Goal: Task Accomplishment & Management: Use online tool/utility

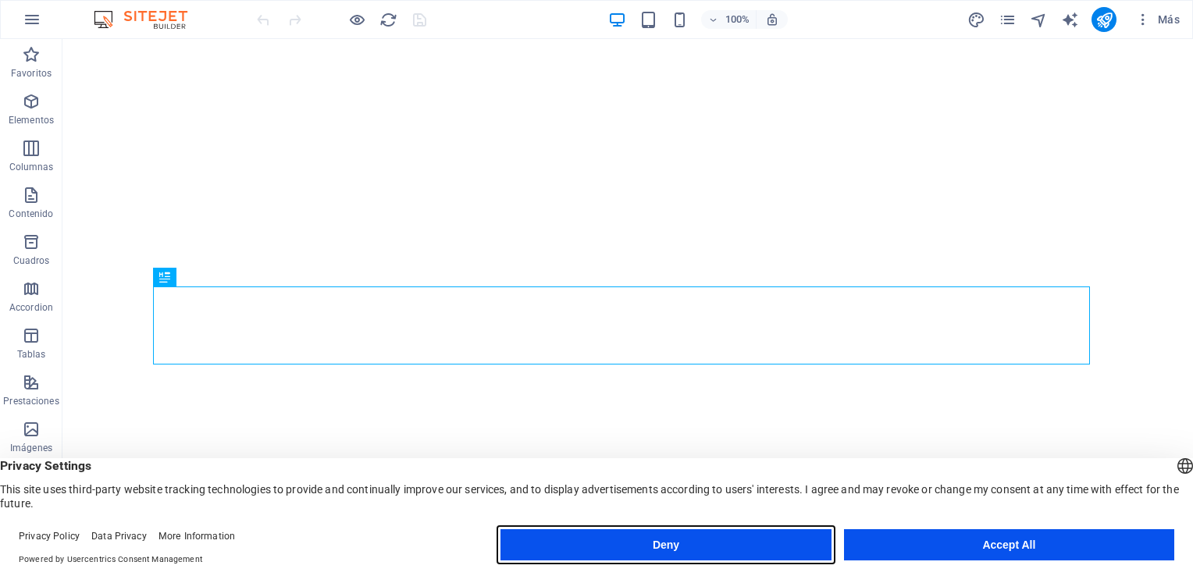
click at [652, 547] on button "Deny" at bounding box center [666, 545] width 330 height 31
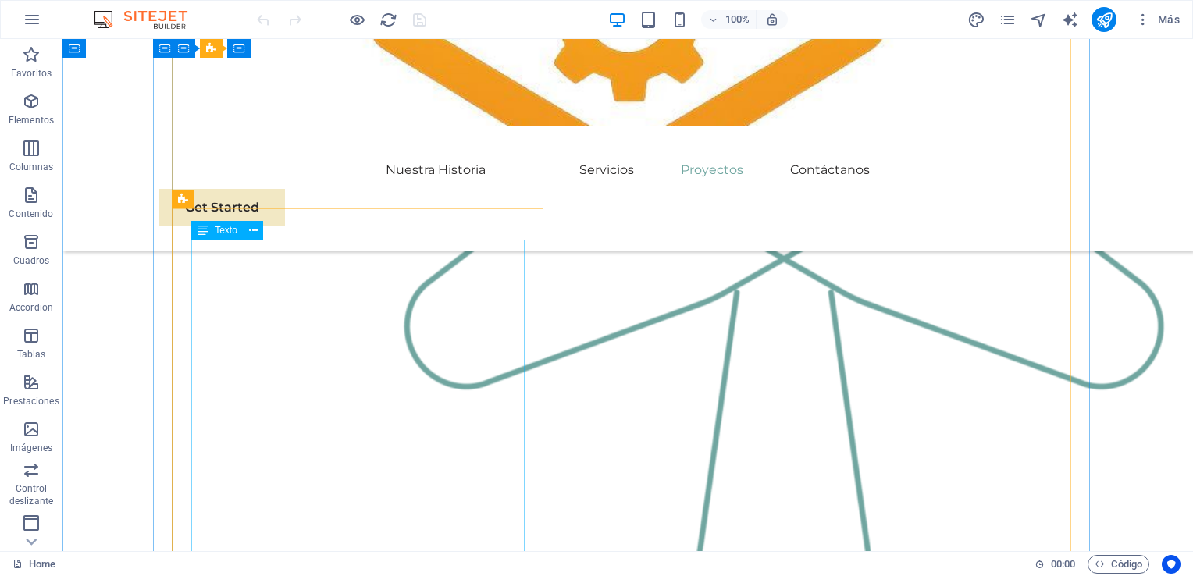
scroll to position [2421, 0]
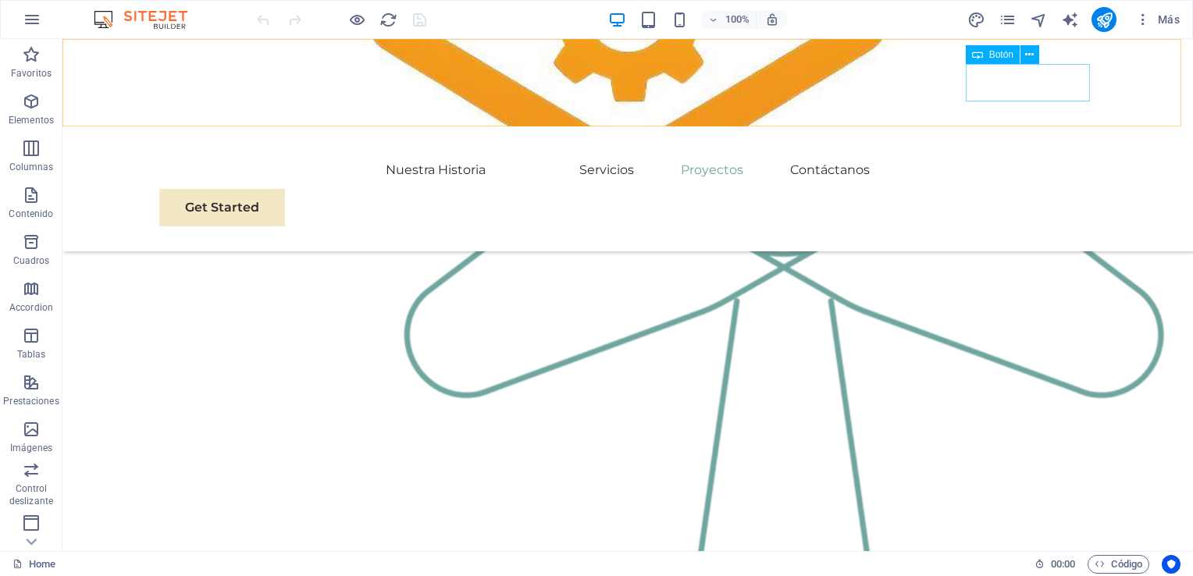
click at [996, 189] on div "Get Started" at bounding box center [627, 207] width 937 height 37
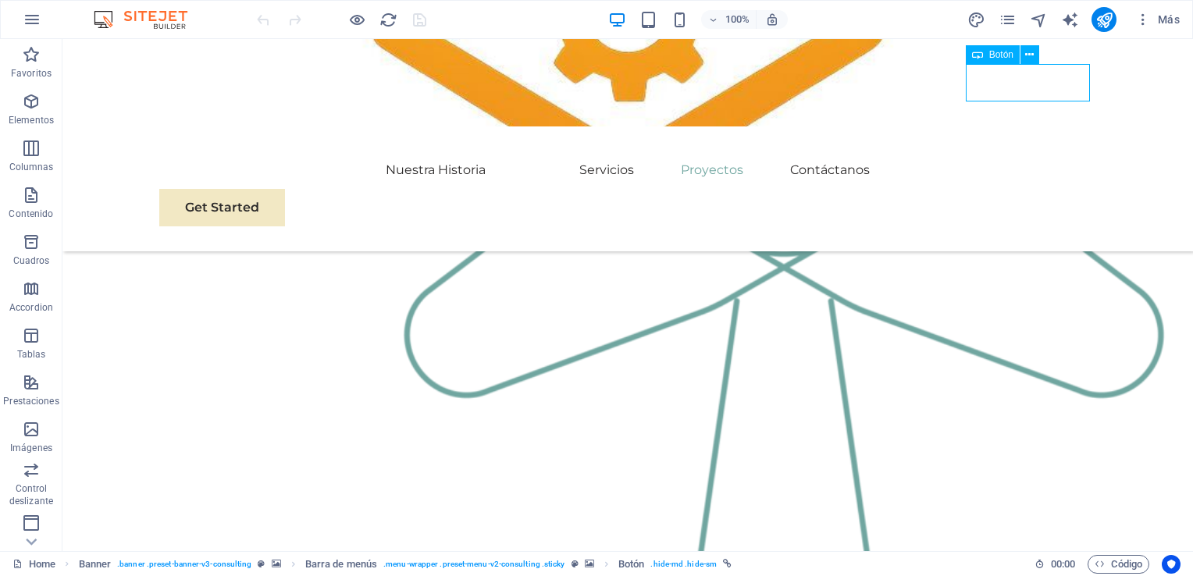
click at [1001, 189] on div "Get Started" at bounding box center [627, 207] width 937 height 37
drag, startPoint x: 1001, startPoint y: 78, endPoint x: 727, endPoint y: 78, distance: 274.2
click at [1002, 189] on div "Get Started" at bounding box center [627, 207] width 937 height 37
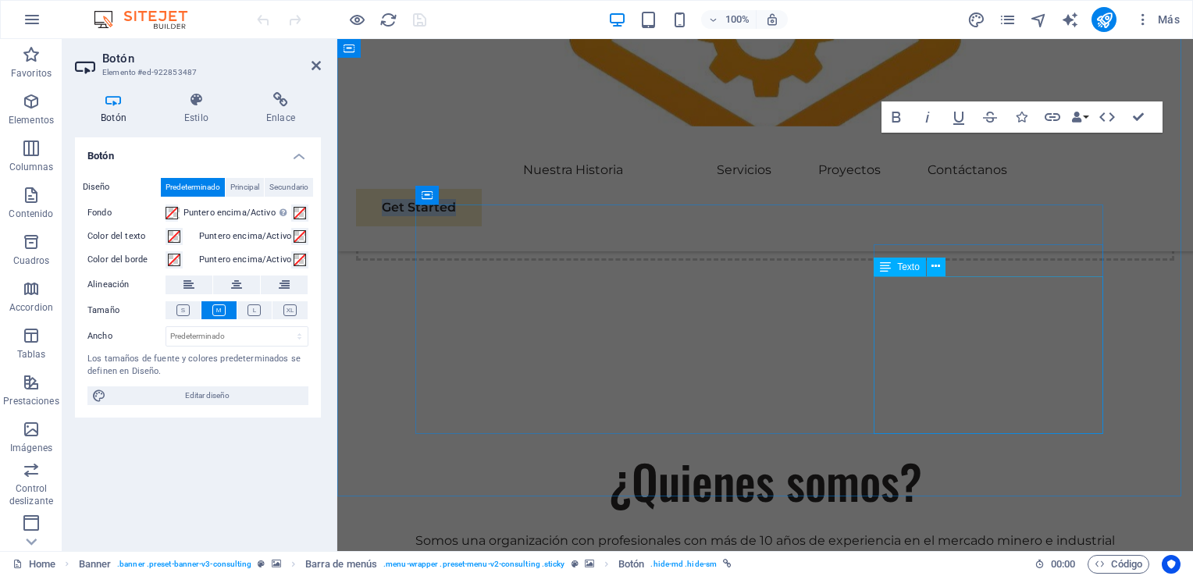
scroll to position [1562, 0]
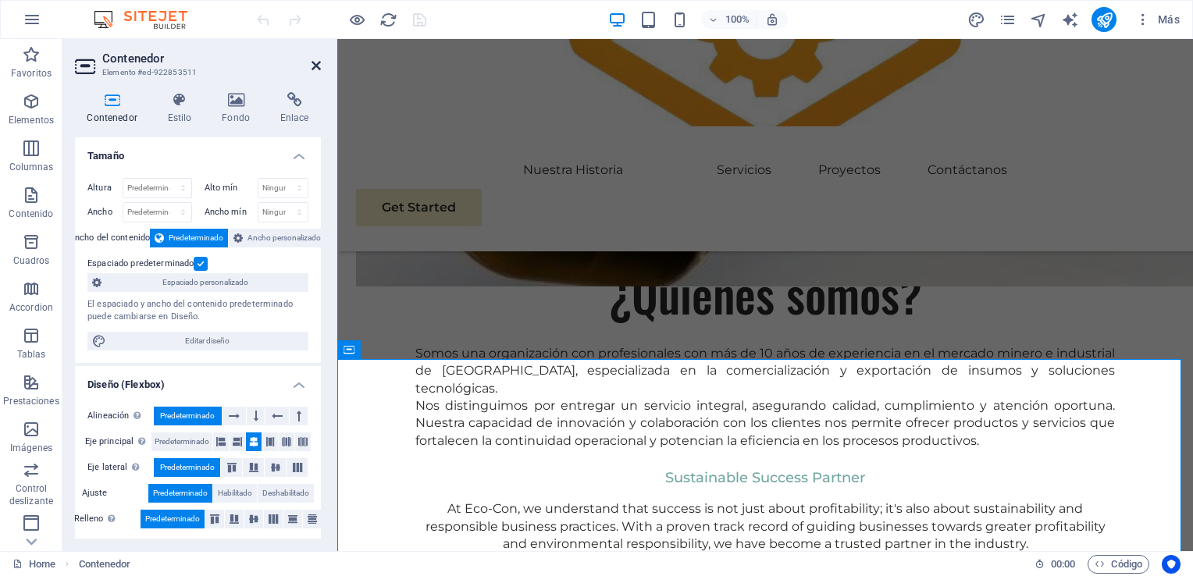
click at [317, 64] on icon at bounding box center [316, 65] width 9 height 12
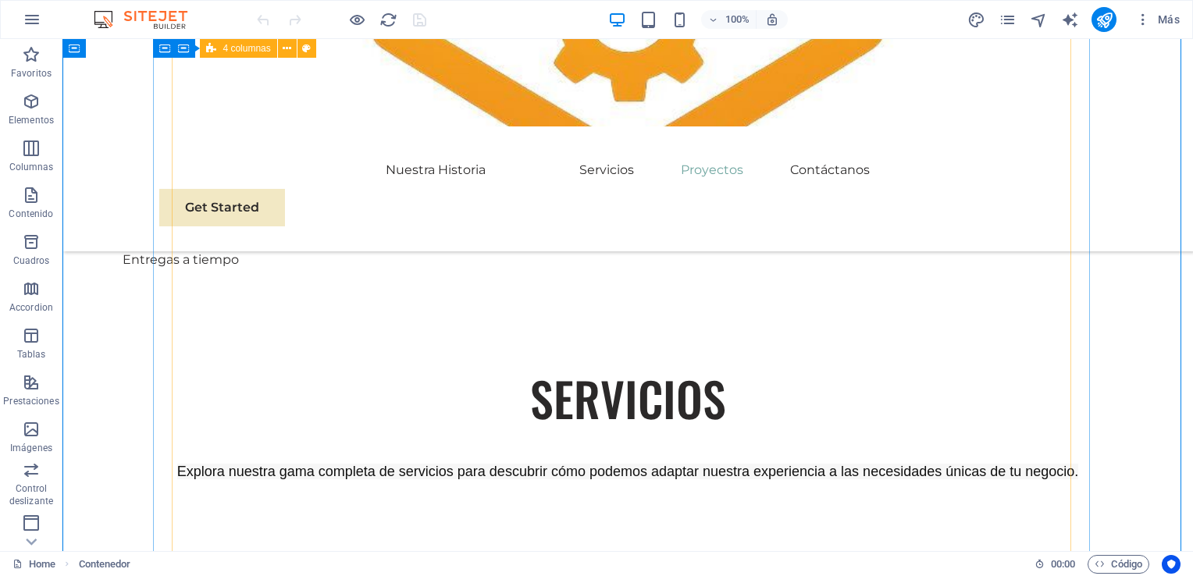
scroll to position [3715, 0]
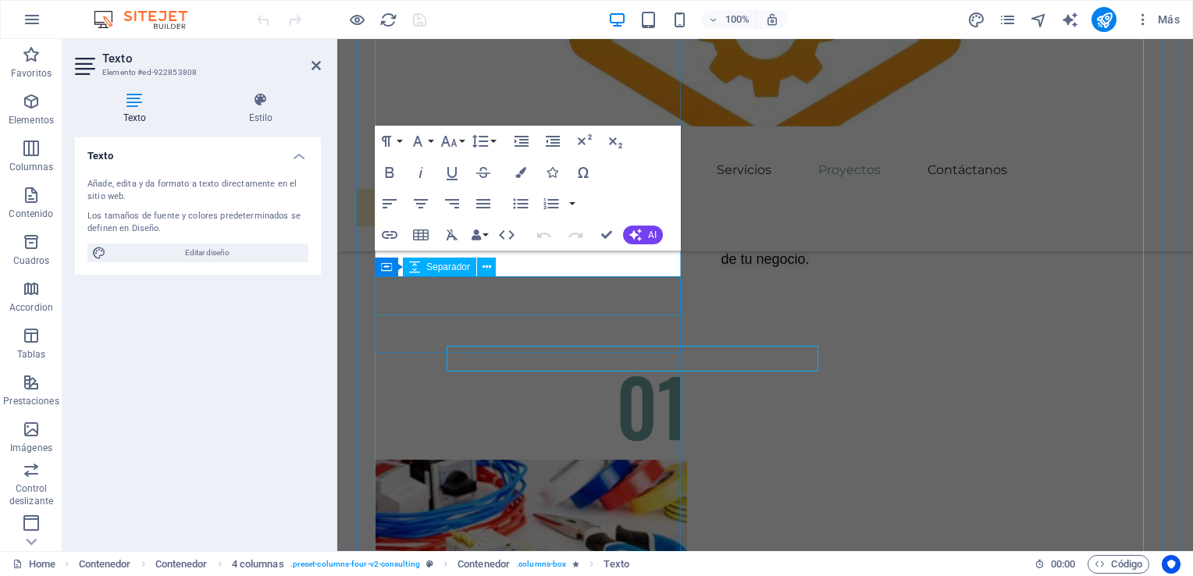
scroll to position [3667, 0]
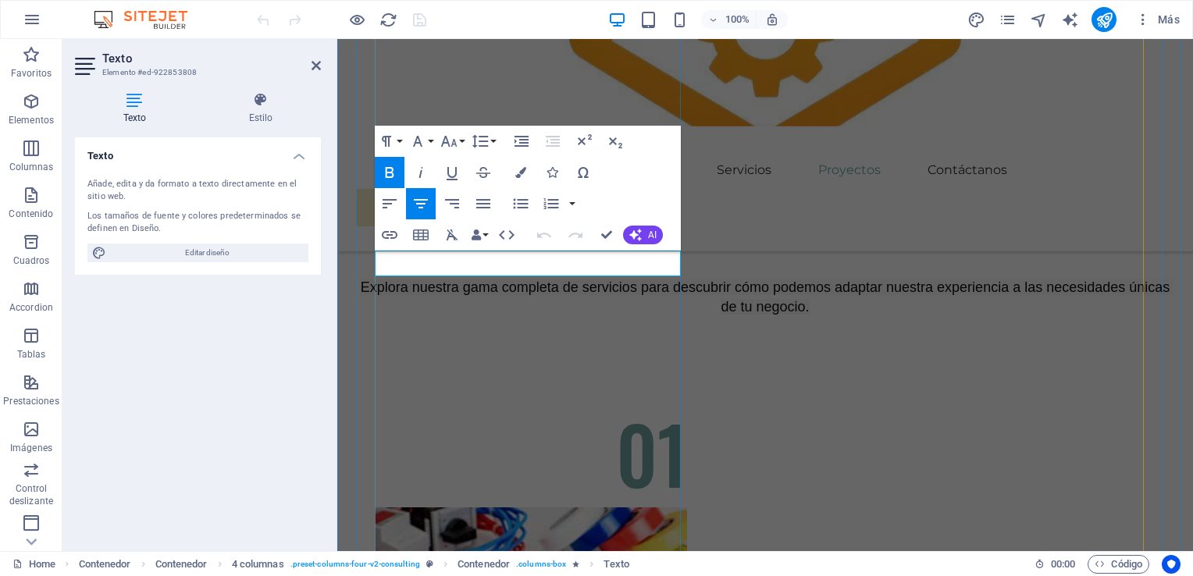
drag, startPoint x: 647, startPoint y: 258, endPoint x: 416, endPoint y: 258, distance: 231.2
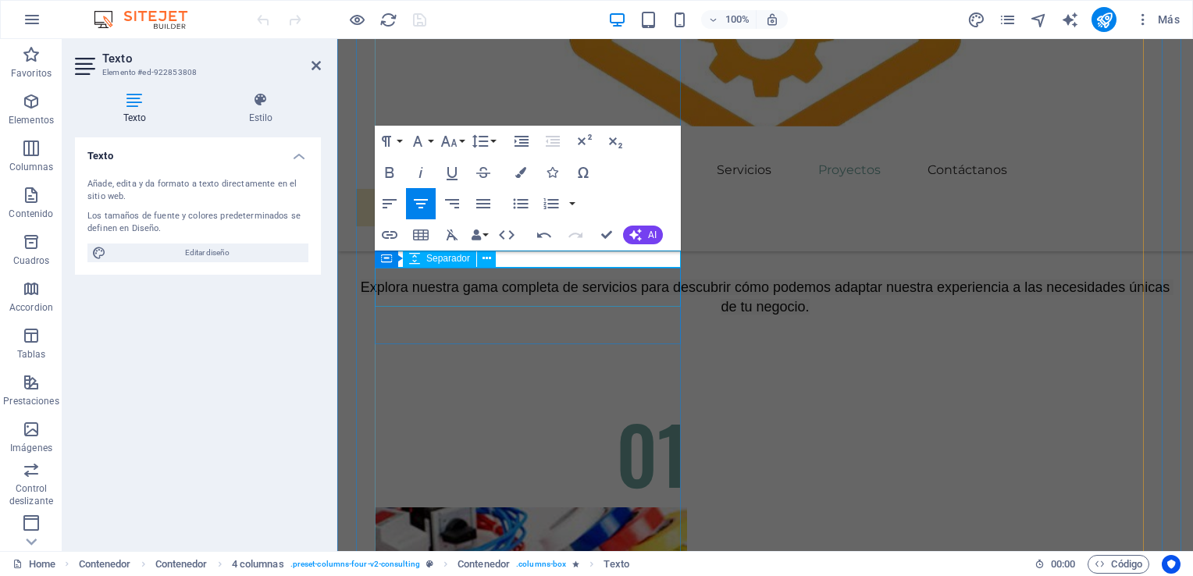
scroll to position [0, 6]
click at [462, 139] on button "Font Size" at bounding box center [452, 141] width 30 height 31
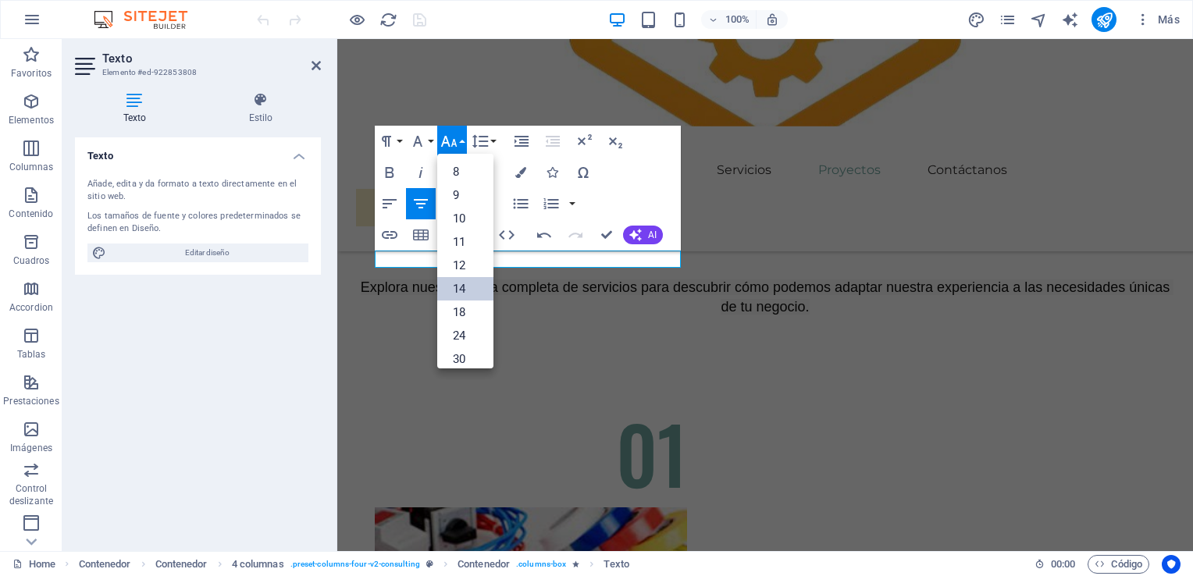
click at [473, 293] on link "14" at bounding box center [465, 288] width 56 height 23
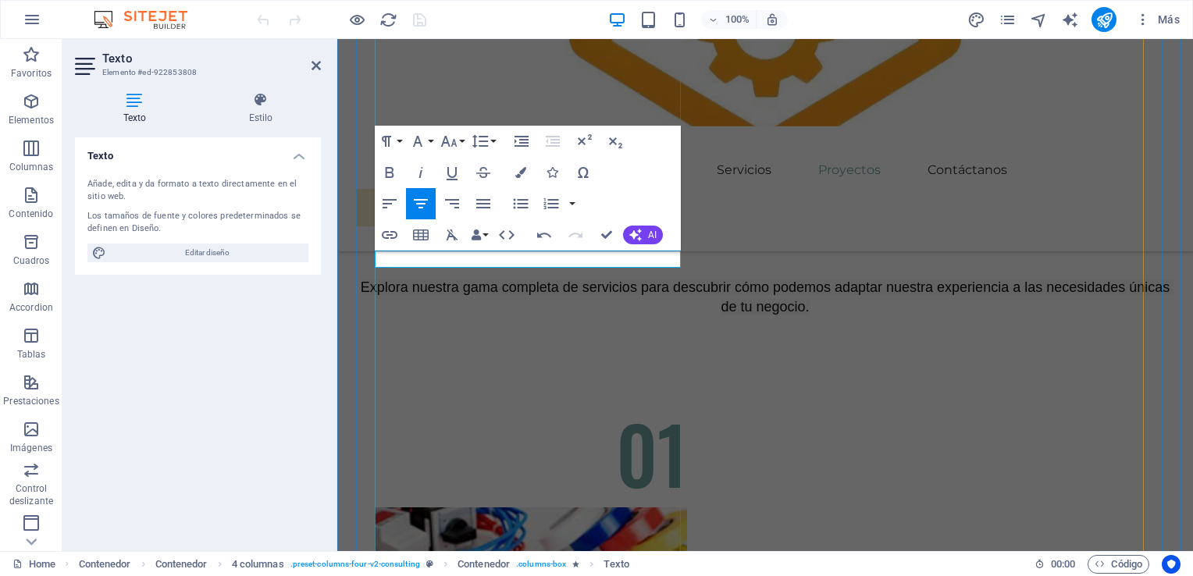
drag, startPoint x: 597, startPoint y: 256, endPoint x: 427, endPoint y: 252, distance: 169.5
click at [426, 145] on icon "button" at bounding box center [417, 141] width 19 height 19
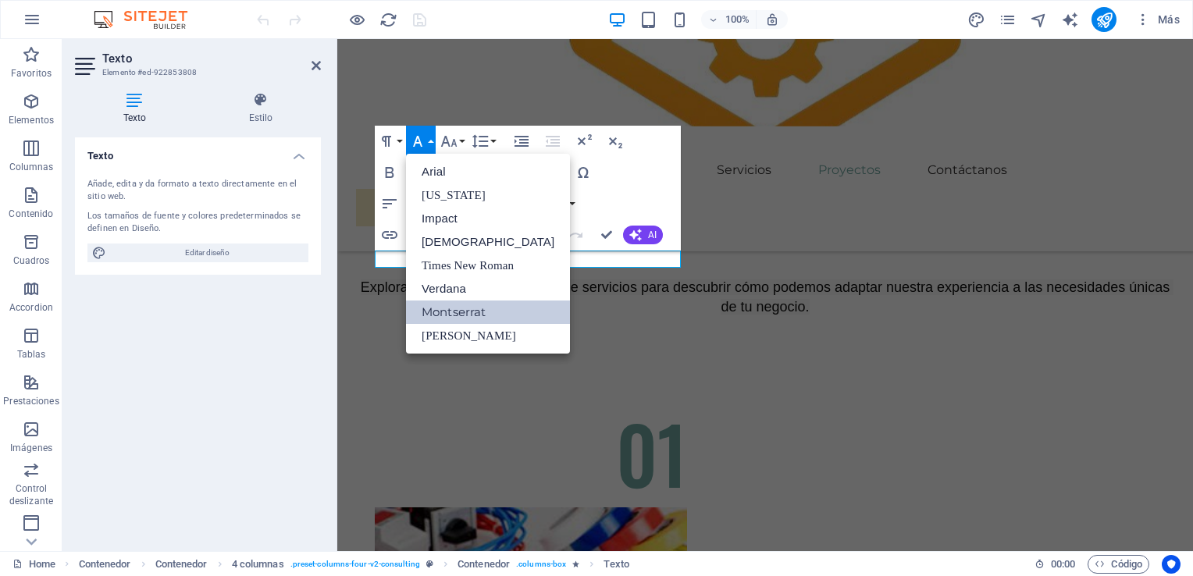
scroll to position [0, 0]
click at [426, 145] on icon "button" at bounding box center [417, 141] width 19 height 19
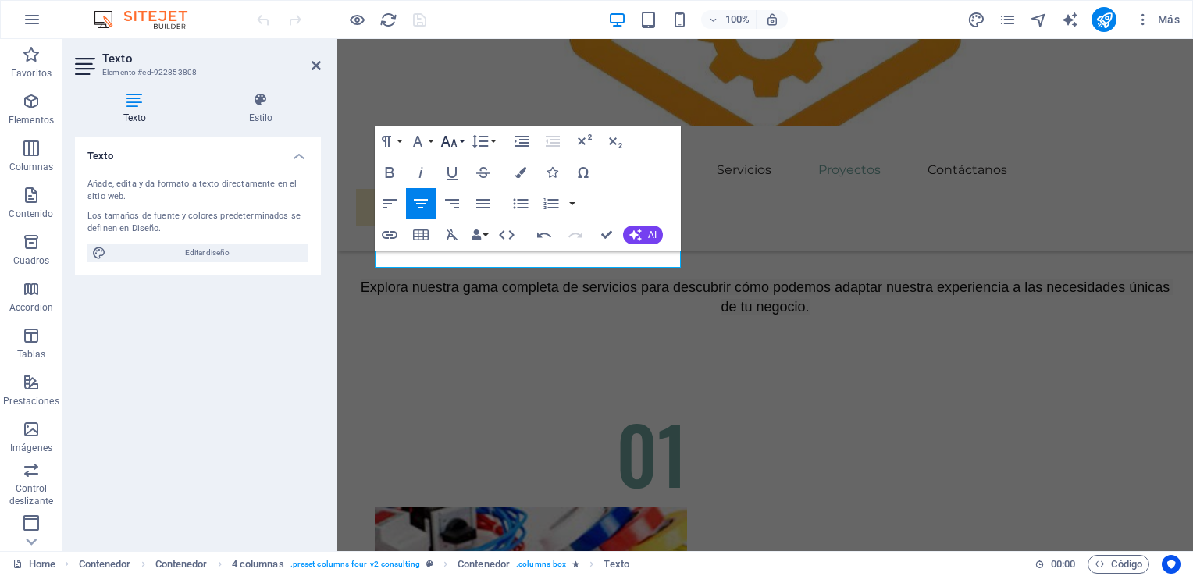
click at [461, 141] on button "Font Size" at bounding box center [452, 141] width 30 height 31
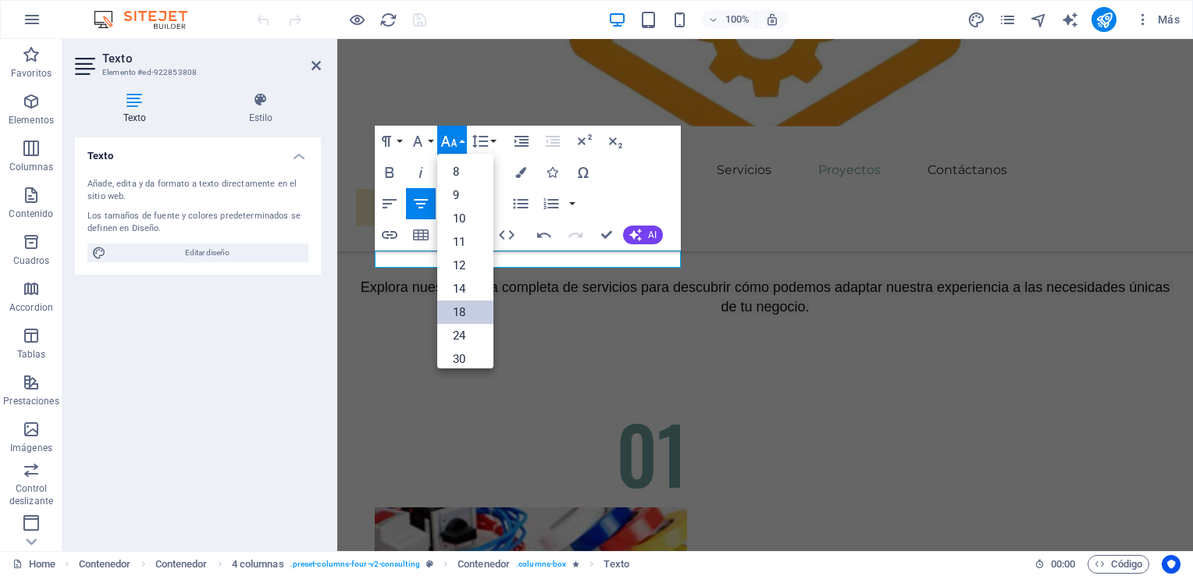
click at [469, 301] on link "18" at bounding box center [465, 312] width 56 height 23
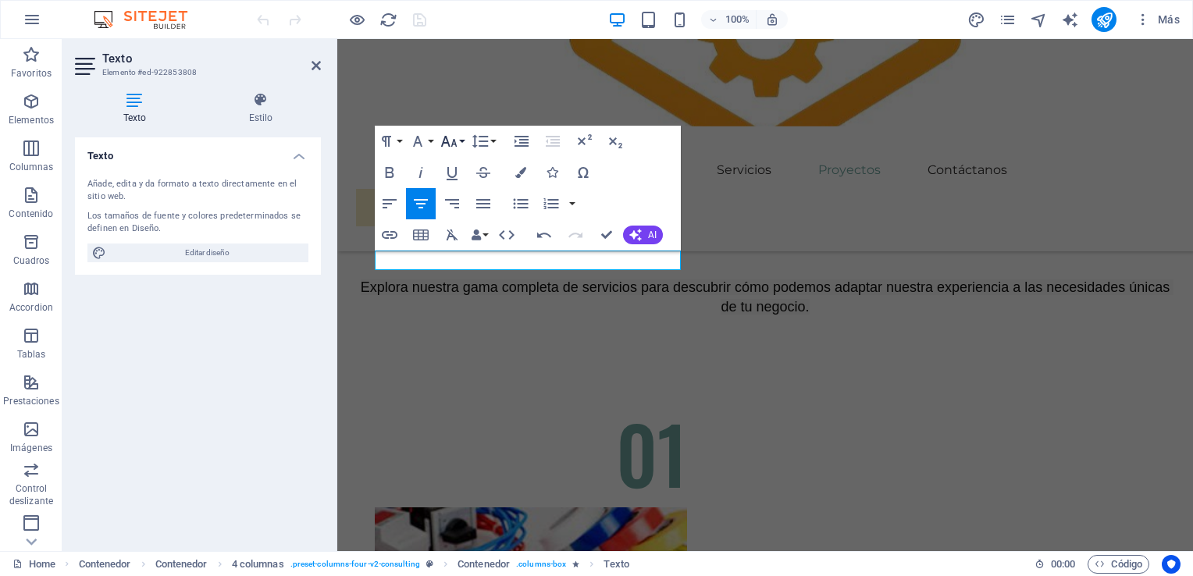
click at [460, 137] on button "Font Size" at bounding box center [452, 141] width 30 height 31
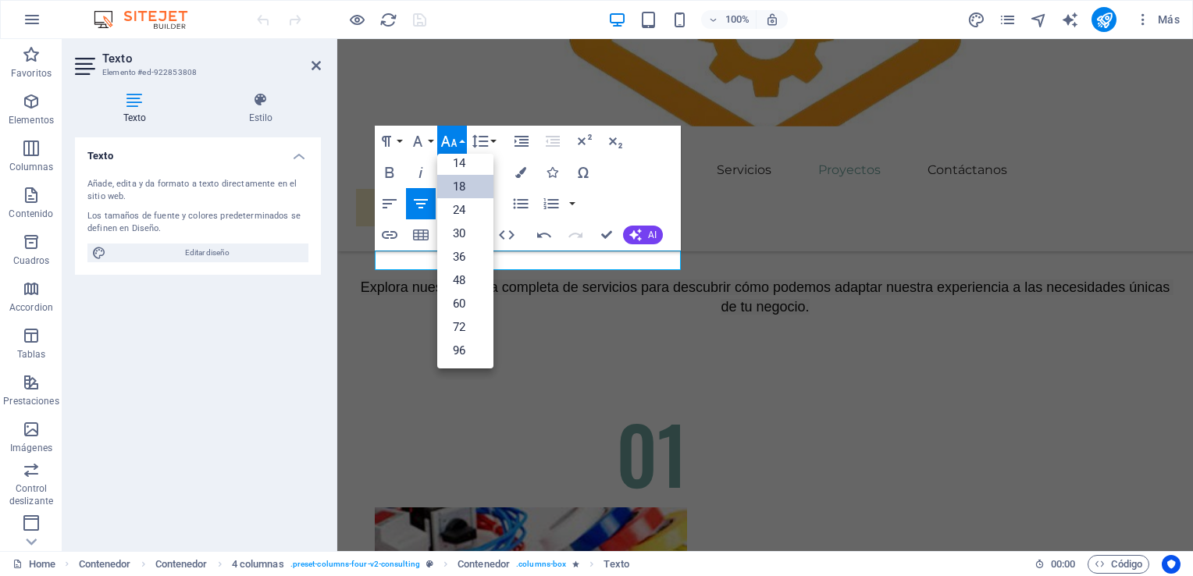
scroll to position [125, 0]
click at [467, 224] on link "30" at bounding box center [465, 234] width 56 height 23
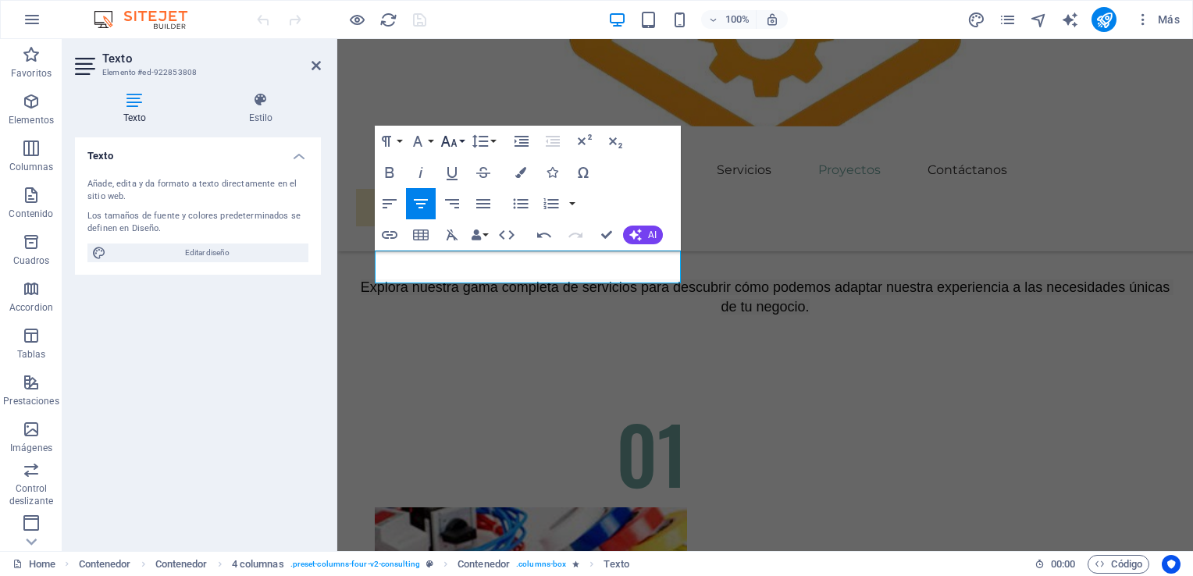
click at [453, 134] on icon "button" at bounding box center [449, 141] width 19 height 19
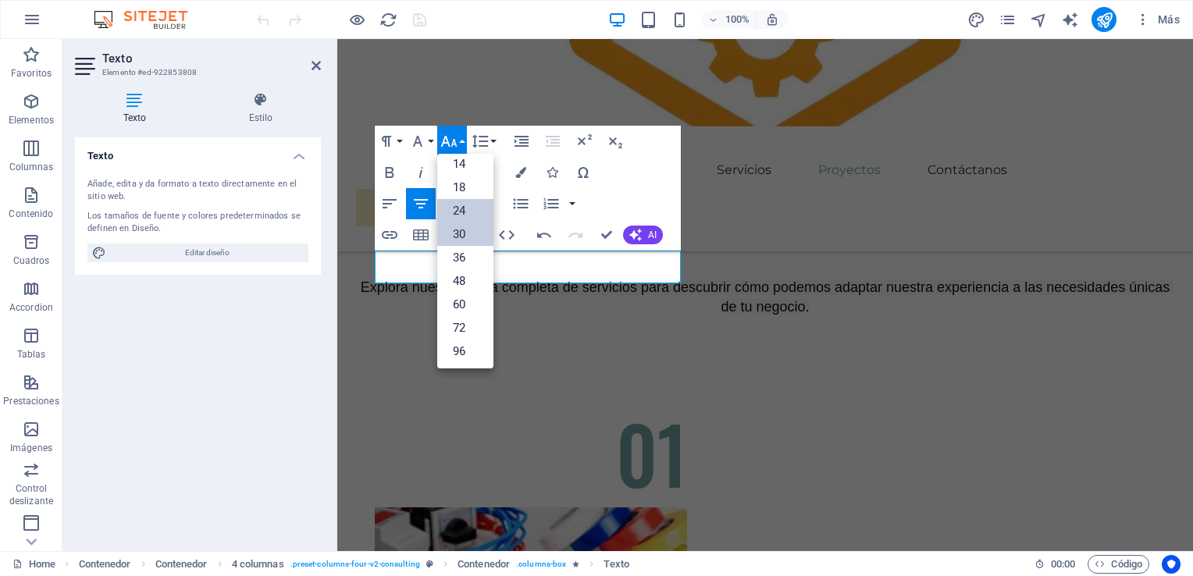
click at [469, 212] on link "24" at bounding box center [465, 210] width 56 height 23
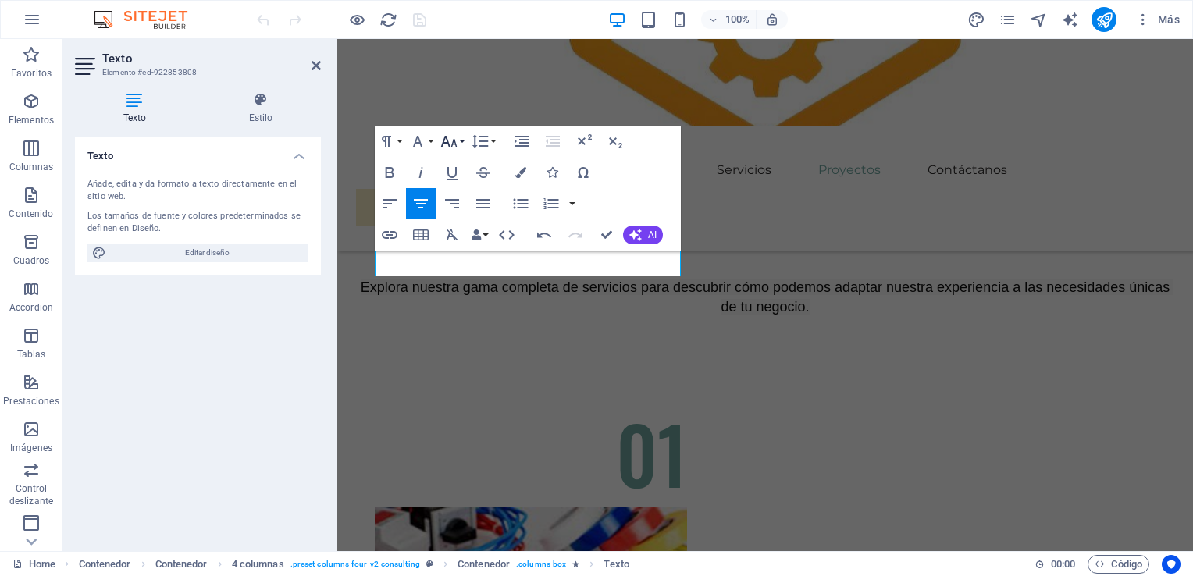
click at [456, 140] on icon "button" at bounding box center [449, 141] width 19 height 19
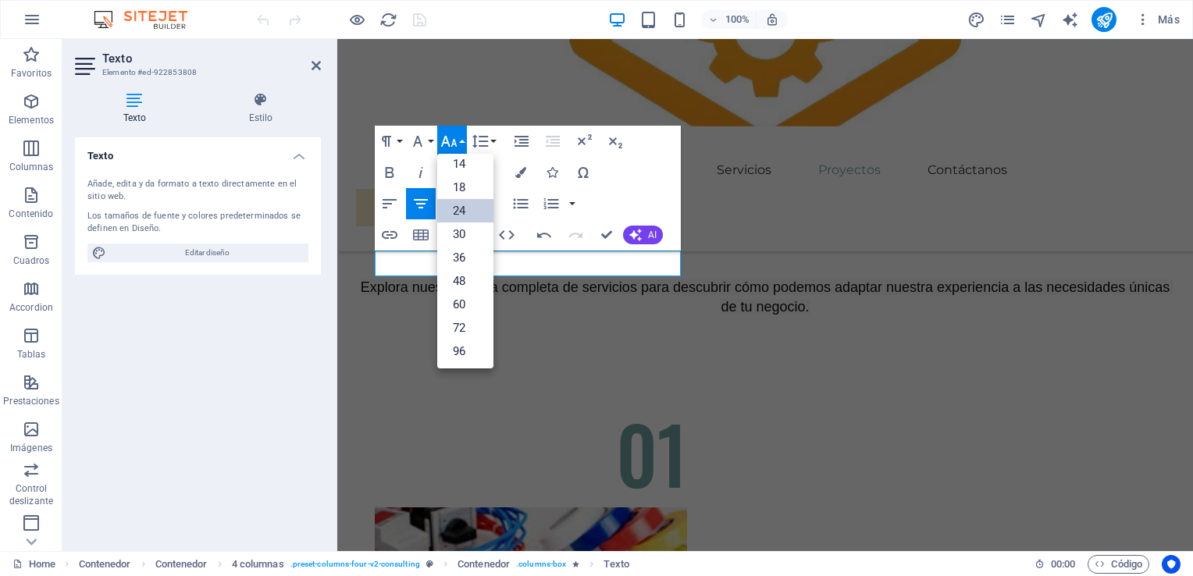
click at [456, 140] on icon "button" at bounding box center [449, 141] width 19 height 19
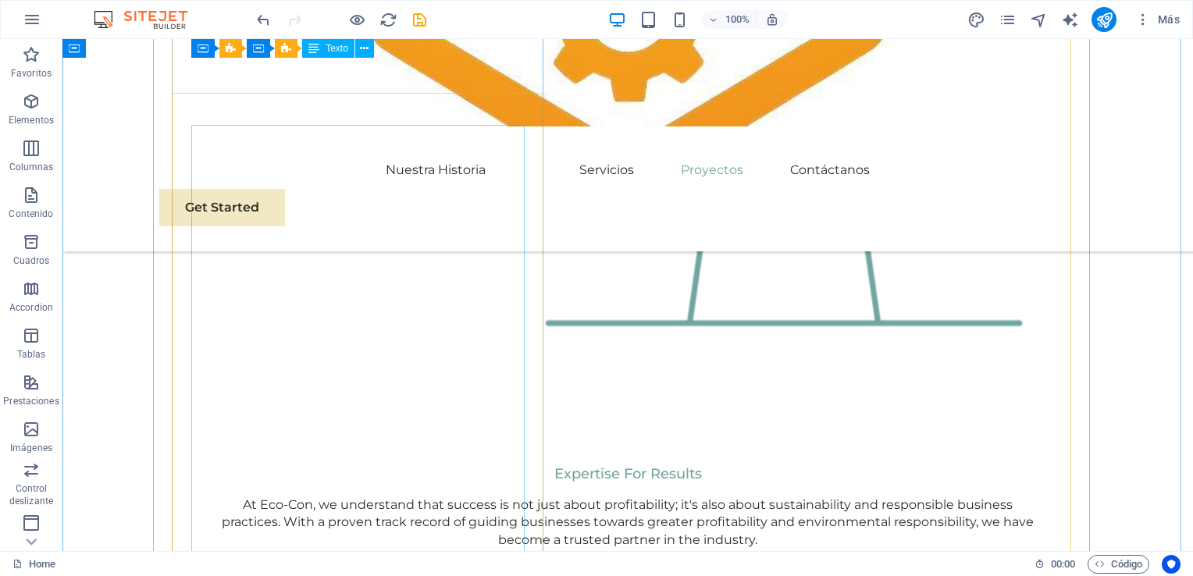
scroll to position [2465, 0]
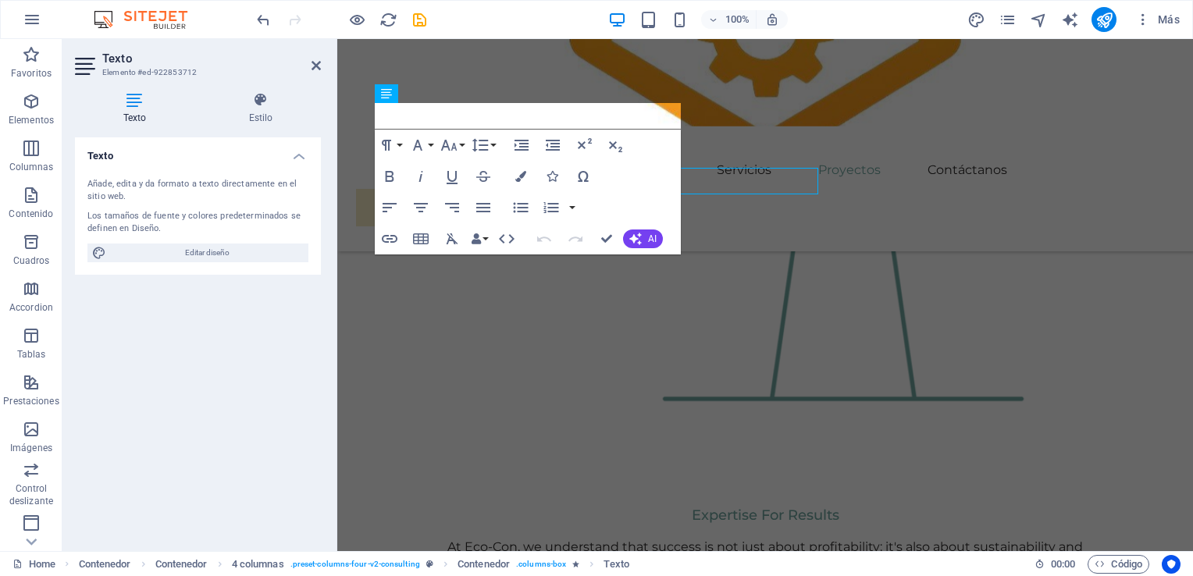
scroll to position [2439, 0]
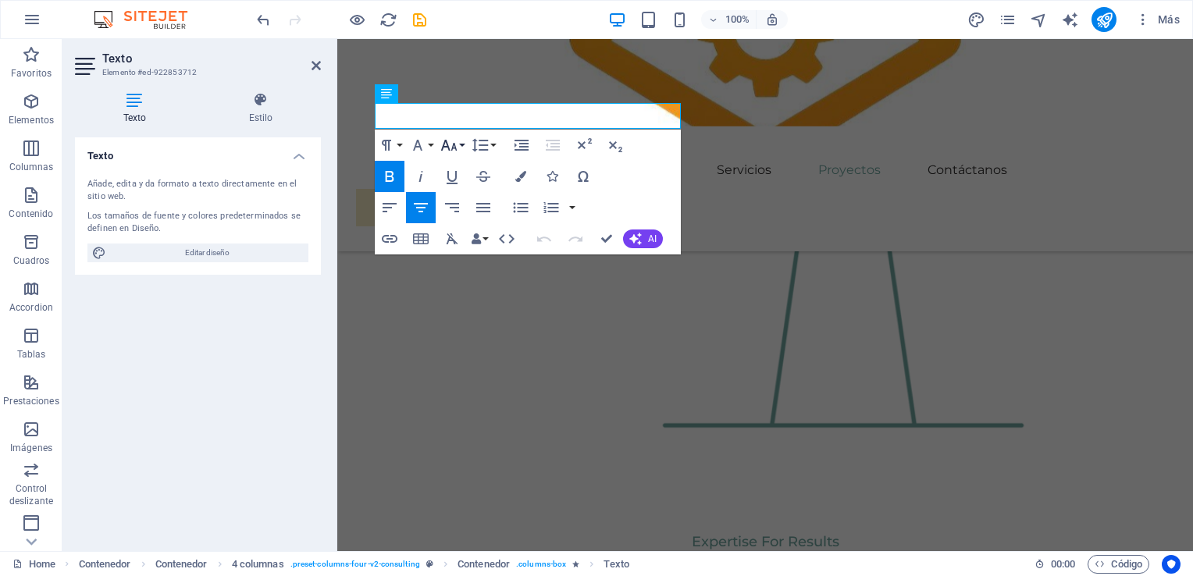
click at [451, 143] on icon "button" at bounding box center [449, 145] width 19 height 19
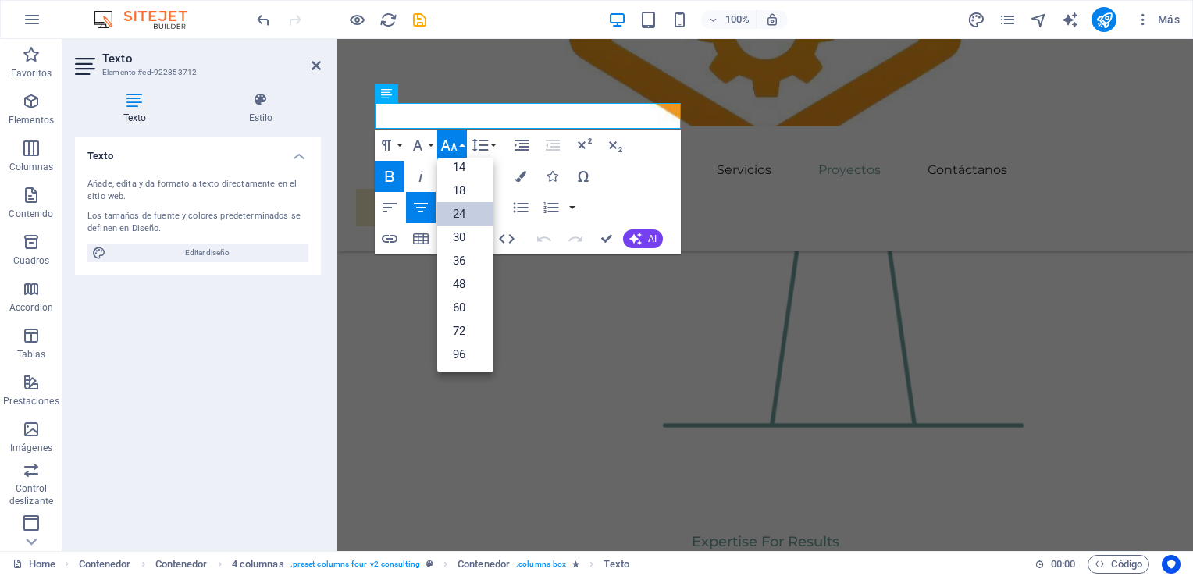
scroll to position [125, 0]
click at [493, 152] on nav "Nuestra Historia Servicios Proyectos Contáctanos" at bounding box center [765, 170] width 819 height 37
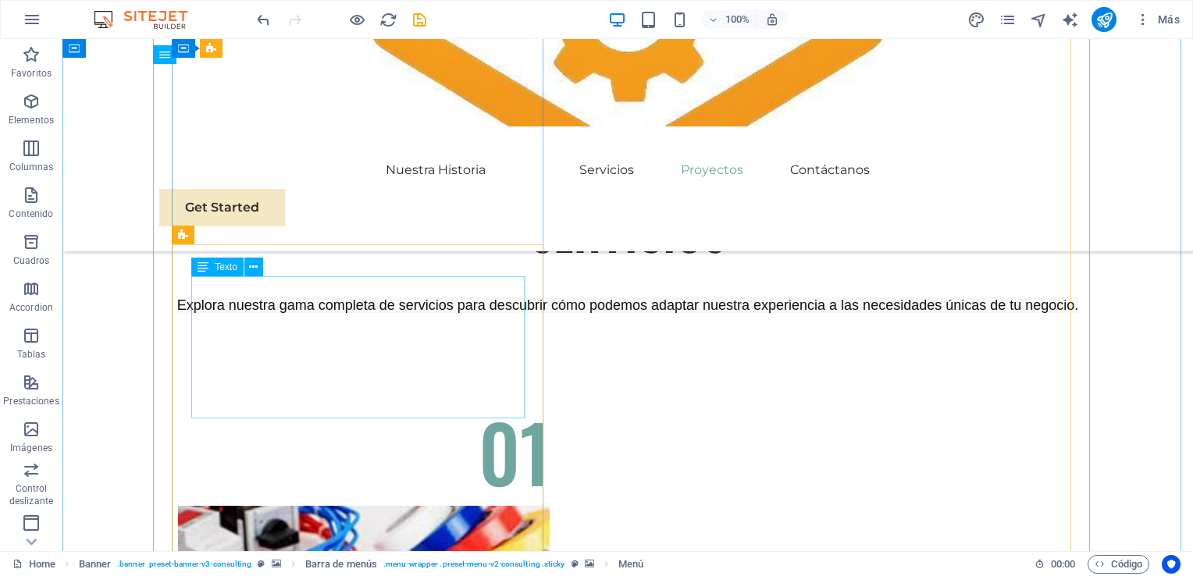
scroll to position [4027, 0]
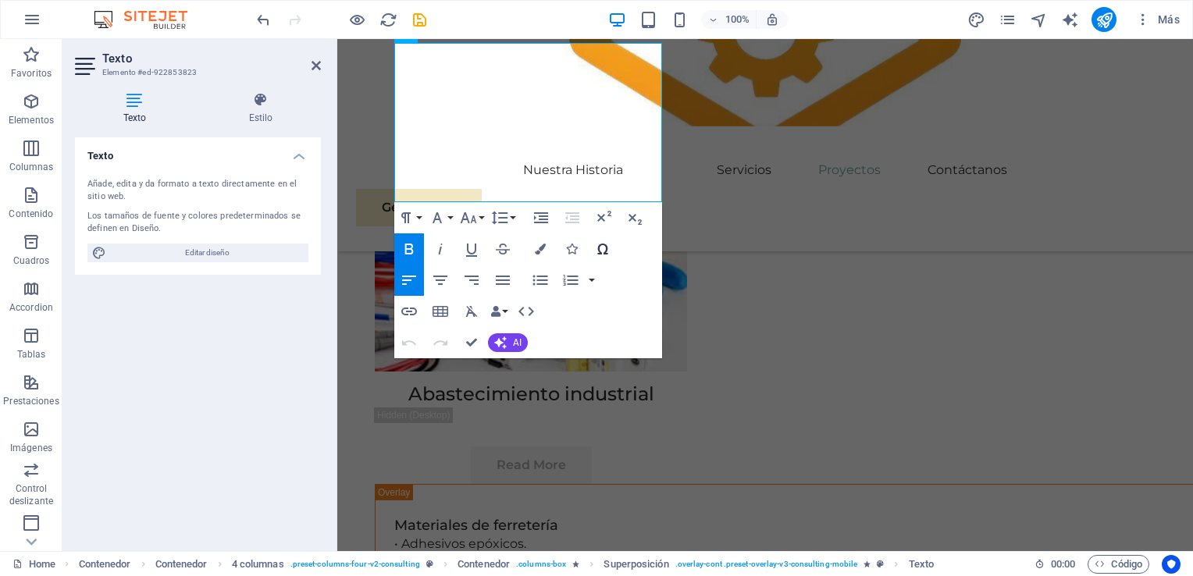
scroll to position [4009, 0]
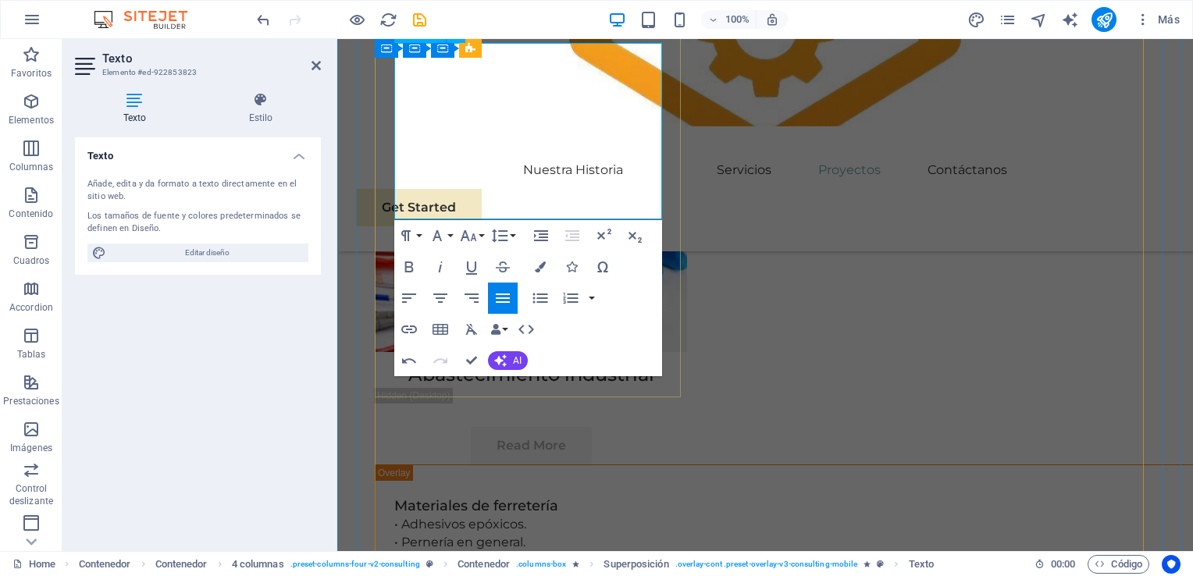
scroll to position [955, 2]
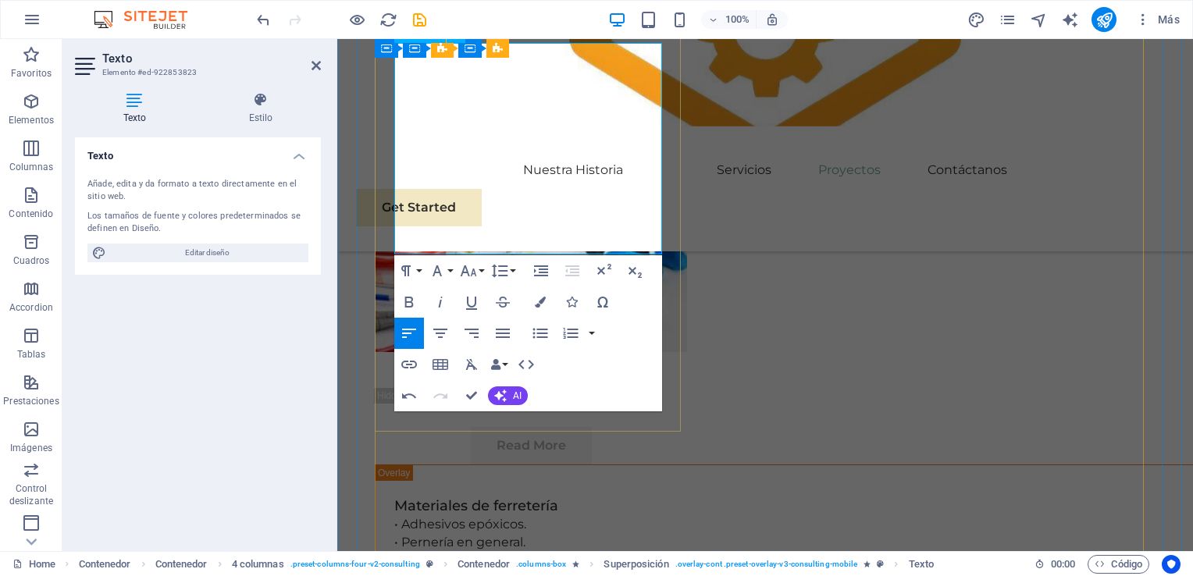
drag, startPoint x: 396, startPoint y: 252, endPoint x: 740, endPoint y: 311, distance: 349.5
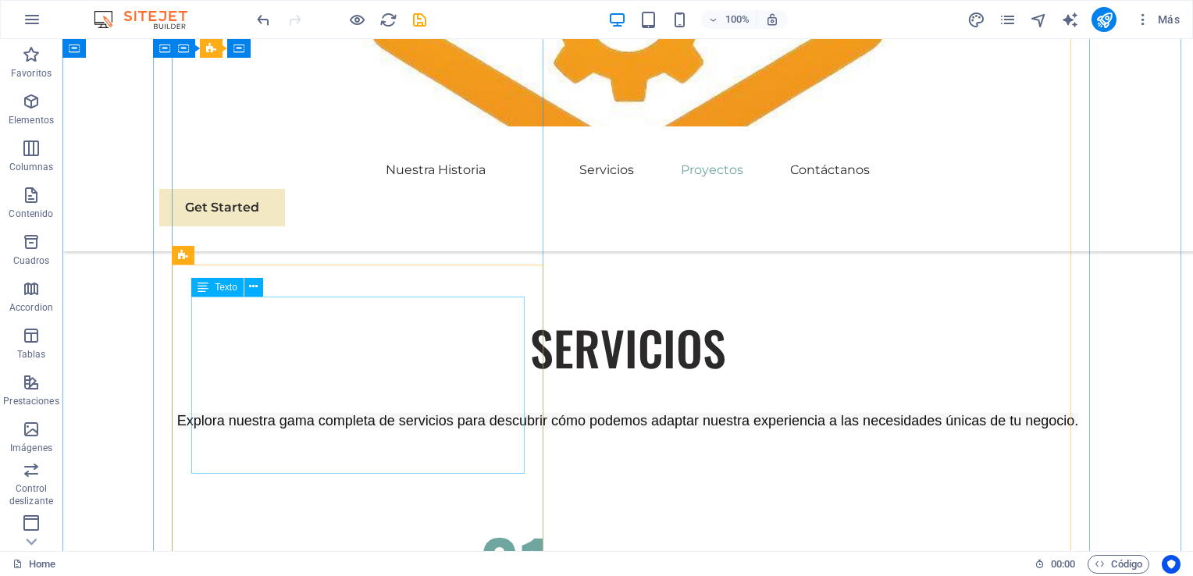
scroll to position [3853, 0]
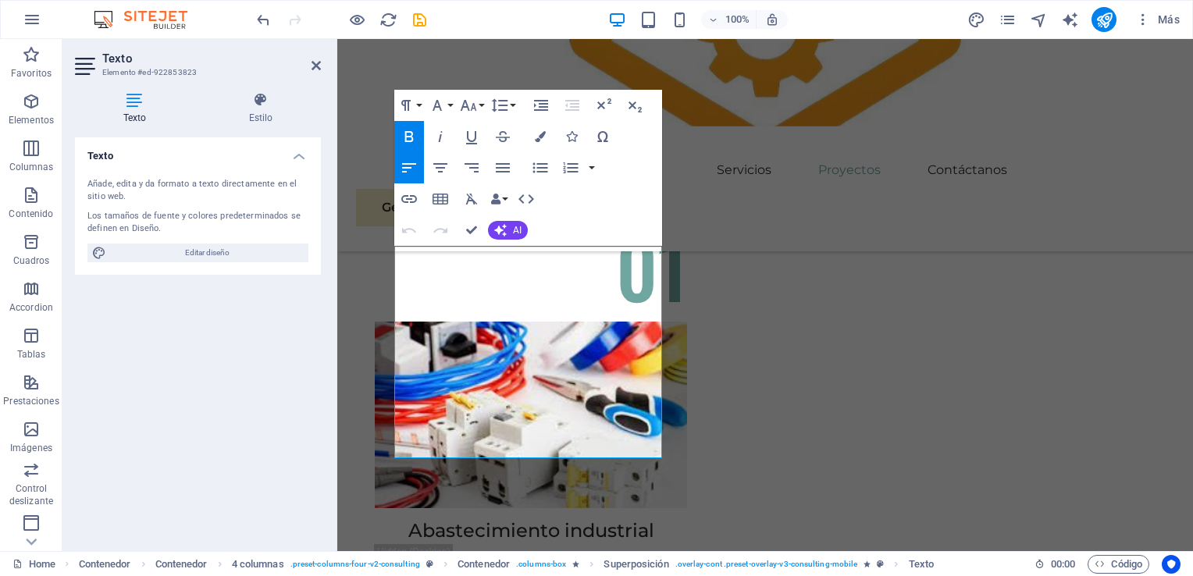
scroll to position [3805, 0]
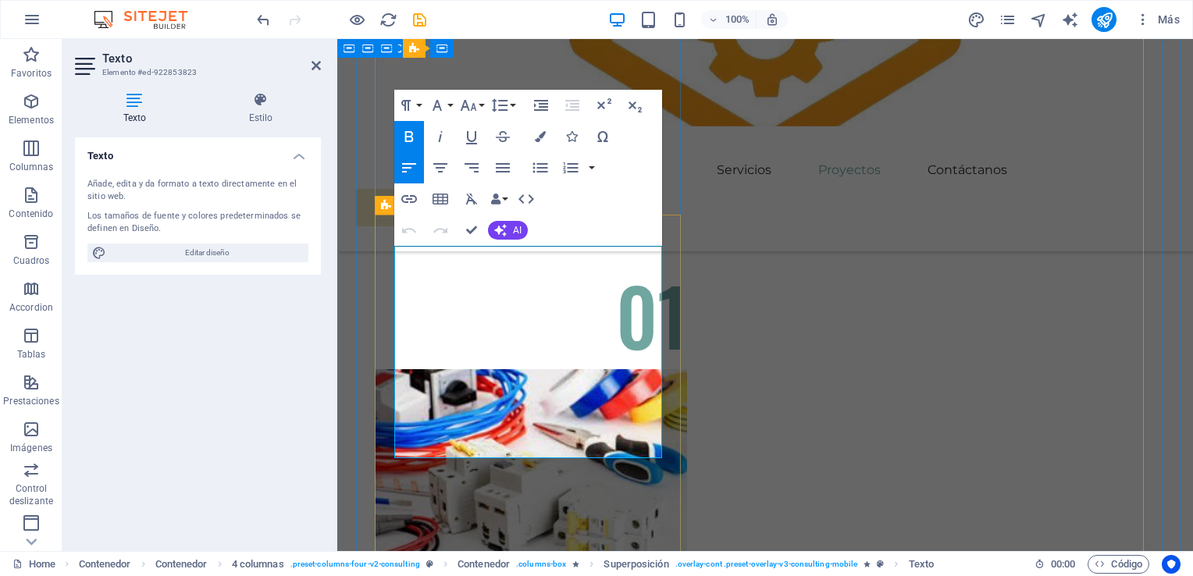
drag, startPoint x: 661, startPoint y: 330, endPoint x: 680, endPoint y: 337, distance: 20.8
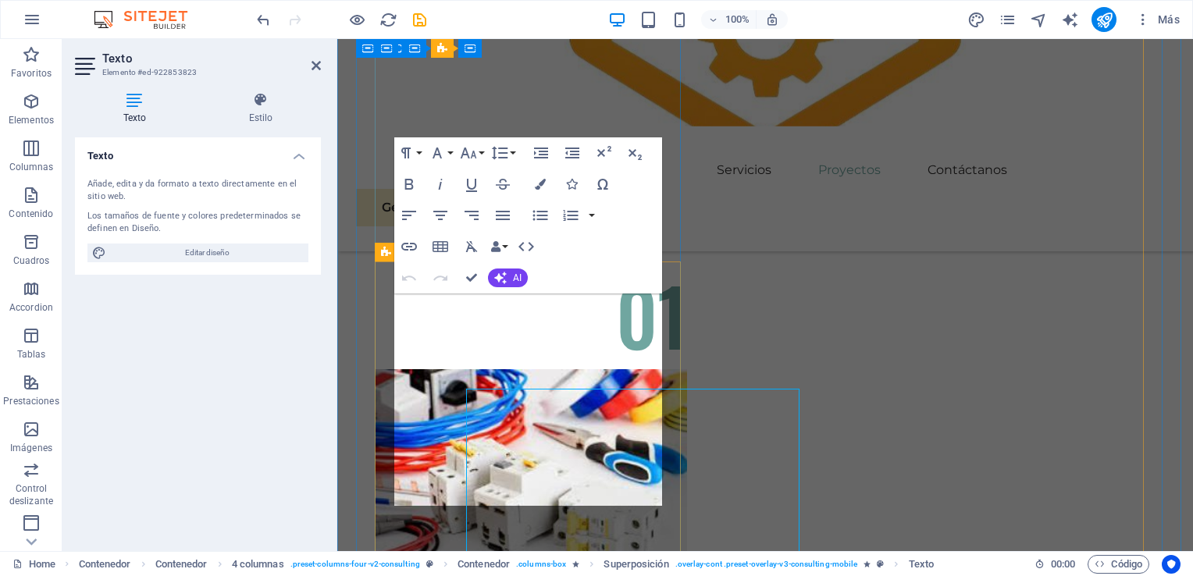
scroll to position [3759, 0]
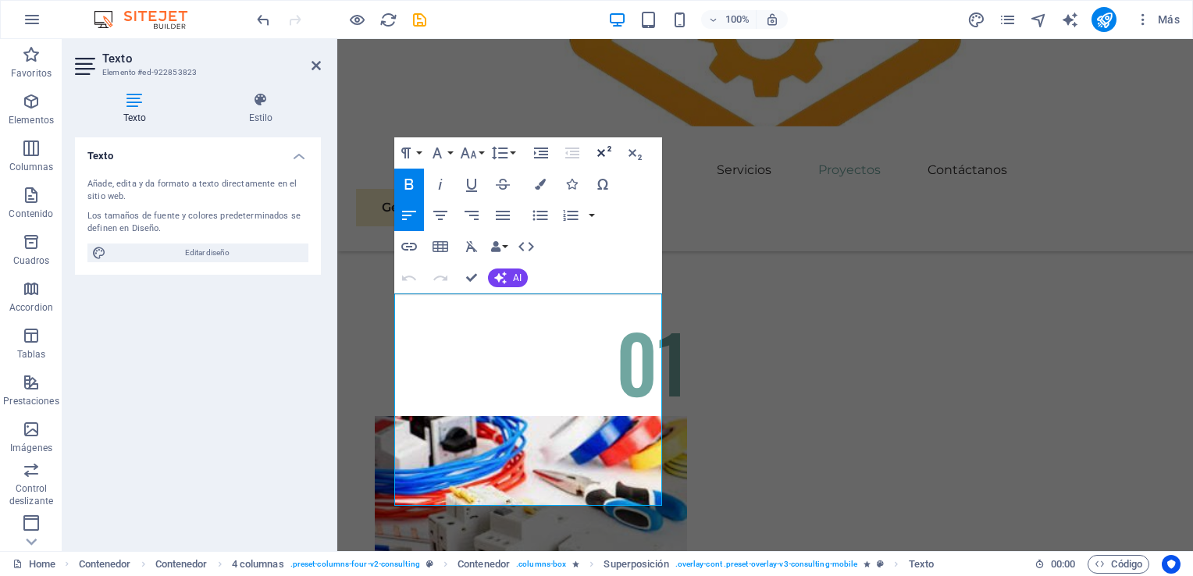
click at [603, 153] on icon "button" at bounding box center [603, 153] width 19 height 19
click at [408, 275] on icon "button" at bounding box center [409, 278] width 19 height 19
click at [737, 107] on figure at bounding box center [765, 82] width 856 height 87
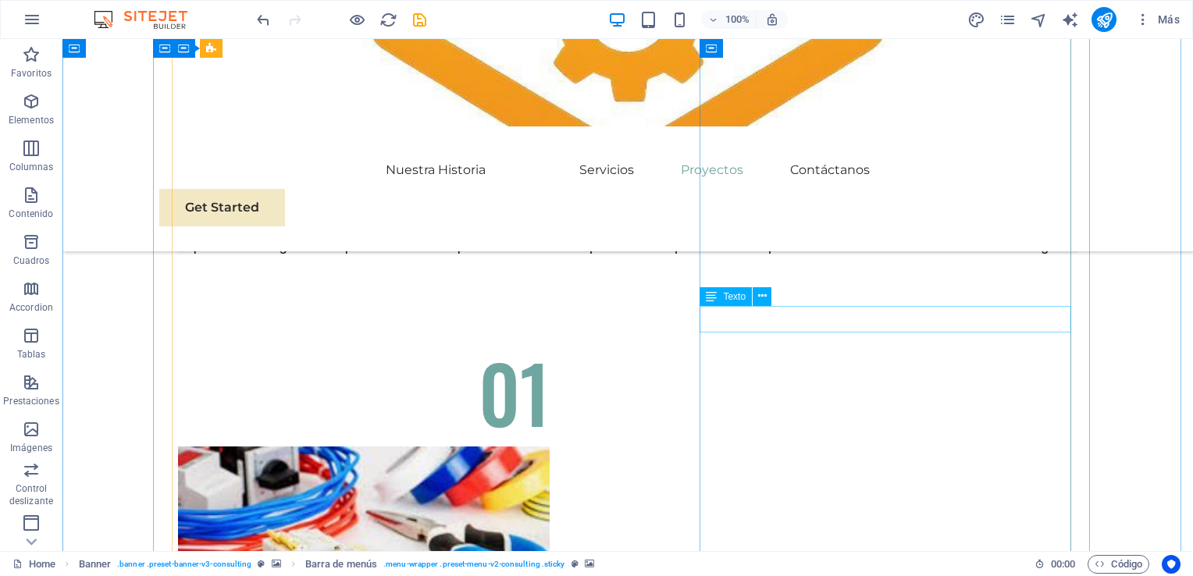
scroll to position [3805, 0]
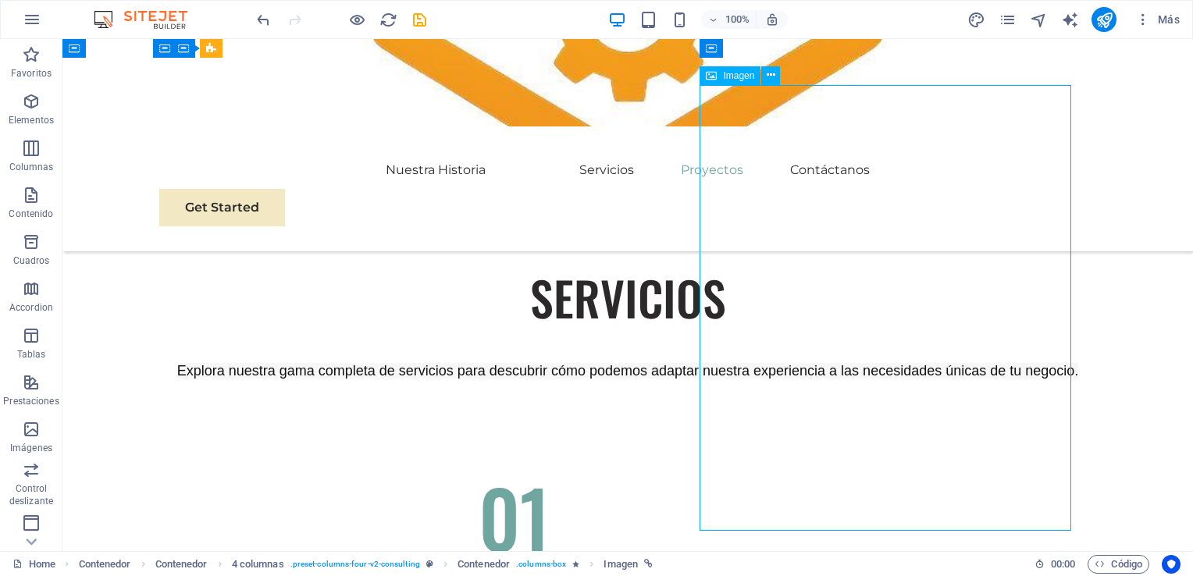
select select "%"
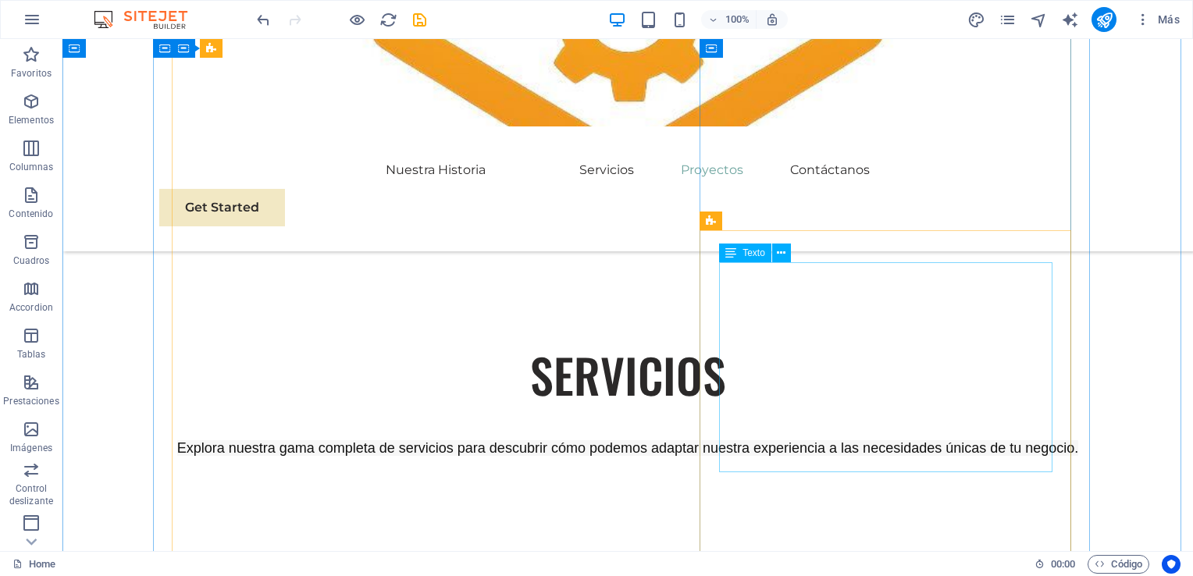
scroll to position [3649, 0]
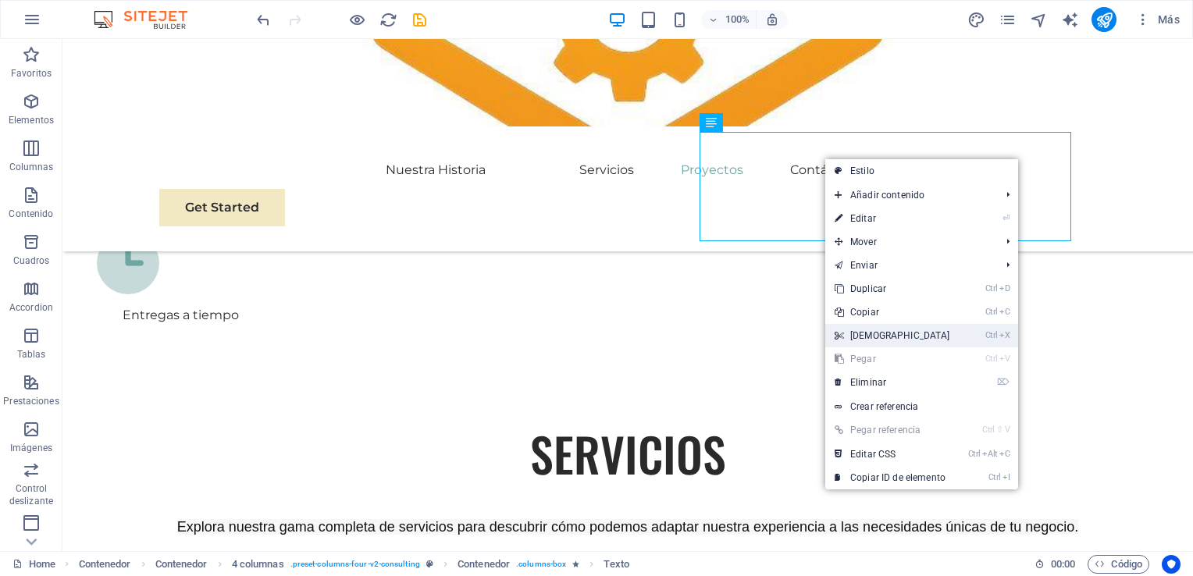
click at [876, 334] on link "Ctrl X Cortar" at bounding box center [893, 335] width 134 height 23
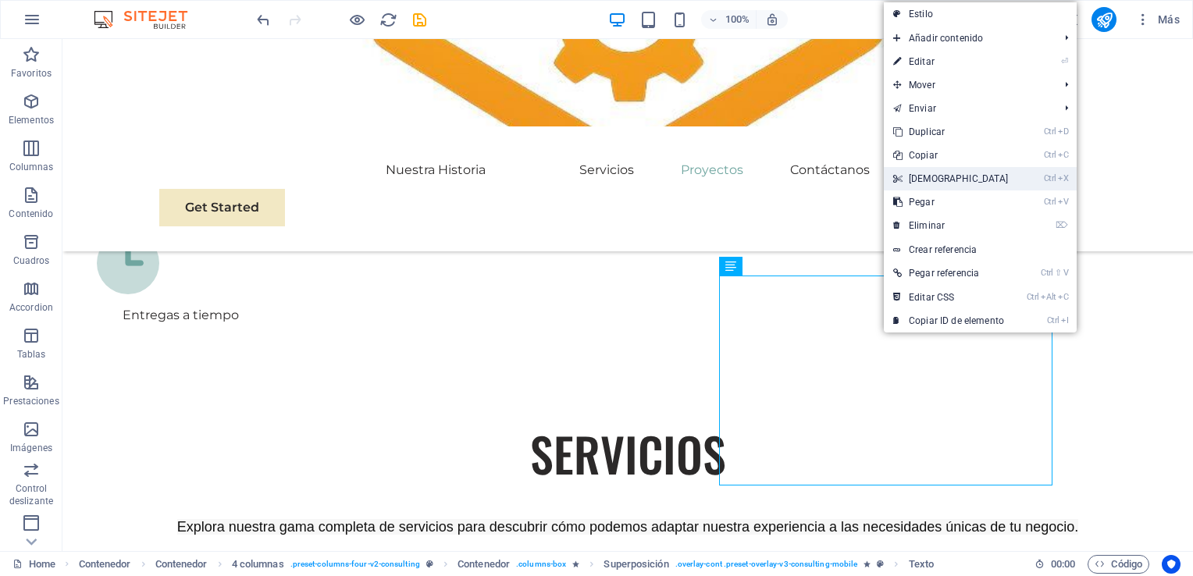
click at [925, 183] on link "Ctrl X Cortar" at bounding box center [951, 178] width 134 height 23
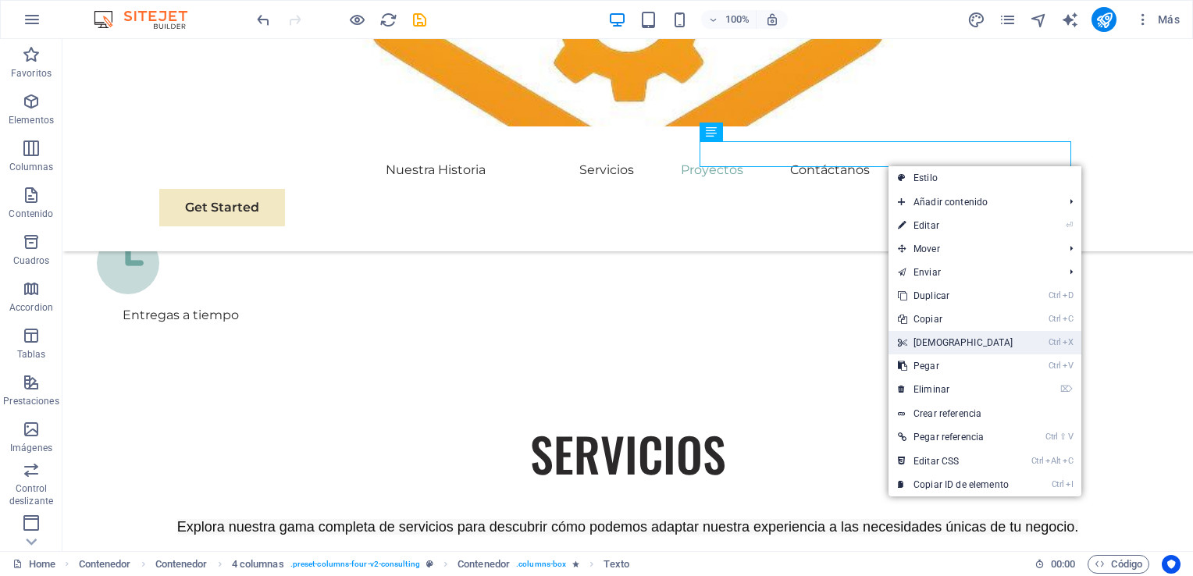
click at [954, 339] on link "Ctrl X Cortar" at bounding box center [956, 342] width 134 height 23
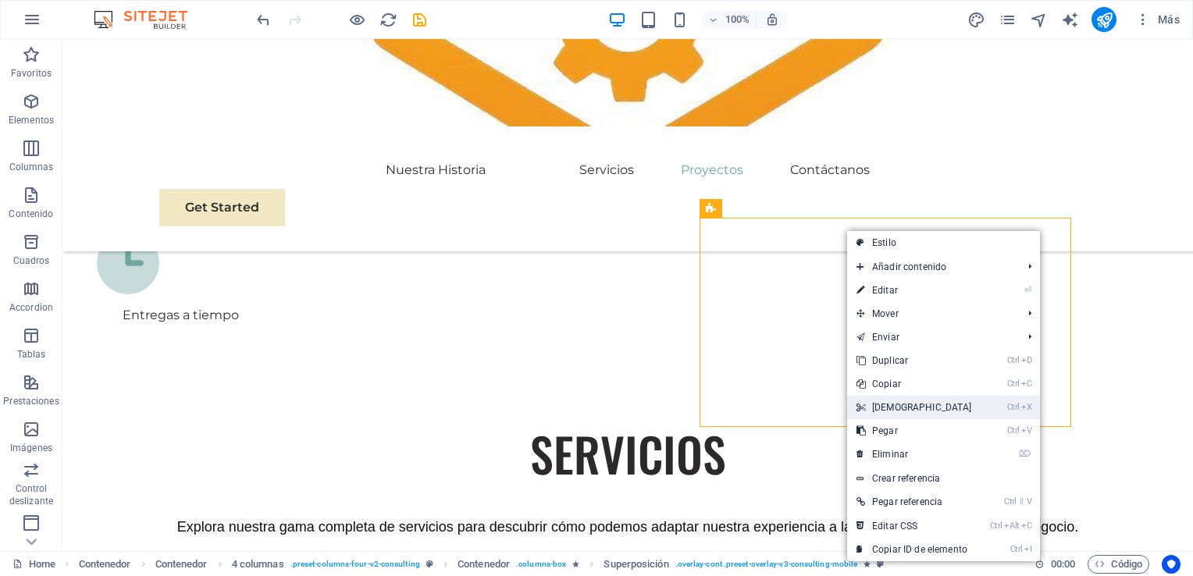
click at [894, 411] on link "Ctrl X Cortar" at bounding box center [914, 407] width 134 height 23
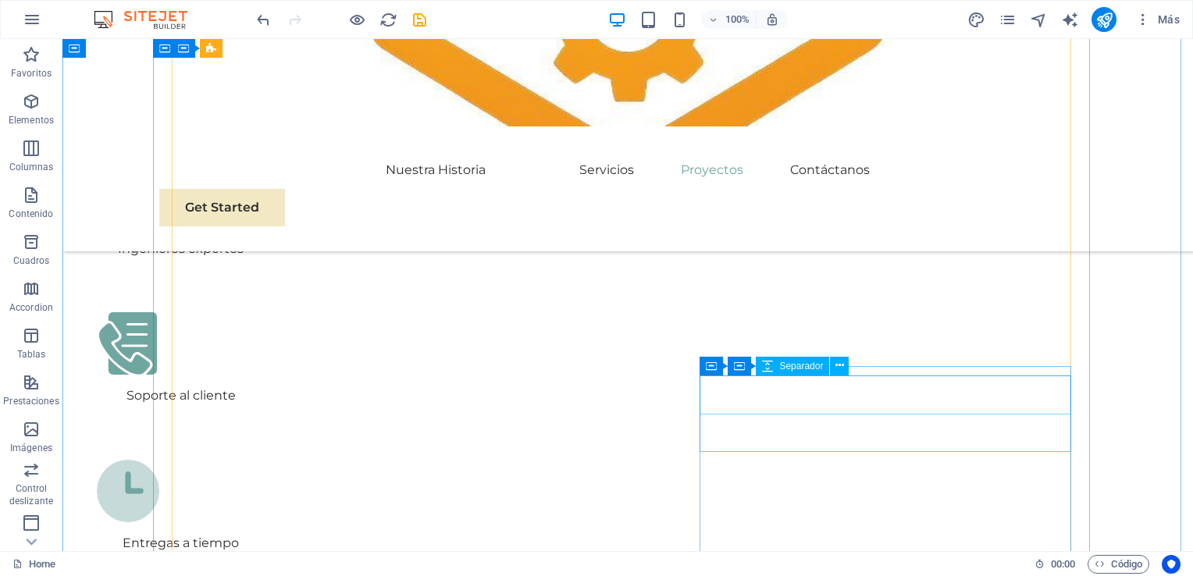
scroll to position [3415, 0]
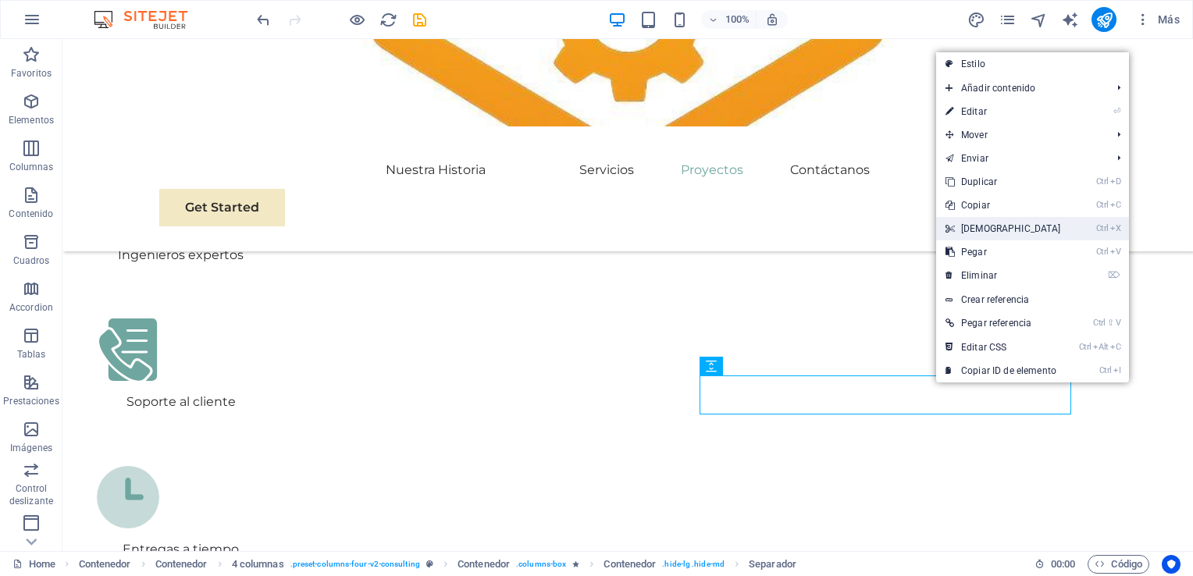
click at [998, 224] on link "Ctrl X Cortar" at bounding box center [1004, 228] width 134 height 23
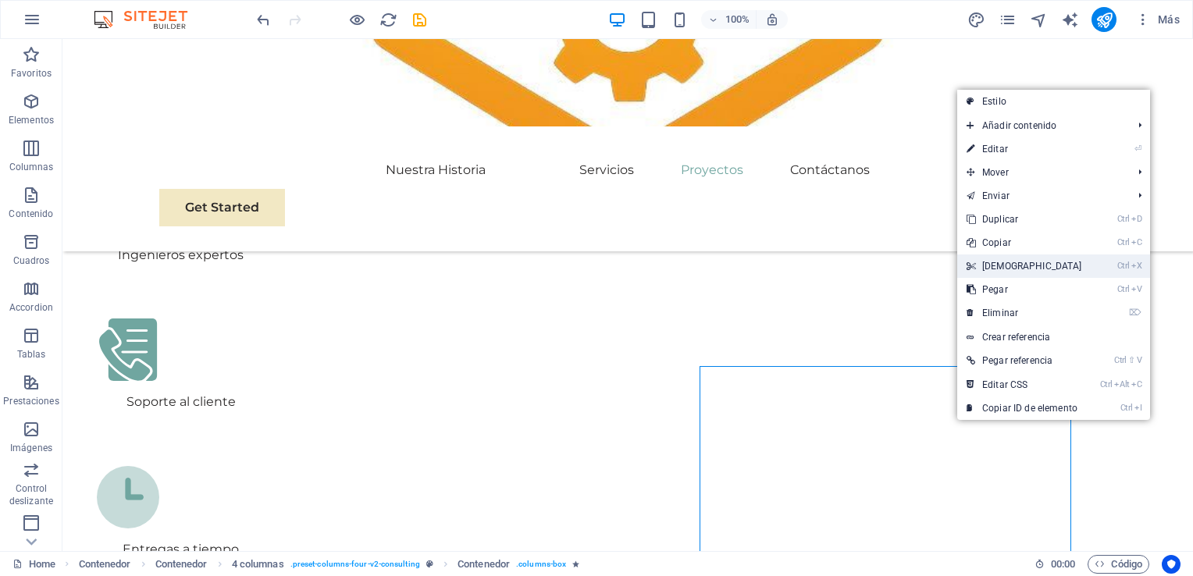
click at [1024, 260] on link "Ctrl X Cortar" at bounding box center [1025, 266] width 134 height 23
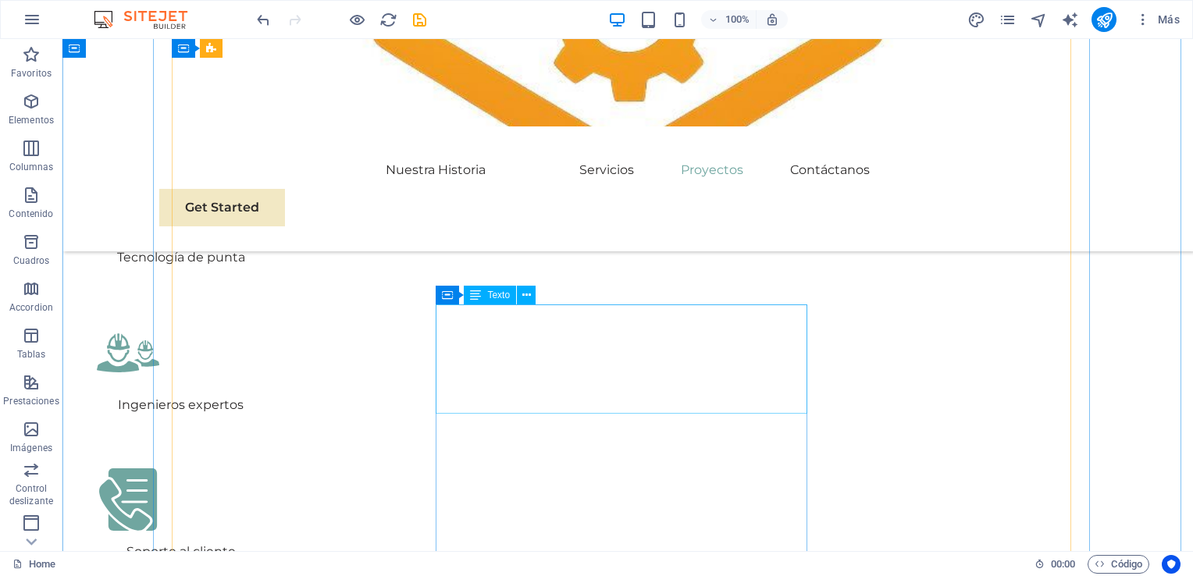
scroll to position [3259, 0]
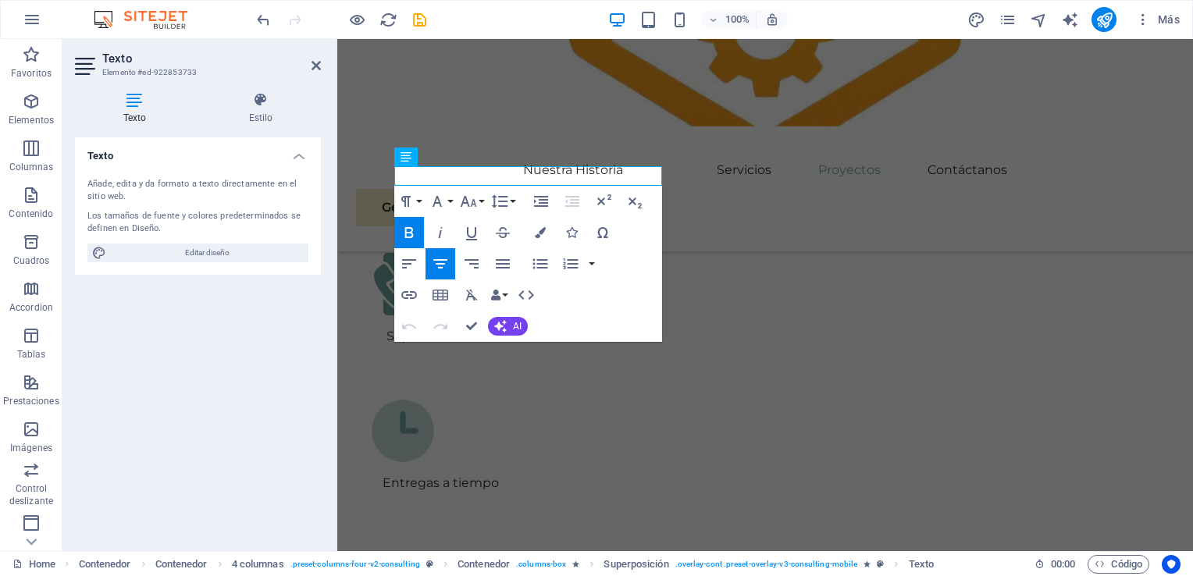
drag, startPoint x: 660, startPoint y: 180, endPoint x: 654, endPoint y: 227, distance: 48.1
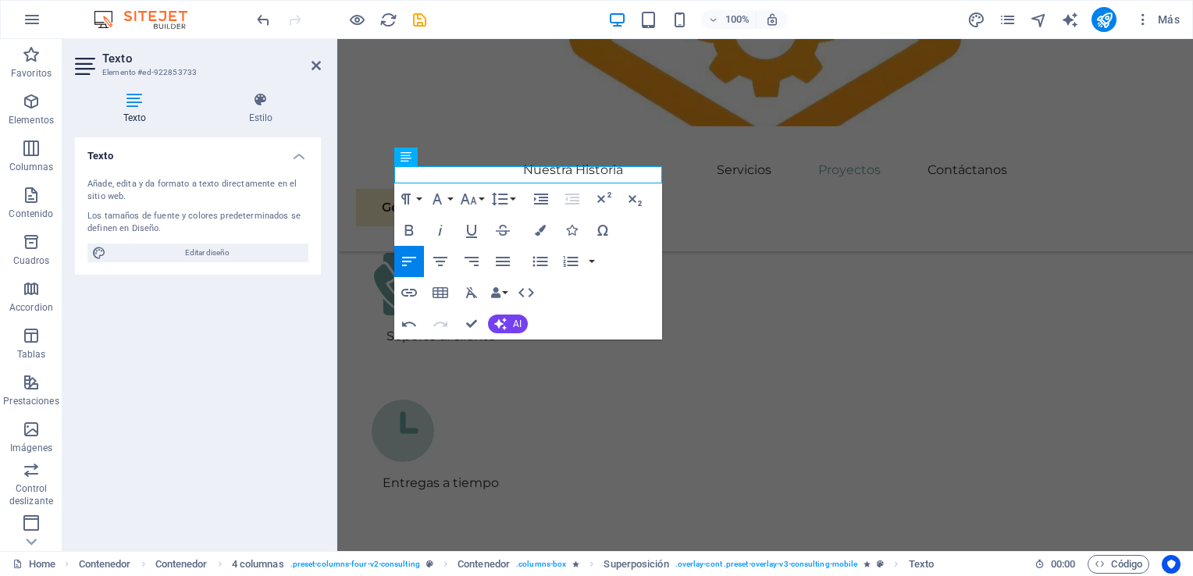
drag, startPoint x: 549, startPoint y: 173, endPoint x: 668, endPoint y: 224, distance: 129.1
copy p "GEOINSUMOS [GEOGRAPHIC_DATA]"
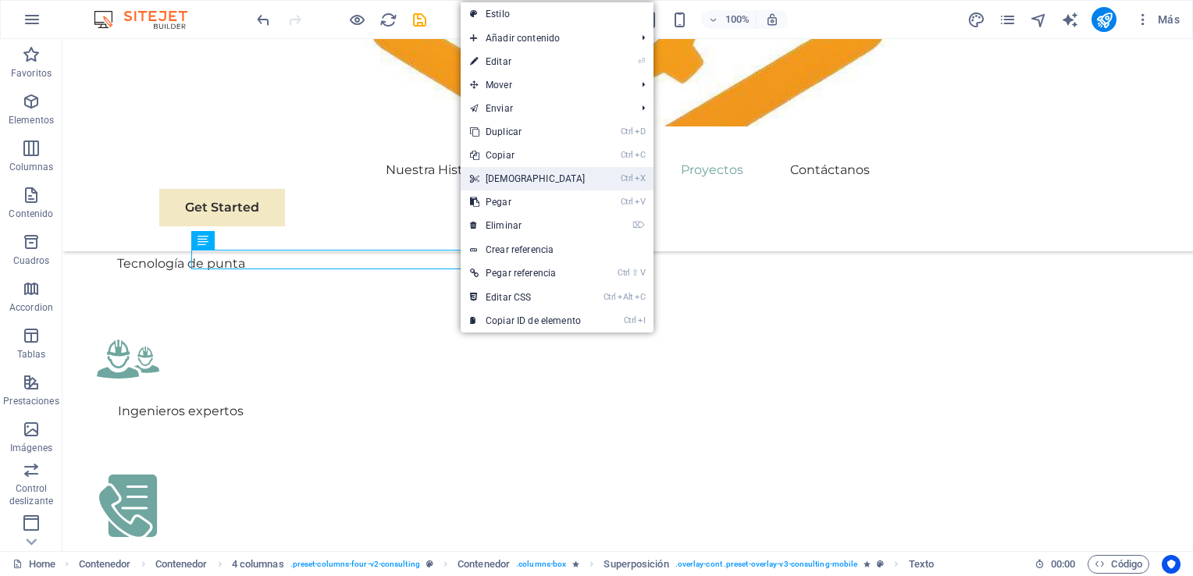
click at [548, 176] on link "Ctrl X Cortar" at bounding box center [528, 178] width 134 height 23
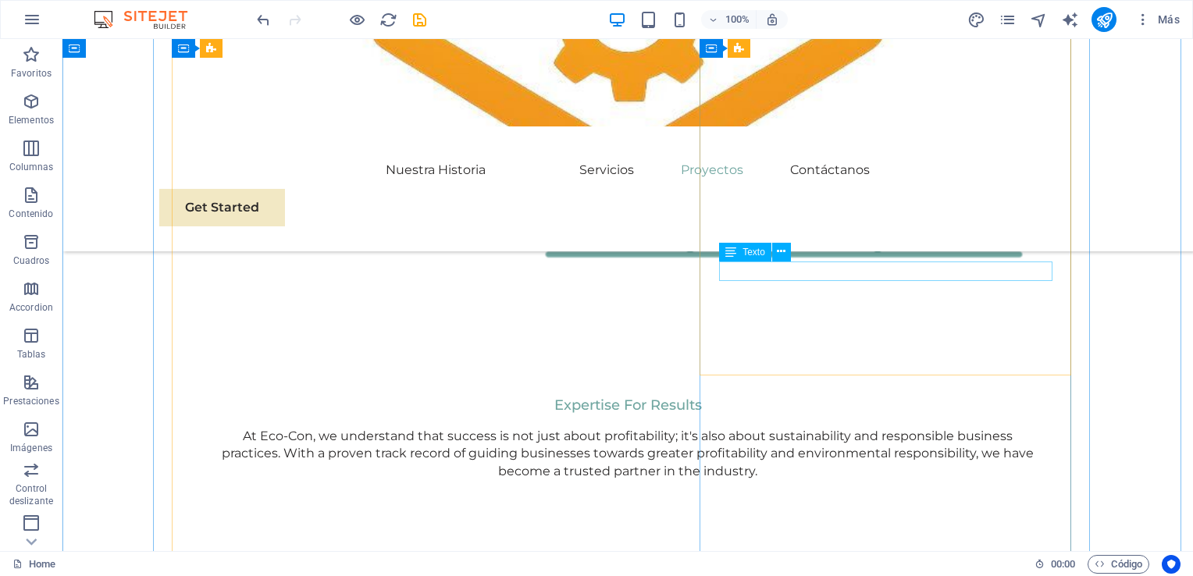
scroll to position [2790, 0]
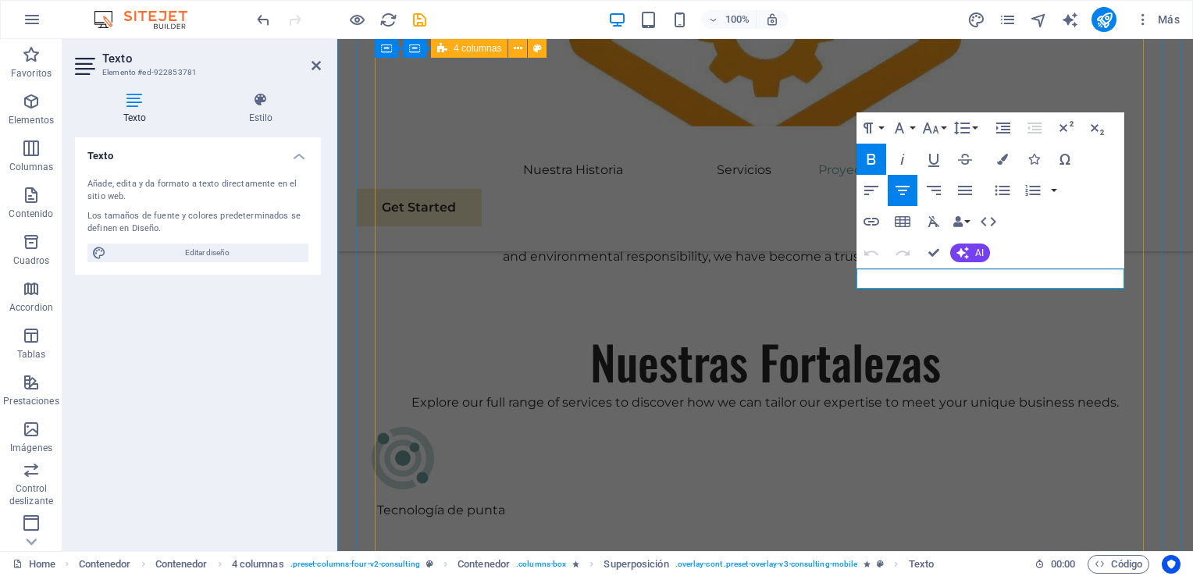
drag, startPoint x: 1111, startPoint y: 280, endPoint x: 665, endPoint y: 289, distance: 446.9
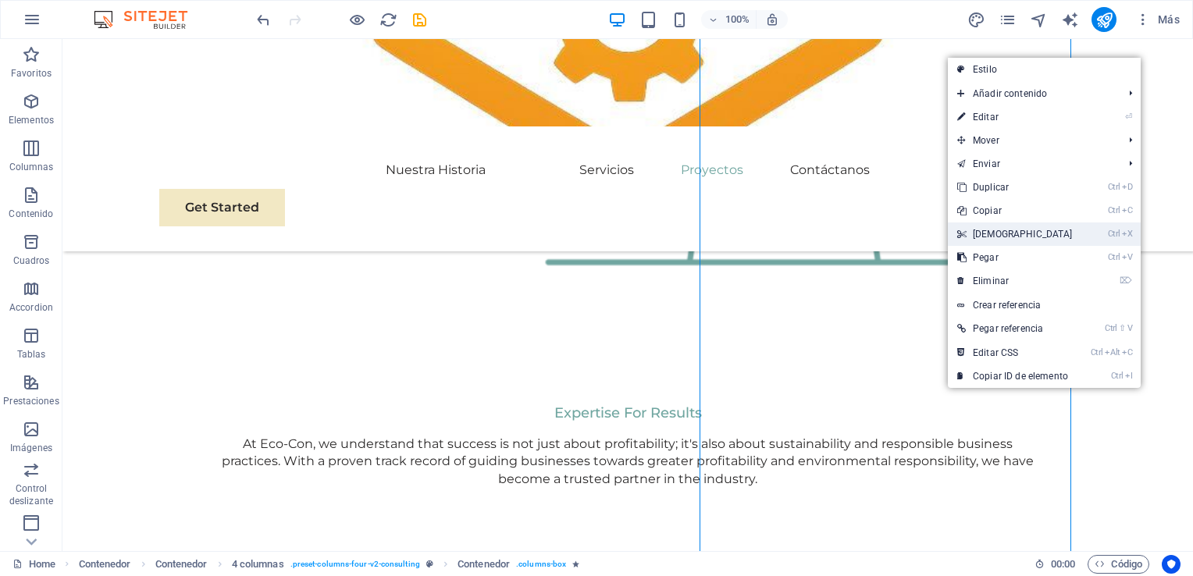
click at [1025, 233] on link "Ctrl X Cortar" at bounding box center [1015, 234] width 134 height 23
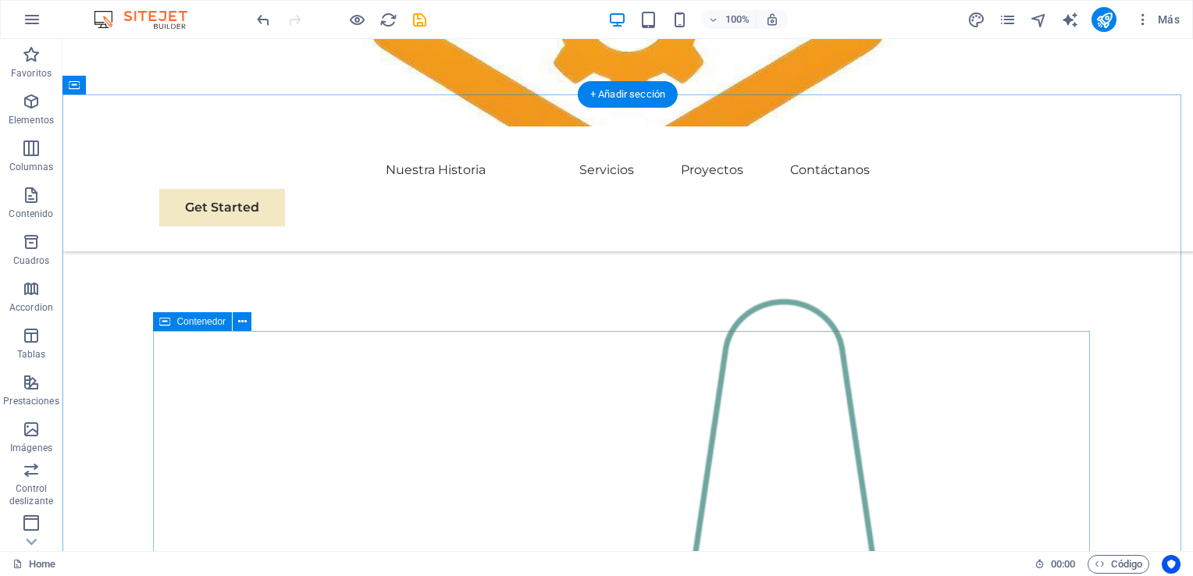
scroll to position [1853, 0]
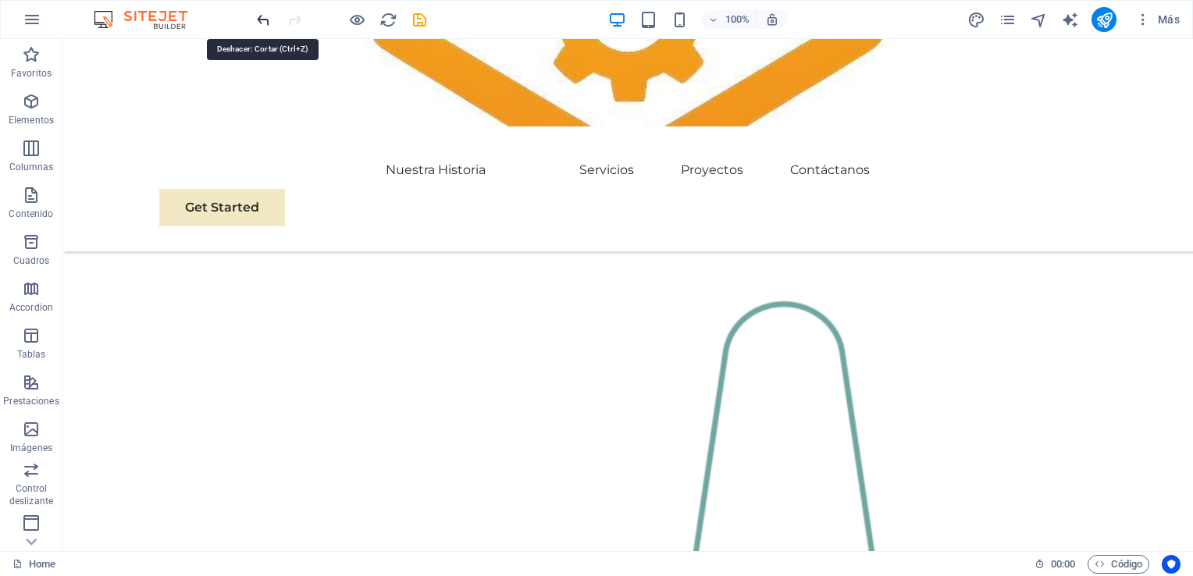
click at [266, 17] on icon "undo" at bounding box center [264, 20] width 18 height 18
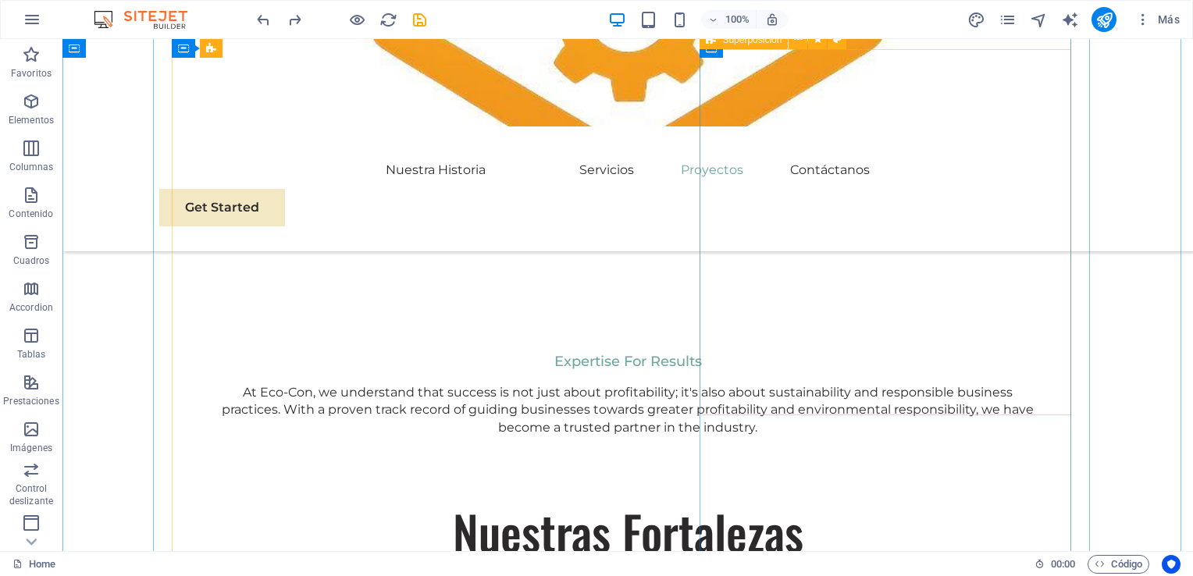
scroll to position [2834, 0]
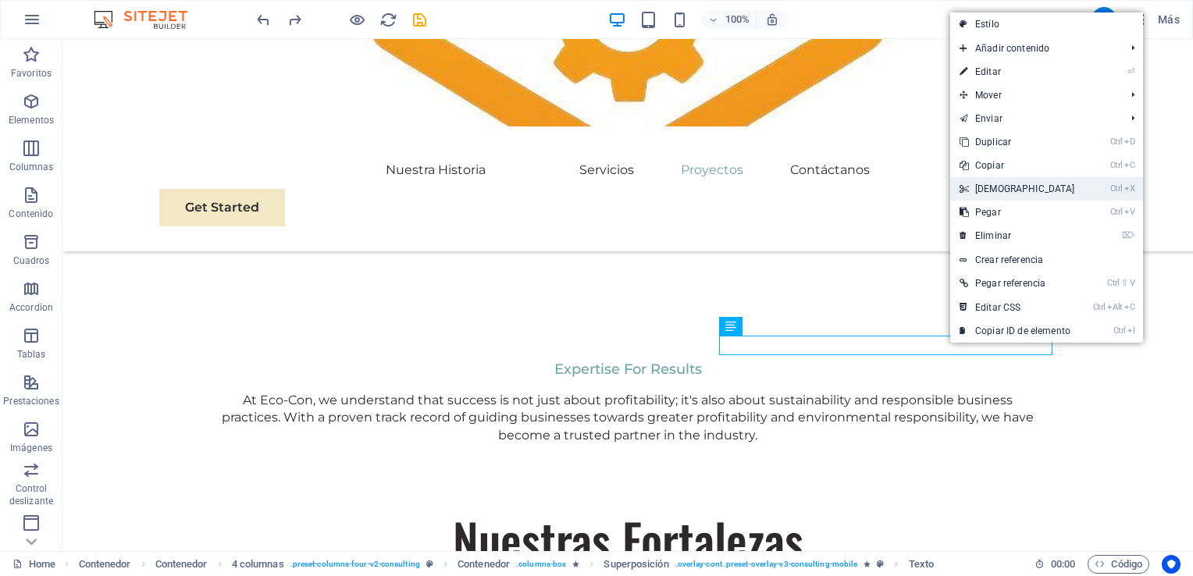
click at [1018, 191] on link "Ctrl X Cortar" at bounding box center [1018, 188] width 134 height 23
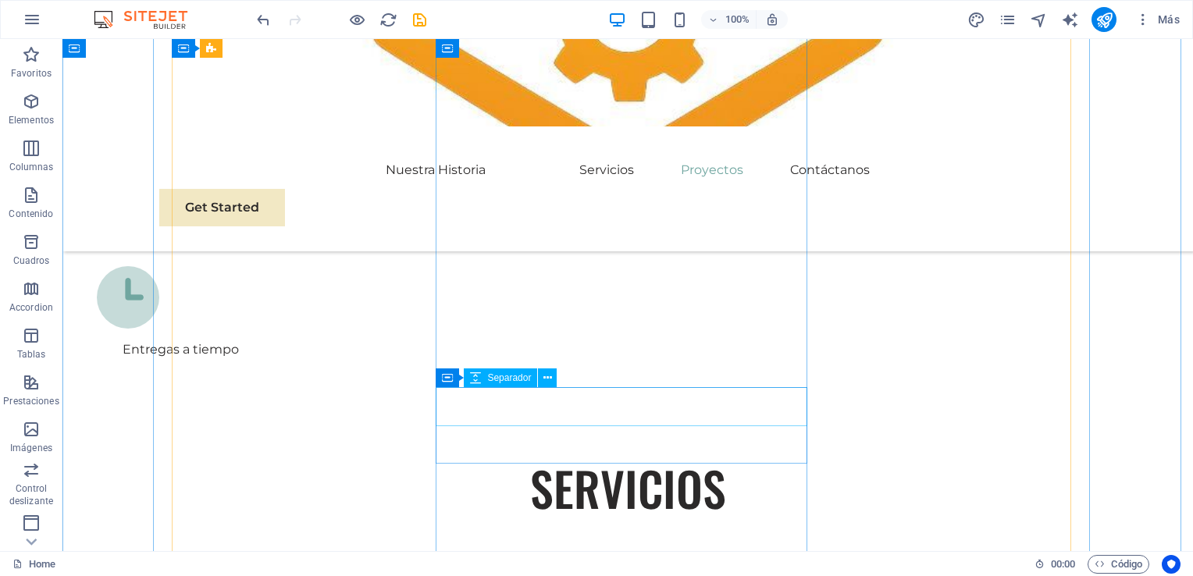
scroll to position [4005, 0]
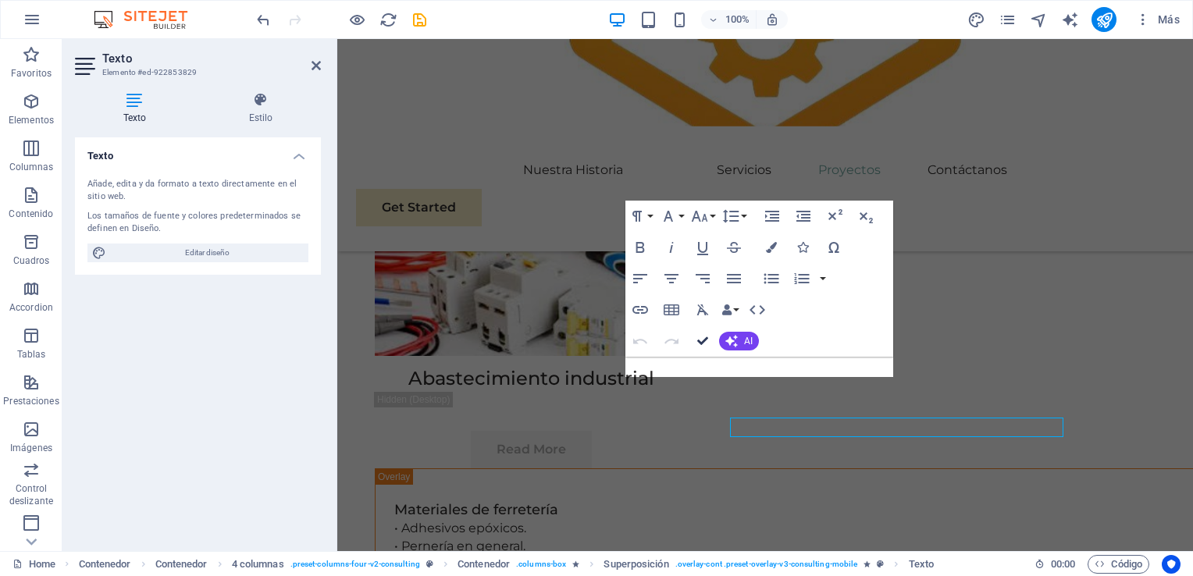
scroll to position [3910, 0]
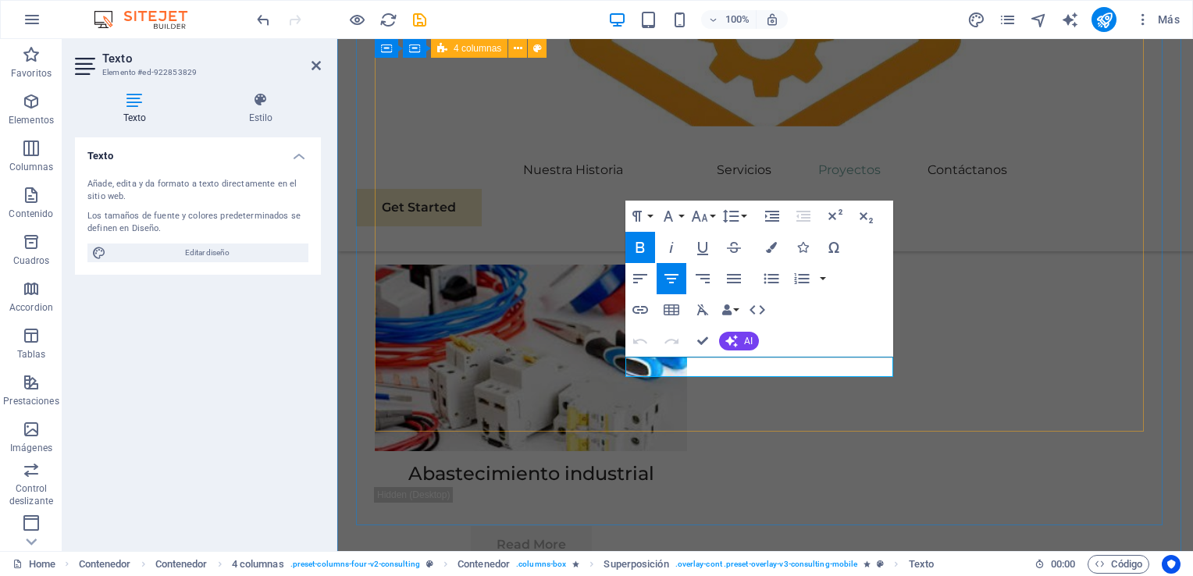
drag, startPoint x: 879, startPoint y: 366, endPoint x: 537, endPoint y: 368, distance: 342.1
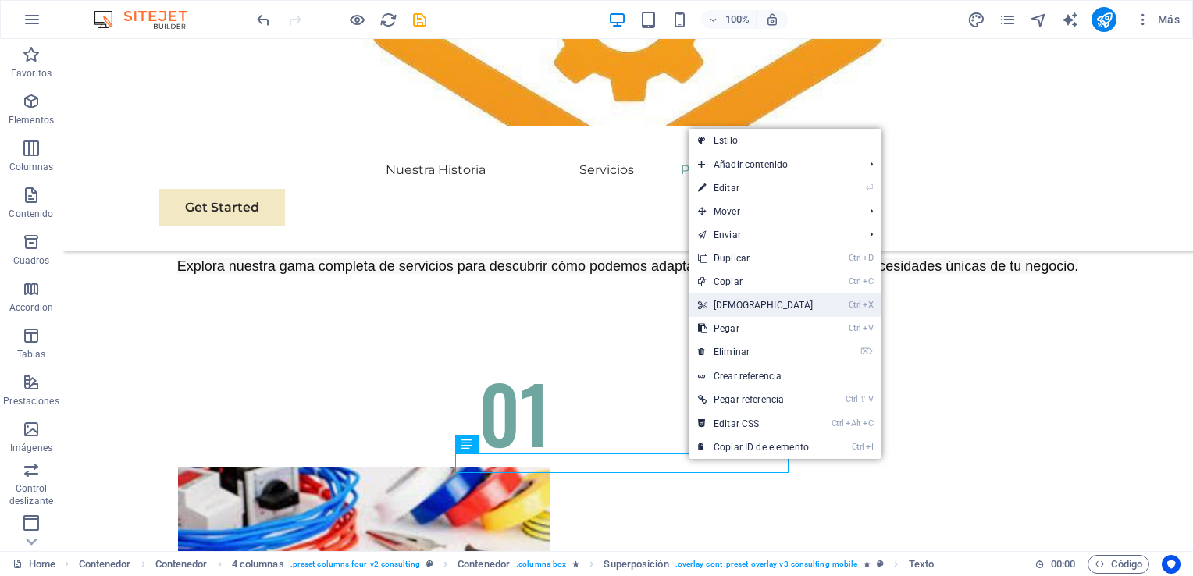
click at [746, 299] on link "Ctrl X Cortar" at bounding box center [756, 305] width 134 height 23
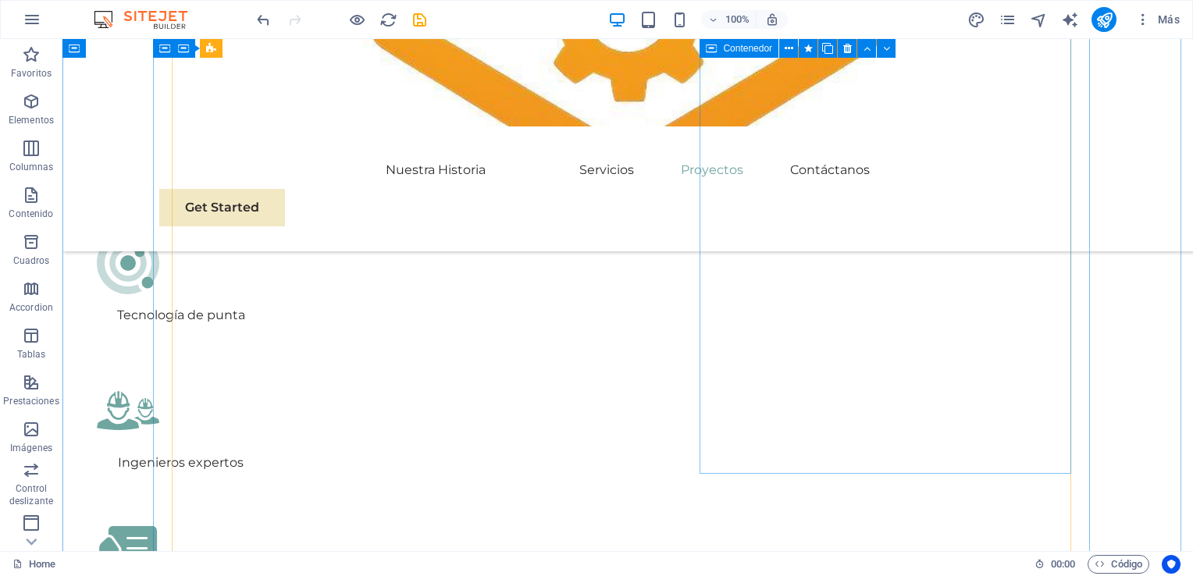
scroll to position [3520, 0]
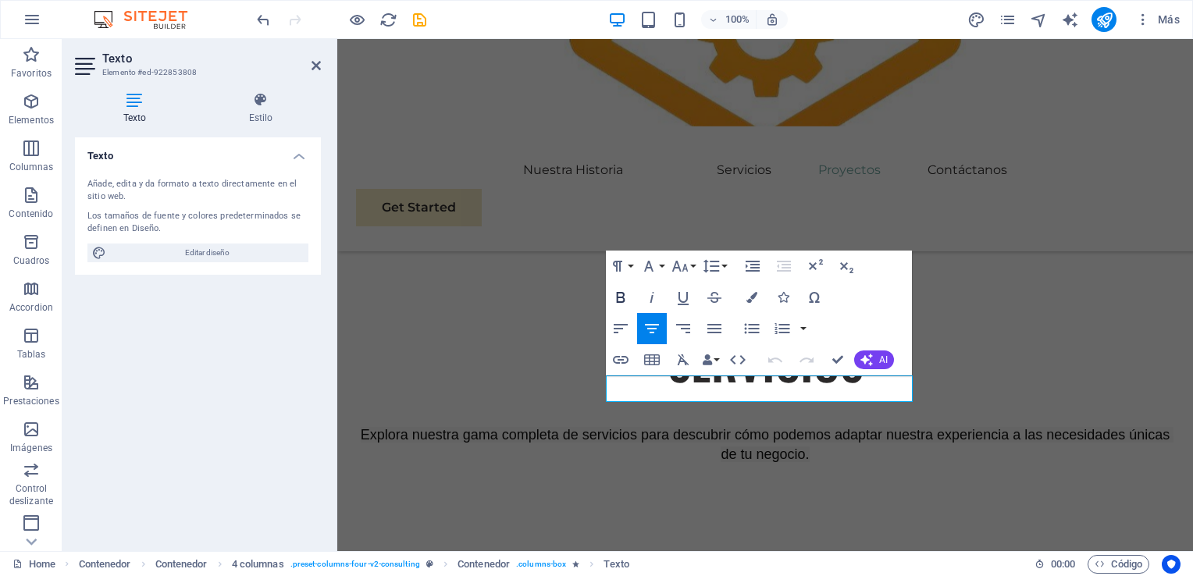
click at [619, 299] on icon "button" at bounding box center [621, 297] width 19 height 19
drag, startPoint x: 859, startPoint y: 381, endPoint x: 606, endPoint y: 393, distance: 253.3
click at [615, 286] on button "Bold" at bounding box center [621, 297] width 30 height 31
click at [617, 286] on button "Bold" at bounding box center [621, 297] width 30 height 31
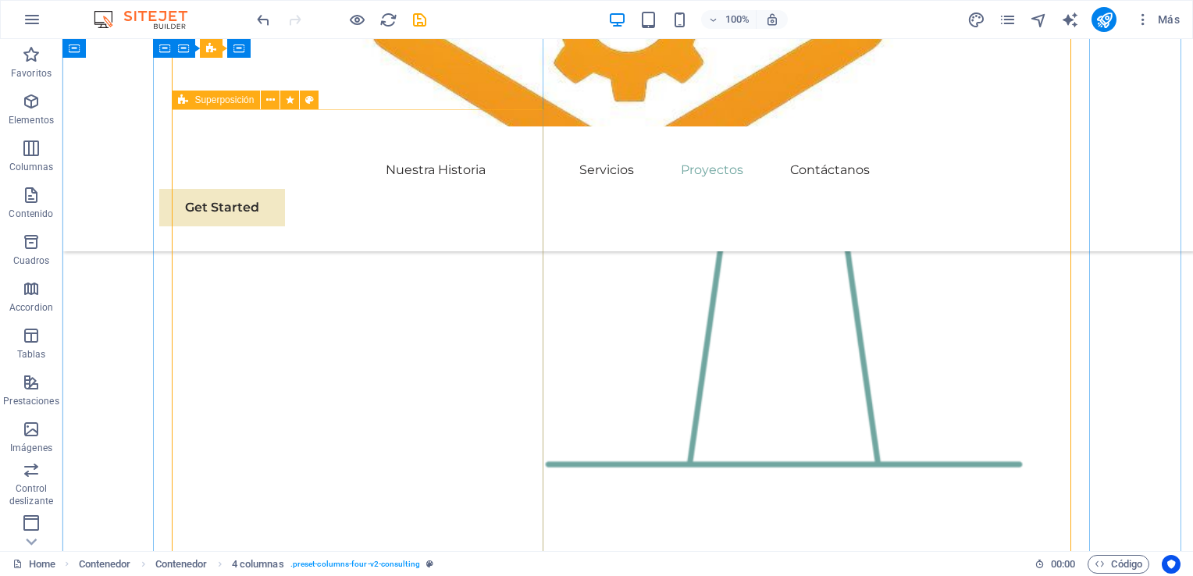
scroll to position [2521, 0]
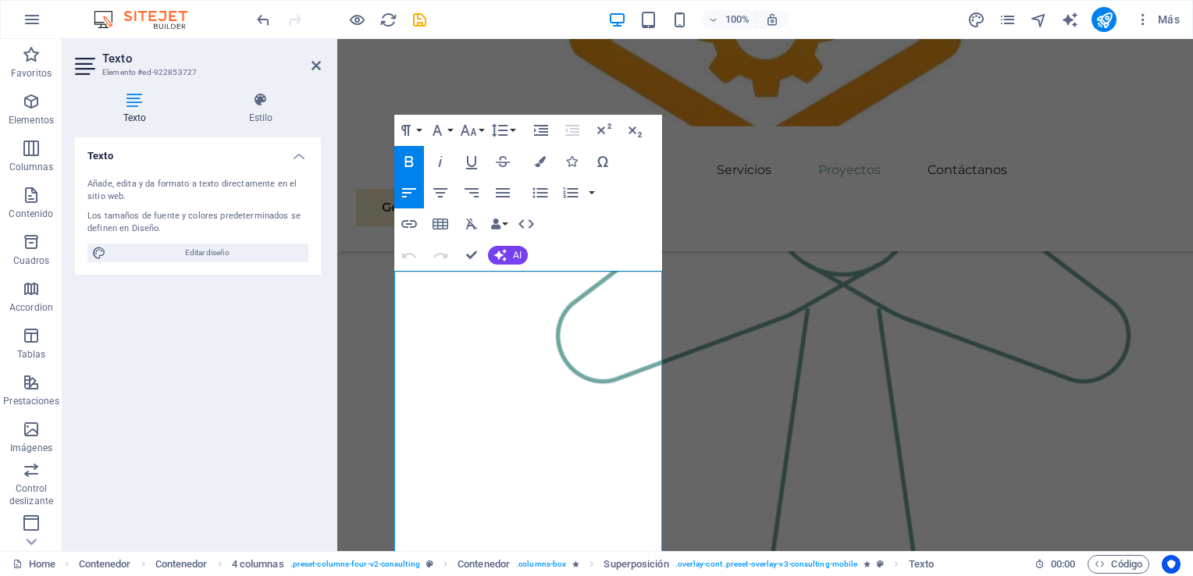
scroll to position [2261, 0]
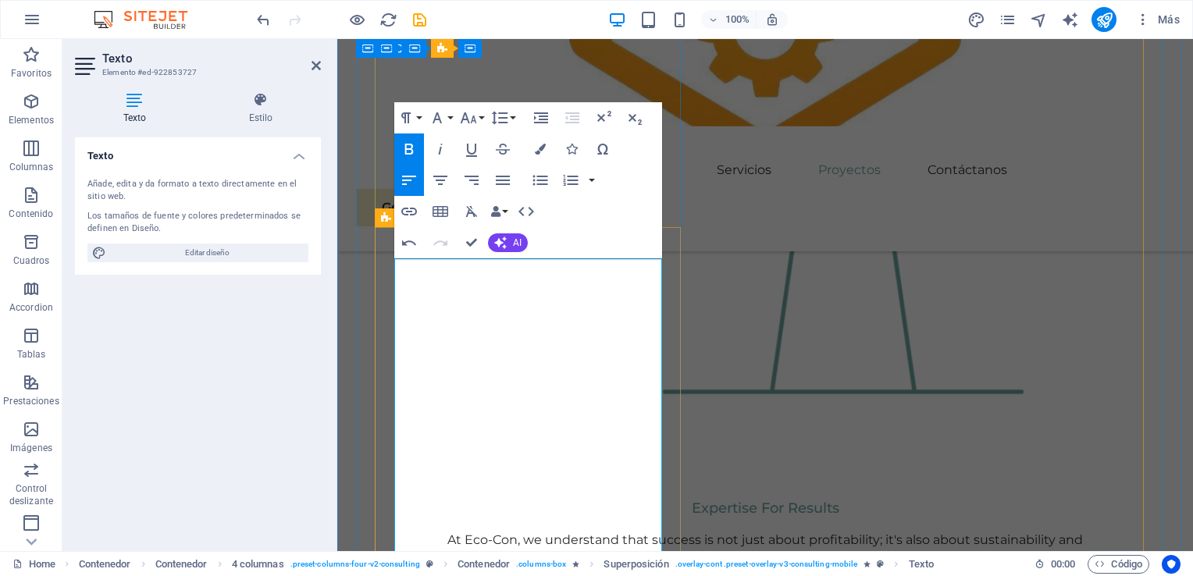
scroll to position [2496, 0]
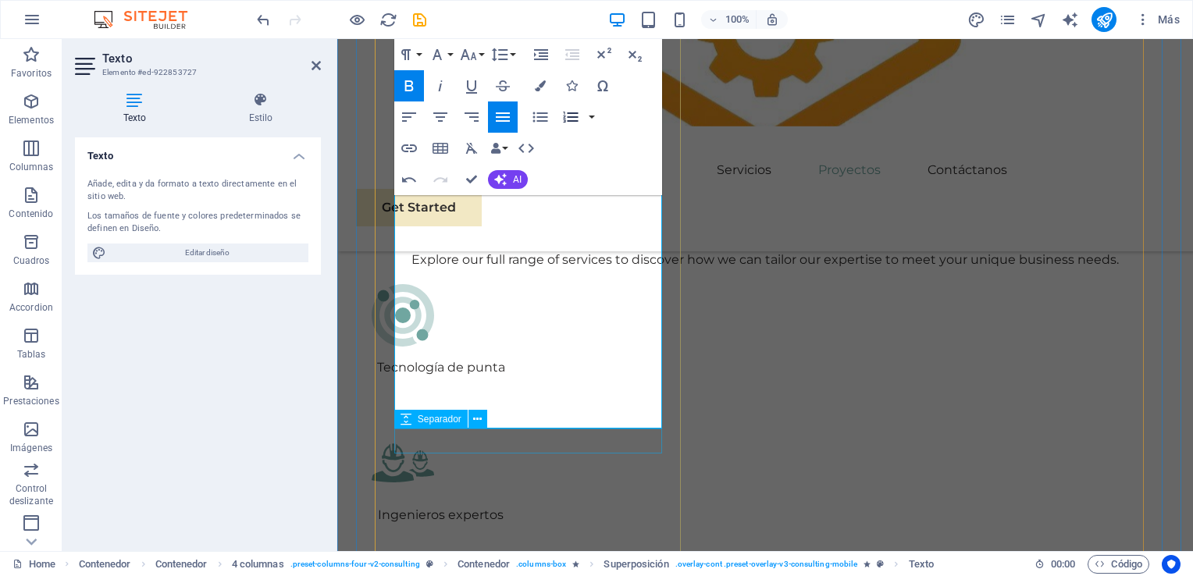
scroll to position [3042, 0]
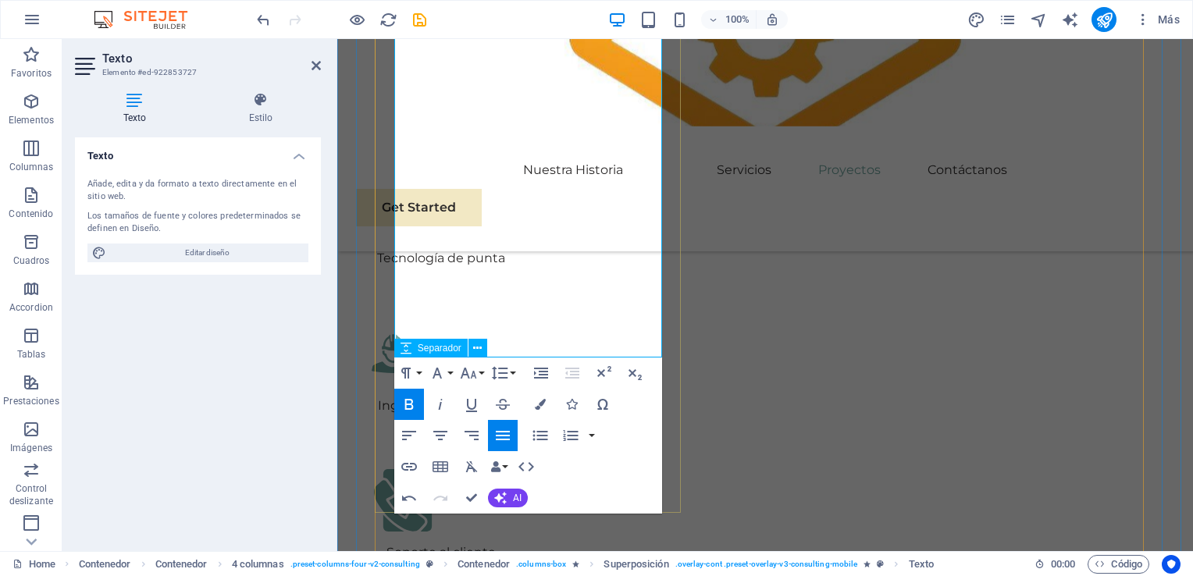
drag, startPoint x: 549, startPoint y: 326, endPoint x: 547, endPoint y: 367, distance: 40.7
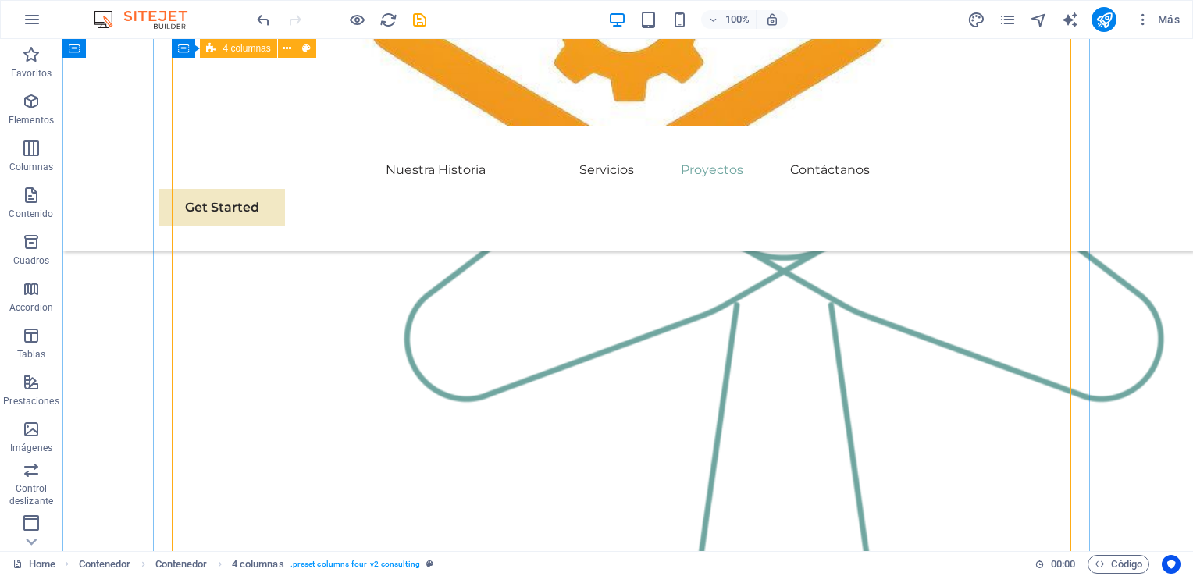
scroll to position [2574, 0]
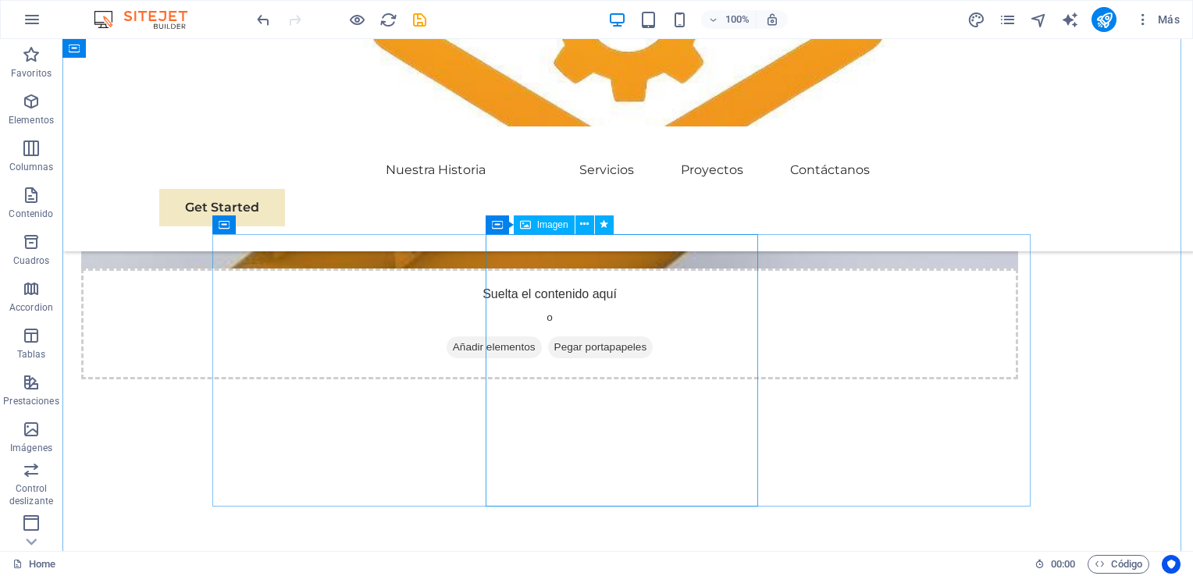
scroll to position [1484, 0]
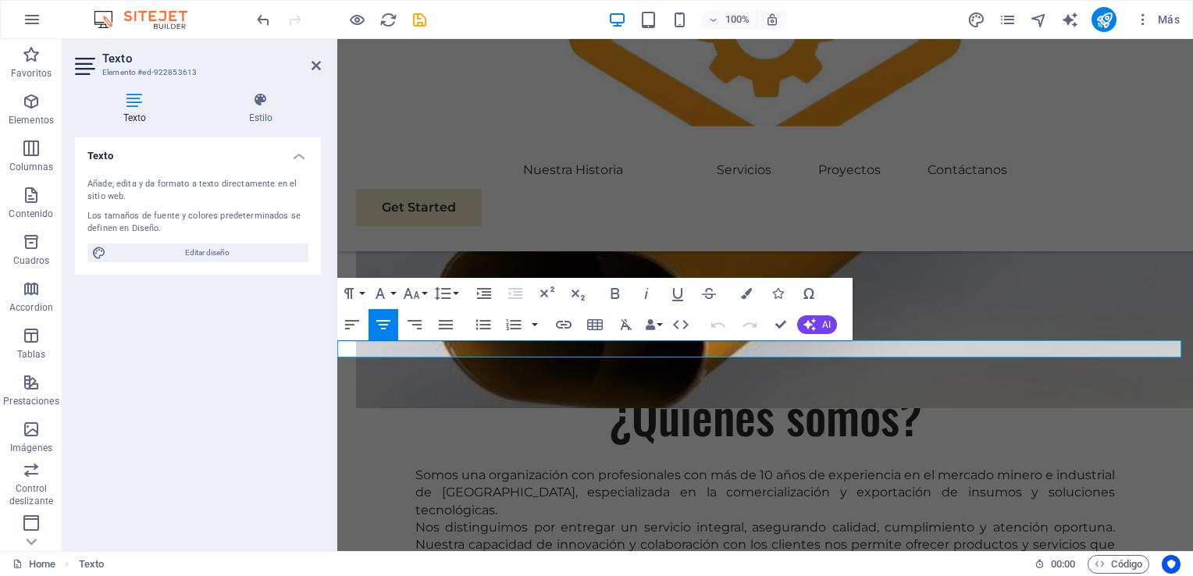
drag, startPoint x: 1155, startPoint y: 346, endPoint x: 349, endPoint y: 363, distance: 806.2
copy p "Explore our full range of services to discover how we can tailor our expertise …"
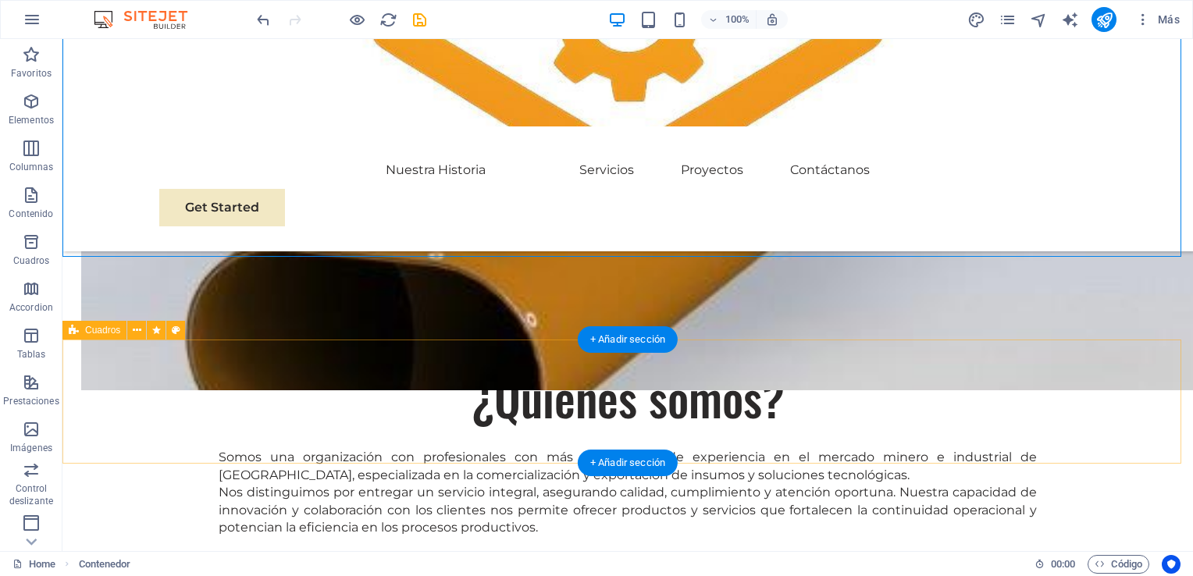
scroll to position [1484, 0]
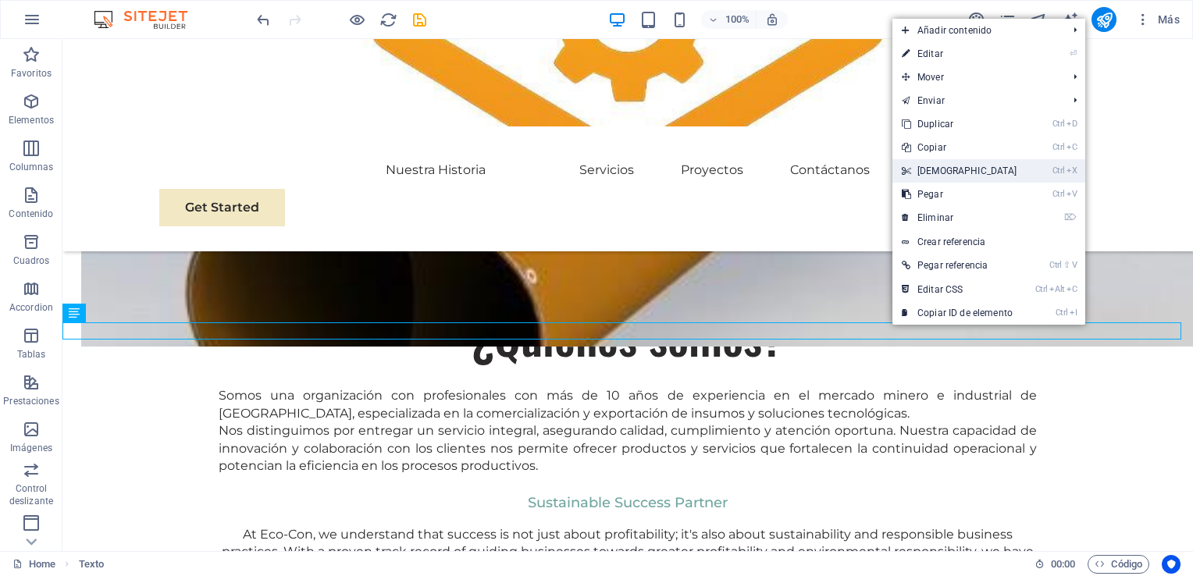
click at [961, 173] on link "Ctrl X Cortar" at bounding box center [960, 170] width 134 height 23
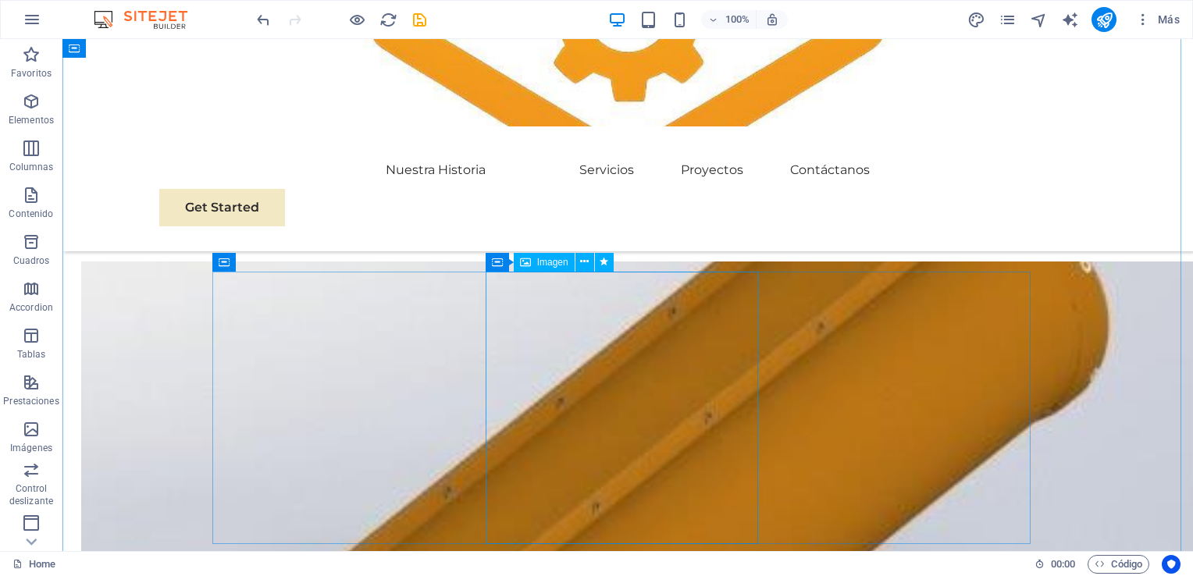
scroll to position [1172, 0]
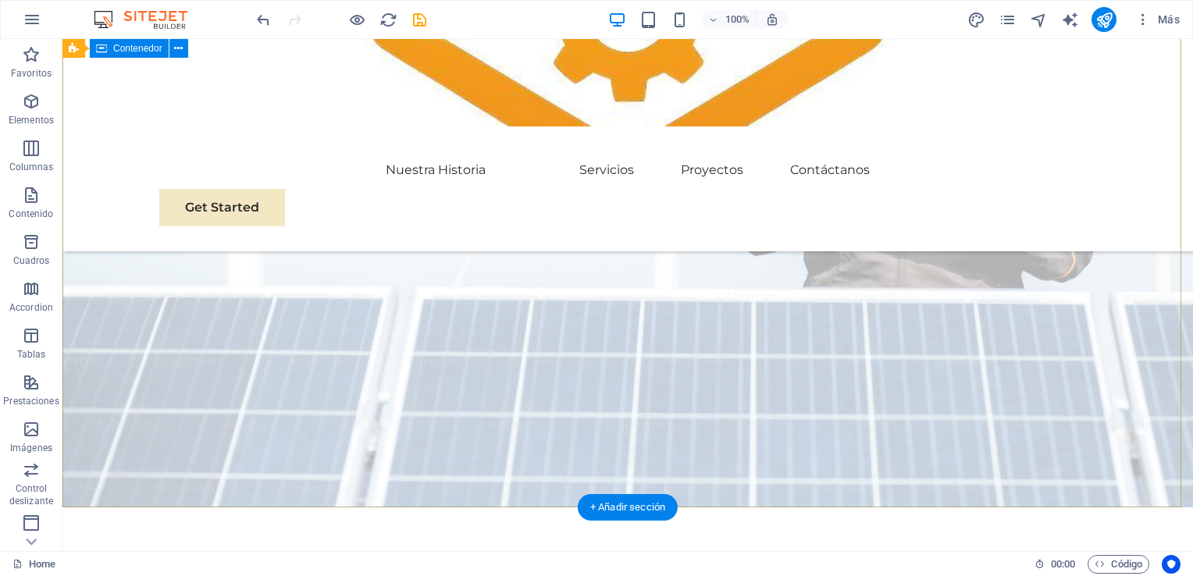
scroll to position [234, 0]
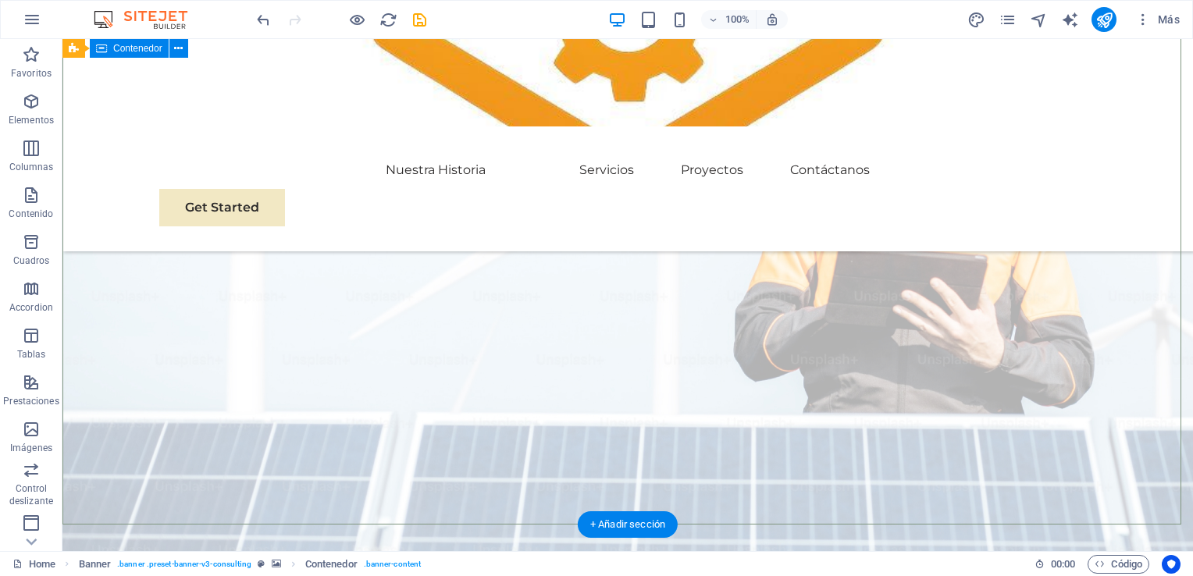
scroll to position [0, 0]
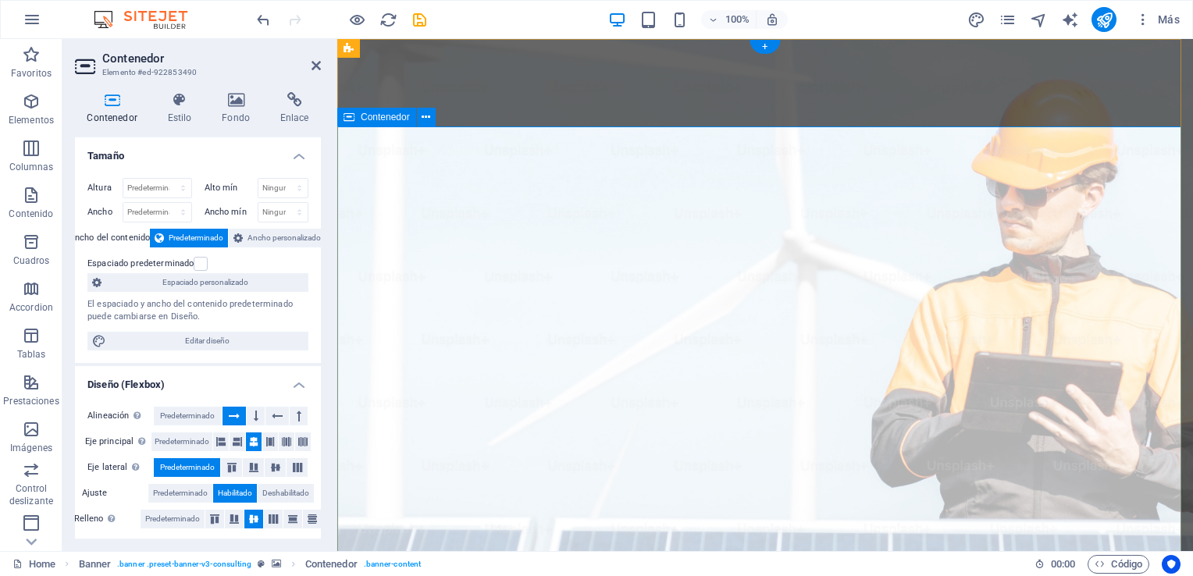
click at [241, 111] on h4 "Fondo" at bounding box center [239, 108] width 59 height 33
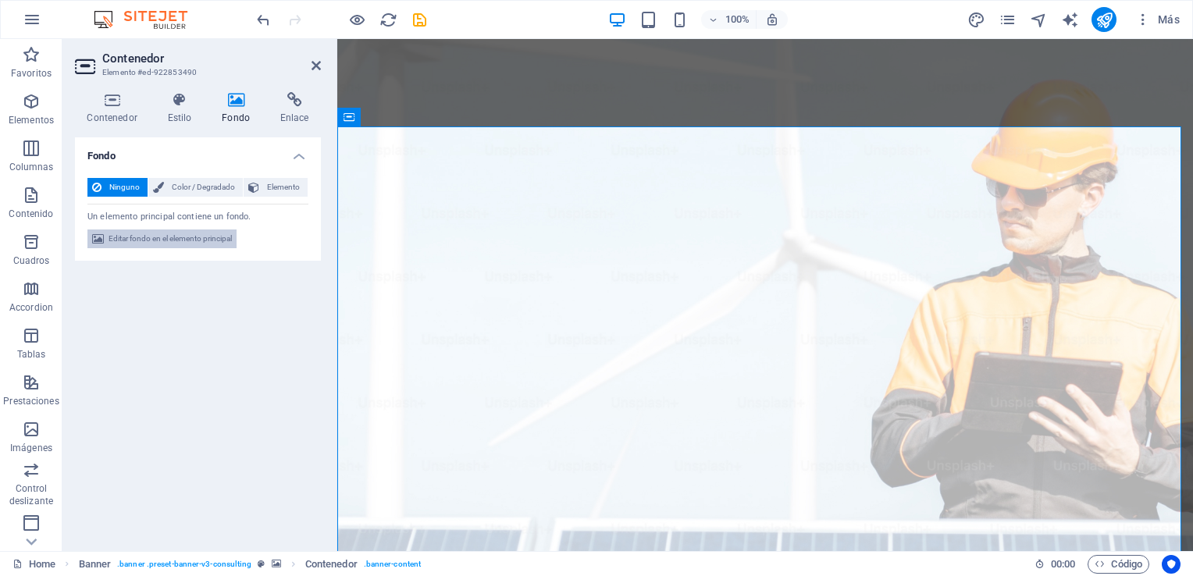
click at [190, 236] on span "Editar fondo en el elemento principal" at bounding box center [170, 239] width 123 height 19
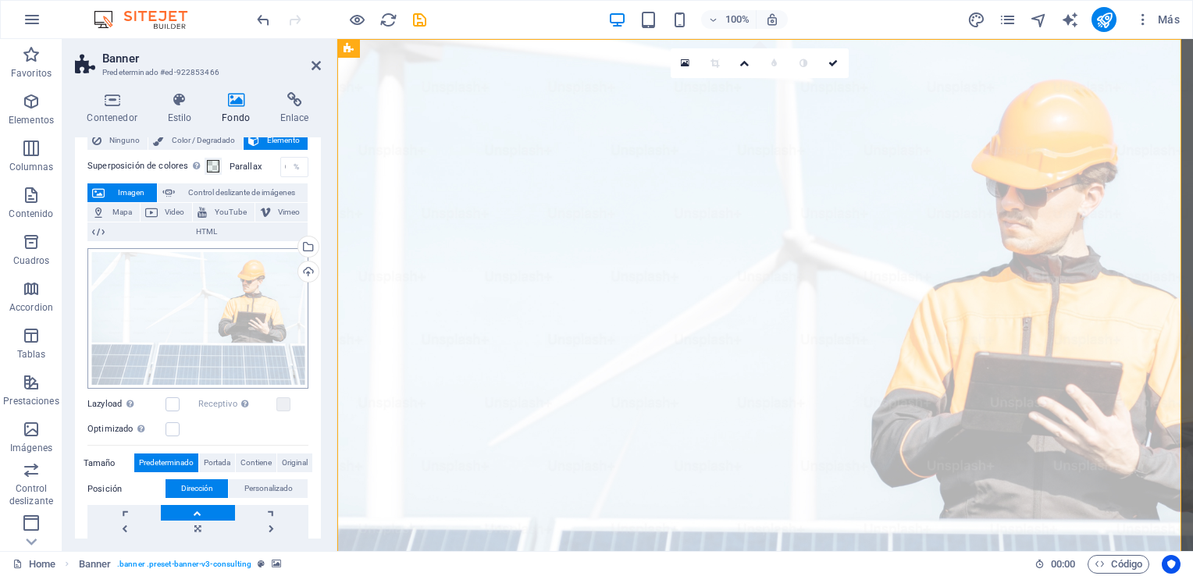
scroll to position [78, 0]
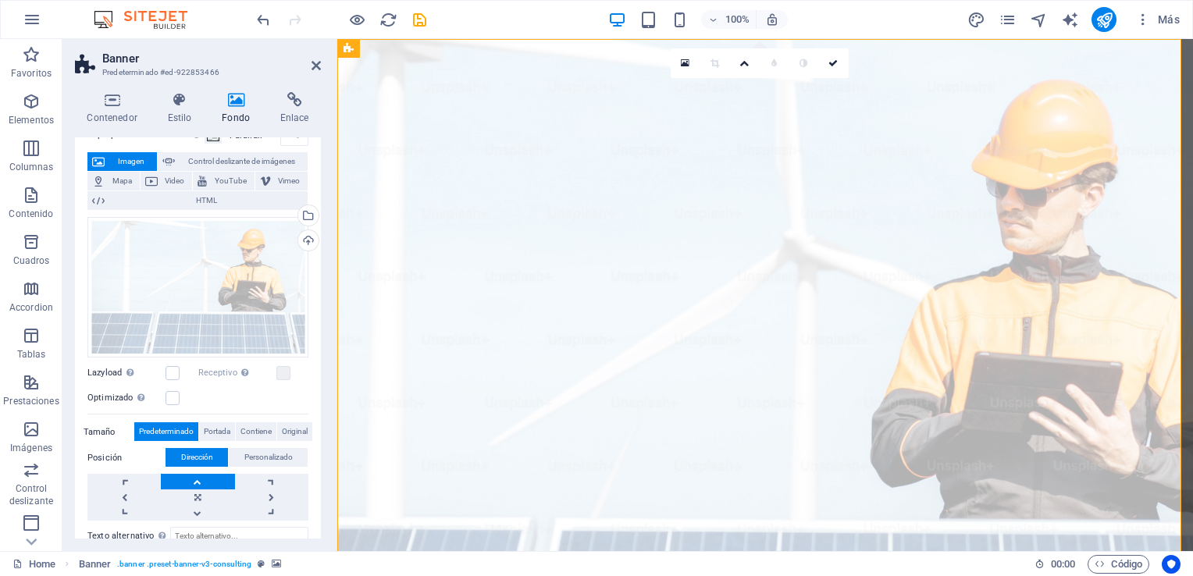
click at [127, 161] on span "Imagen" at bounding box center [130, 161] width 43 height 19
click at [101, 201] on icon at bounding box center [98, 200] width 12 height 19
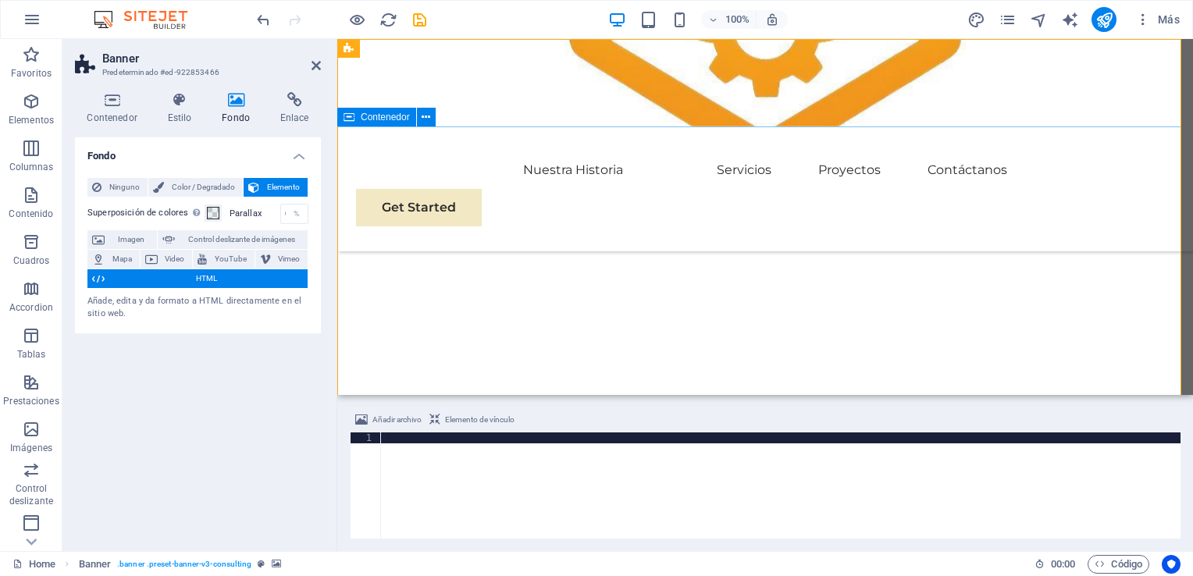
scroll to position [0, 0]
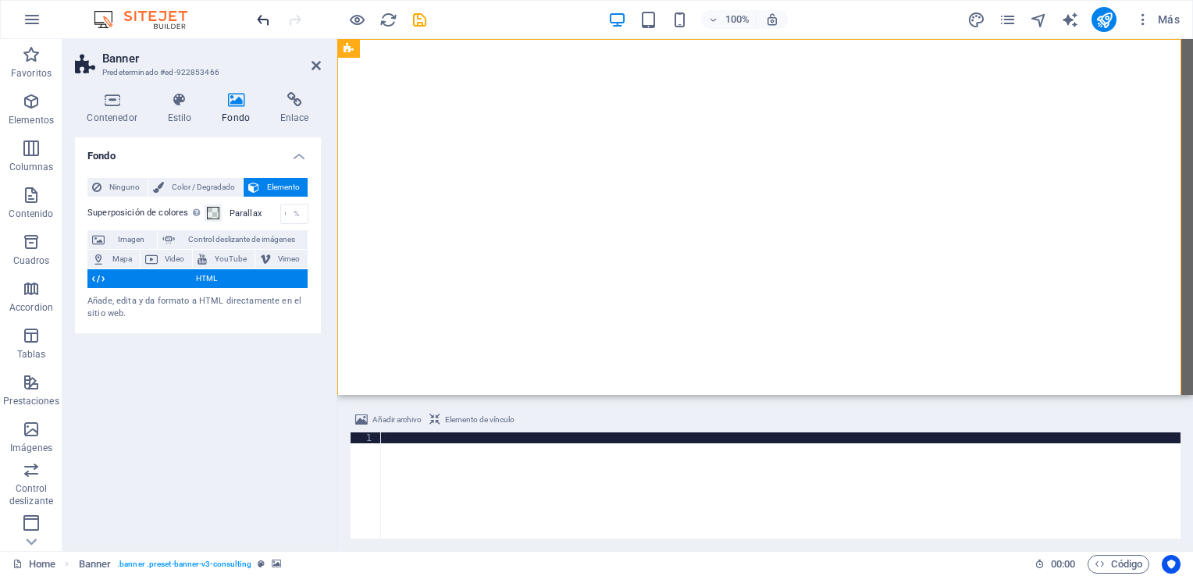
click at [264, 17] on icon "undo" at bounding box center [264, 20] width 18 height 18
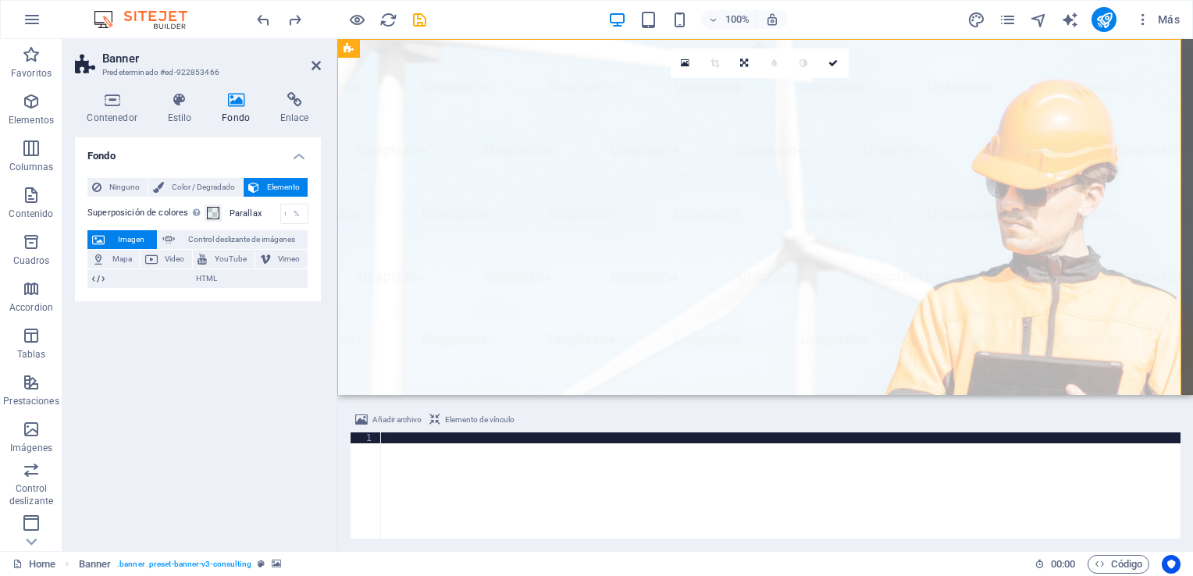
click at [137, 230] on span "Imagen" at bounding box center [130, 239] width 43 height 19
click at [263, 239] on span "Control deslizante de imágenes" at bounding box center [241, 239] width 123 height 19
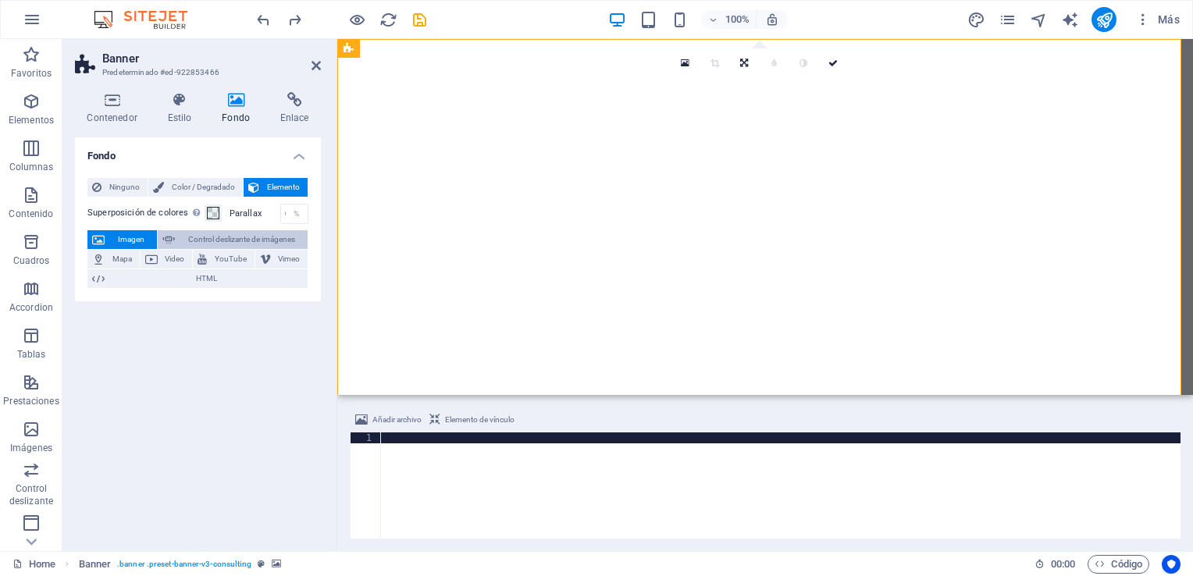
select select "ms"
select select "s"
select select "progressive"
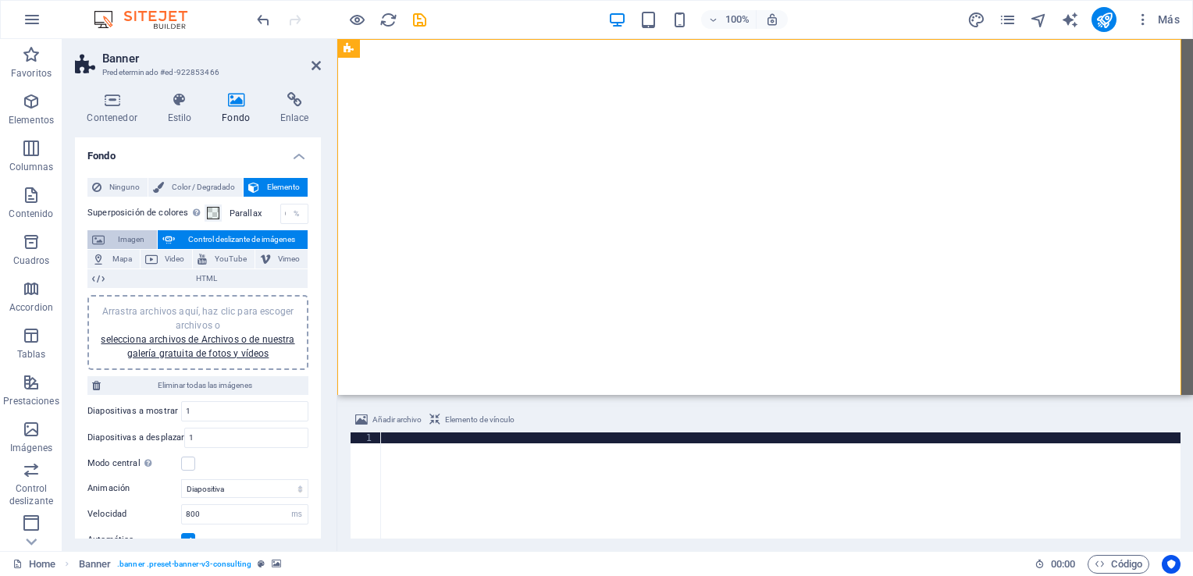
click at [138, 236] on span "Imagen" at bounding box center [130, 239] width 43 height 19
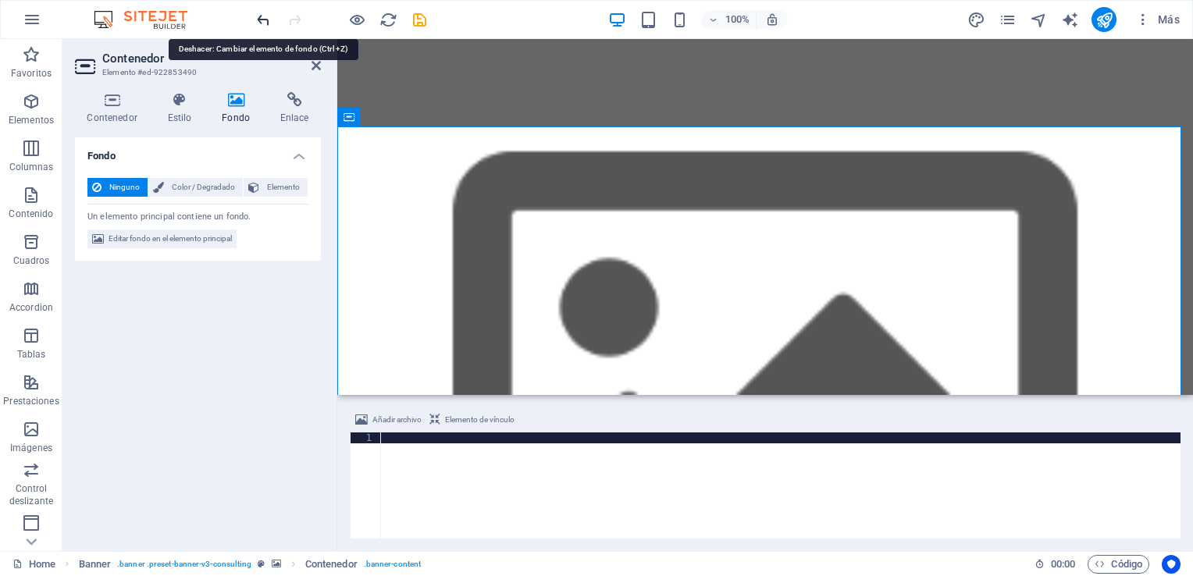
click at [264, 16] on icon "undo" at bounding box center [264, 20] width 18 height 18
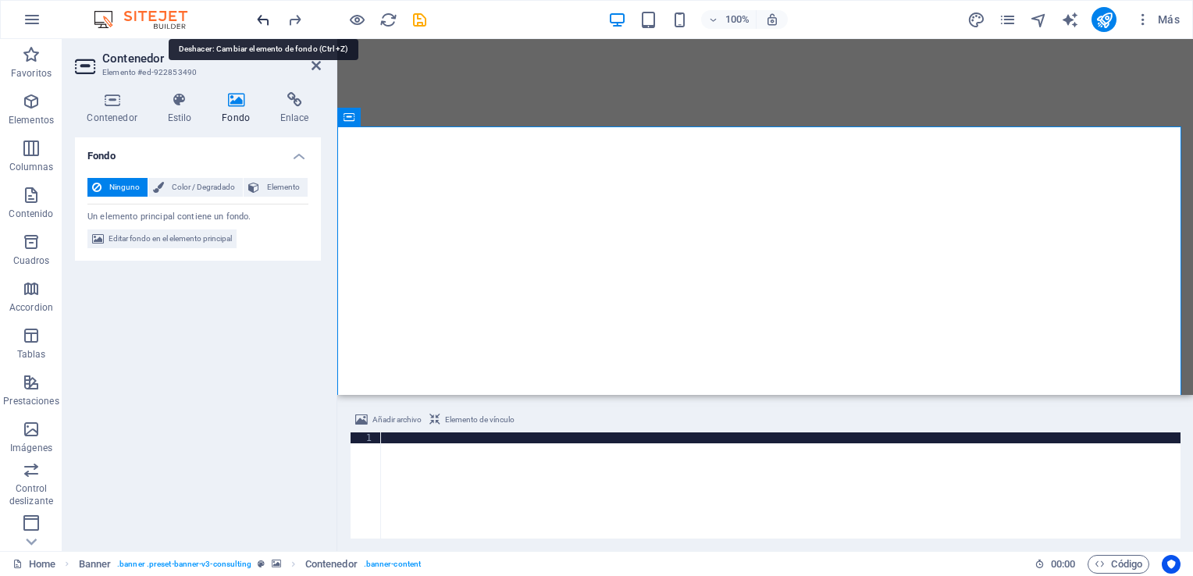
click at [264, 16] on icon "undo" at bounding box center [264, 20] width 18 height 18
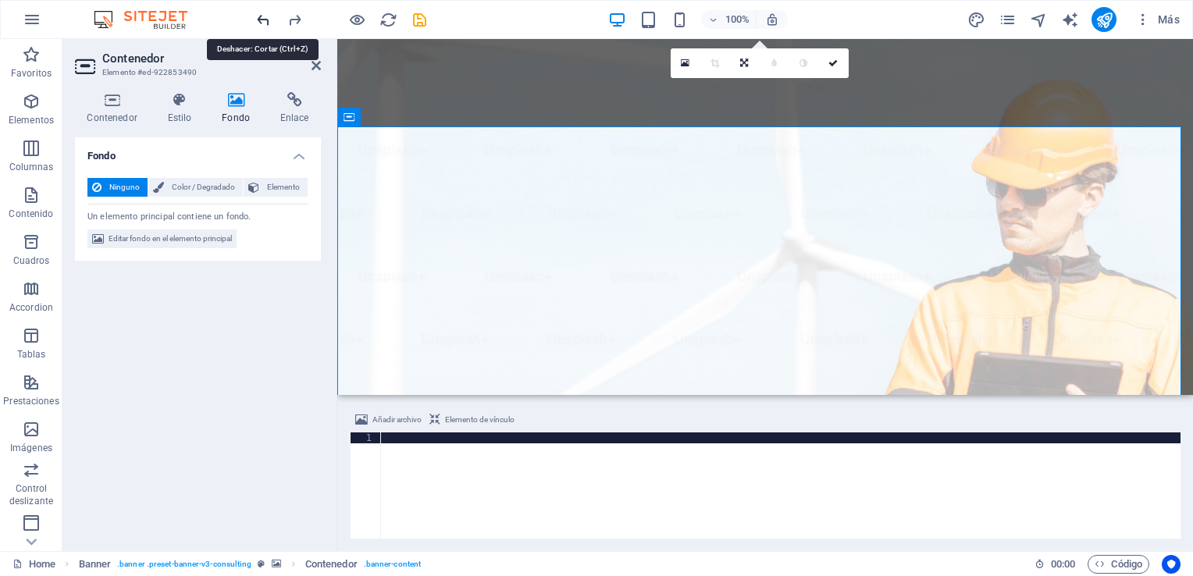
click at [264, 16] on icon "undo" at bounding box center [264, 20] width 18 height 18
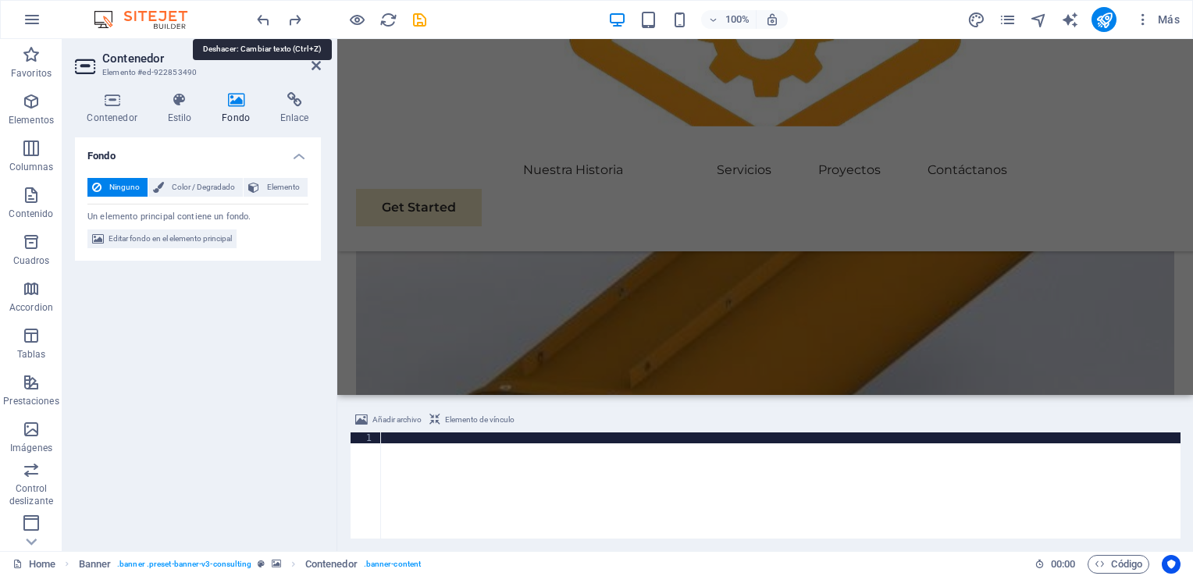
scroll to position [1572, 0]
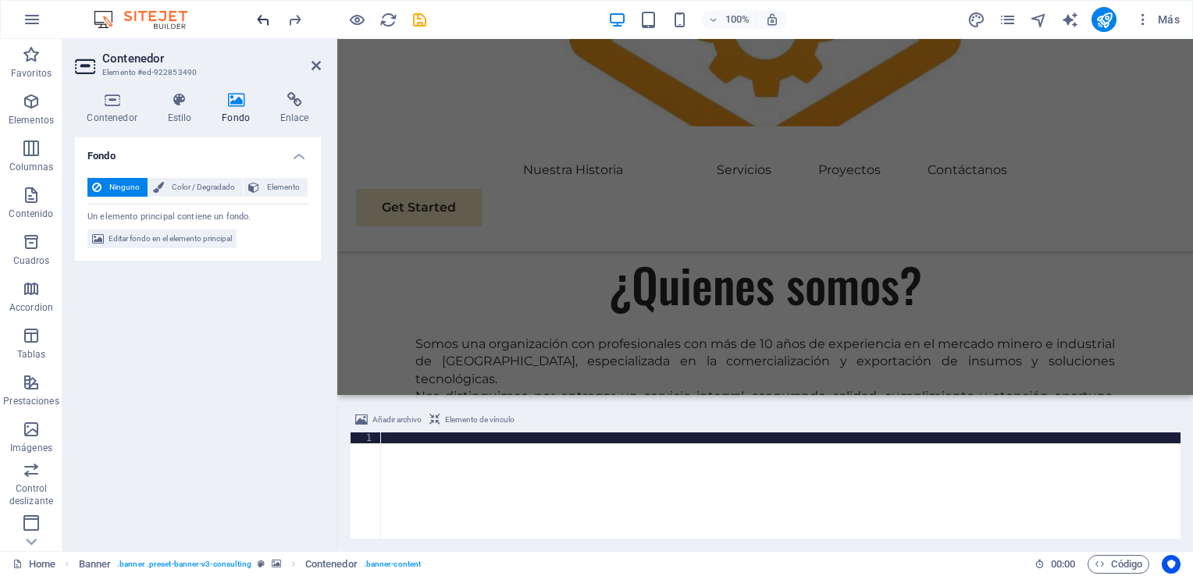
click at [268, 22] on icon "undo" at bounding box center [264, 20] width 18 height 18
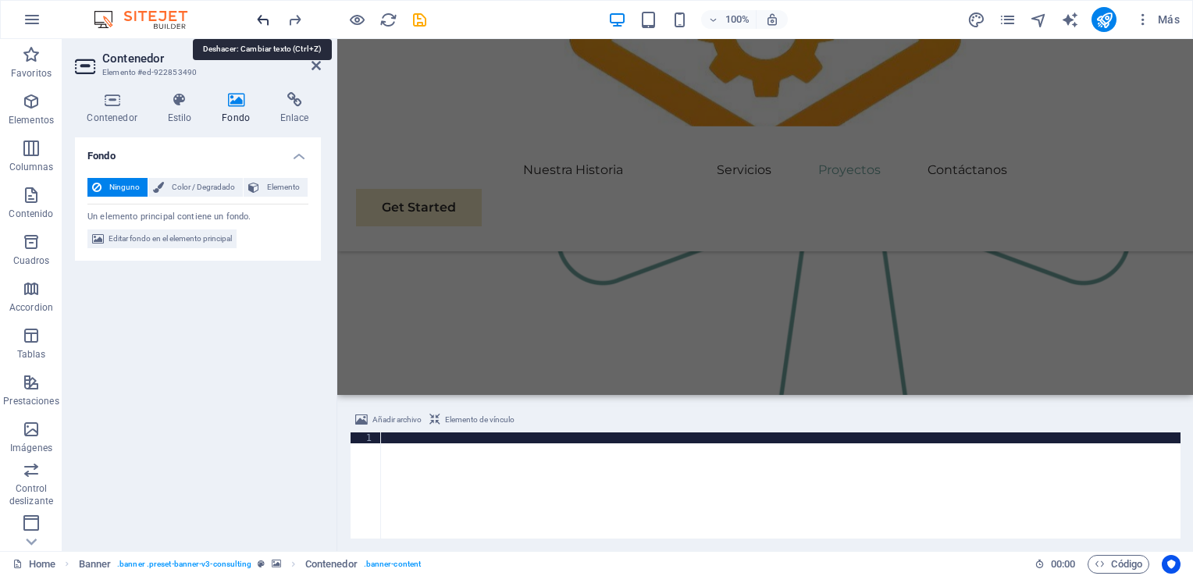
scroll to position [2737, 0]
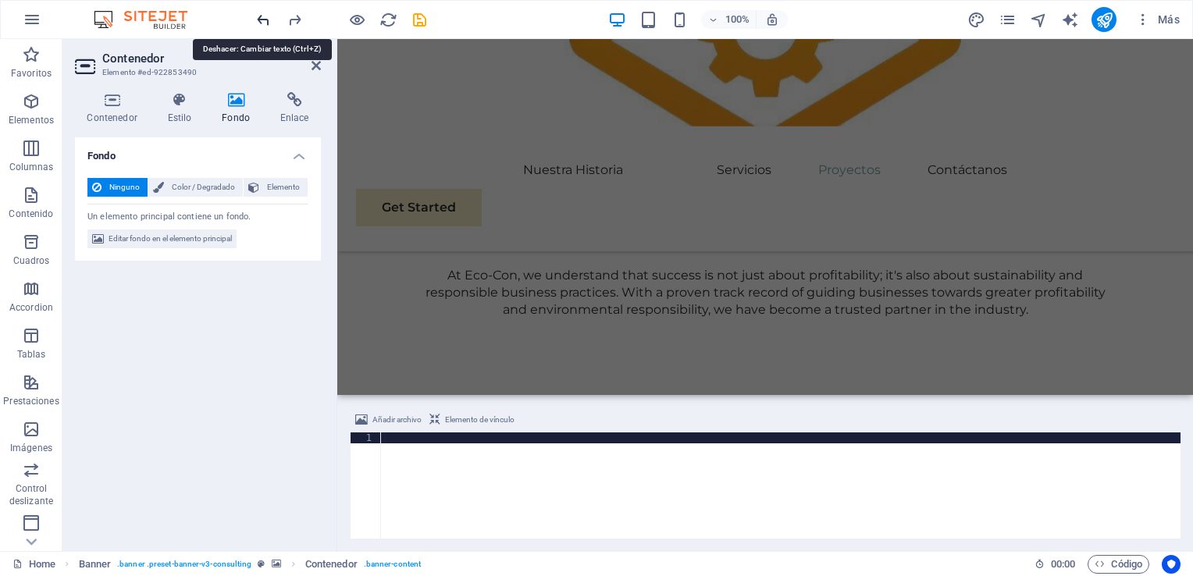
click at [268, 22] on icon "undo" at bounding box center [264, 20] width 18 height 18
click at [315, 61] on icon at bounding box center [316, 65] width 9 height 12
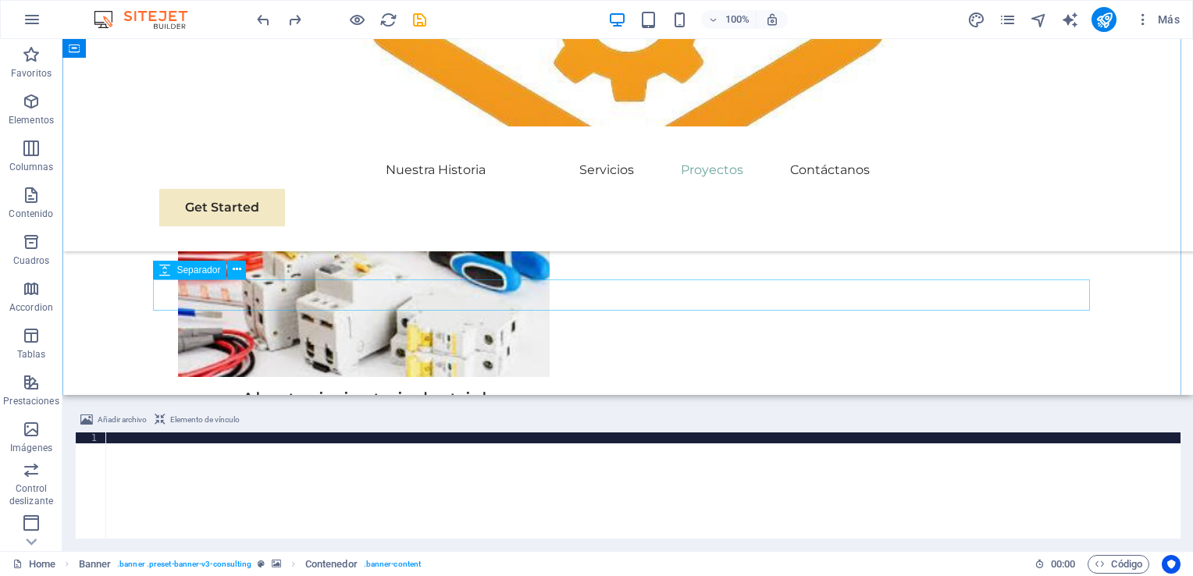
scroll to position [4374, 0]
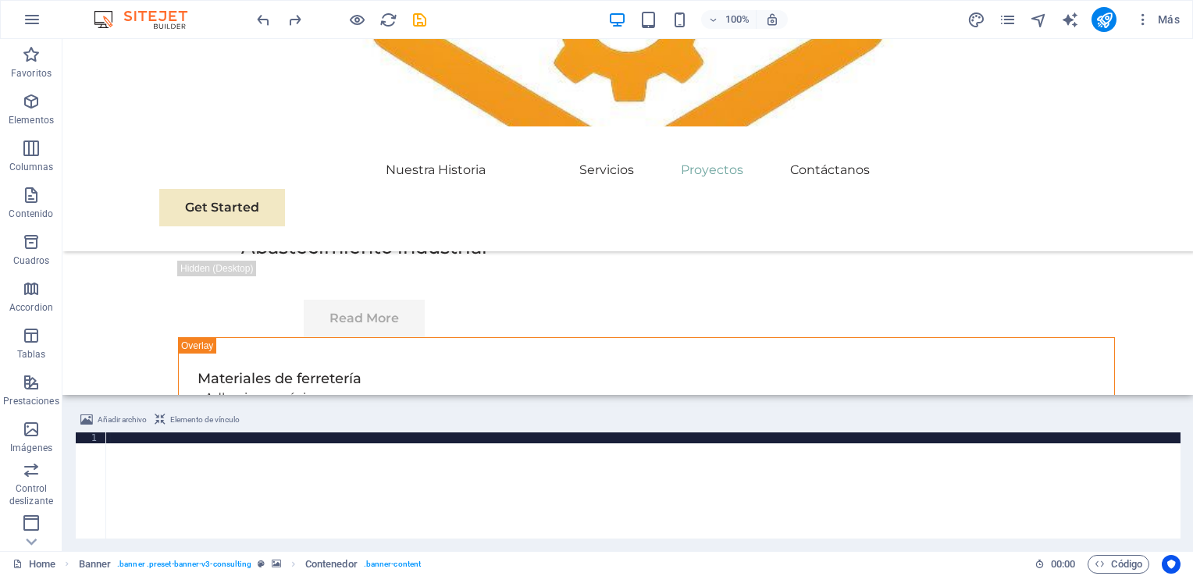
click at [1125, 483] on div at bounding box center [643, 497] width 1075 height 128
click at [1102, 425] on div "Añadir archivo Elemento de vínculo" at bounding box center [628, 422] width 1106 height 23
click at [979, 401] on div "Añadir archivo Elemento de vínculo 1 הההההההההההההההההההההההההההההההההההההההההה…" at bounding box center [627, 474] width 1131 height 153
click at [987, 423] on div "Añadir archivo Elemento de vínculo" at bounding box center [628, 422] width 1106 height 23
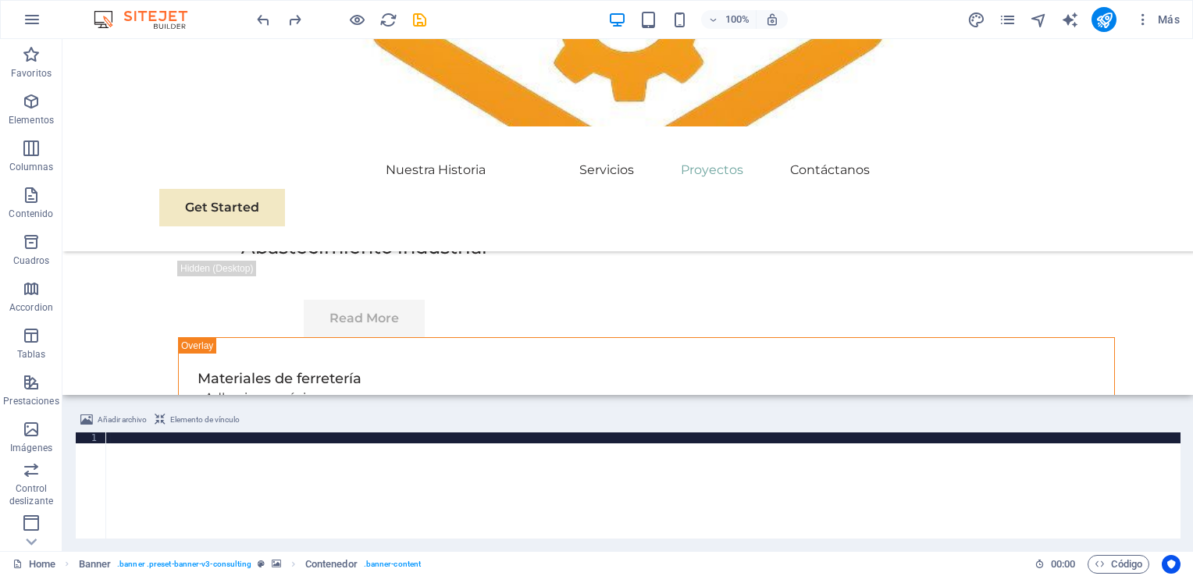
click at [291, 427] on div "Añadir archivo Elemento de vínculo" at bounding box center [628, 422] width 1106 height 23
drag, startPoint x: 291, startPoint y: 427, endPoint x: 292, endPoint y: 466, distance: 39.1
click at [292, 466] on div "Añadir archivo Elemento de vínculo 1 הההההההההההההההההההההההההההההההההההההההההה…" at bounding box center [628, 475] width 1106 height 128
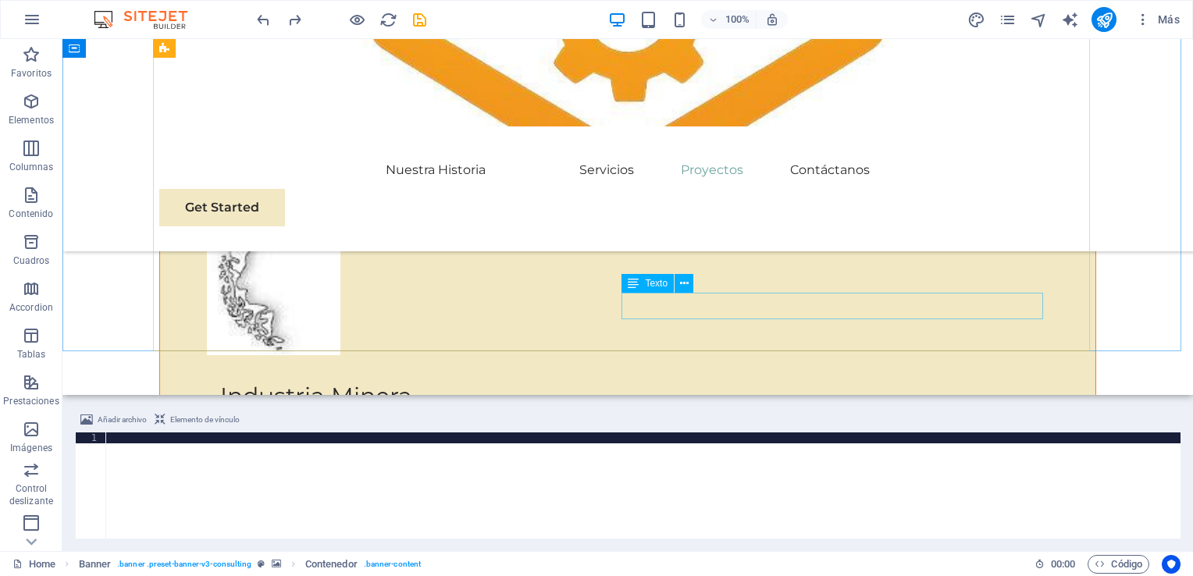
scroll to position [7733, 0]
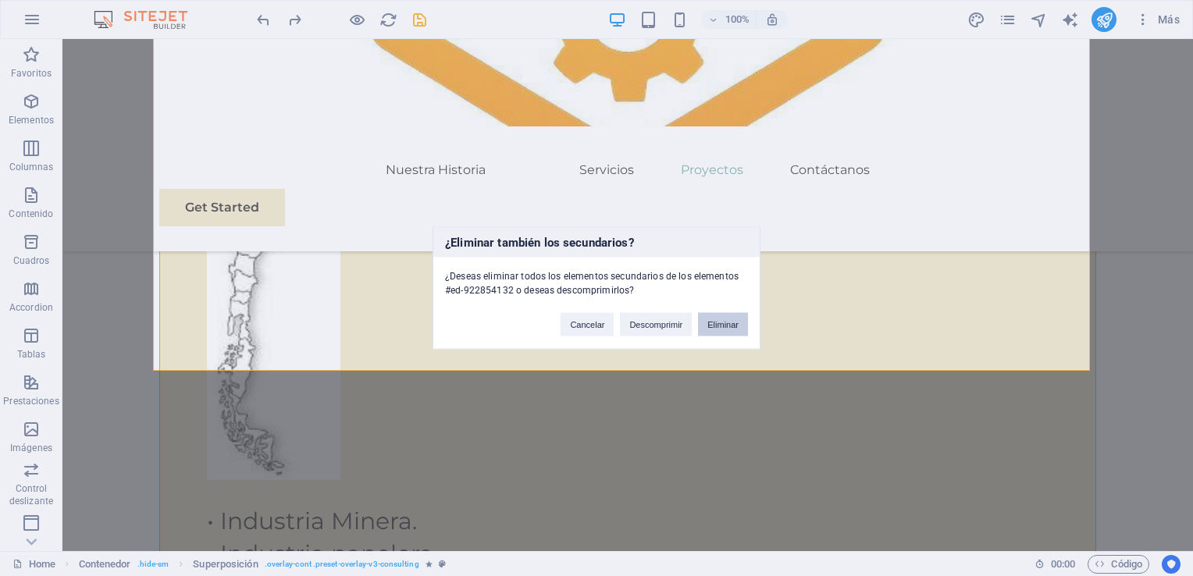
click at [726, 318] on button "Eliminar" at bounding box center [723, 324] width 50 height 23
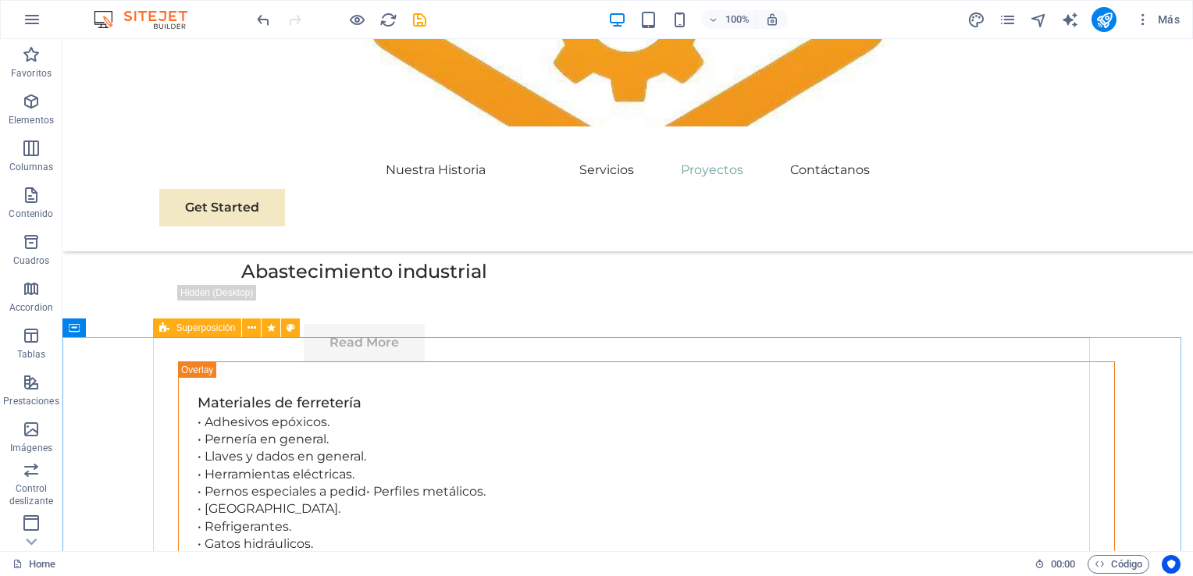
scroll to position [4374, 0]
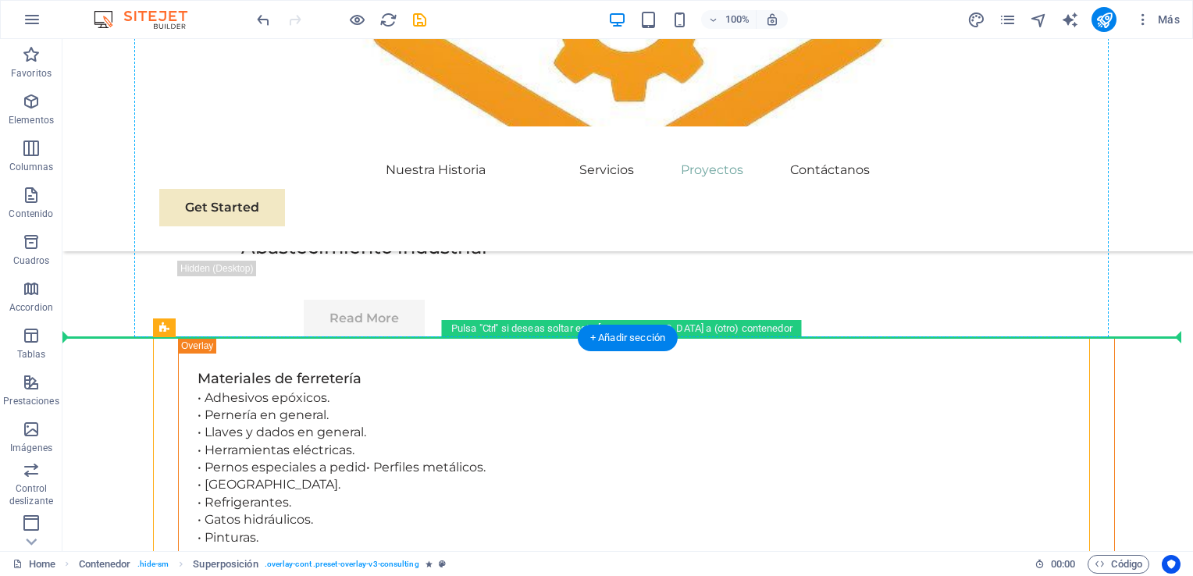
drag, startPoint x: 641, startPoint y: 352, endPoint x: 630, endPoint y: 191, distance: 162.1
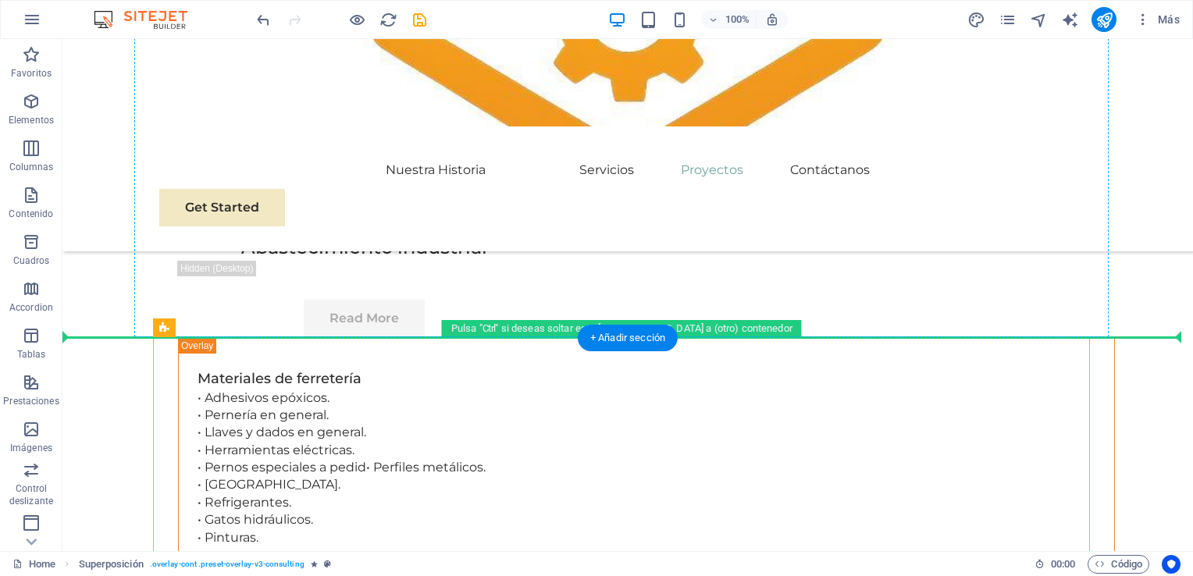
drag, startPoint x: 1077, startPoint y: 345, endPoint x: 1069, endPoint y: 171, distance: 174.4
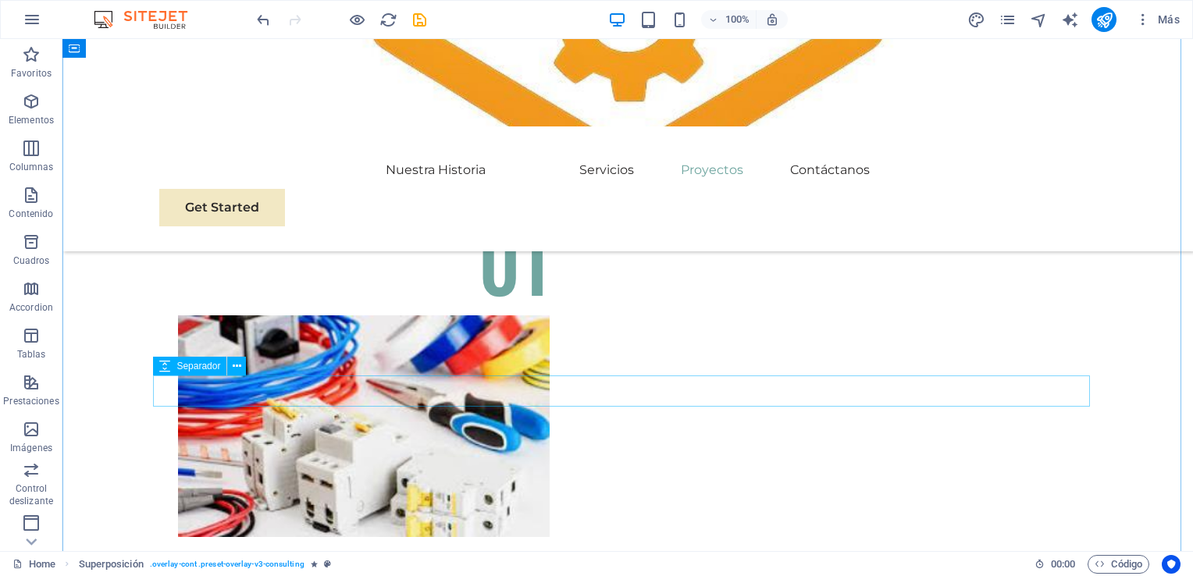
scroll to position [4218, 0]
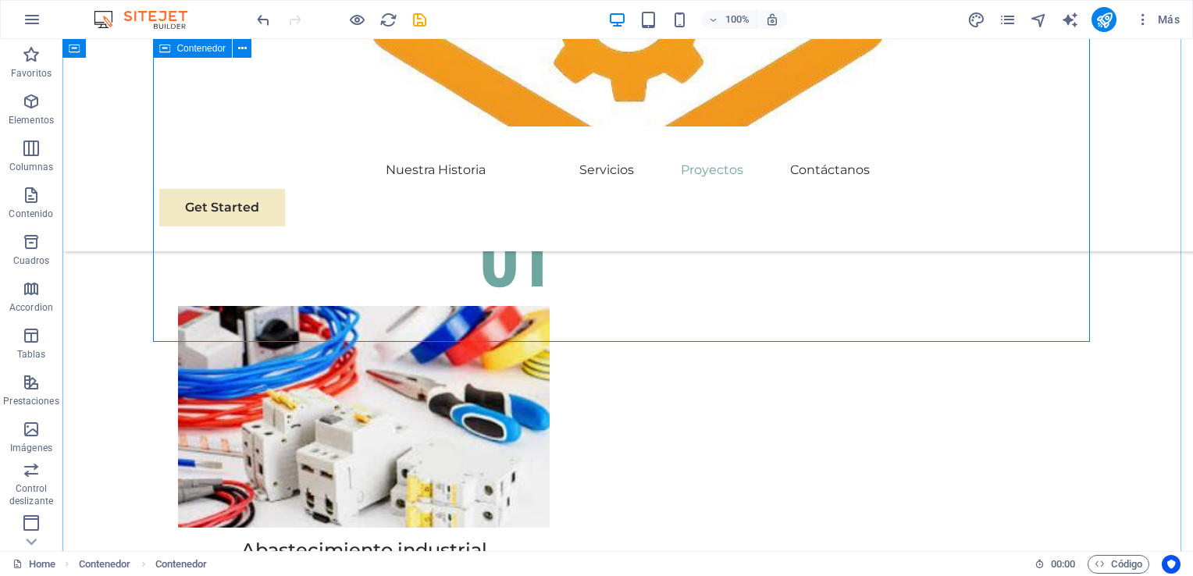
scroll to position [4062, 0]
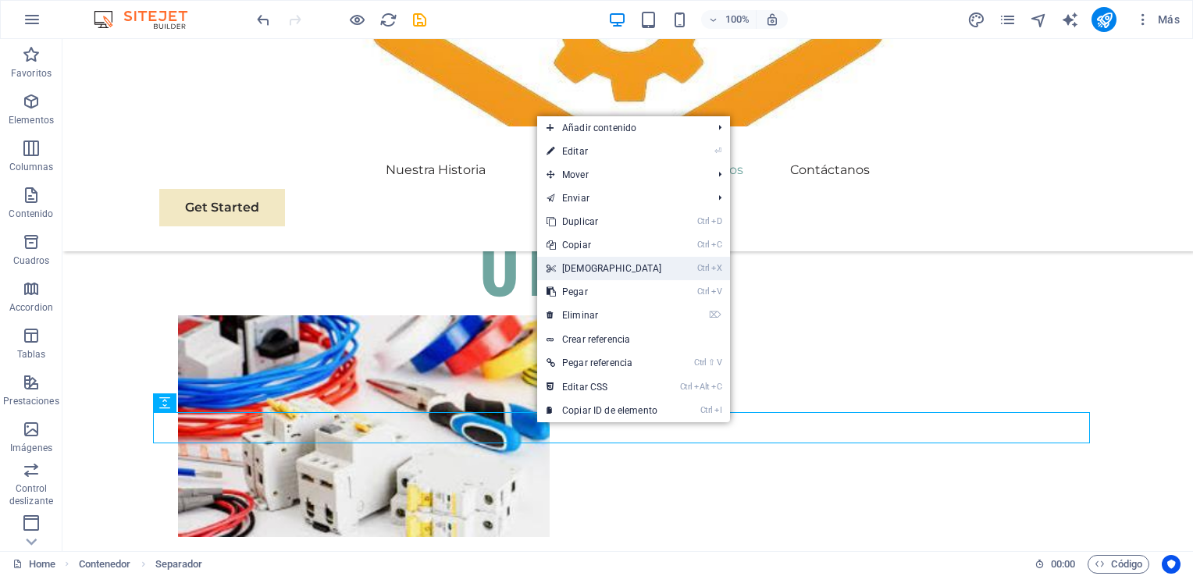
click at [609, 270] on link "Ctrl X Cortar" at bounding box center [604, 268] width 134 height 23
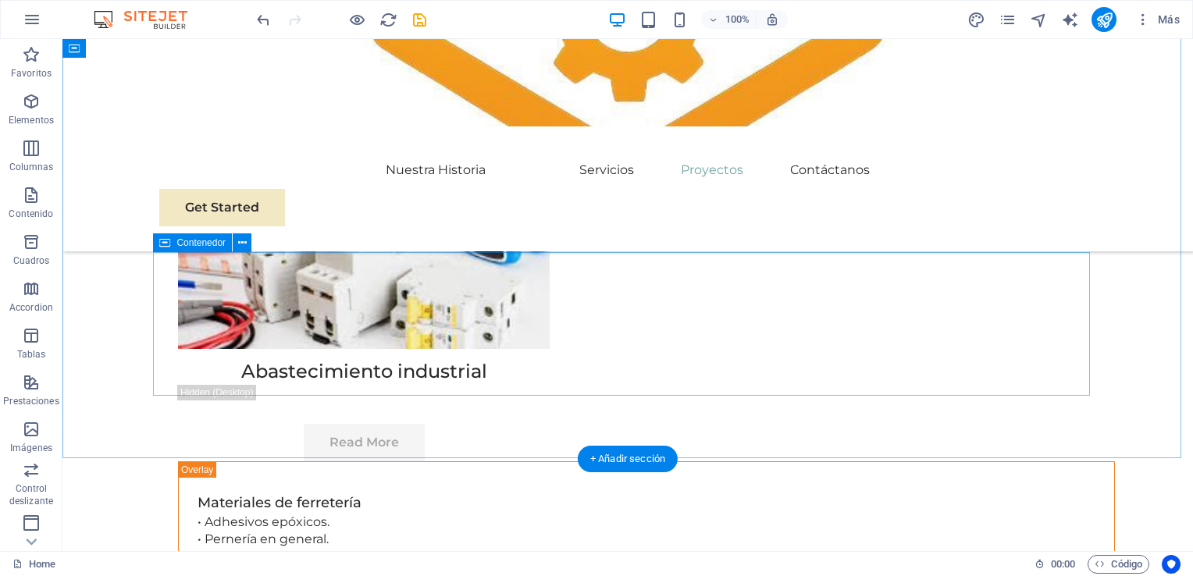
scroll to position [4218, 0]
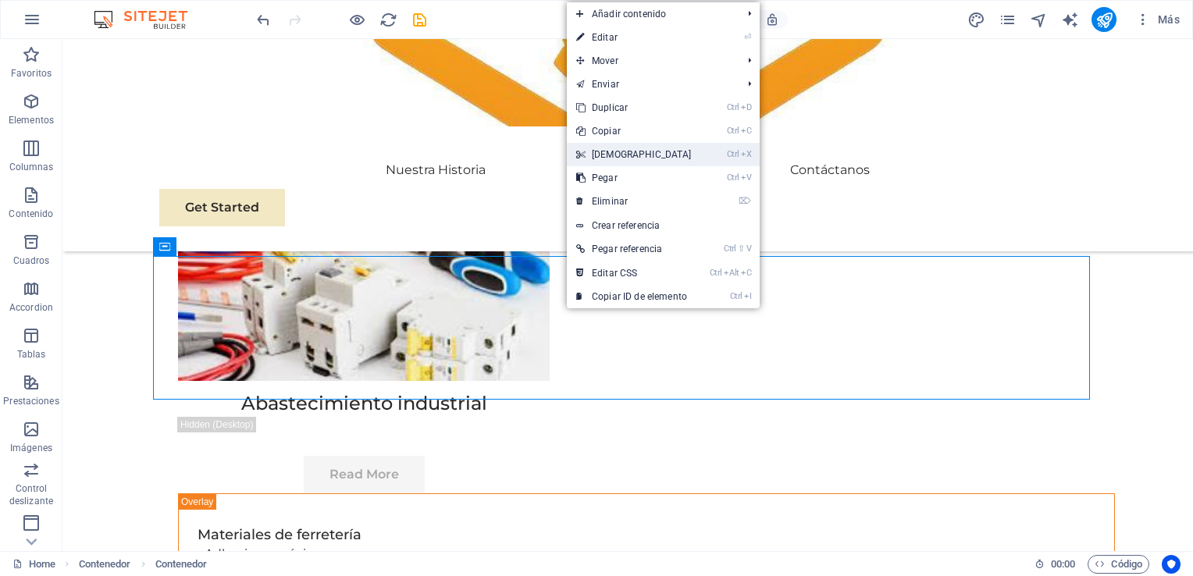
click at [628, 151] on link "Ctrl X Cortar" at bounding box center [634, 154] width 134 height 23
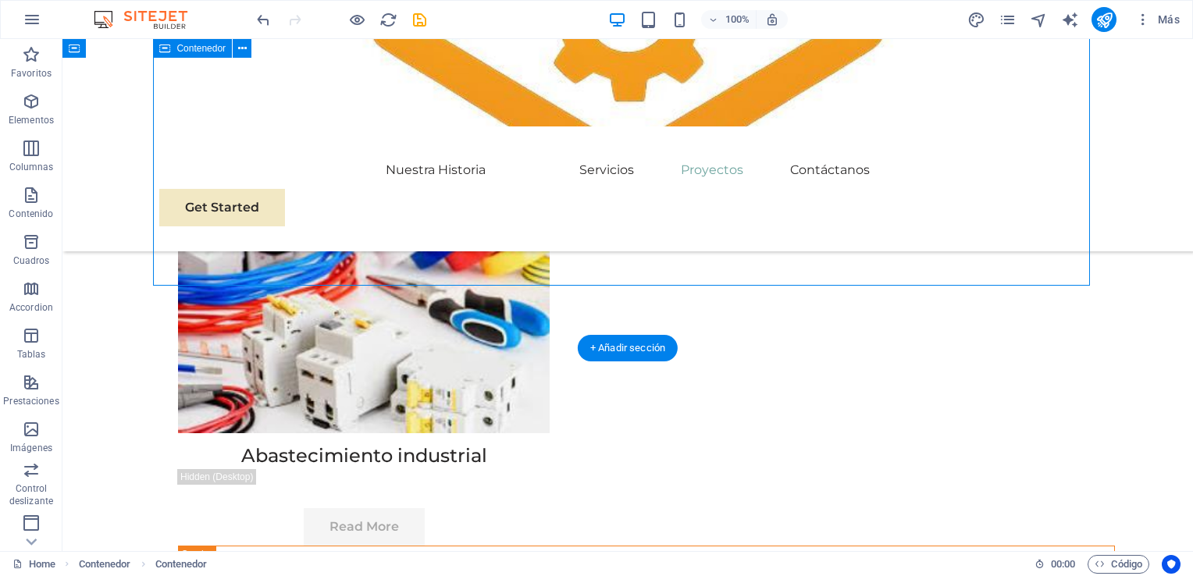
scroll to position [4140, 0]
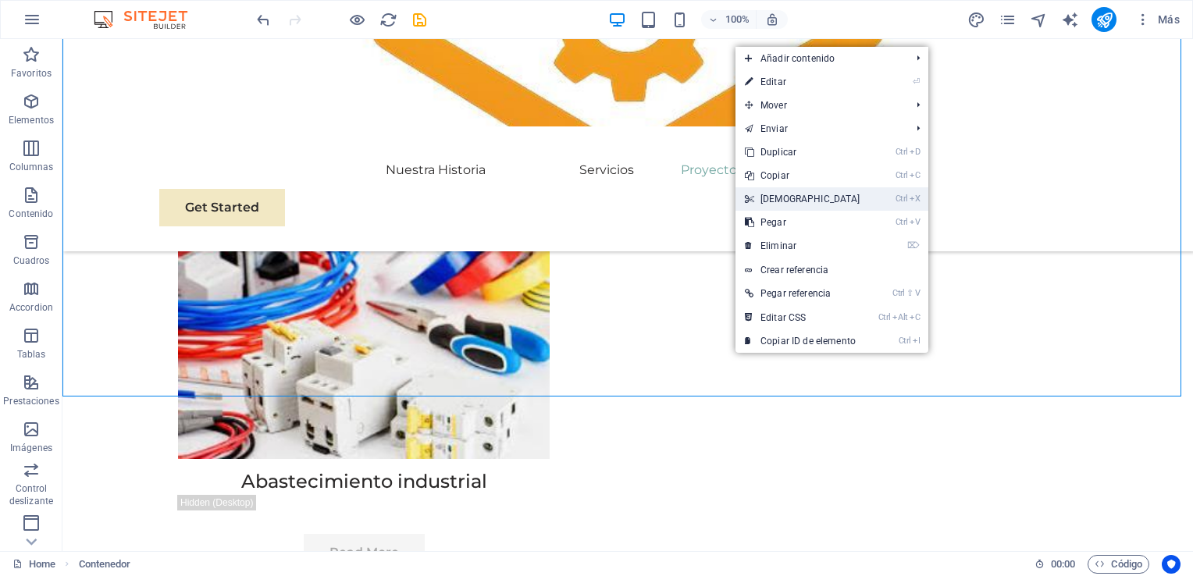
click at [790, 194] on link "Ctrl X Cortar" at bounding box center [803, 198] width 134 height 23
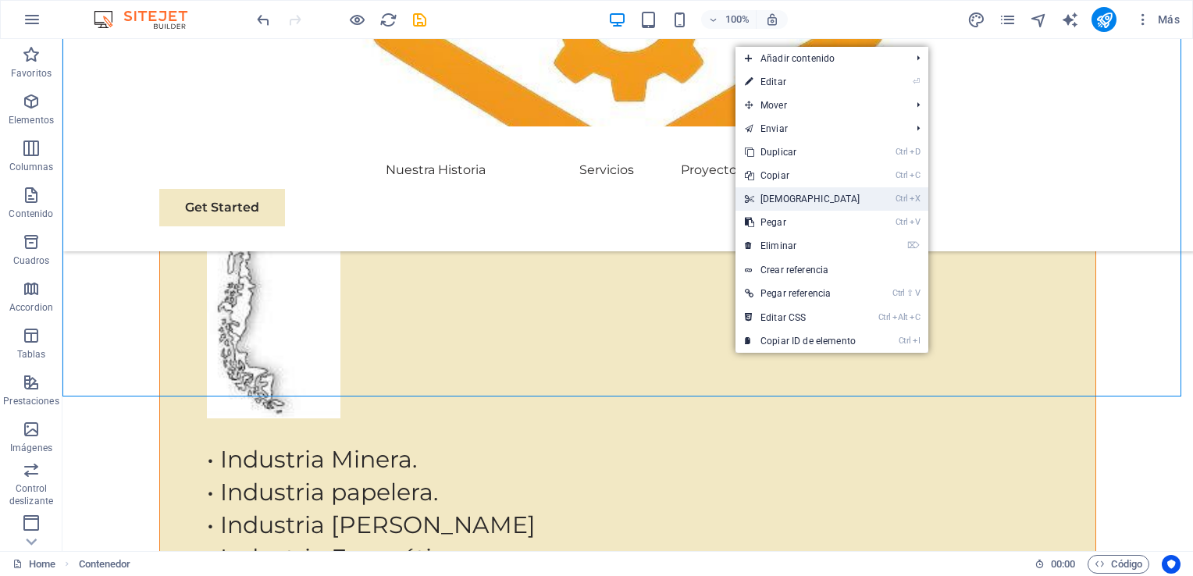
scroll to position [1550, 0]
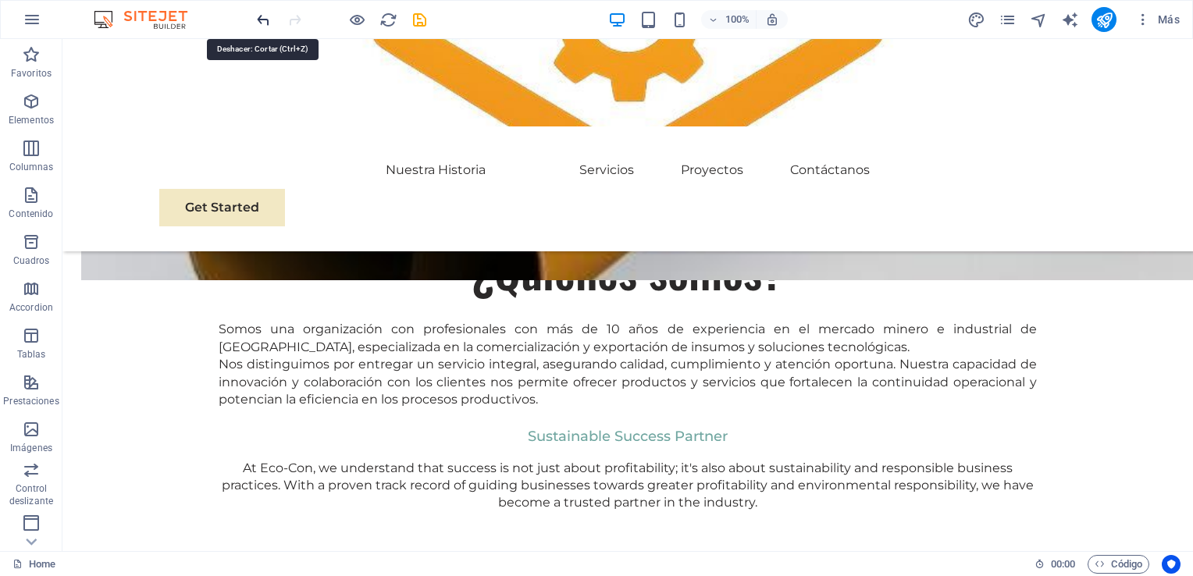
drag, startPoint x: 259, startPoint y: 15, endPoint x: 262, endPoint y: 26, distance: 11.4
click at [259, 15] on icon "undo" at bounding box center [264, 20] width 18 height 18
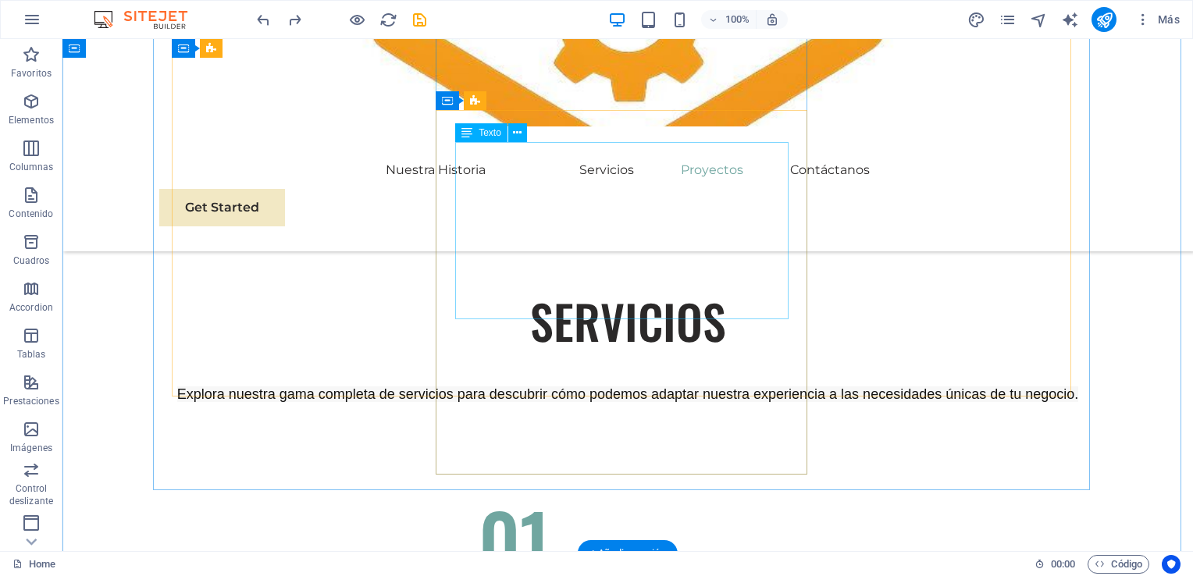
scroll to position [3983, 0]
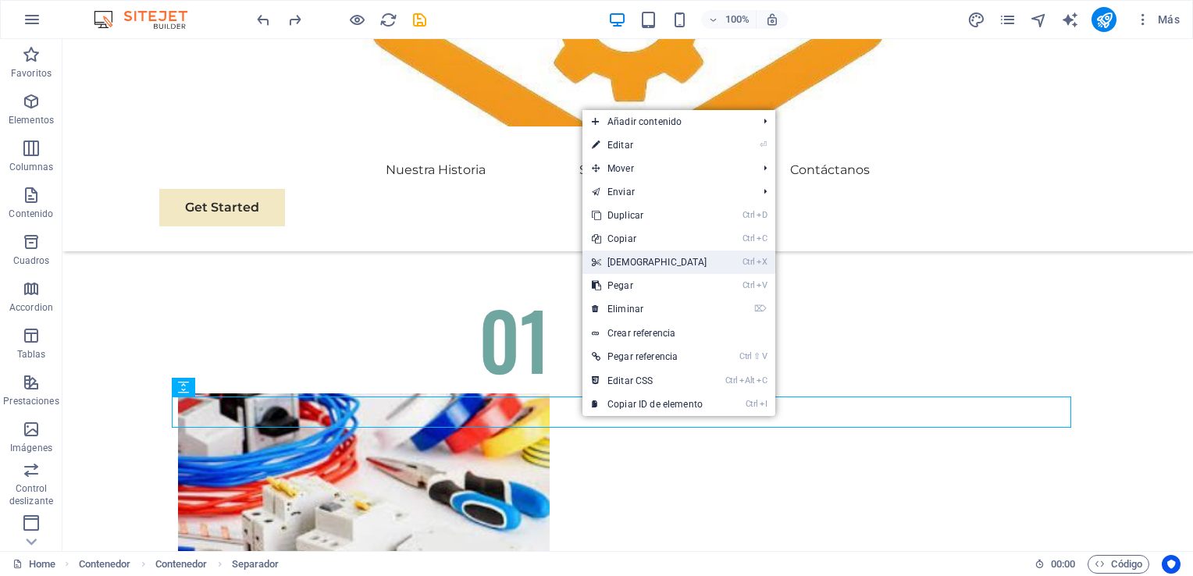
click at [660, 267] on link "Ctrl X Cortar" at bounding box center [650, 262] width 134 height 23
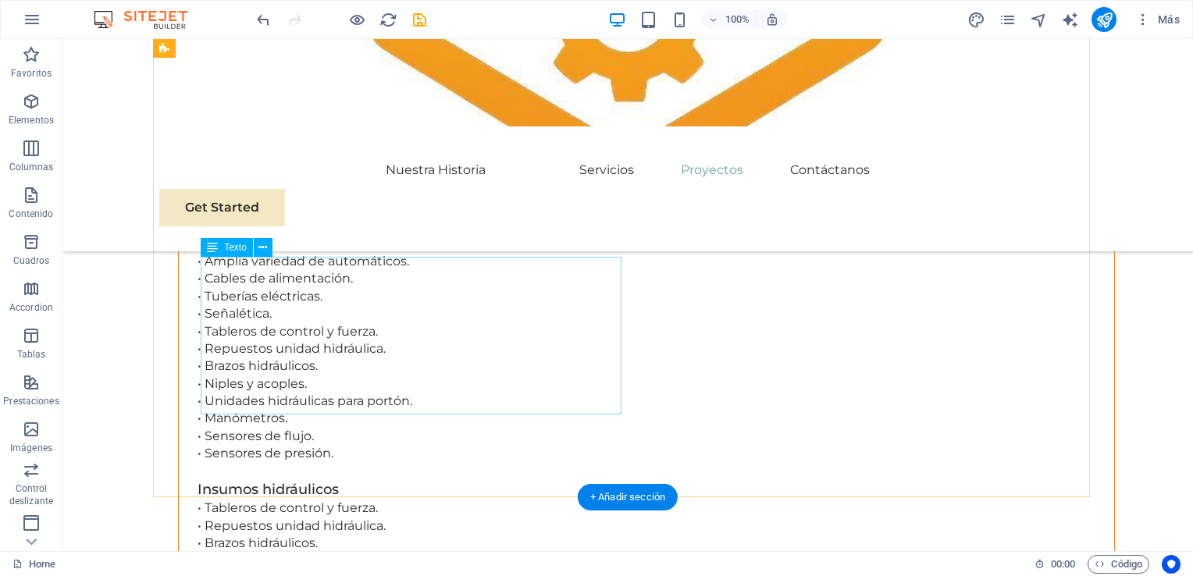
scroll to position [4765, 0]
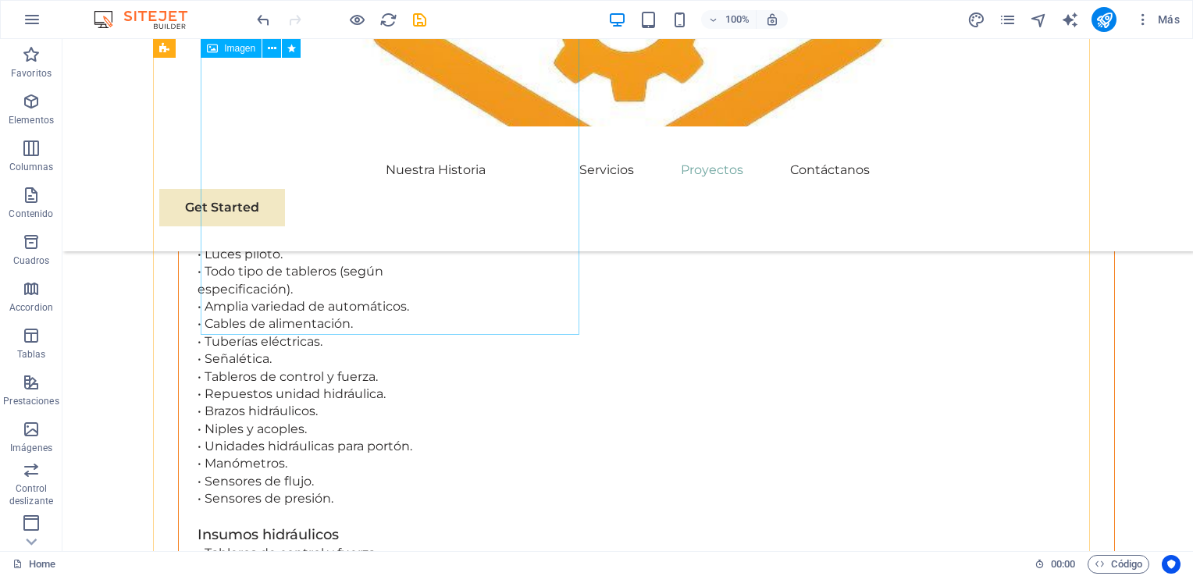
select select "px"
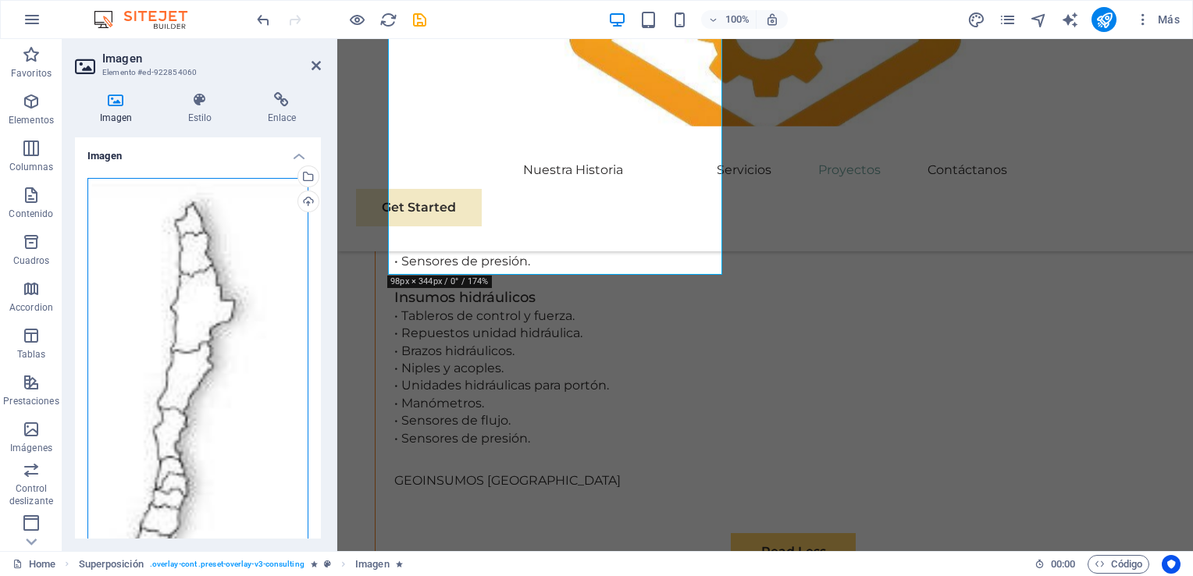
click at [216, 323] on div "Arrastra archivos aquí, haz clic para escoger archivos o selecciona archivos de…" at bounding box center [197, 536] width 221 height 717
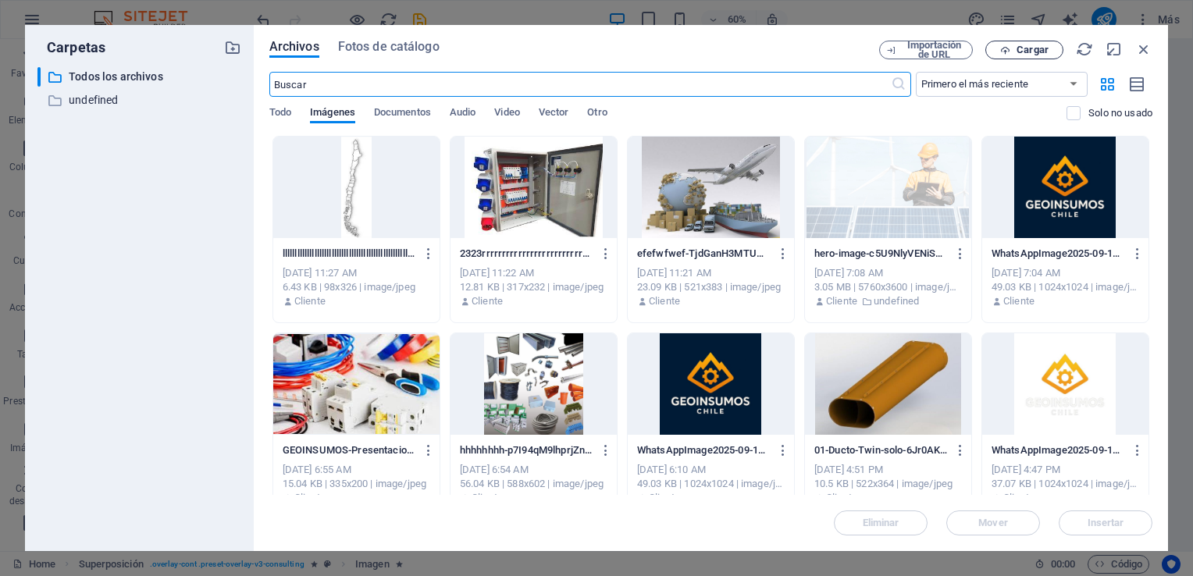
click at [1031, 55] on span "Cargar" at bounding box center [1033, 49] width 32 height 9
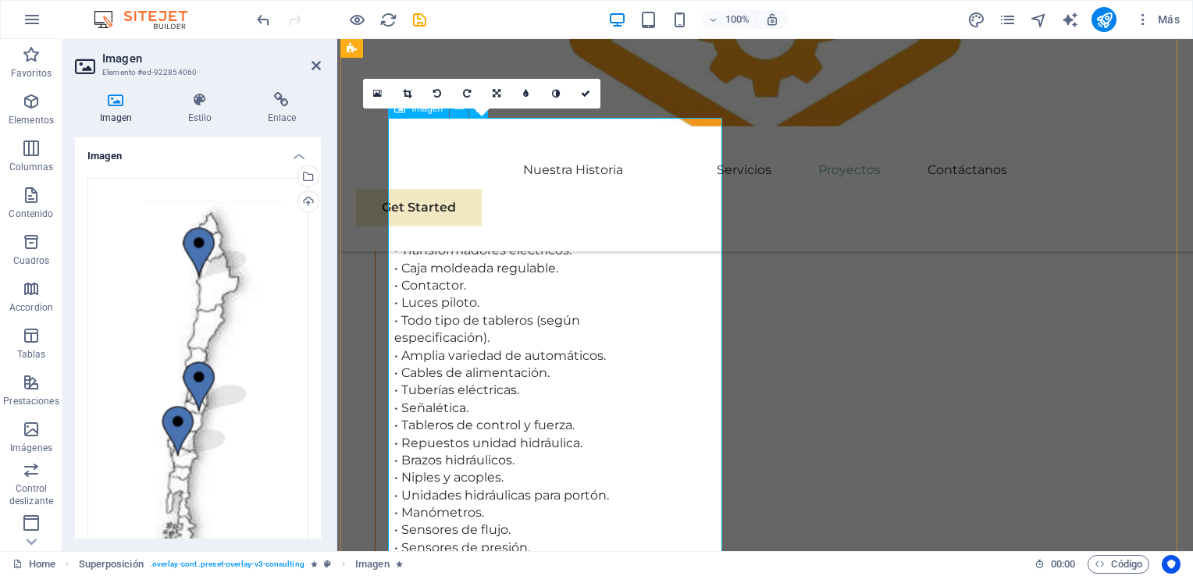
scroll to position [4452, 0]
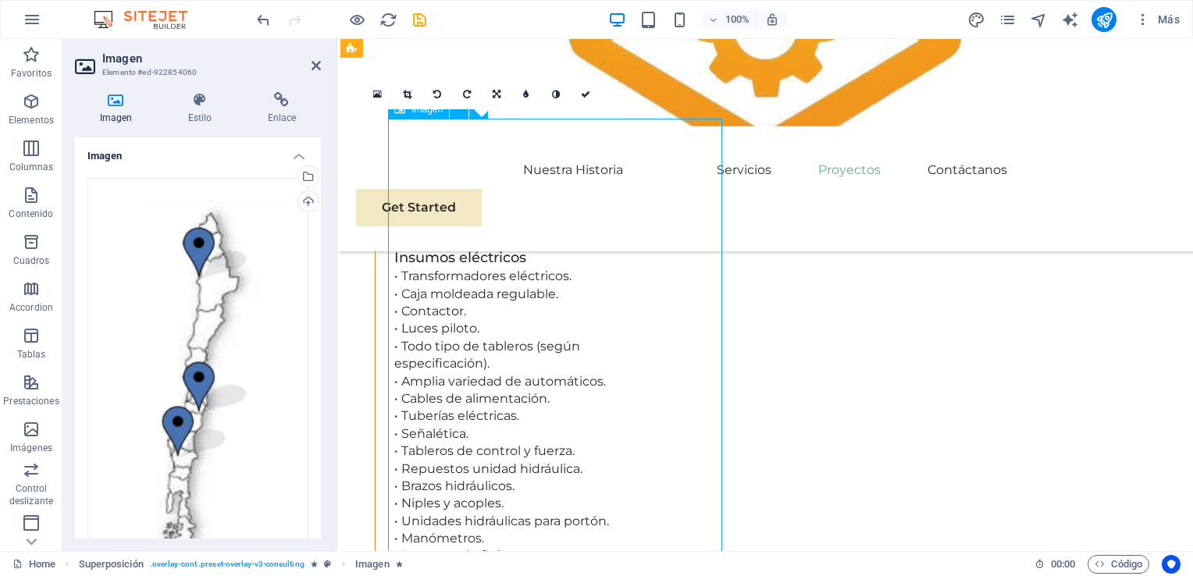
drag, startPoint x: 498, startPoint y: 289, endPoint x: 600, endPoint y: 311, distance: 104.6
click at [308, 199] on div "Cargar" at bounding box center [306, 202] width 23 height 23
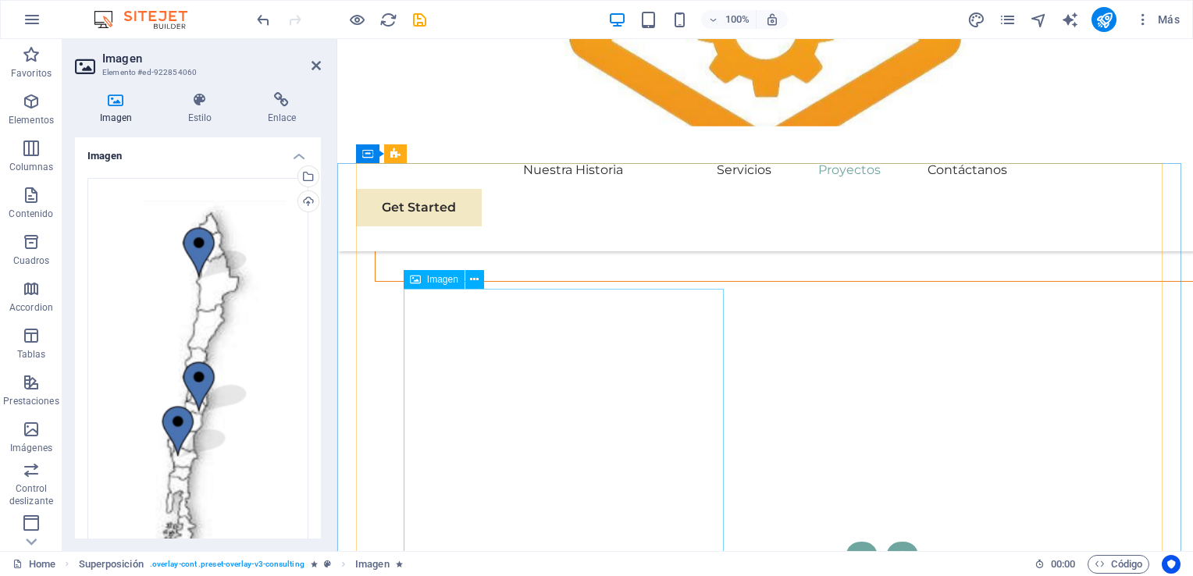
scroll to position [5155, 0]
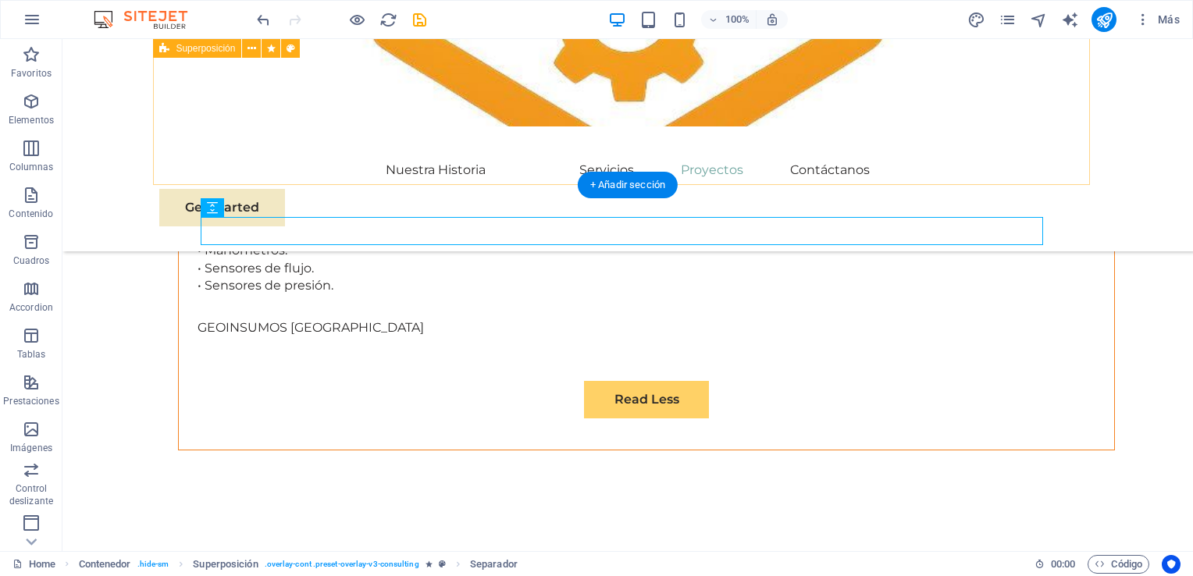
drag, startPoint x: 1037, startPoint y: 166, endPoint x: 1070, endPoint y: 208, distance: 52.8
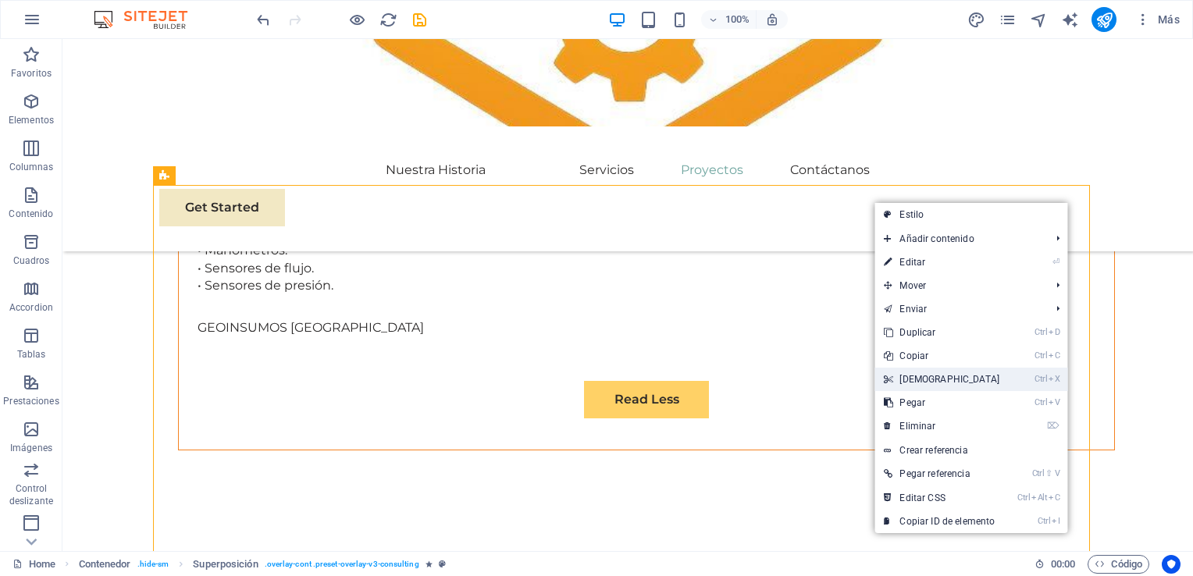
click at [958, 373] on link "Ctrl X Cortar" at bounding box center [942, 379] width 134 height 23
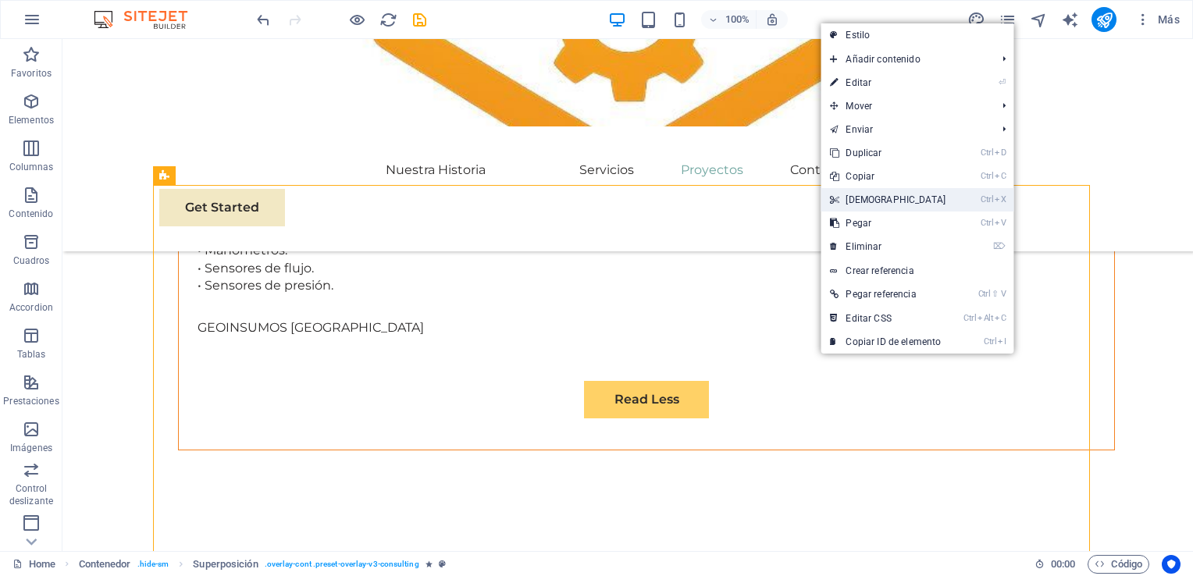
click at [910, 190] on link "Ctrl X Cortar" at bounding box center [888, 199] width 134 height 23
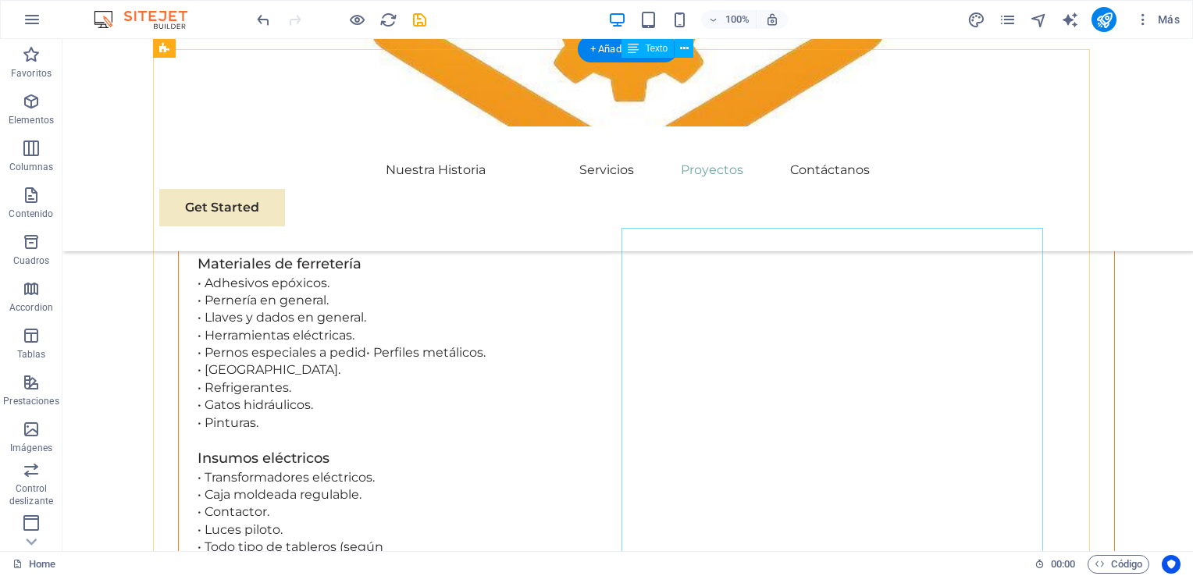
scroll to position [4765, 0]
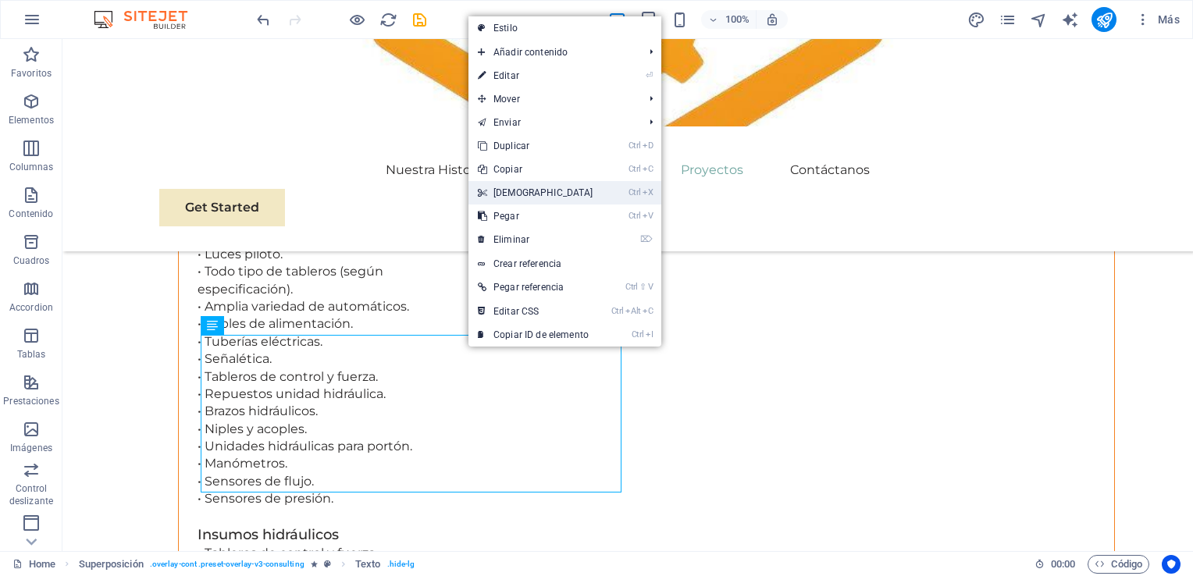
click at [526, 192] on link "Ctrl X Cortar" at bounding box center [536, 192] width 134 height 23
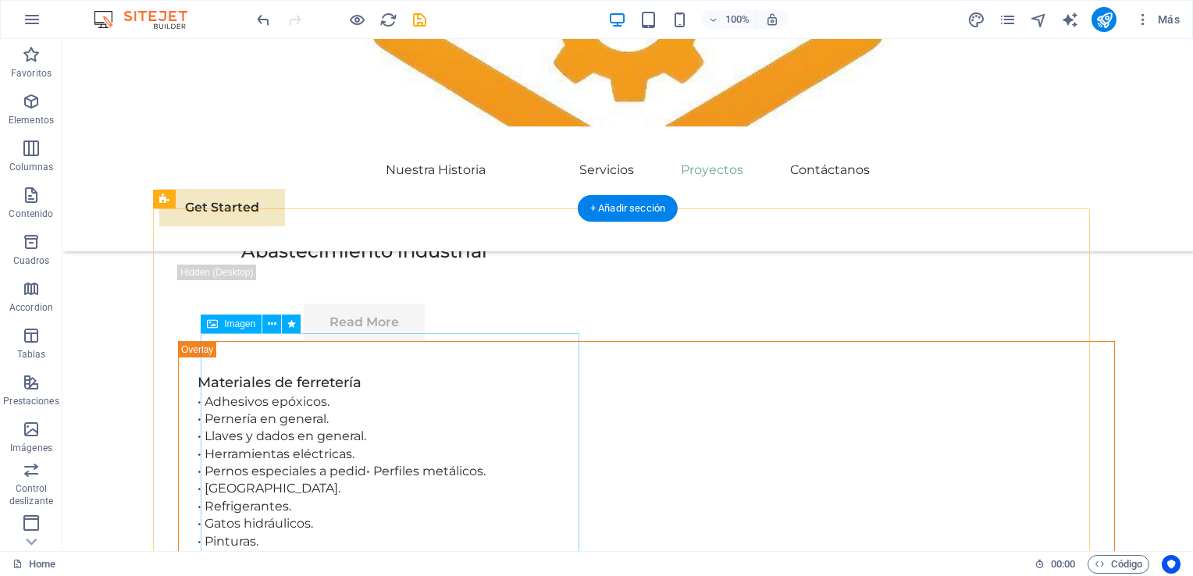
scroll to position [4452, 0]
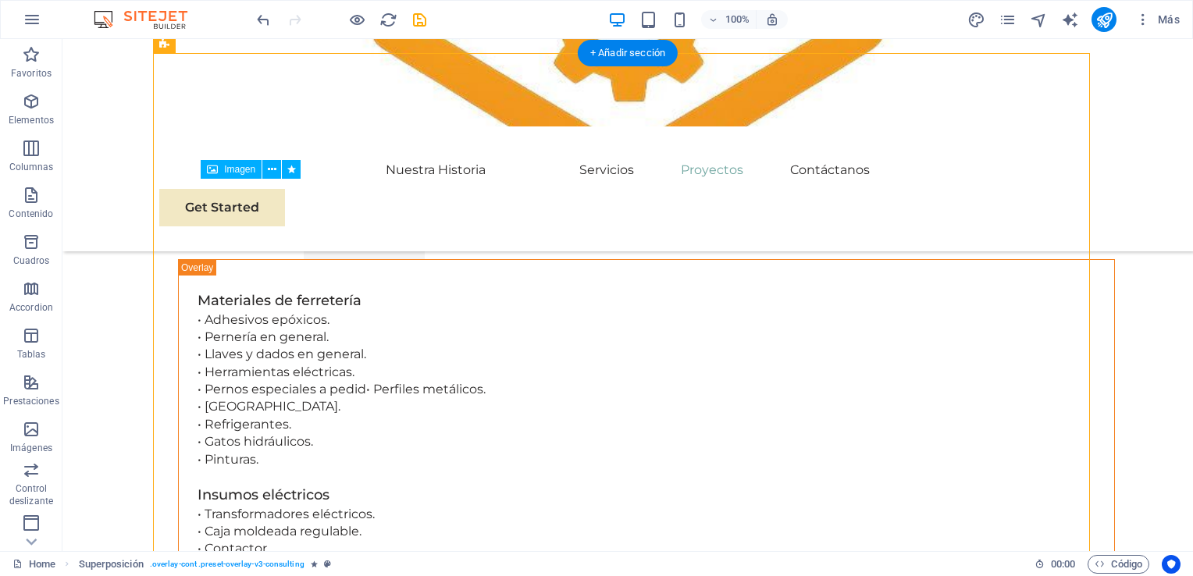
drag, startPoint x: 357, startPoint y: 348, endPoint x: 452, endPoint y: 342, distance: 95.5
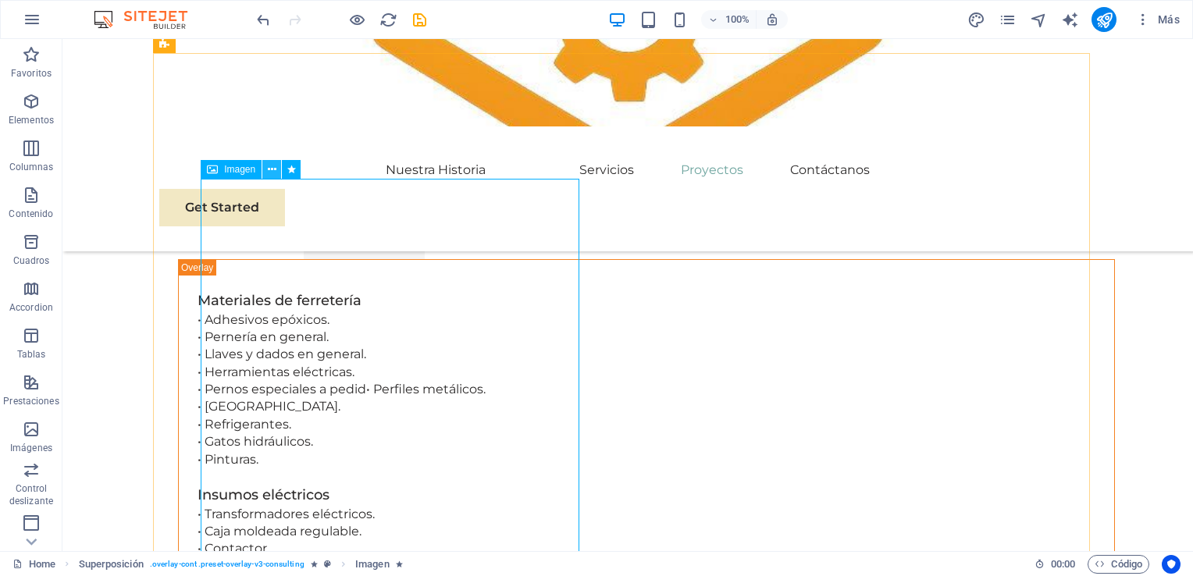
click at [273, 164] on icon at bounding box center [272, 170] width 9 height 16
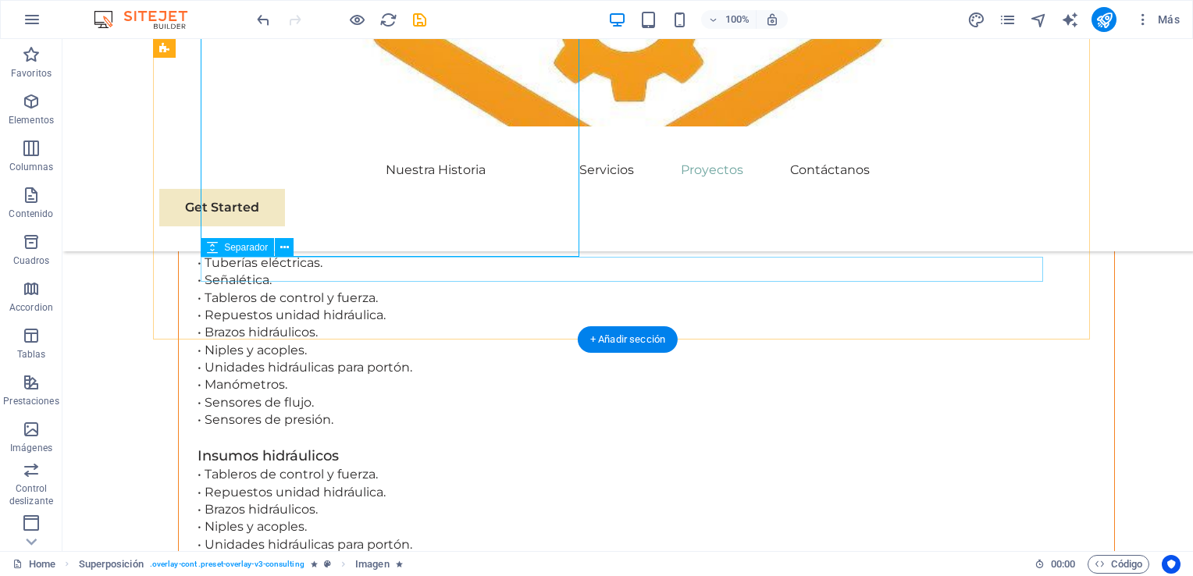
scroll to position [4843, 0]
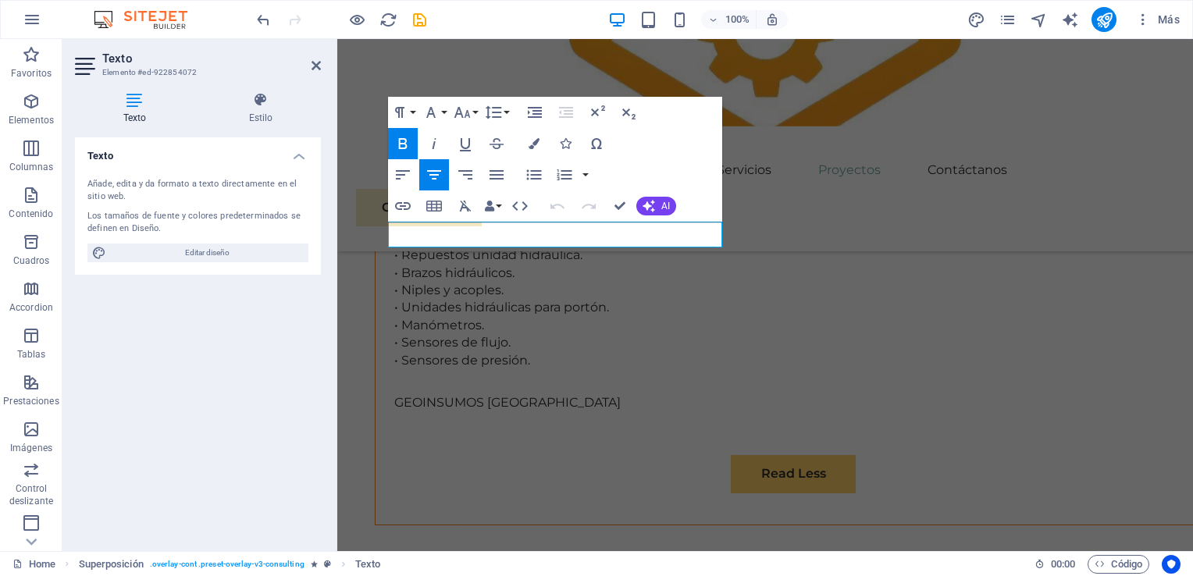
drag, startPoint x: 722, startPoint y: 234, endPoint x: 624, endPoint y: 297, distance: 116.3
click at [337, 258] on html "Skip to main content Menu Nuestra Historia Servicios Proyectos Contáctanos Get …" at bounding box center [765, 222] width 856 height 10053
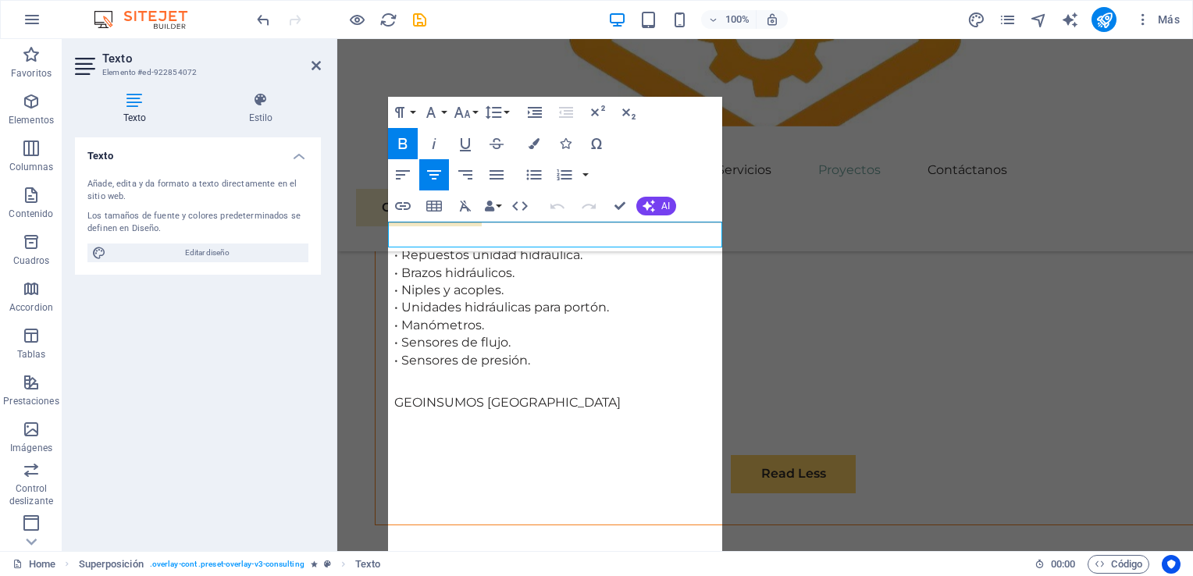
scroll to position [0, 160]
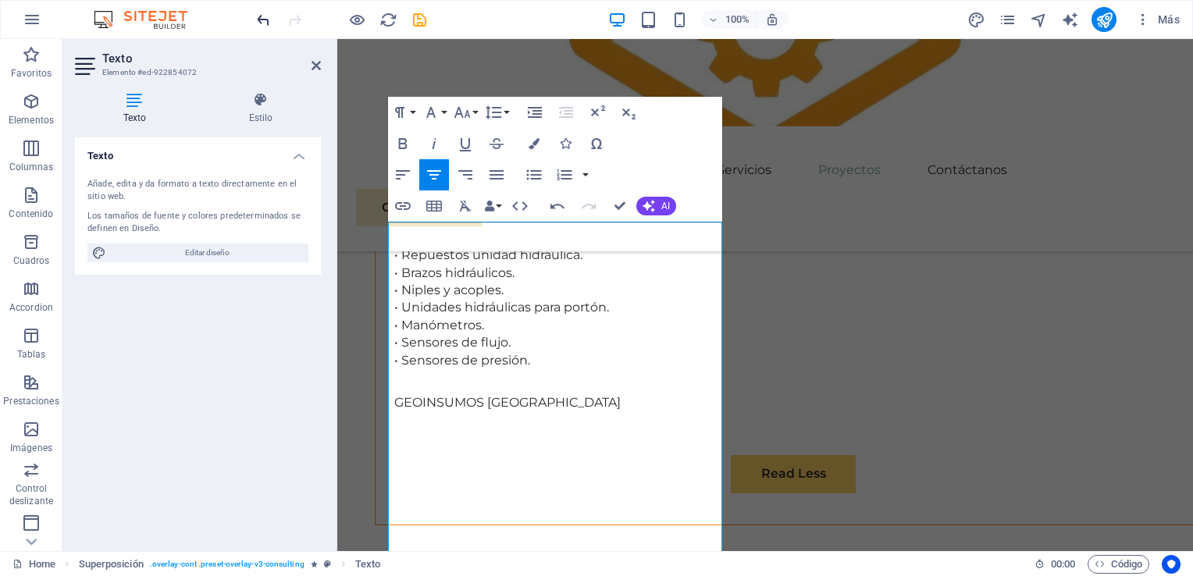
click at [262, 19] on icon "undo" at bounding box center [264, 20] width 18 height 18
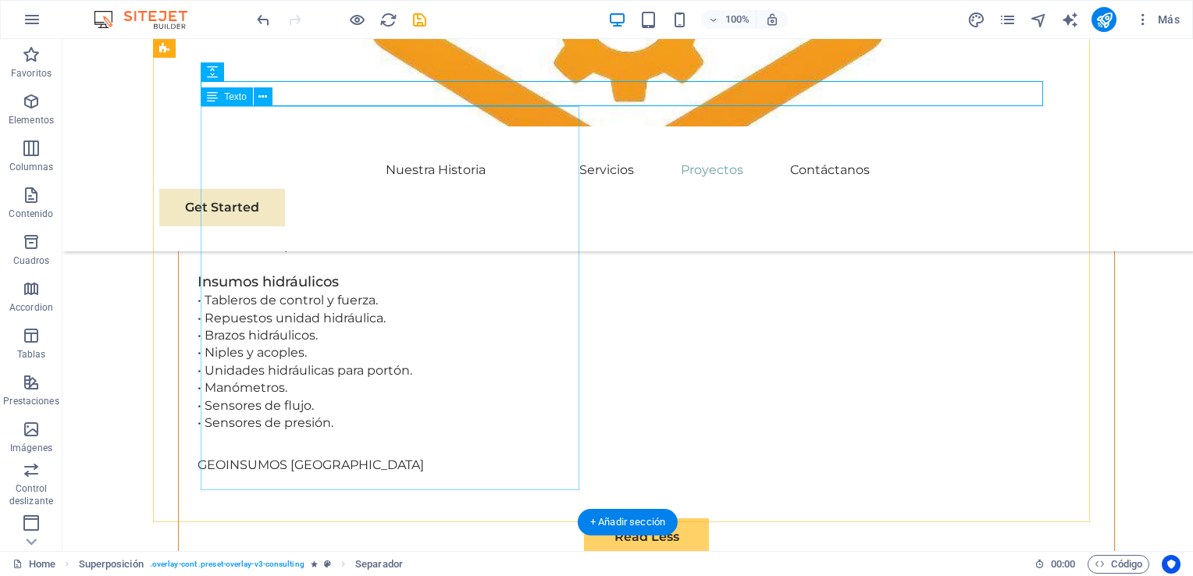
scroll to position [5155, 0]
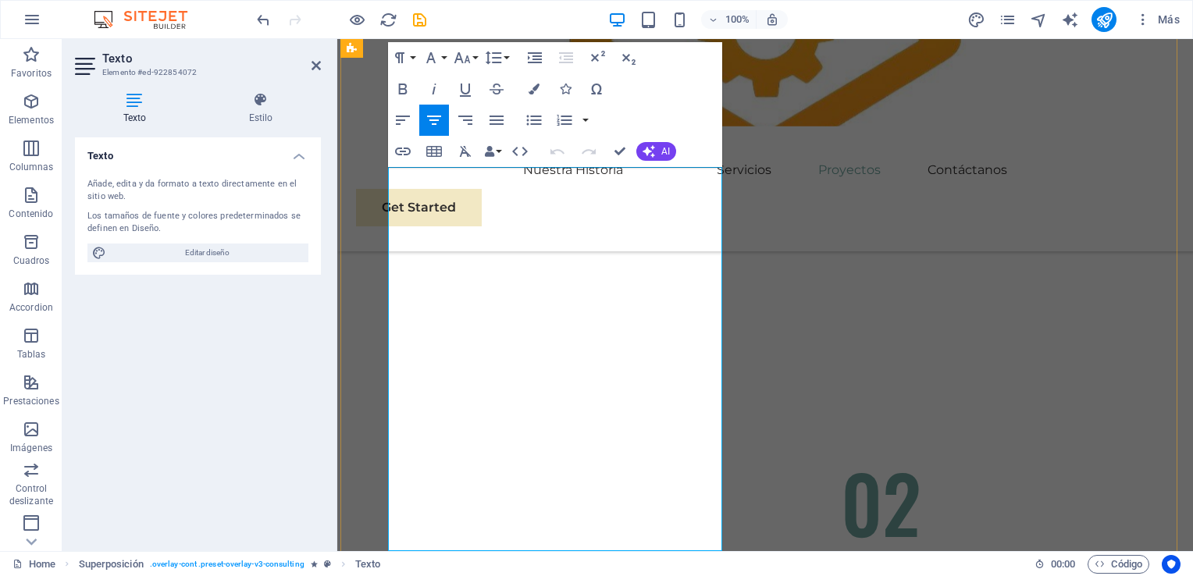
scroll to position [4897, 0]
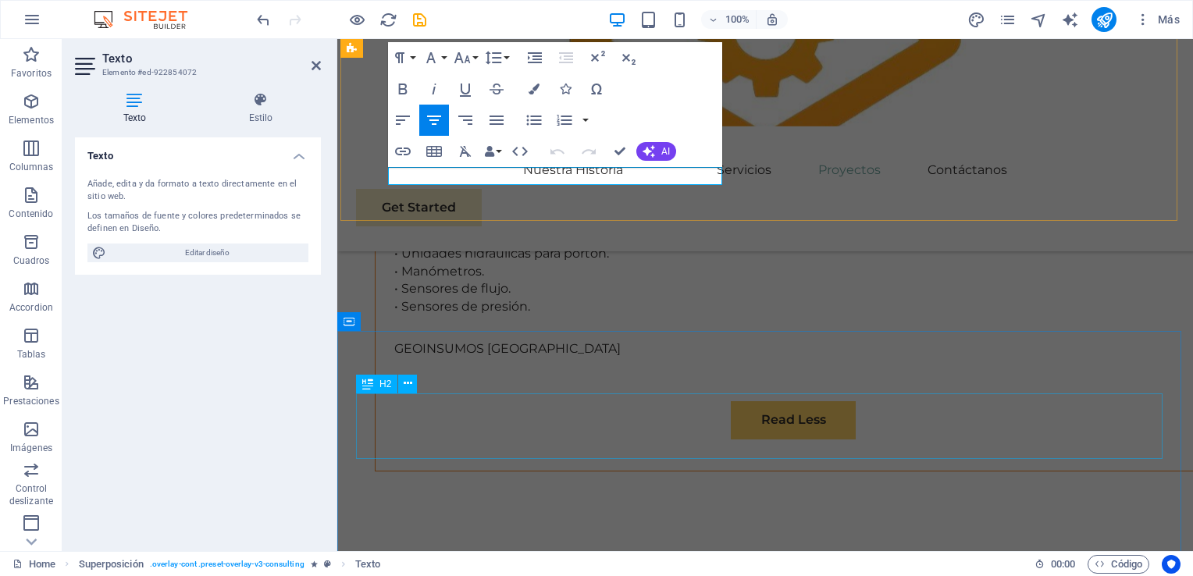
scroll to position [4901, 0]
drag, startPoint x: 547, startPoint y: 171, endPoint x: 381, endPoint y: 159, distance: 166.1
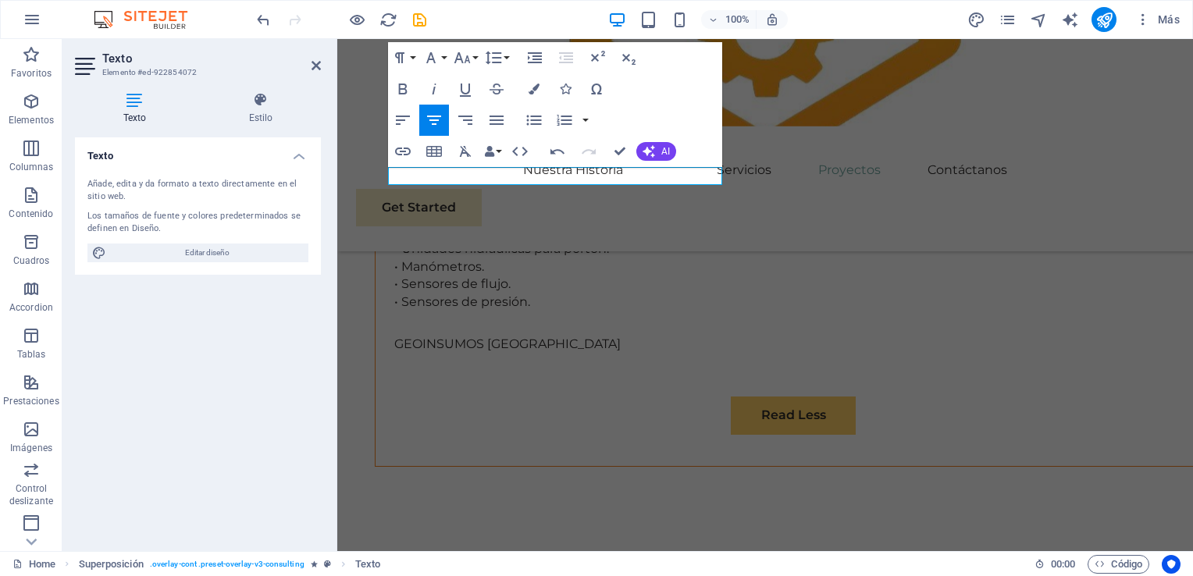
copy p "GEOINSUMOS [GEOGRAPHIC_DATA]"
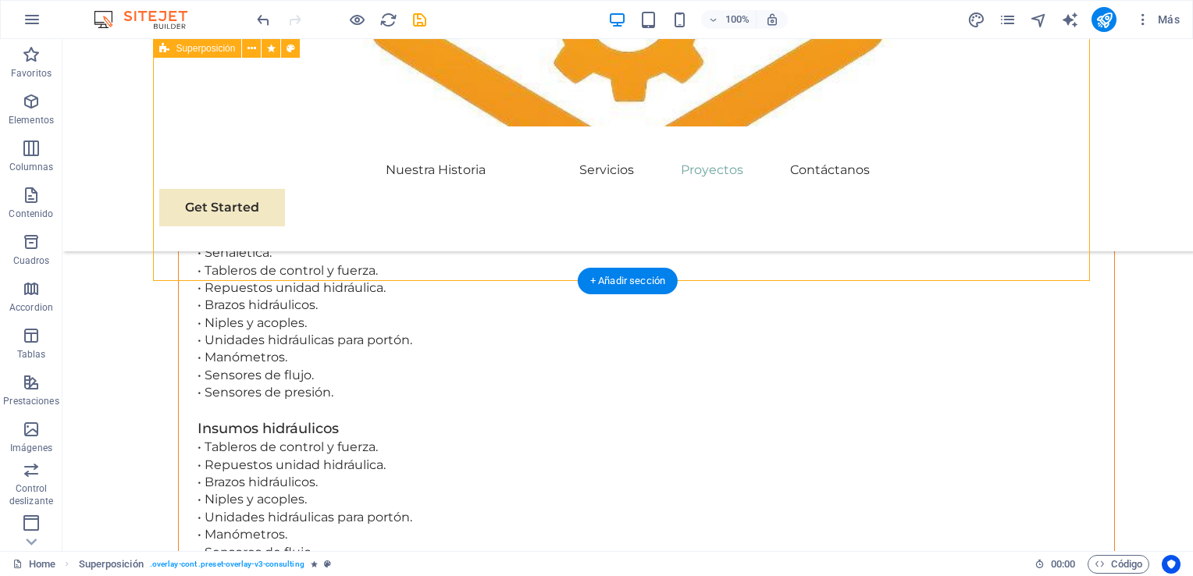
scroll to position [4823, 0]
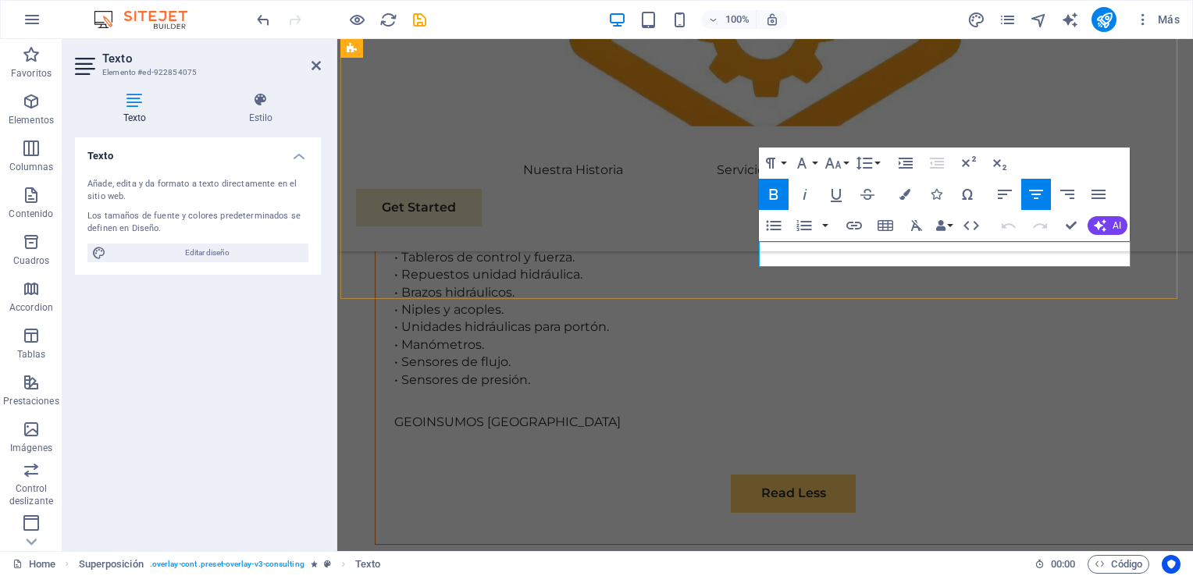
drag, startPoint x: 1088, startPoint y: 252, endPoint x: 821, endPoint y: 255, distance: 267.1
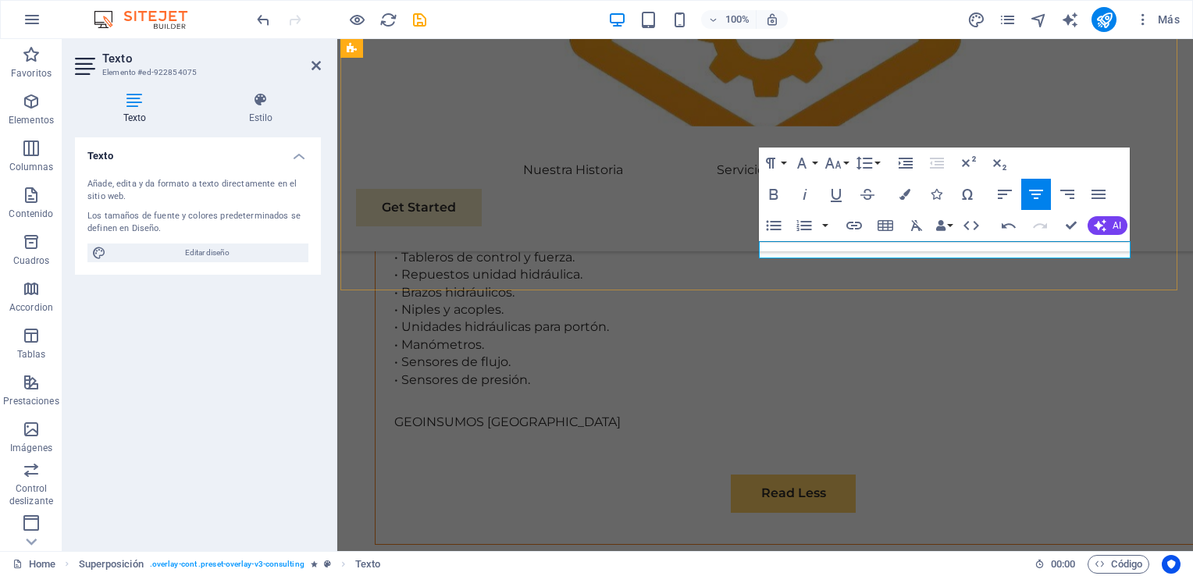
drag, startPoint x: 1028, startPoint y: 242, endPoint x: 865, endPoint y: 241, distance: 163.3
click at [782, 186] on icon "button" at bounding box center [774, 194] width 19 height 19
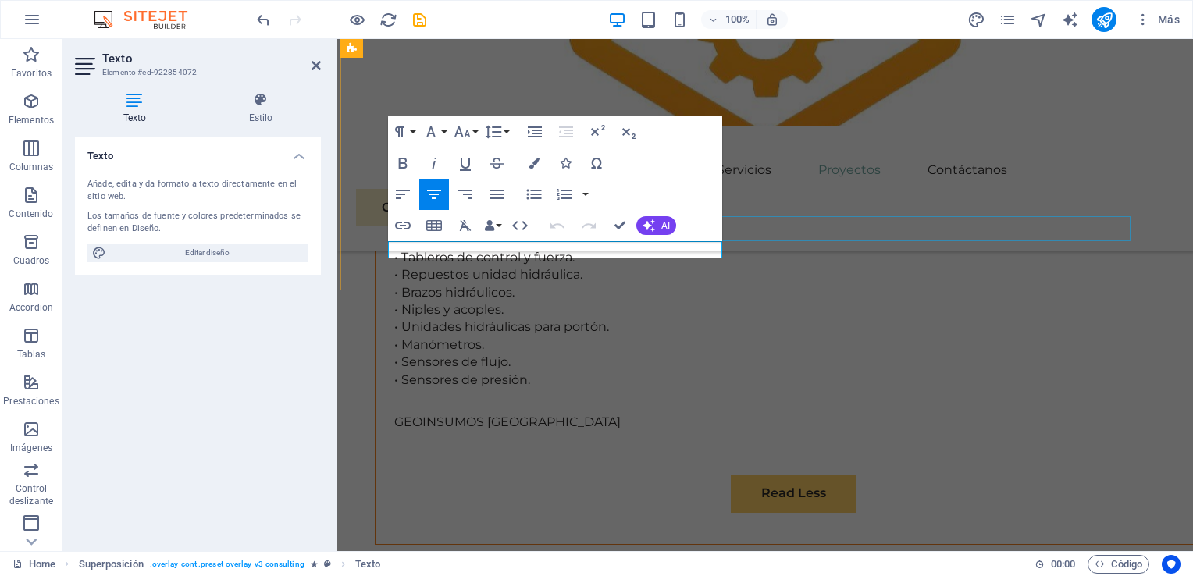
drag, startPoint x: 512, startPoint y: 230, endPoint x: 437, endPoint y: 223, distance: 75.2
click at [404, 160] on icon "button" at bounding box center [403, 163] width 19 height 19
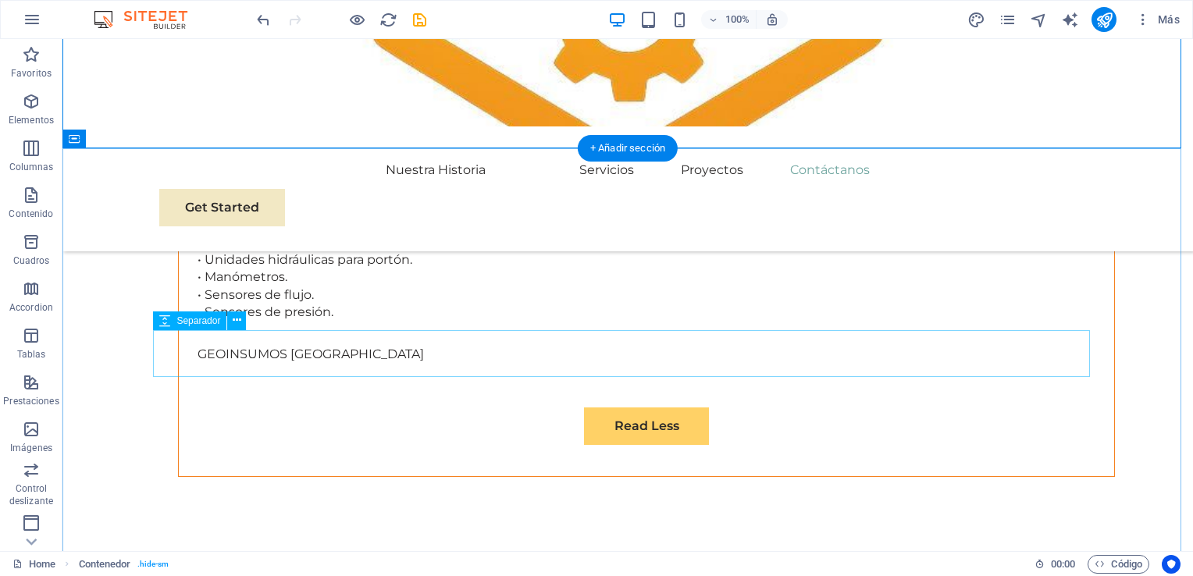
scroll to position [5136, 0]
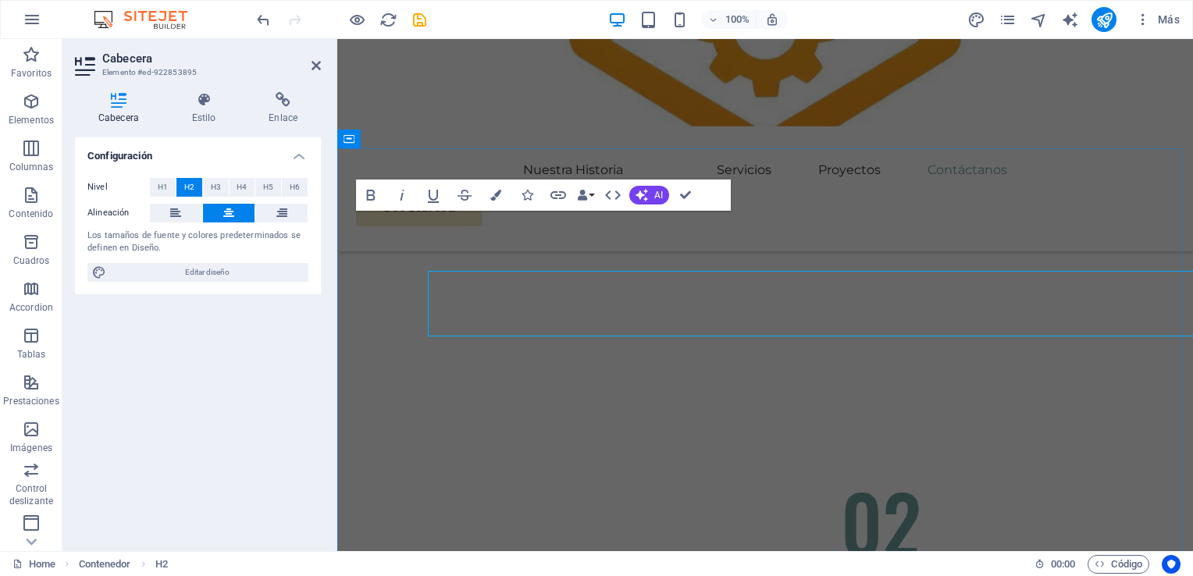
scroll to position [5075, 0]
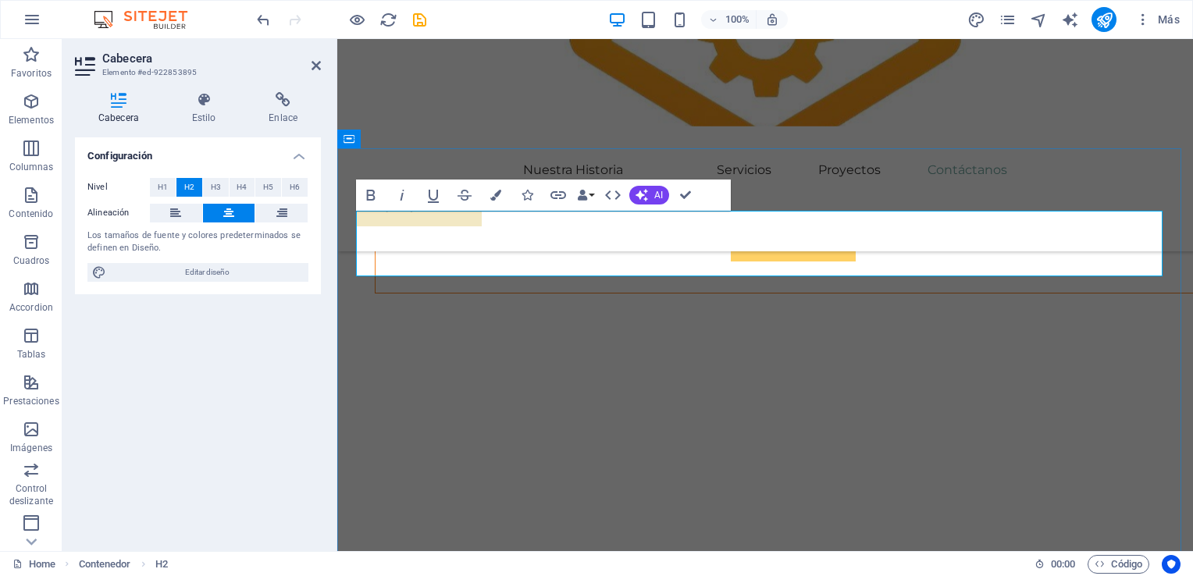
drag, startPoint x: 937, startPoint y: 248, endPoint x: 603, endPoint y: 254, distance: 334.3
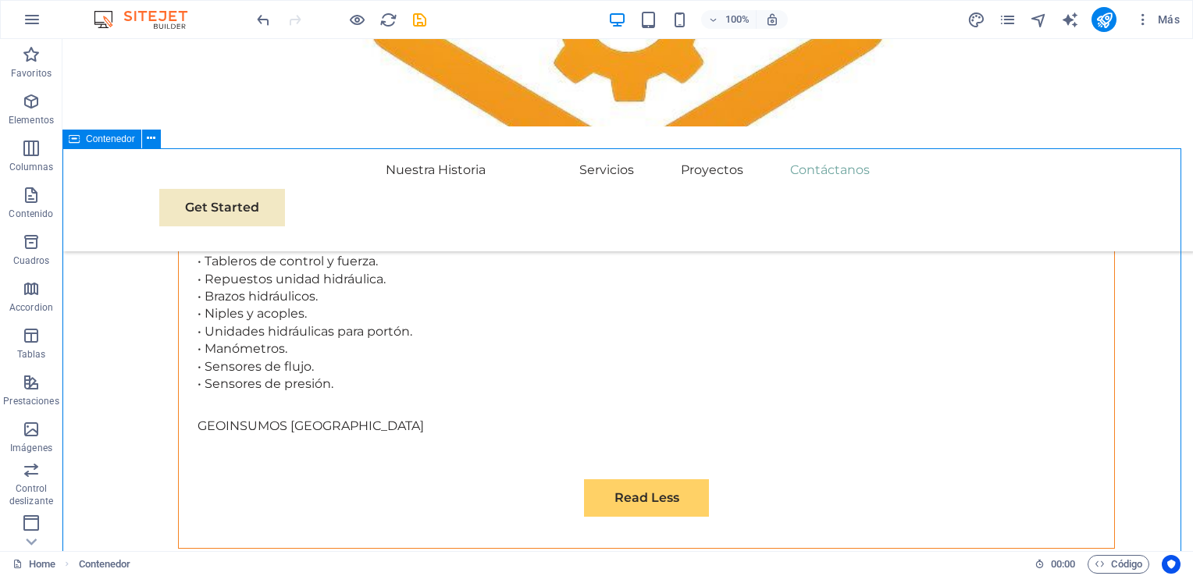
scroll to position [5136, 0]
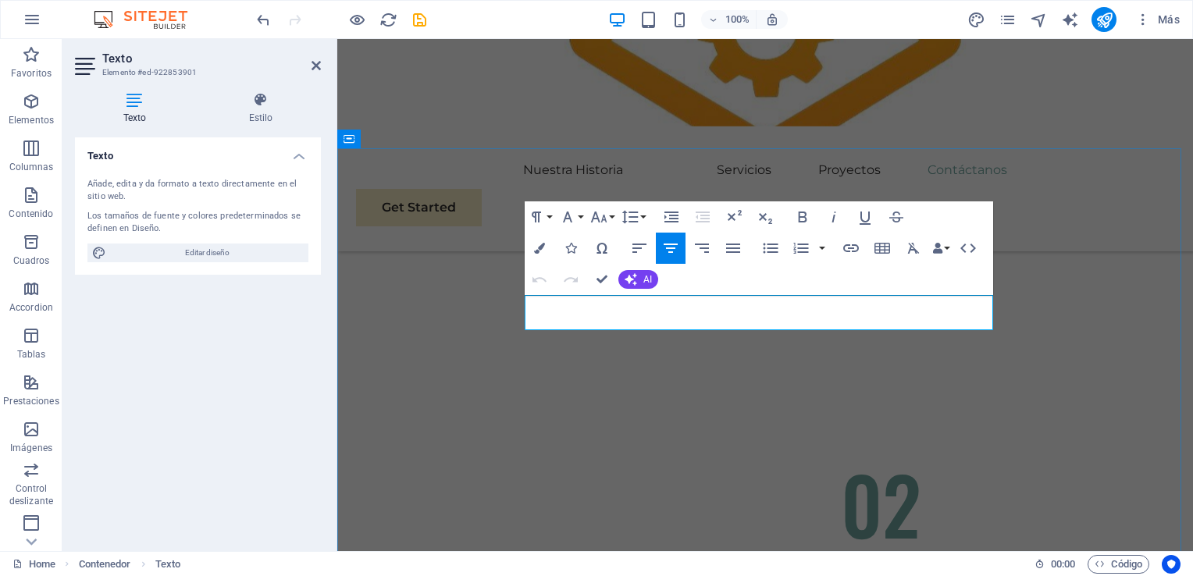
scroll to position [5075, 0]
drag, startPoint x: 887, startPoint y: 317, endPoint x: 479, endPoint y: 273, distance: 410.1
copy p "Ready to embark on your journey towards sustainable success? Contact us [DATE] …"
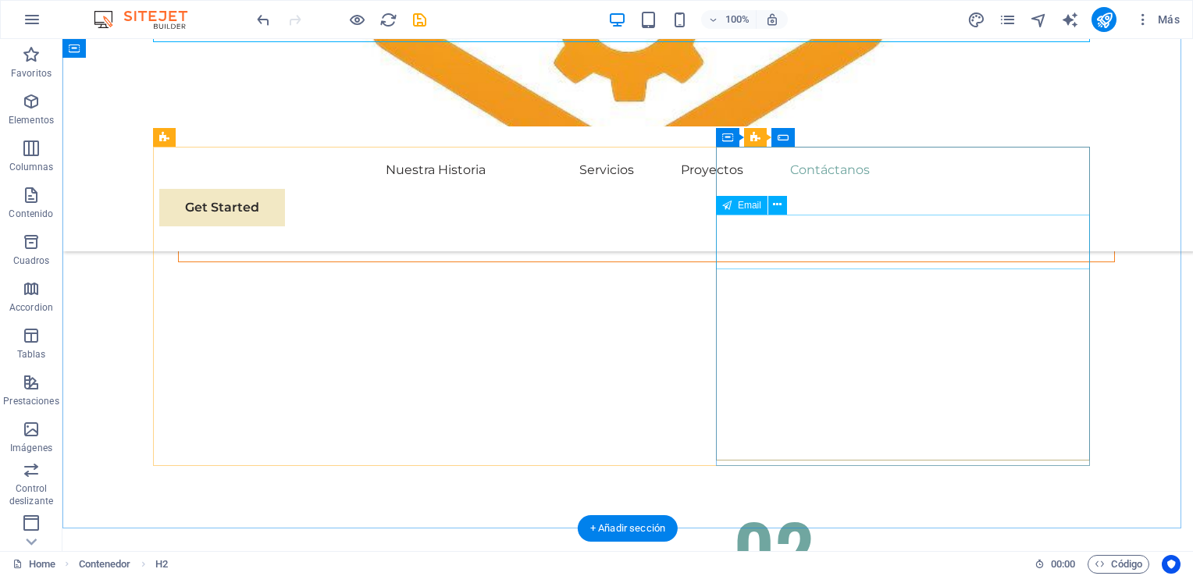
scroll to position [5370, 0]
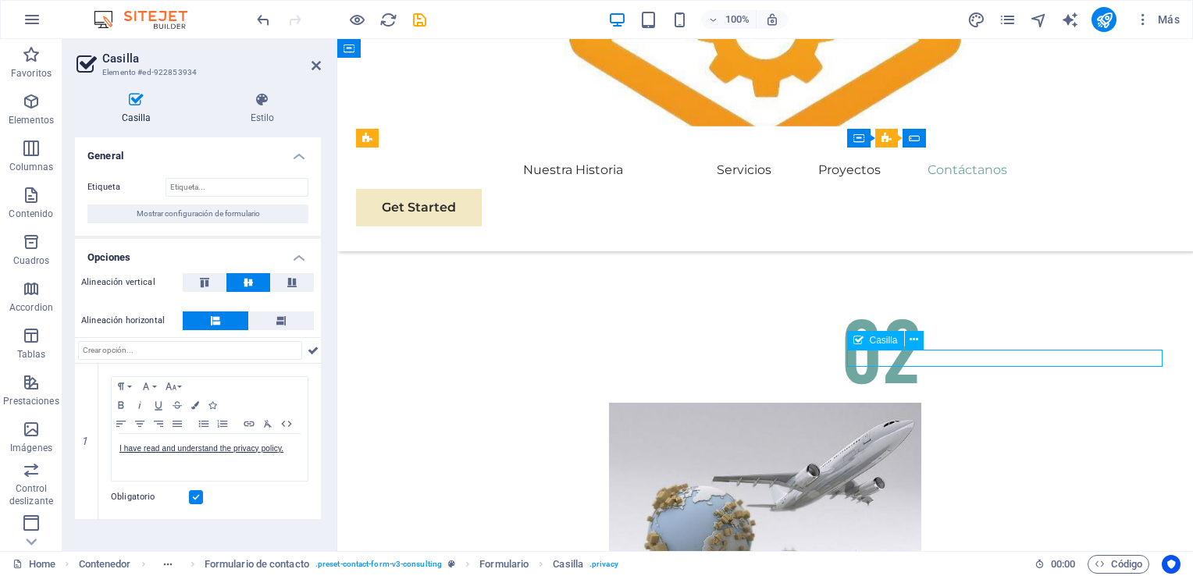
drag, startPoint x: 871, startPoint y: 359, endPoint x: 943, endPoint y: 355, distance: 71.9
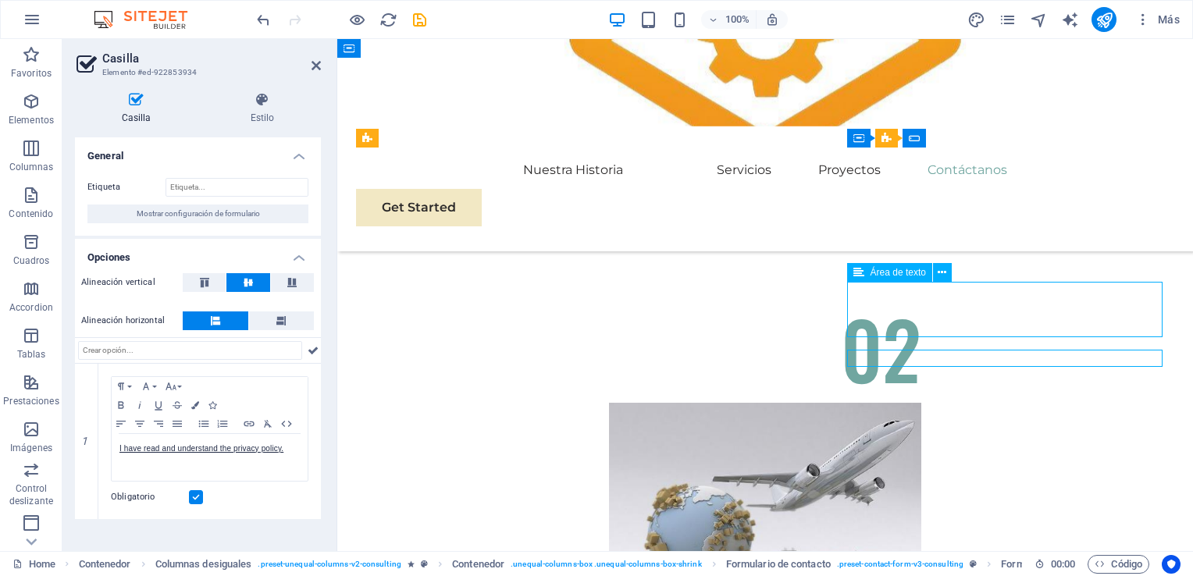
scroll to position [5370, 0]
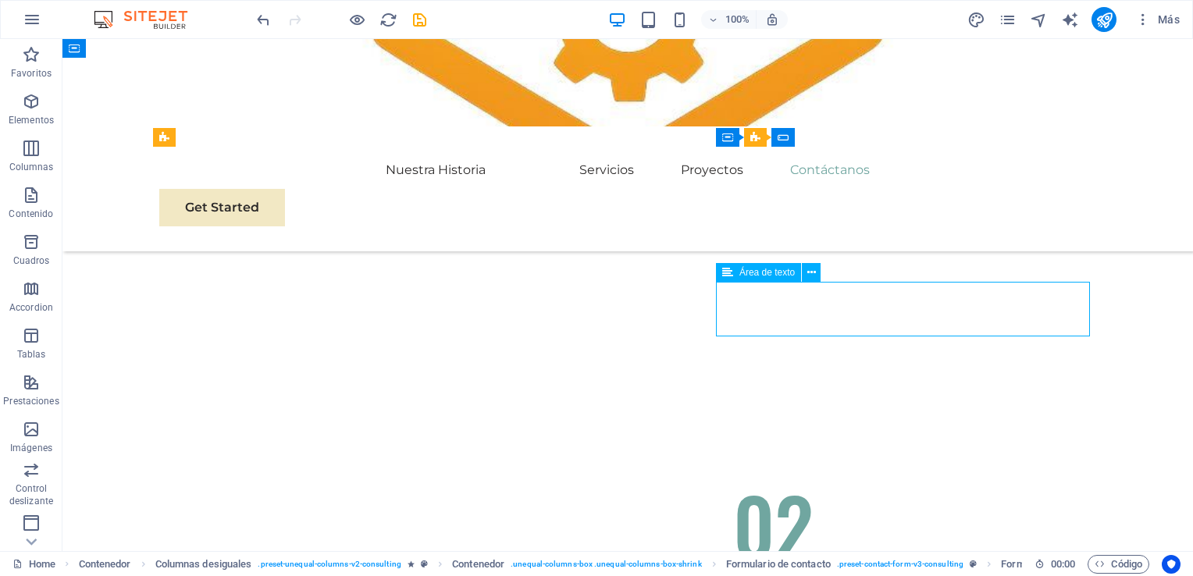
drag, startPoint x: 762, startPoint y: 287, endPoint x: 490, endPoint y: 292, distance: 272.6
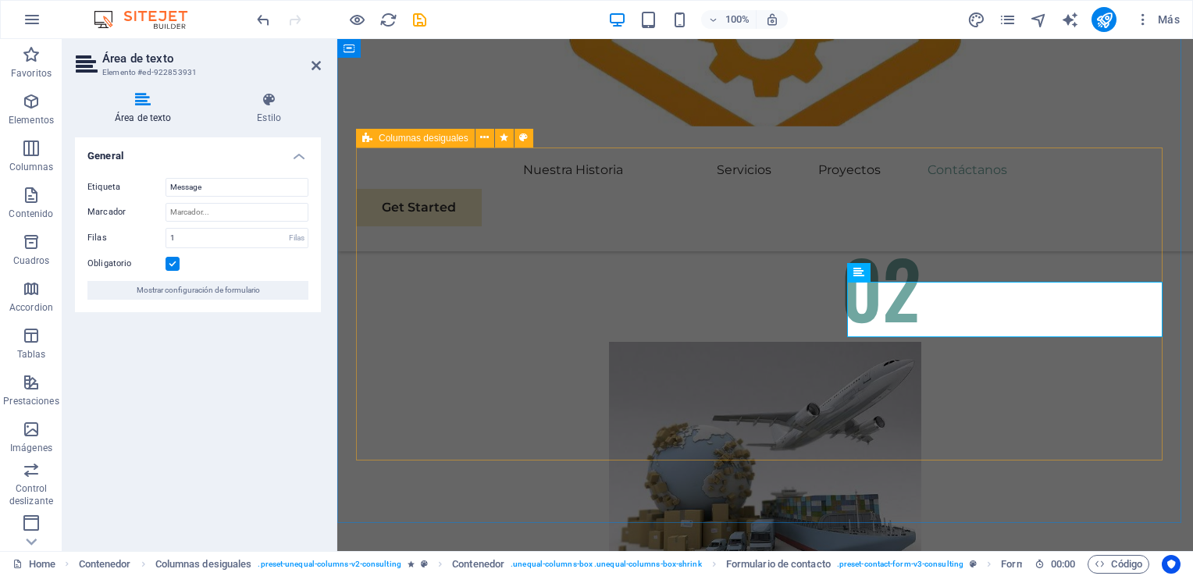
scroll to position [5309, 0]
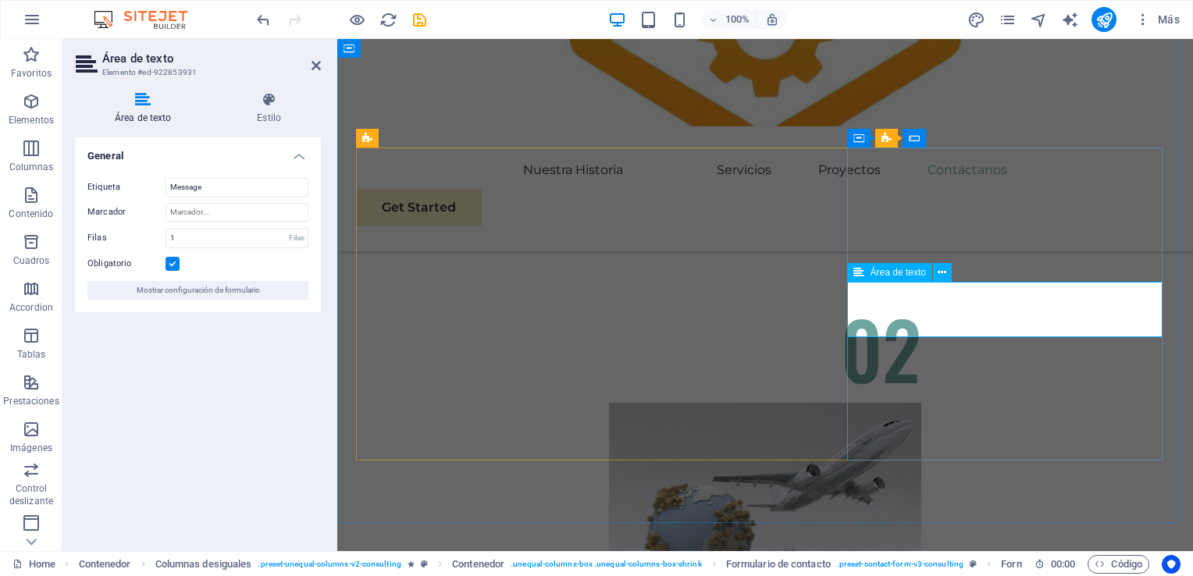
drag, startPoint x: 908, startPoint y: 296, endPoint x: 947, endPoint y: 294, distance: 38.3
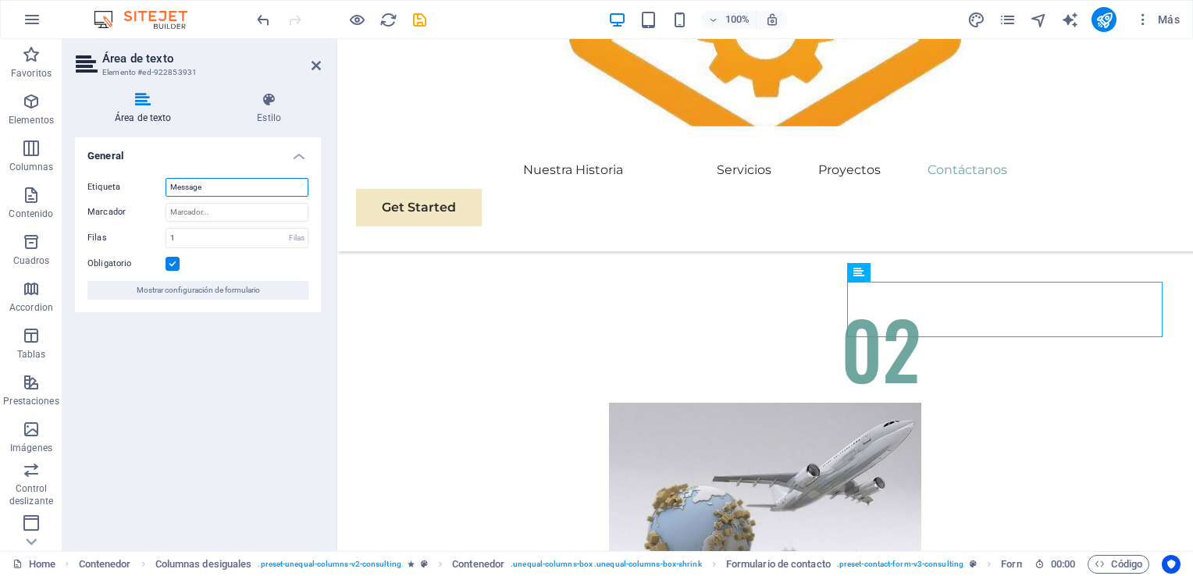
drag, startPoint x: 244, startPoint y: 190, endPoint x: 141, endPoint y: 183, distance: 103.3
click at [141, 183] on div "Etiqueta Message" at bounding box center [197, 187] width 221 height 19
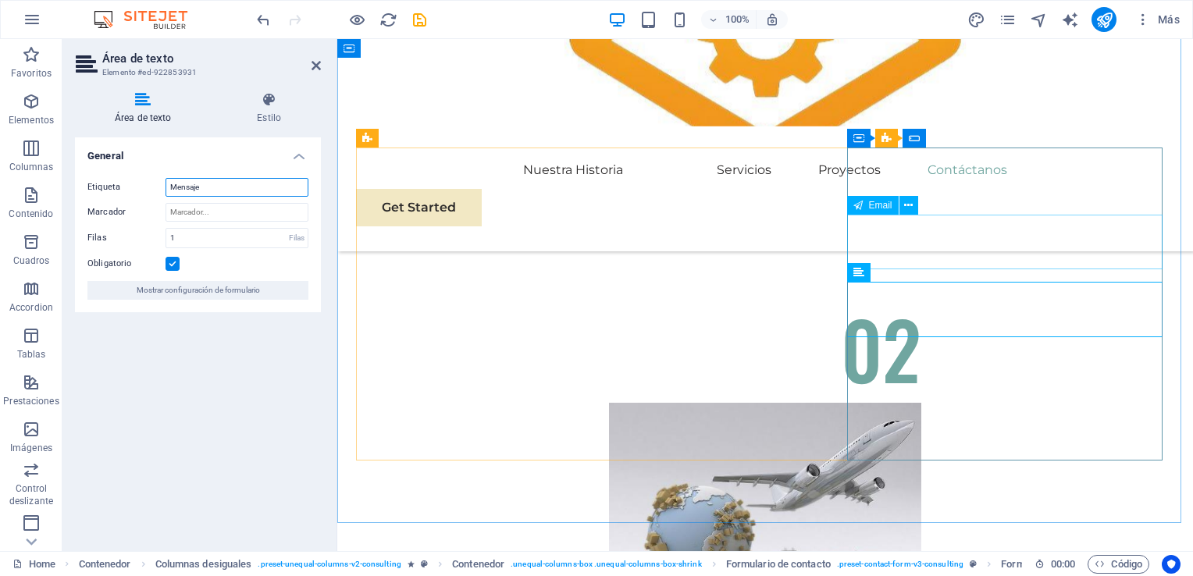
type input "Mensaje"
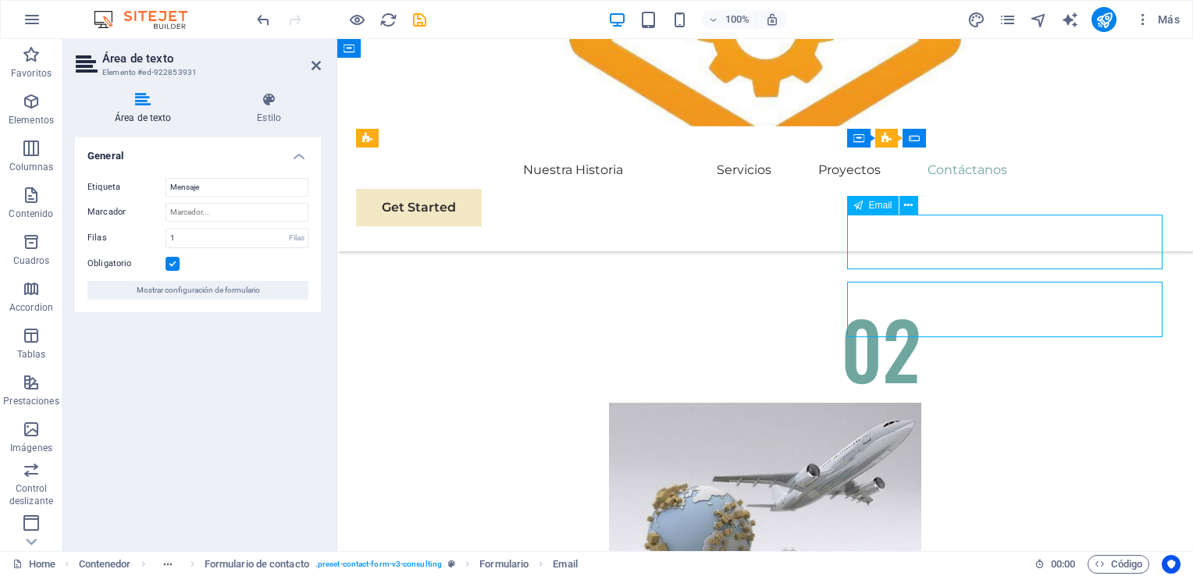
scroll to position [5370, 0]
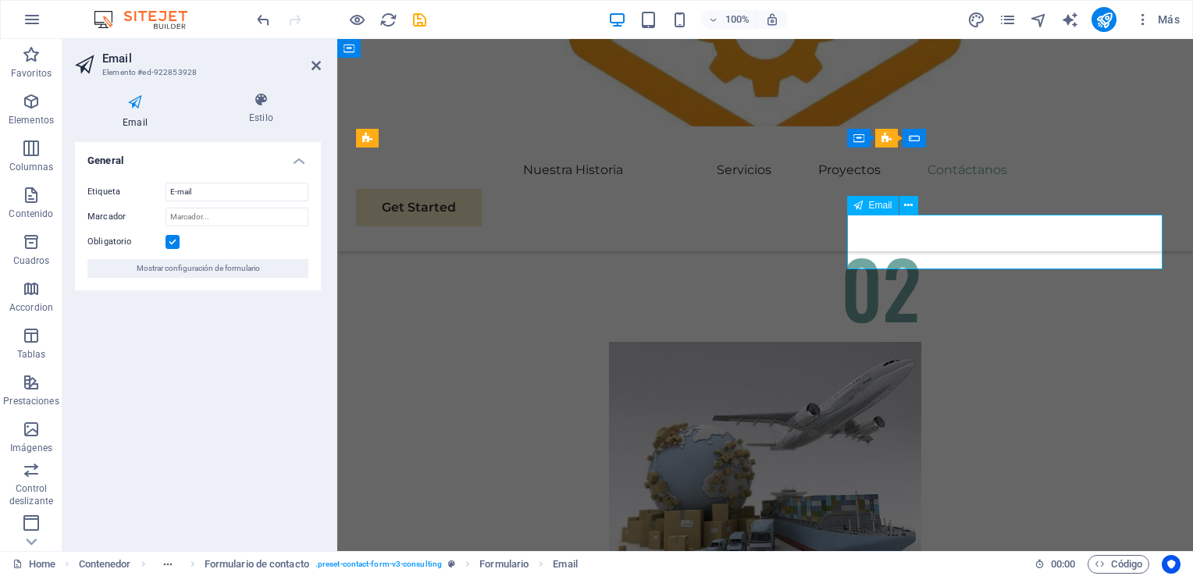
scroll to position [5309, 0]
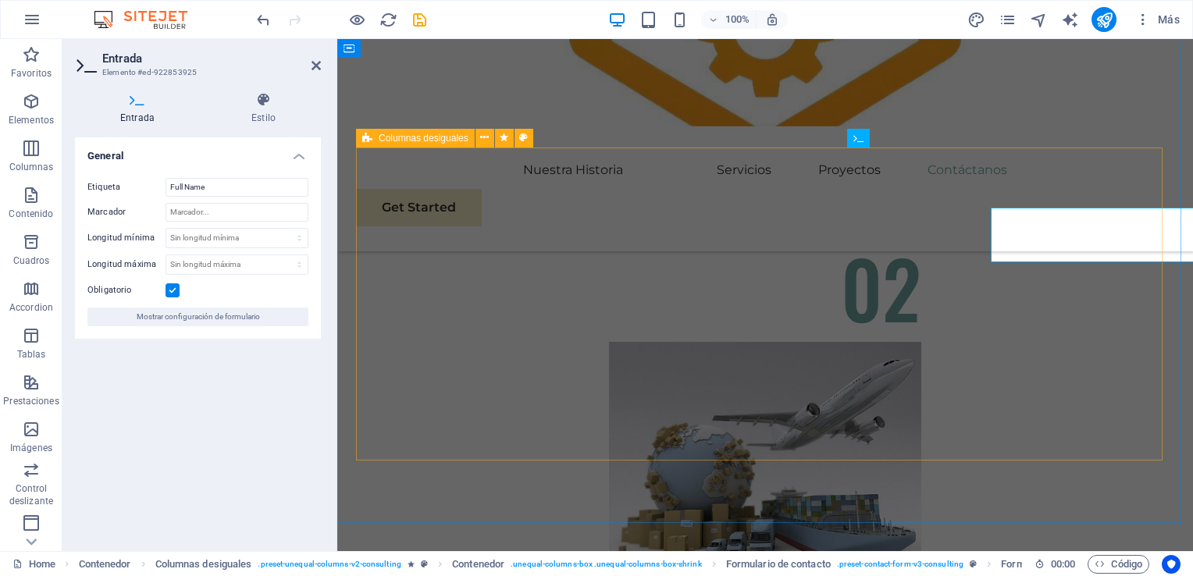
scroll to position [5309, 0]
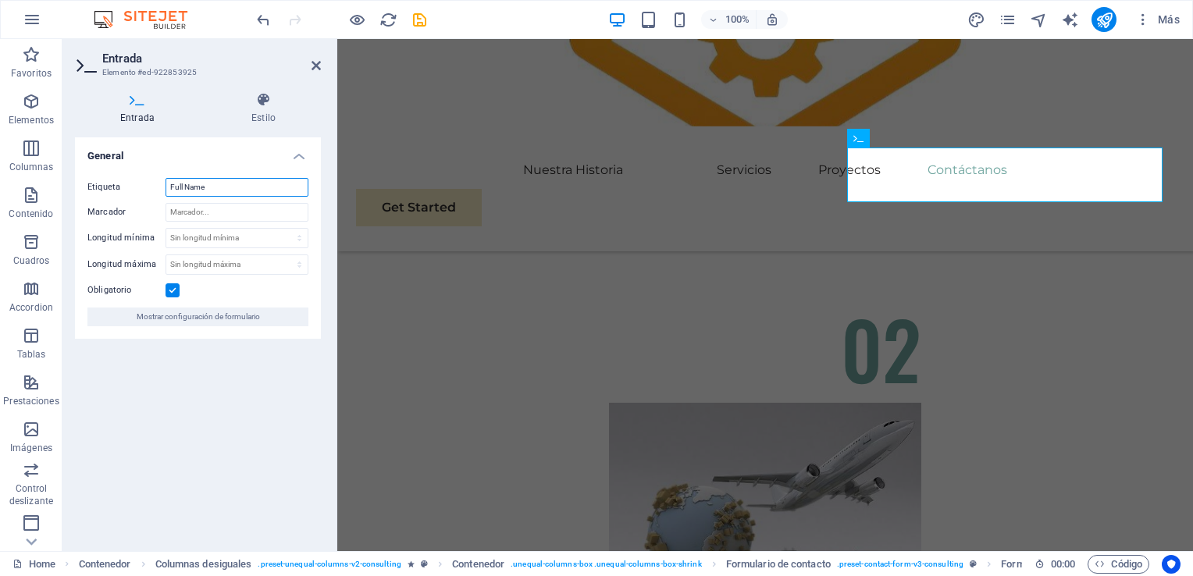
drag, startPoint x: 228, startPoint y: 190, endPoint x: 132, endPoint y: 198, distance: 96.5
click at [132, 198] on div "Etiqueta Full Name Marcador Longitud mínima Sin longitud mínima carácteres Long…" at bounding box center [198, 252] width 246 height 173
type input "Nombre"
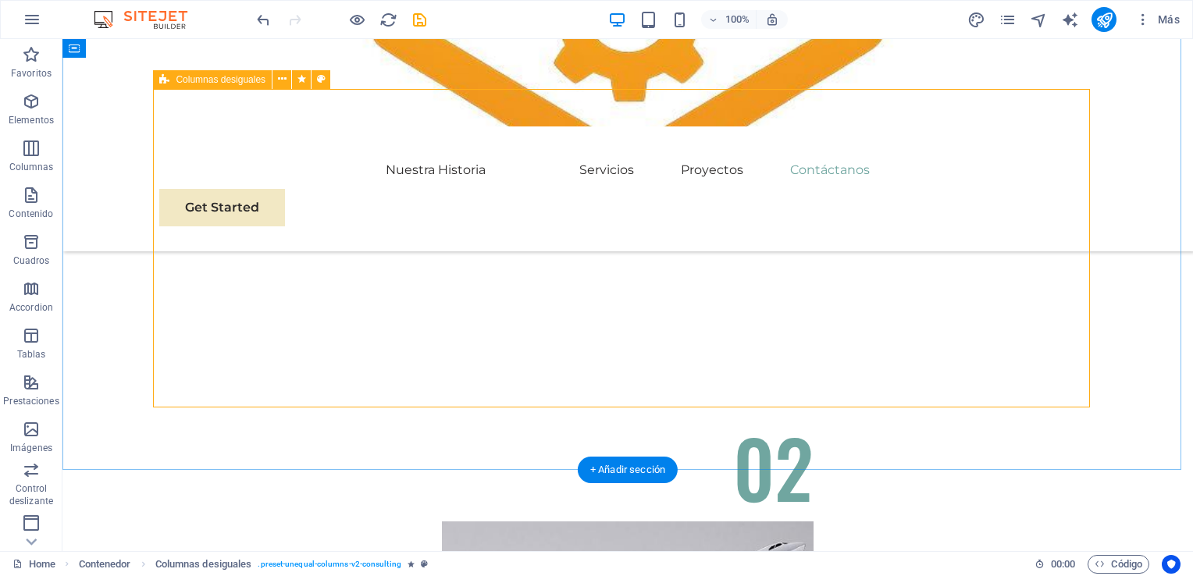
scroll to position [5448, 0]
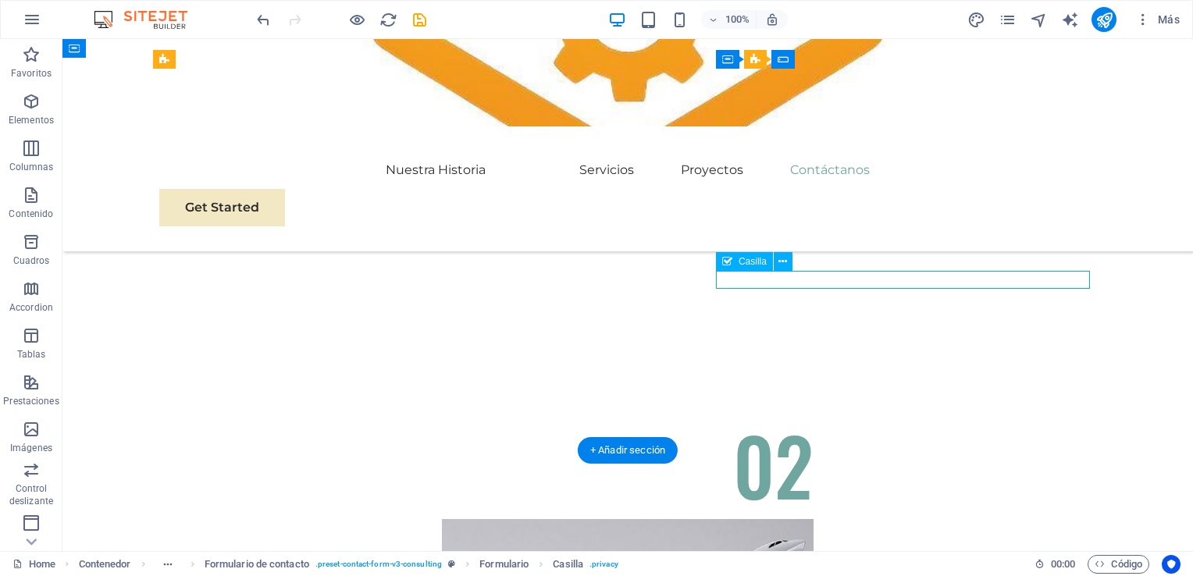
scroll to position [5387, 0]
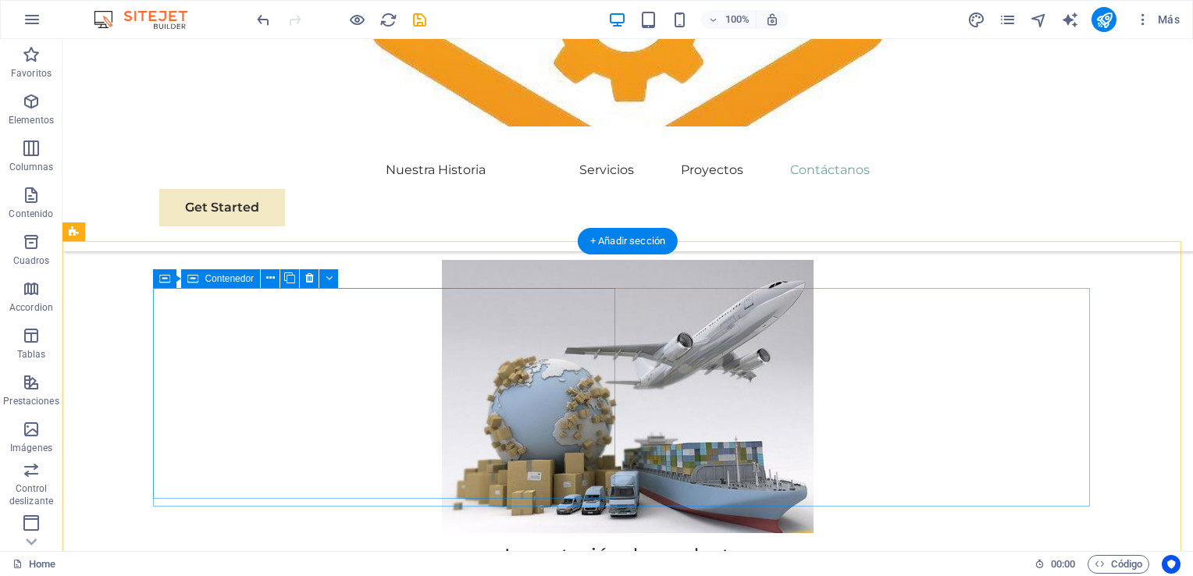
scroll to position [5692, 0]
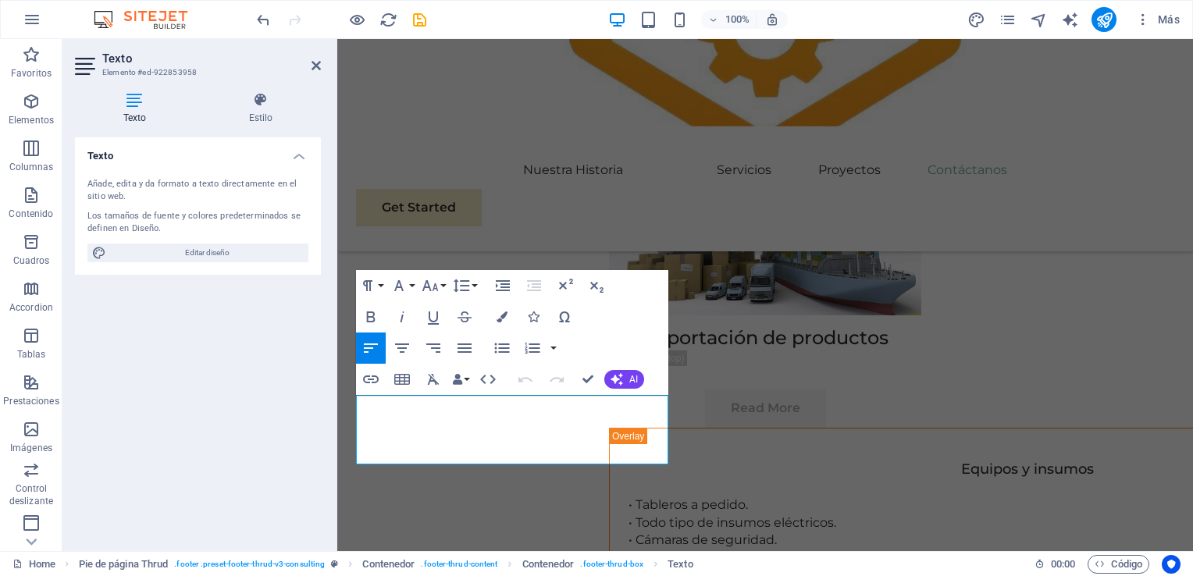
drag, startPoint x: 659, startPoint y: 458, endPoint x: 309, endPoint y: 383, distance: 358.6
copy p "At Eco-Con, we believe in the power of collaboration and innovation to drive po…"
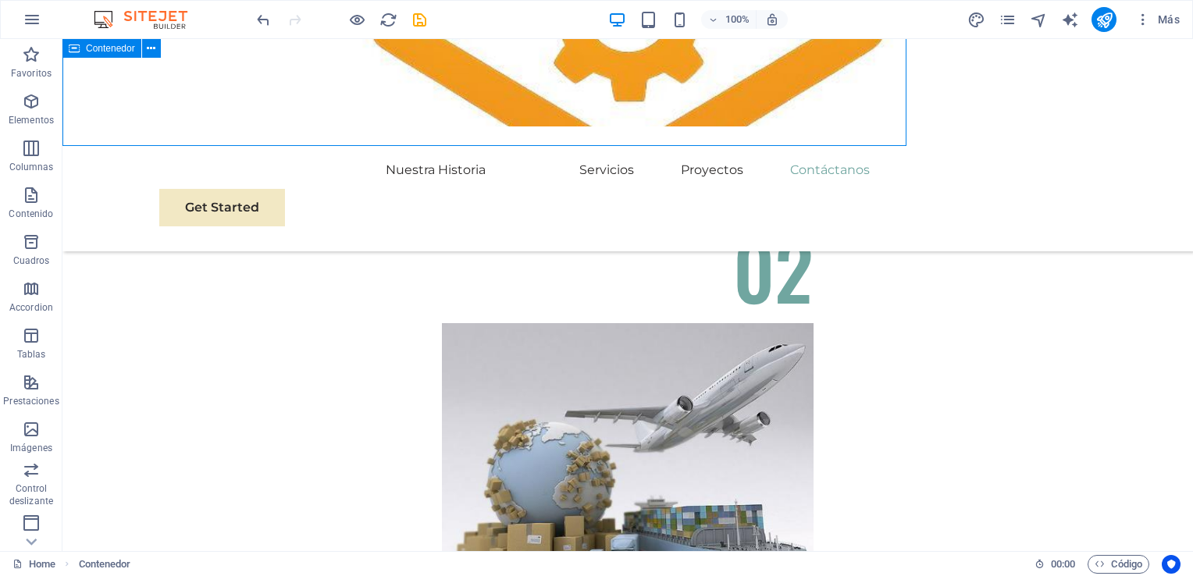
scroll to position [5686, 0]
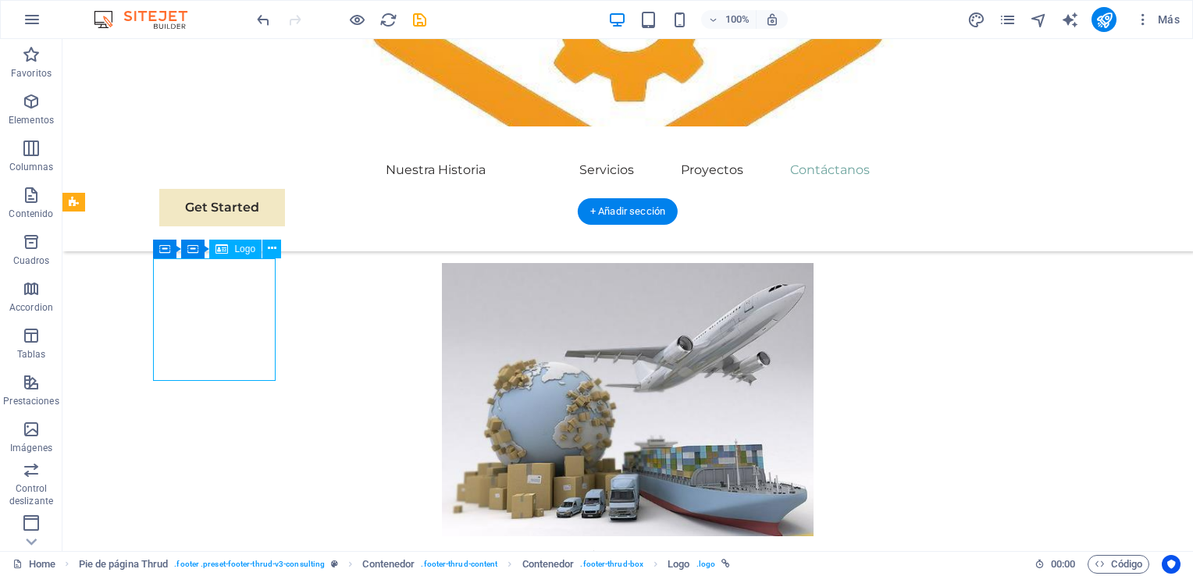
select select "px"
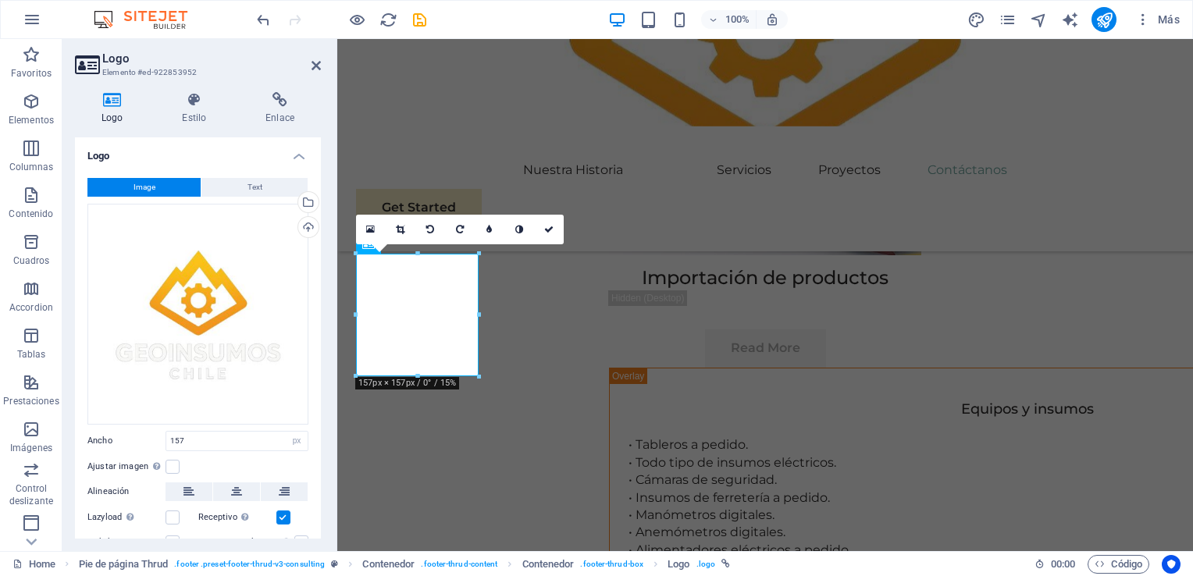
scroll to position [5626, 0]
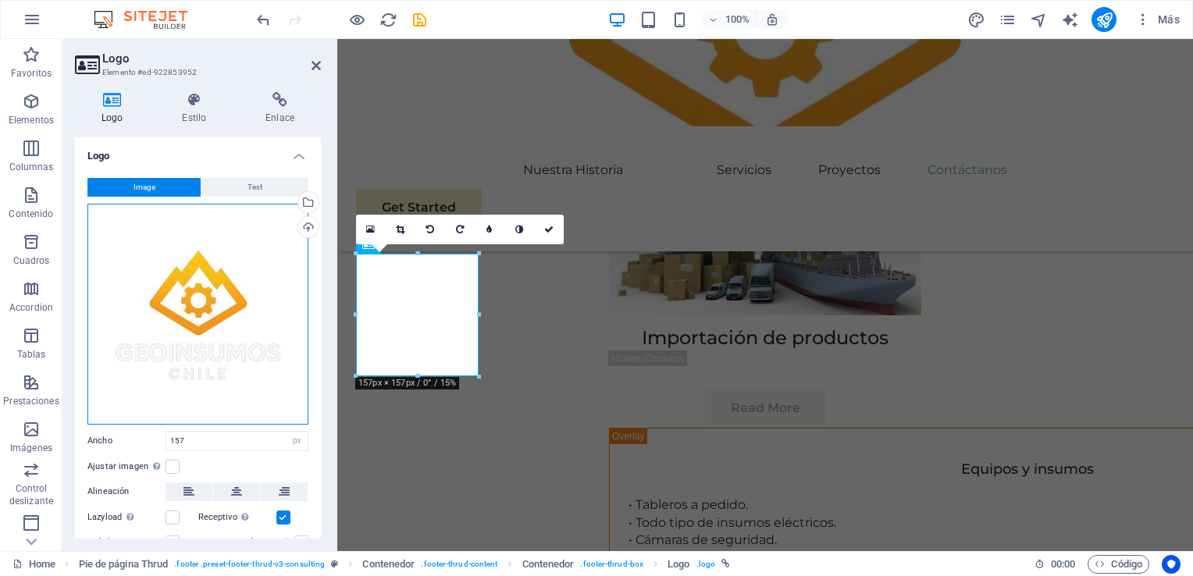
click at [187, 244] on div "Arrastra archivos aquí, haz clic para escoger archivos o selecciona archivos de…" at bounding box center [197, 314] width 221 height 221
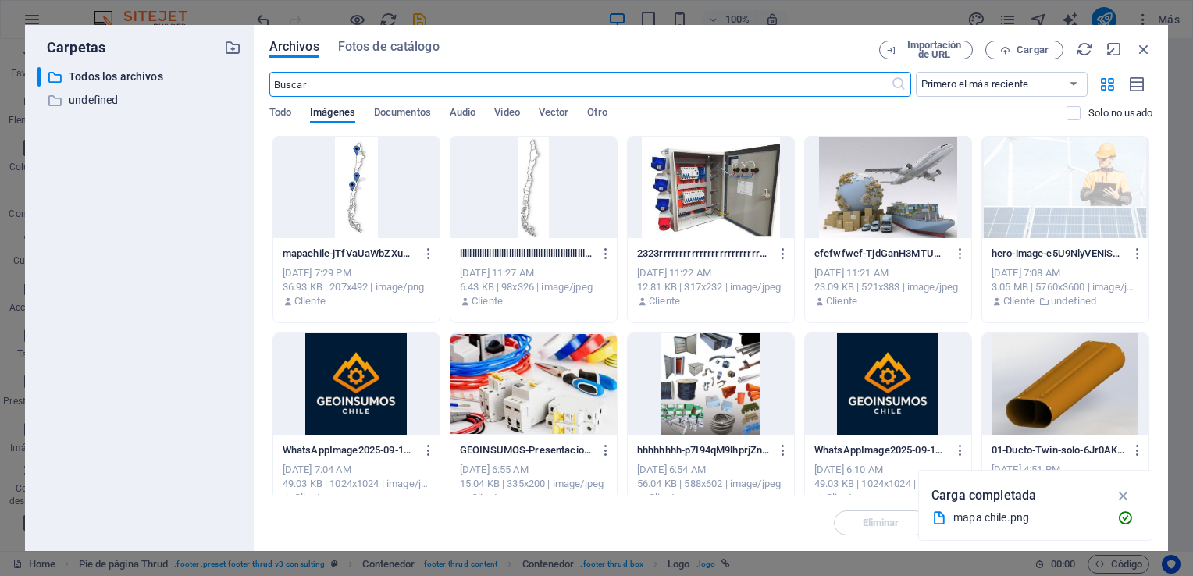
scroll to position [5308, 0]
click at [380, 367] on div at bounding box center [356, 385] width 166 height 102
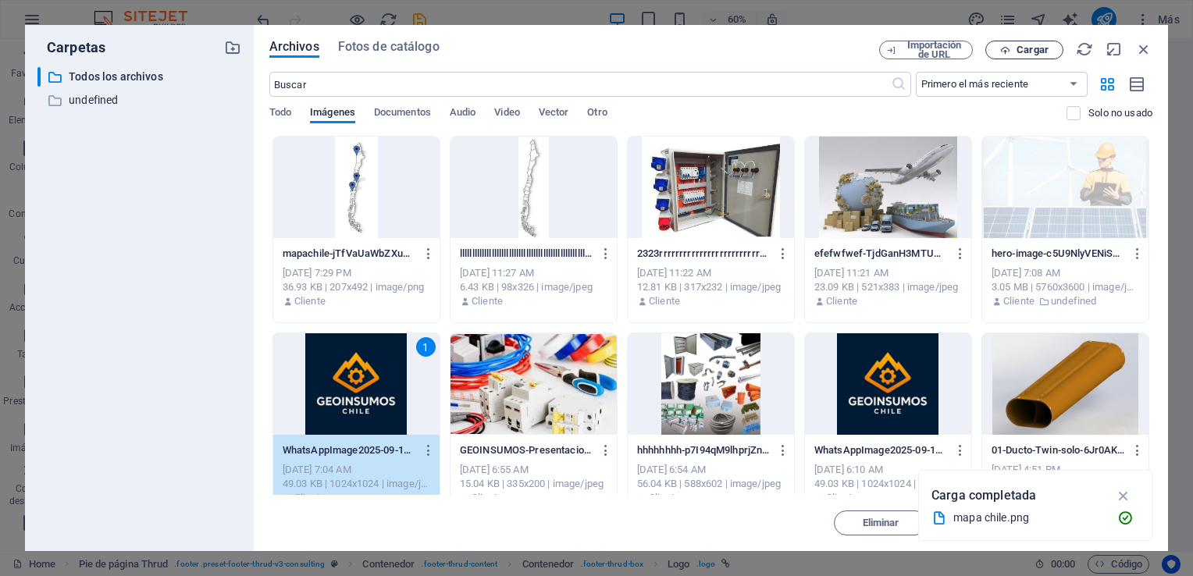
click at [1032, 50] on span "Cargar" at bounding box center [1033, 49] width 32 height 9
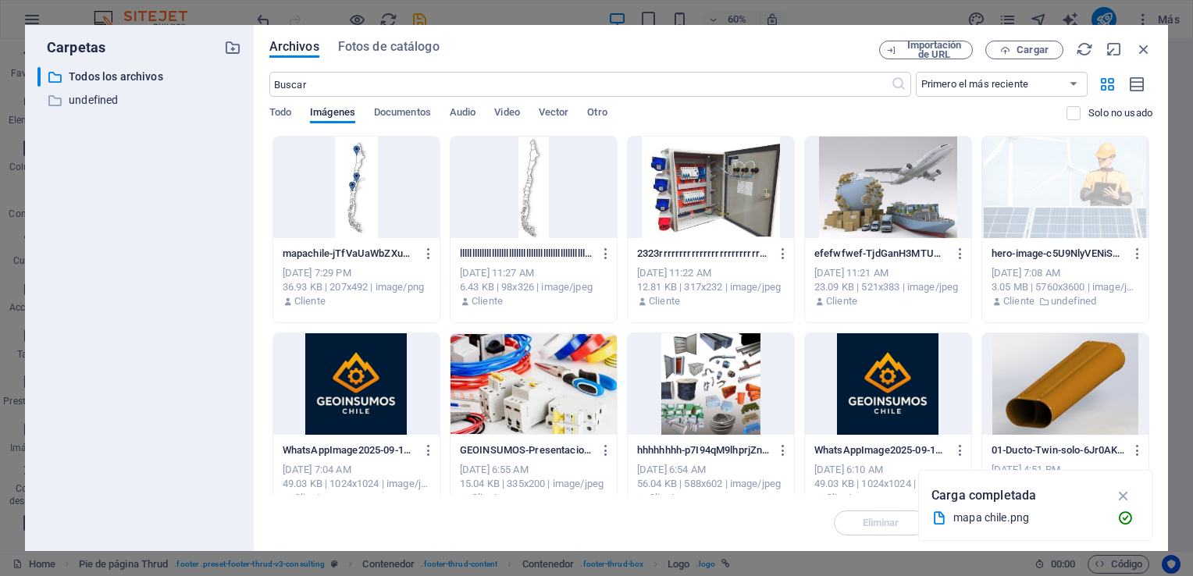
click at [367, 366] on div at bounding box center [356, 385] width 166 height 102
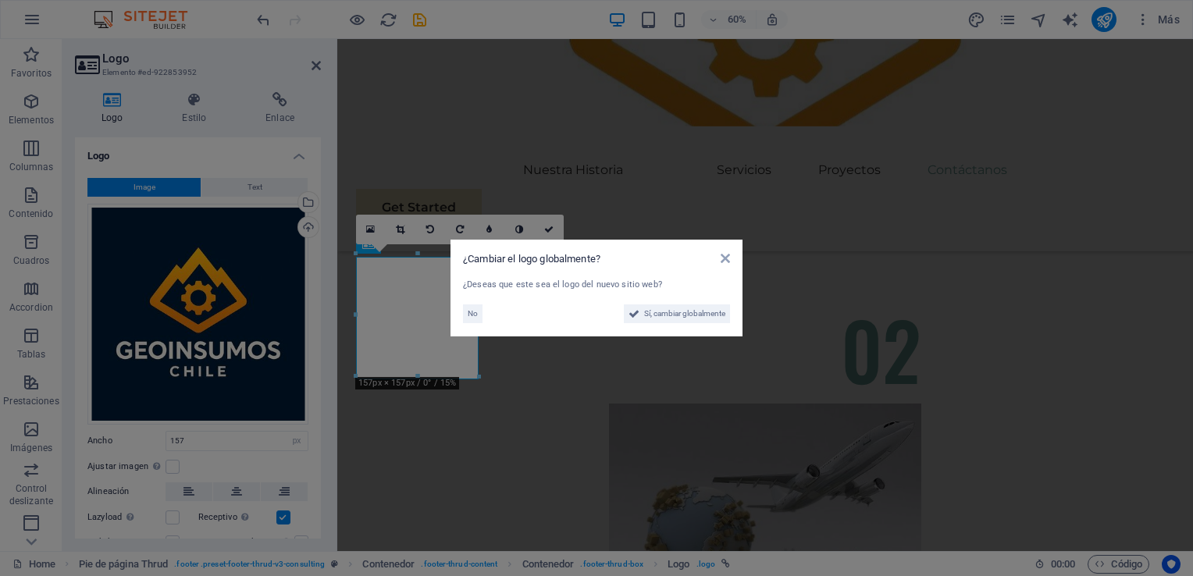
scroll to position [5626, 0]
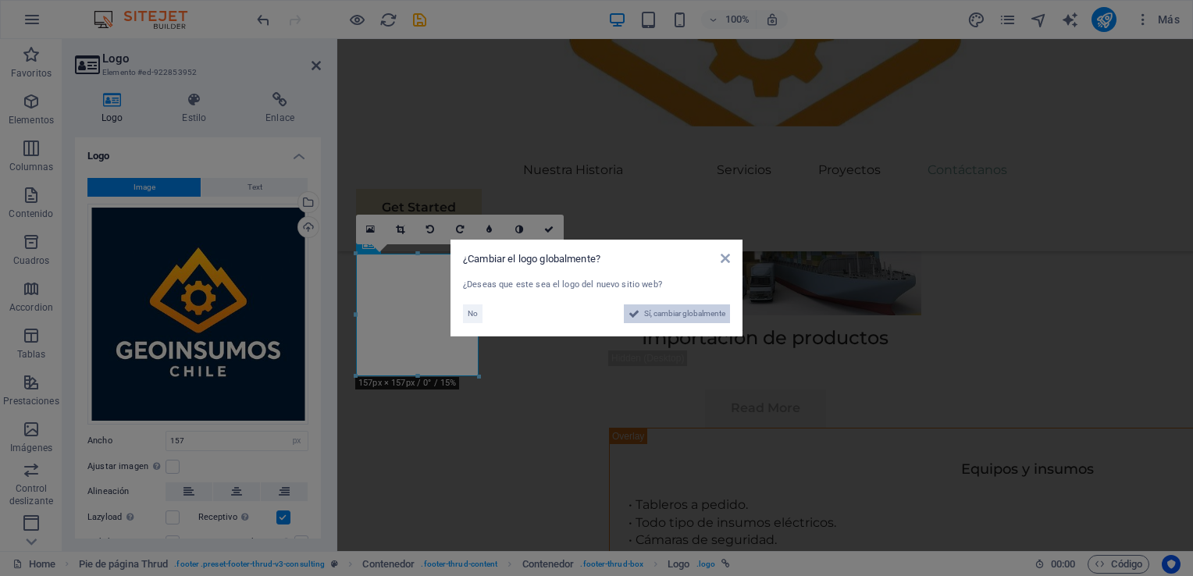
click at [700, 311] on span "Sí, cambiar globalmente" at bounding box center [684, 314] width 81 height 19
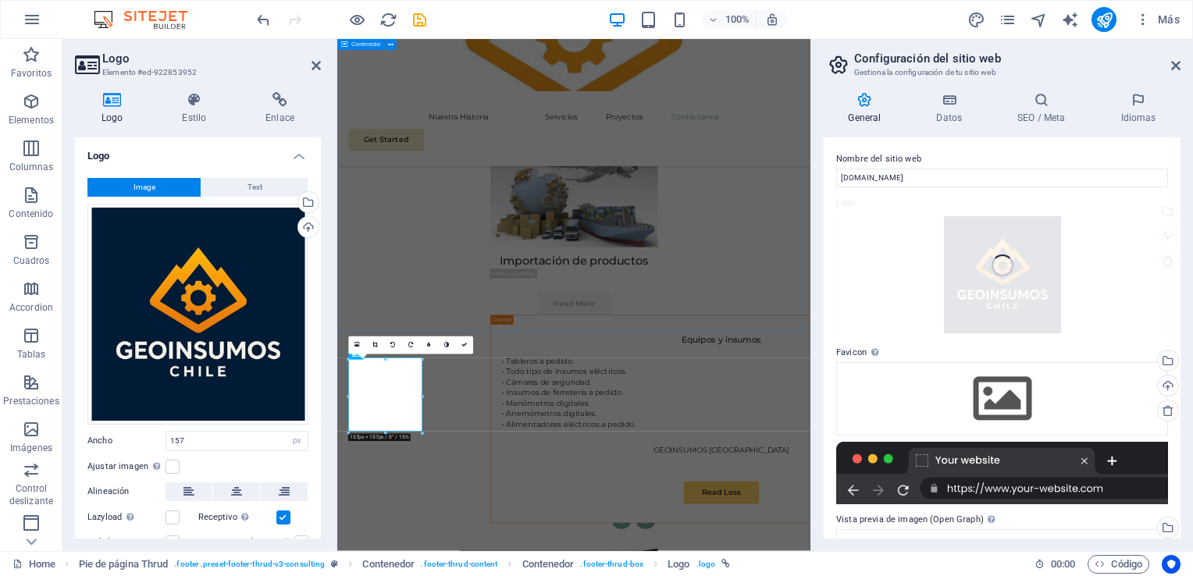
scroll to position [5308, 0]
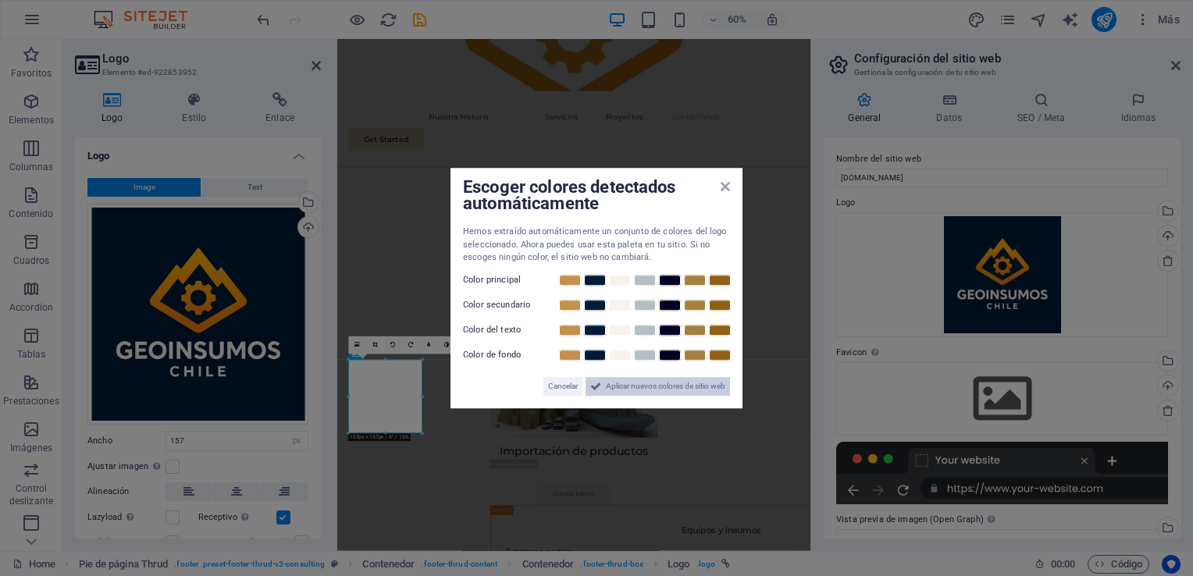
click at [672, 384] on span "Aplicar nuevos colores de sitio web" at bounding box center [666, 386] width 120 height 19
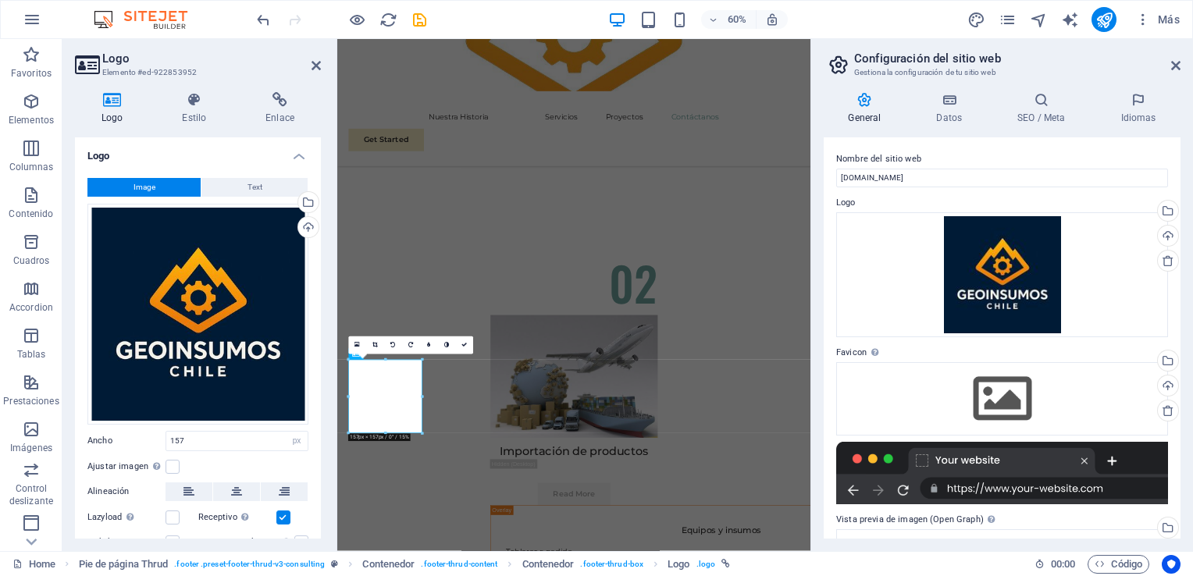
scroll to position [181, 0]
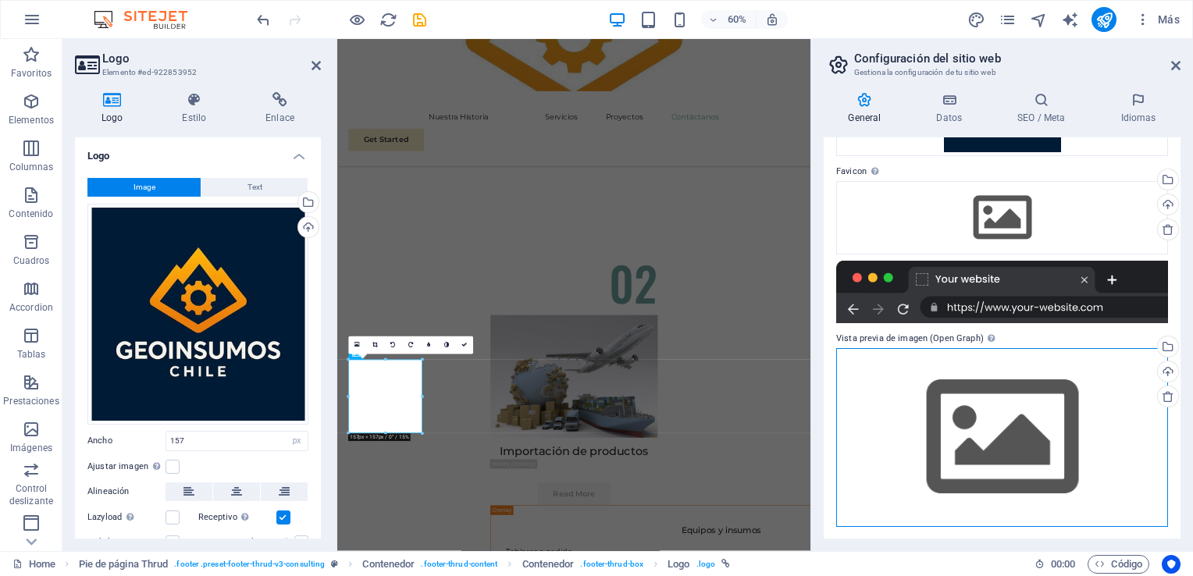
click at [1015, 418] on div "Arrastra archivos aquí, haz clic para escoger archivos o selecciona archivos de…" at bounding box center [1003, 437] width 332 height 179
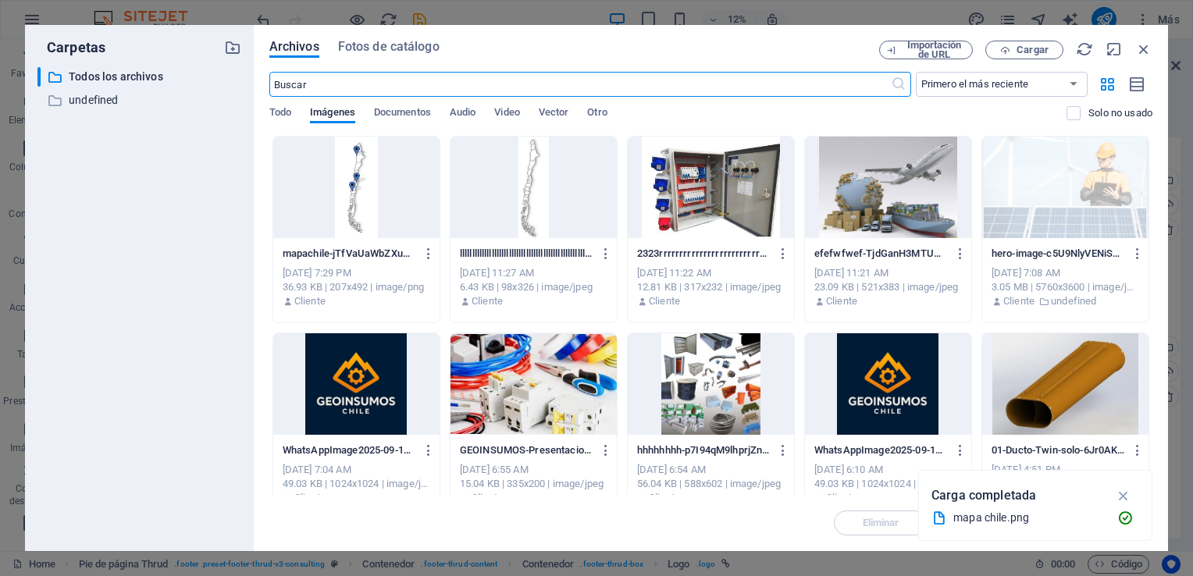
scroll to position [1868, 0]
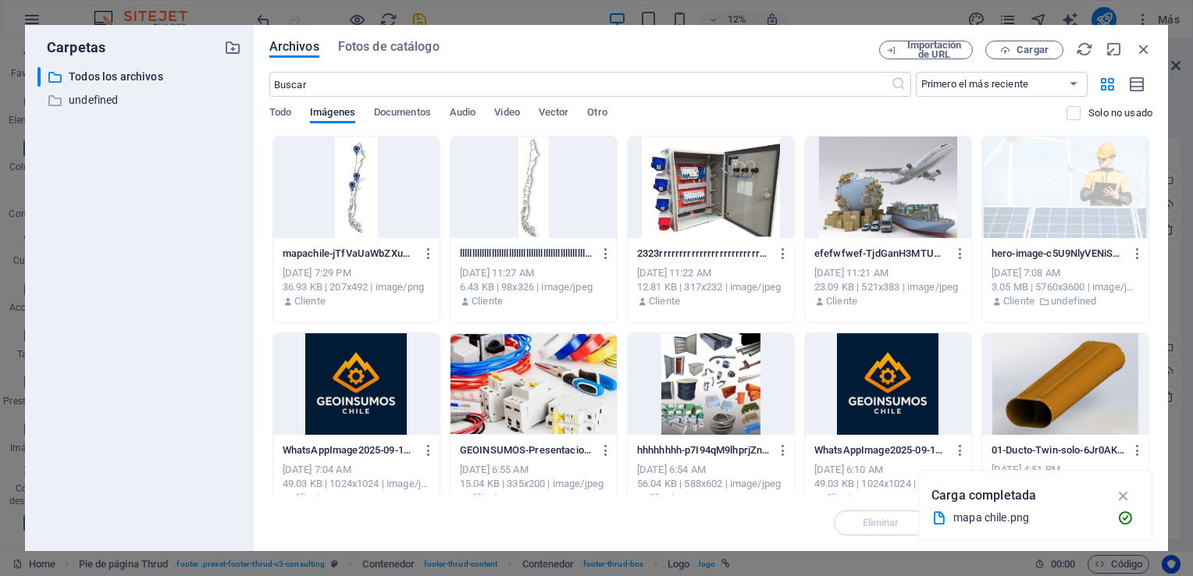
click at [368, 379] on div at bounding box center [356, 385] width 166 height 102
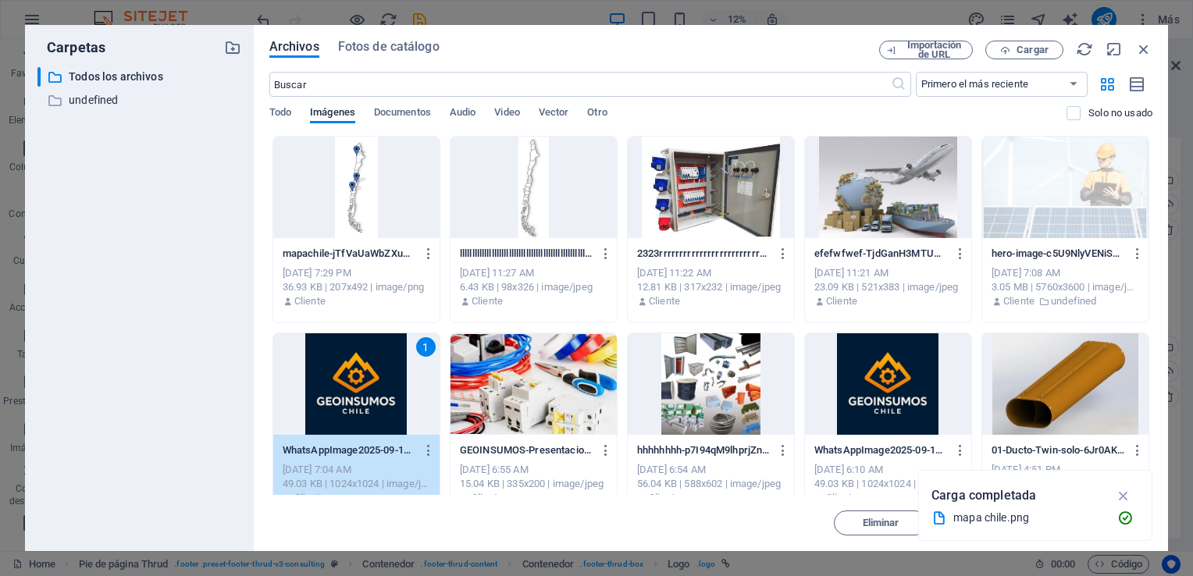
click at [368, 379] on div "1" at bounding box center [356, 385] width 166 height 102
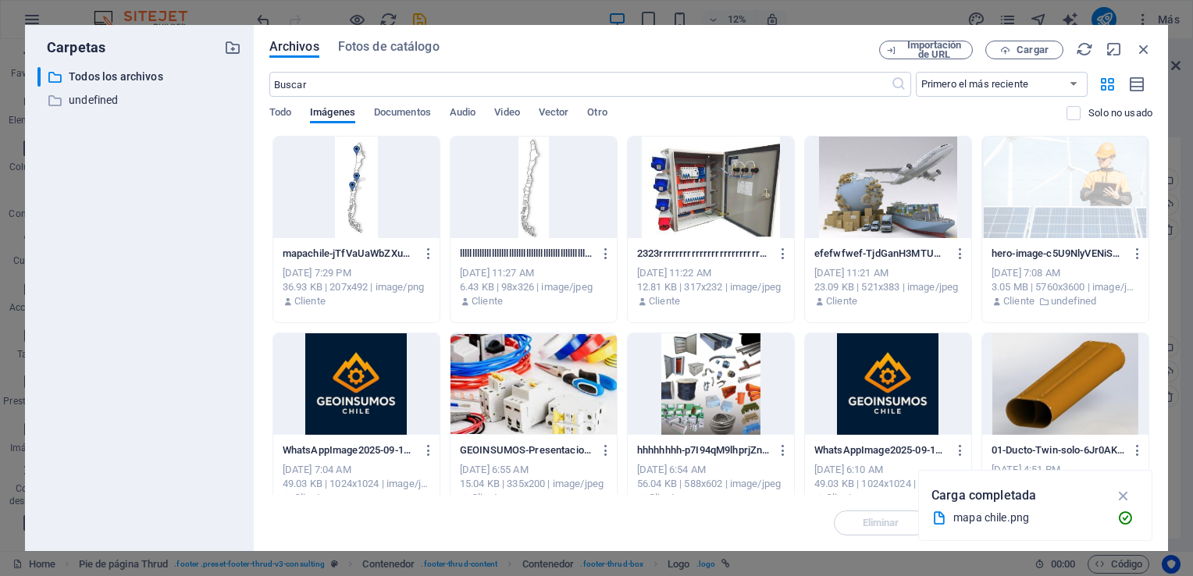
click at [368, 379] on div at bounding box center [356, 385] width 166 height 102
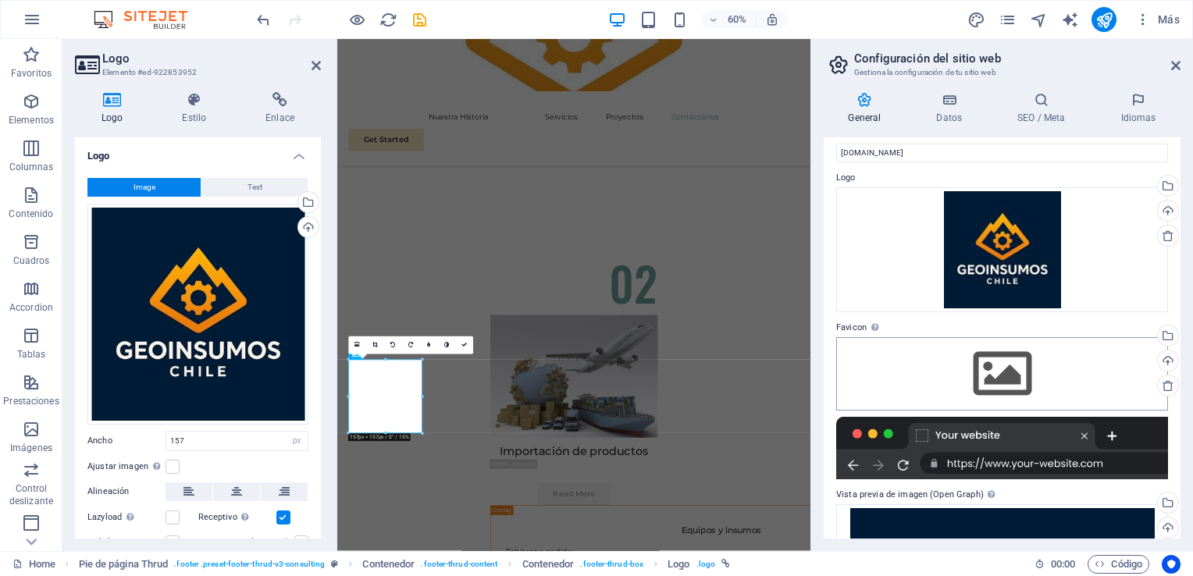
scroll to position [0, 0]
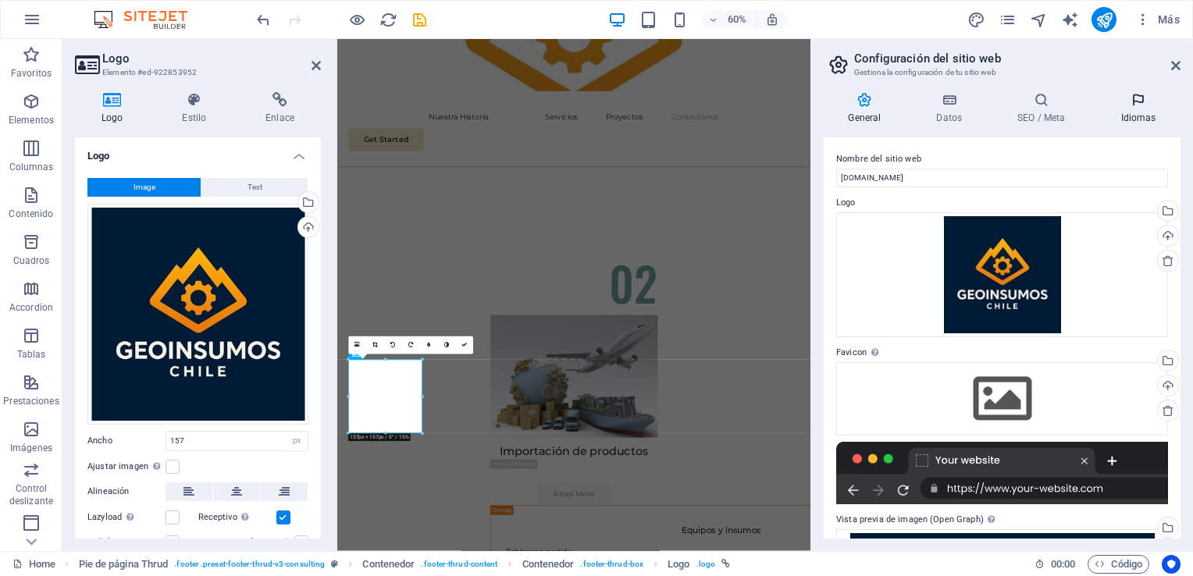
click at [1153, 107] on icon at bounding box center [1139, 100] width 84 height 16
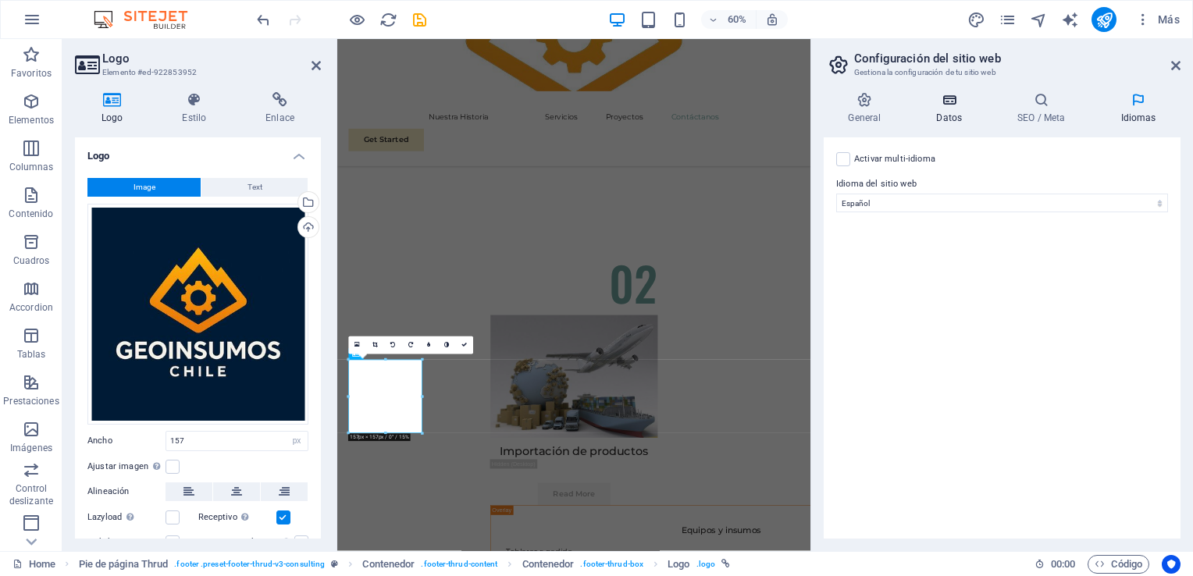
click at [944, 93] on icon at bounding box center [949, 100] width 75 height 16
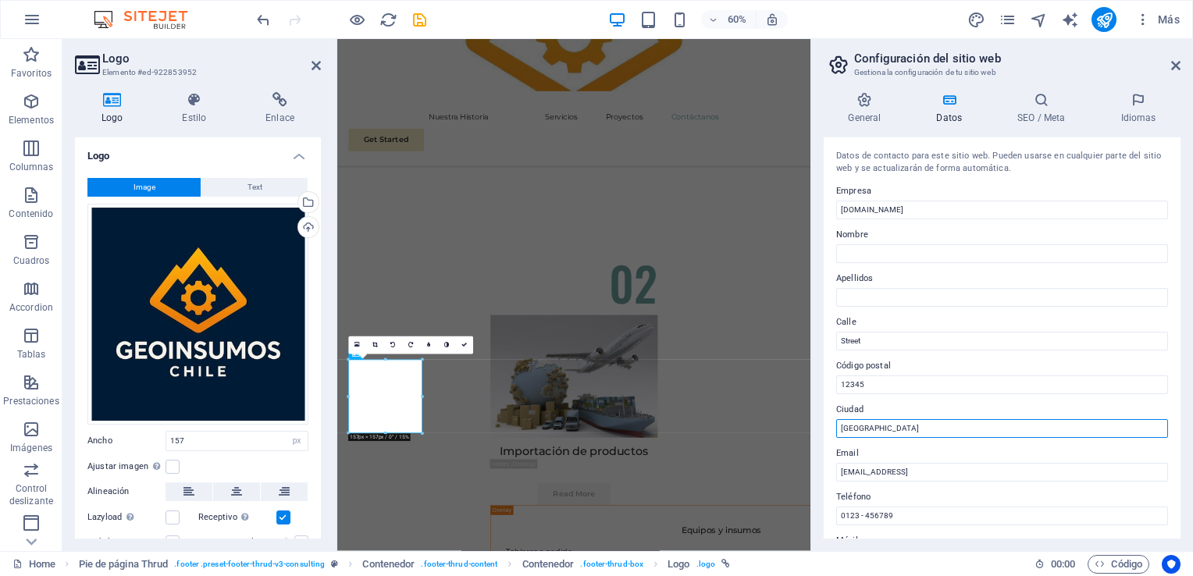
click at [894, 435] on input "[GEOGRAPHIC_DATA]" at bounding box center [1003, 428] width 332 height 19
drag, startPoint x: 1231, startPoint y: 472, endPoint x: 1069, endPoint y: 695, distance: 275.8
click at [871, 423] on input "[GEOGRAPHIC_DATA]" at bounding box center [1003, 428] width 332 height 19
drag, startPoint x: 879, startPoint y: 430, endPoint x: 823, endPoint y: 425, distance: 56.5
click at [824, 425] on div "Datos de contacto para este sitio web. Pueden usarse en cualquier parte del sit…" at bounding box center [1002, 337] width 357 height 401
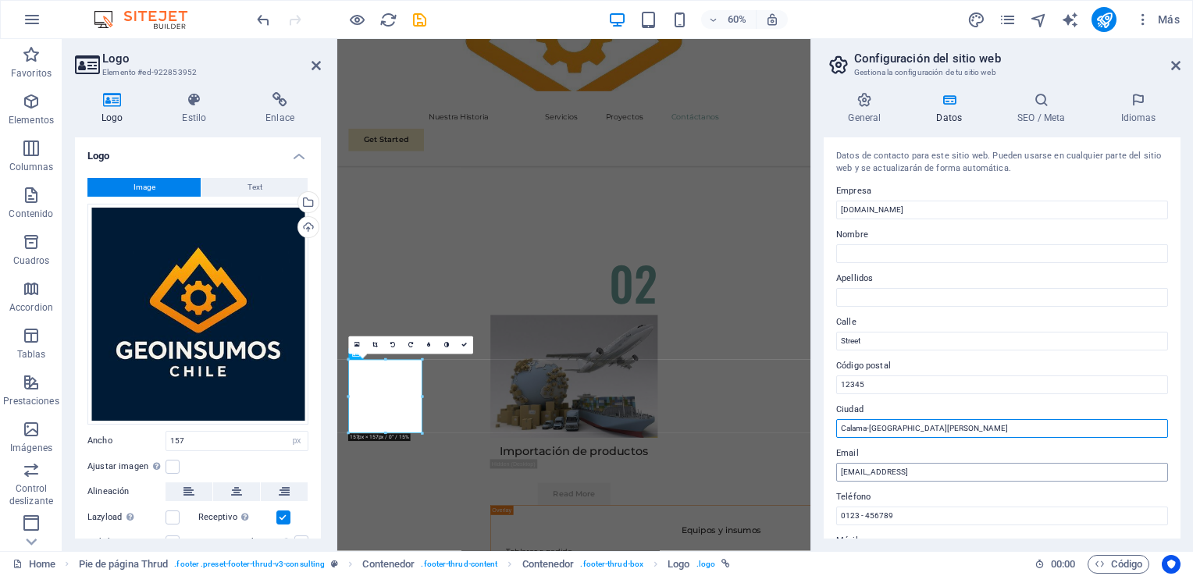
type input "Calama-[GEOGRAPHIC_DATA][PERSON_NAME]"
click at [1051, 470] on input "[EMAIL_ADDRESS]" at bounding box center [1003, 472] width 332 height 19
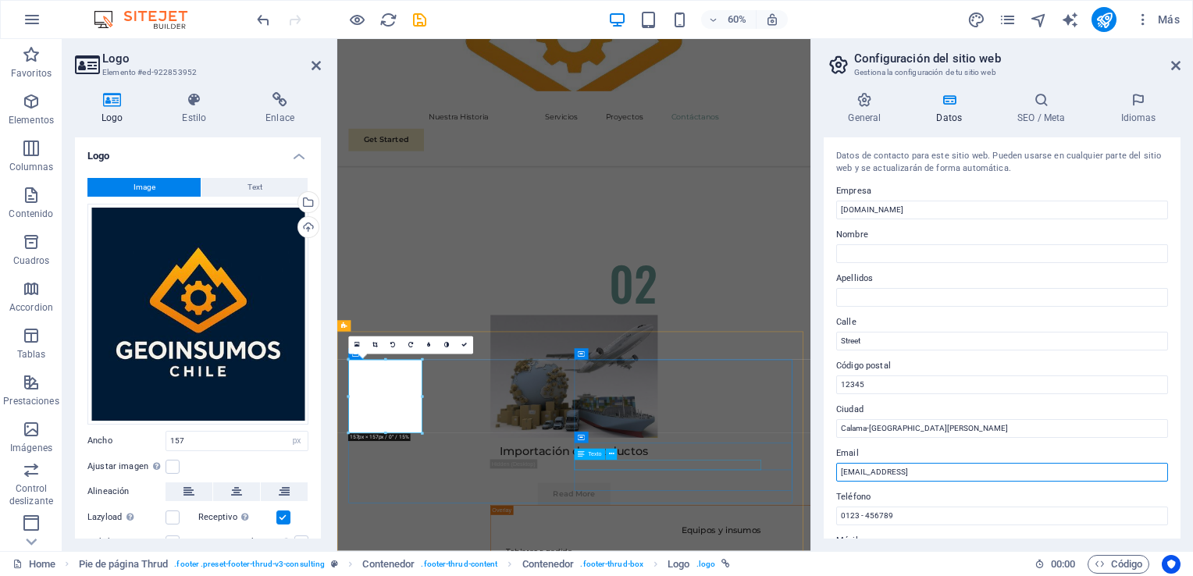
drag, startPoint x: 1388, startPoint y: 509, endPoint x: 1038, endPoint y: 751, distance: 425.5
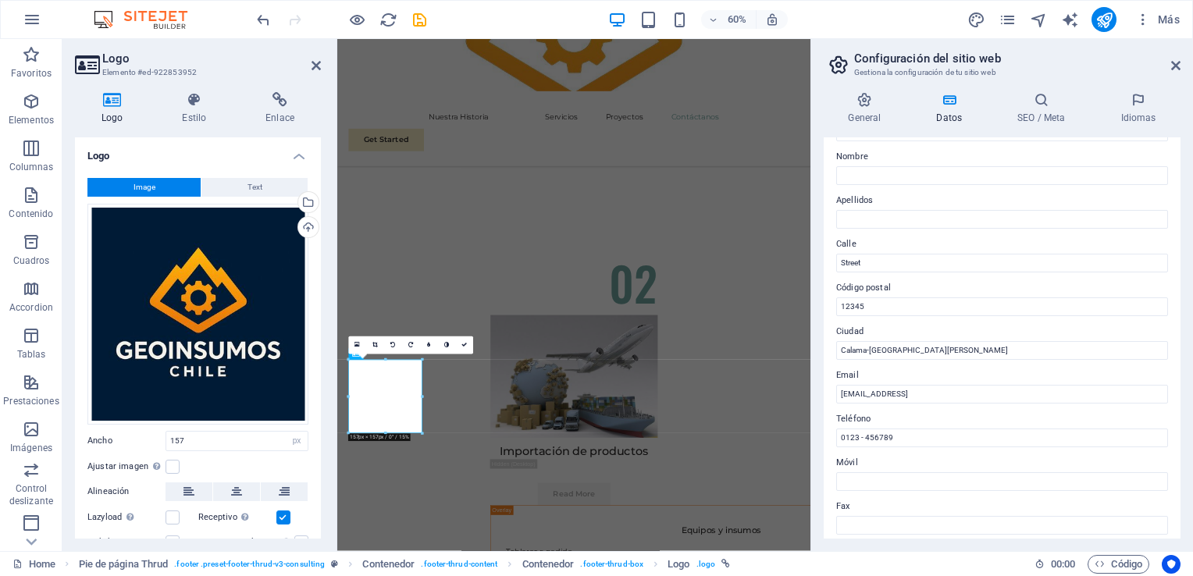
click at [1026, 384] on label "Email" at bounding box center [1003, 375] width 332 height 19
click at [1026, 385] on input "[EMAIL_ADDRESS]" at bounding box center [1003, 394] width 332 height 19
click at [1044, 405] on div "Datos de contacto para este sitio web. Pueden usarse en cualquier parte del sit…" at bounding box center [1002, 337] width 357 height 401
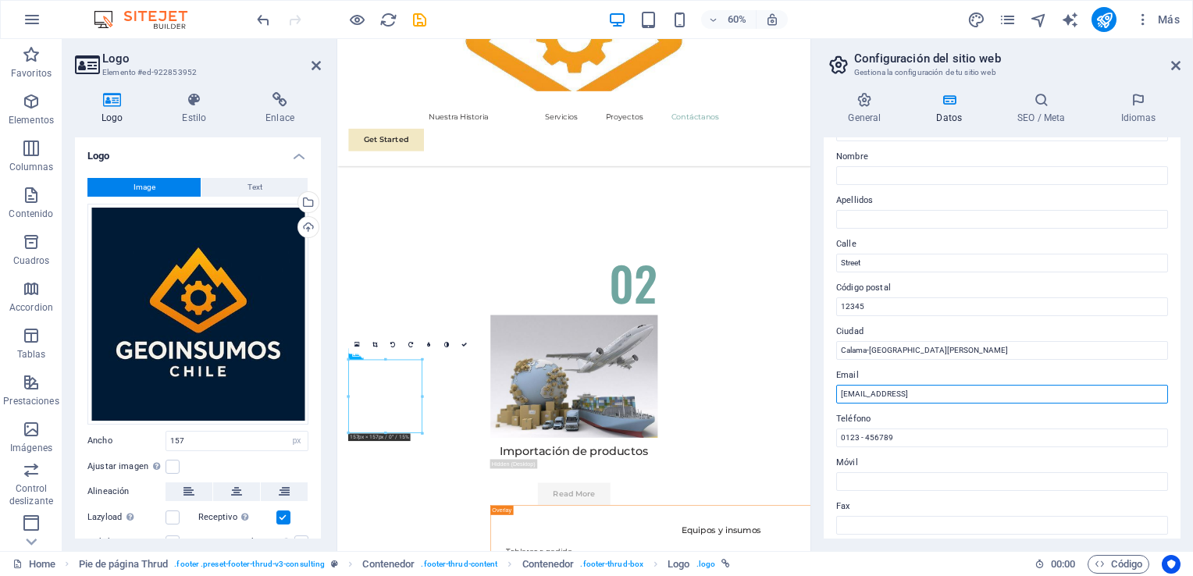
click at [869, 386] on input "[EMAIL_ADDRESS]" at bounding box center [1003, 394] width 332 height 19
drag, startPoint x: 841, startPoint y: 393, endPoint x: 1033, endPoint y: 394, distance: 192.1
click at [1033, 394] on input "[EMAIL_ADDRESS]" at bounding box center [1003, 394] width 332 height 19
type input "[EMAIL_ADDRESS][DOMAIN_NAME]"
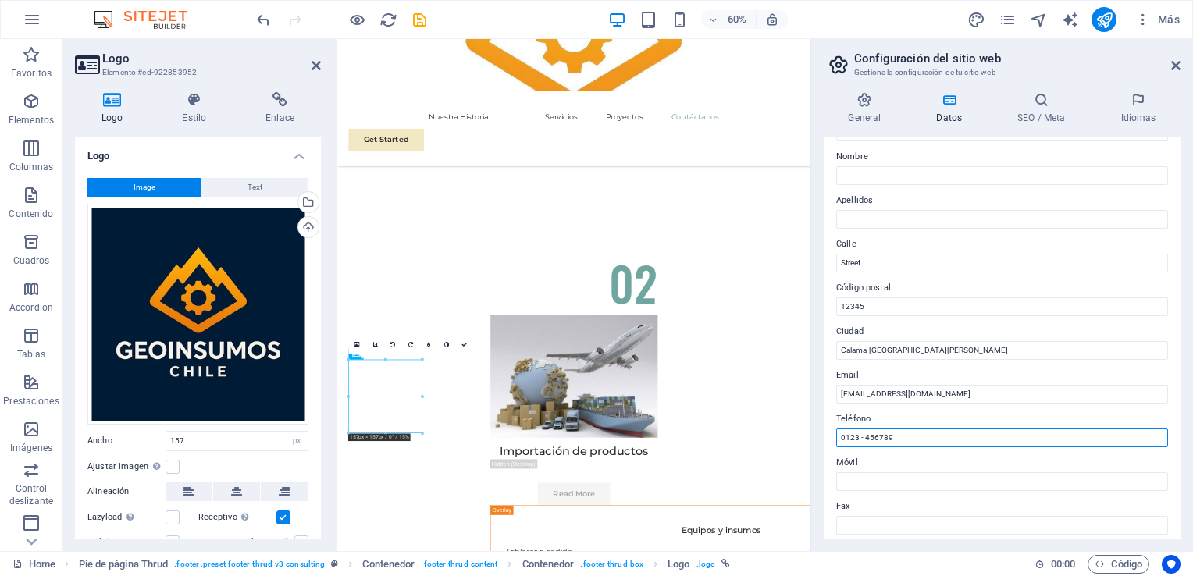
click at [926, 436] on input "0123 - 456789" at bounding box center [1003, 438] width 332 height 19
type input "0"
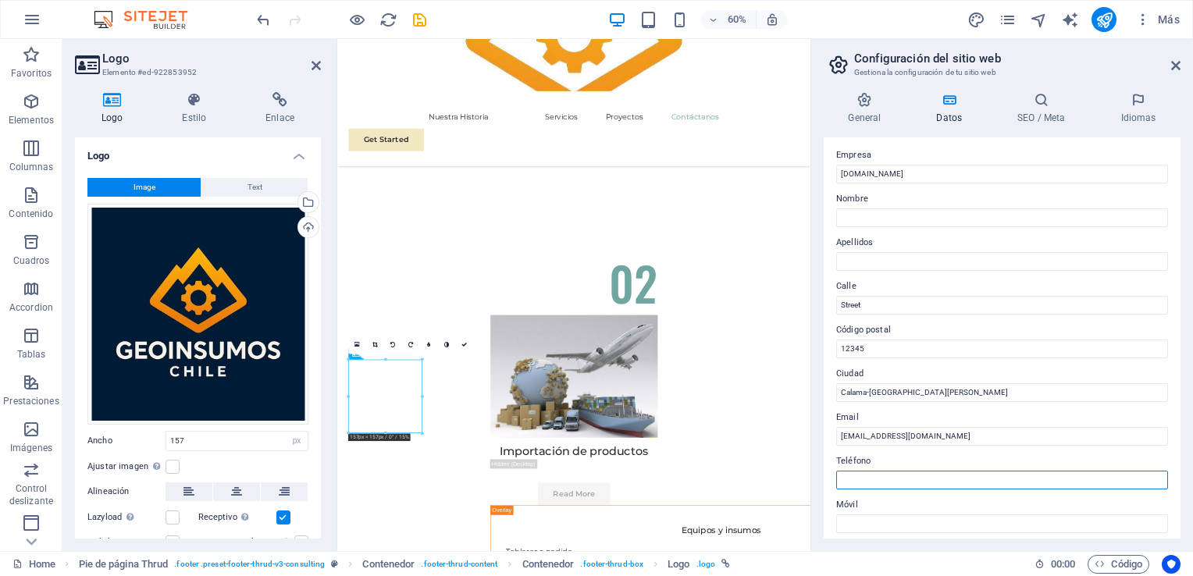
scroll to position [0, 0]
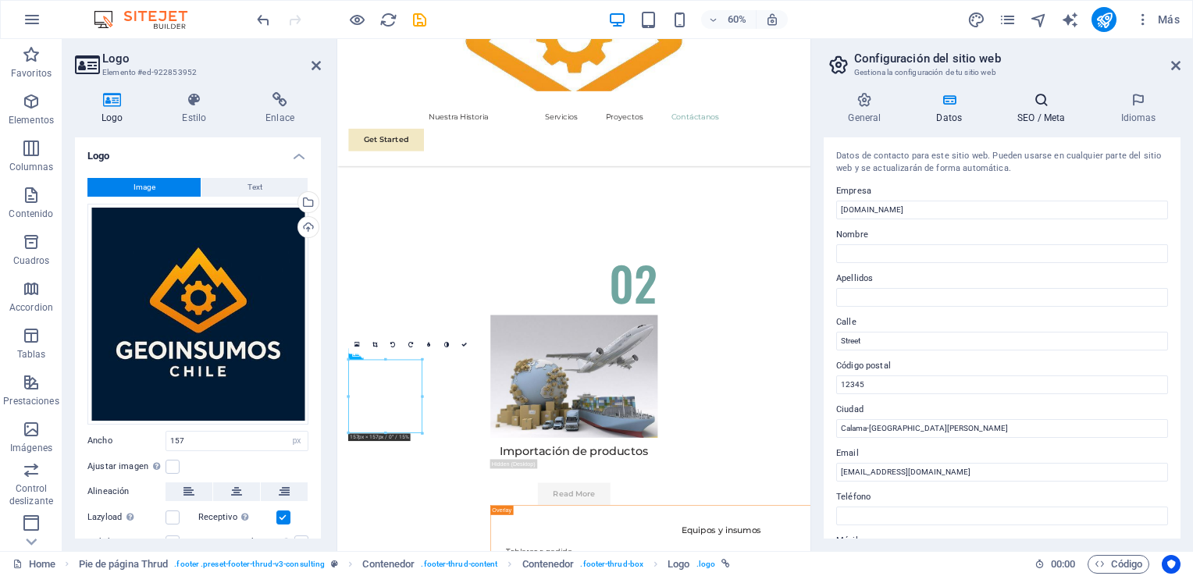
click at [1047, 109] on h4 "SEO / Meta" at bounding box center [1045, 108] width 103 height 33
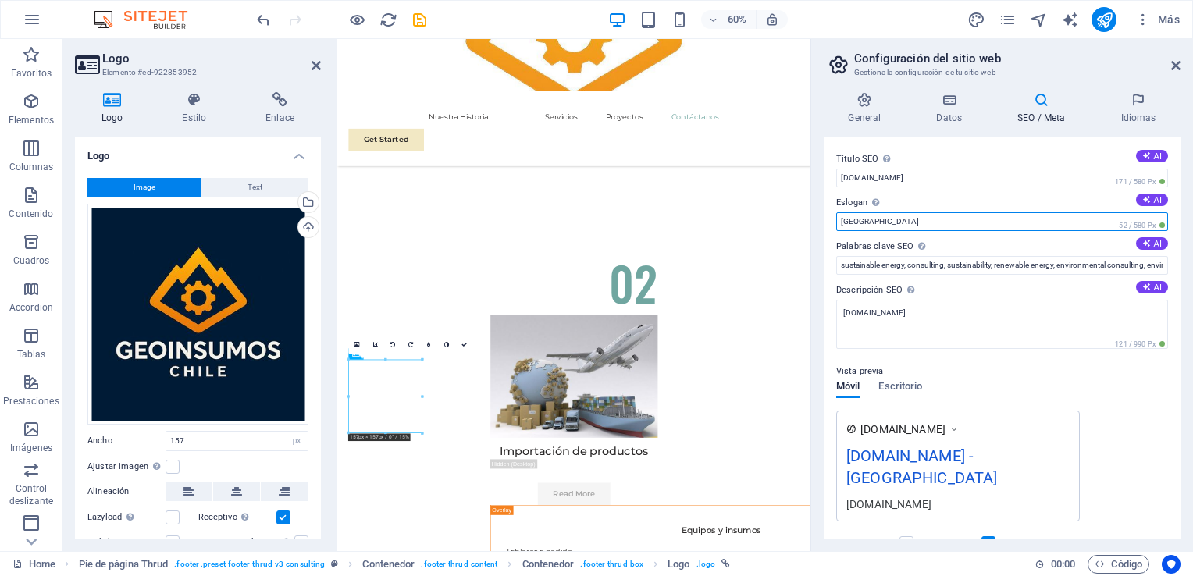
click at [907, 223] on input "[GEOGRAPHIC_DATA]" at bounding box center [1003, 221] width 332 height 19
drag, startPoint x: 890, startPoint y: 223, endPoint x: 819, endPoint y: 221, distance: 71.9
click at [820, 222] on div "General Datos SEO / Meta Idiomas Nombre del sitio web [DOMAIN_NAME] Logo Arrast…" at bounding box center [1003, 316] width 382 height 472
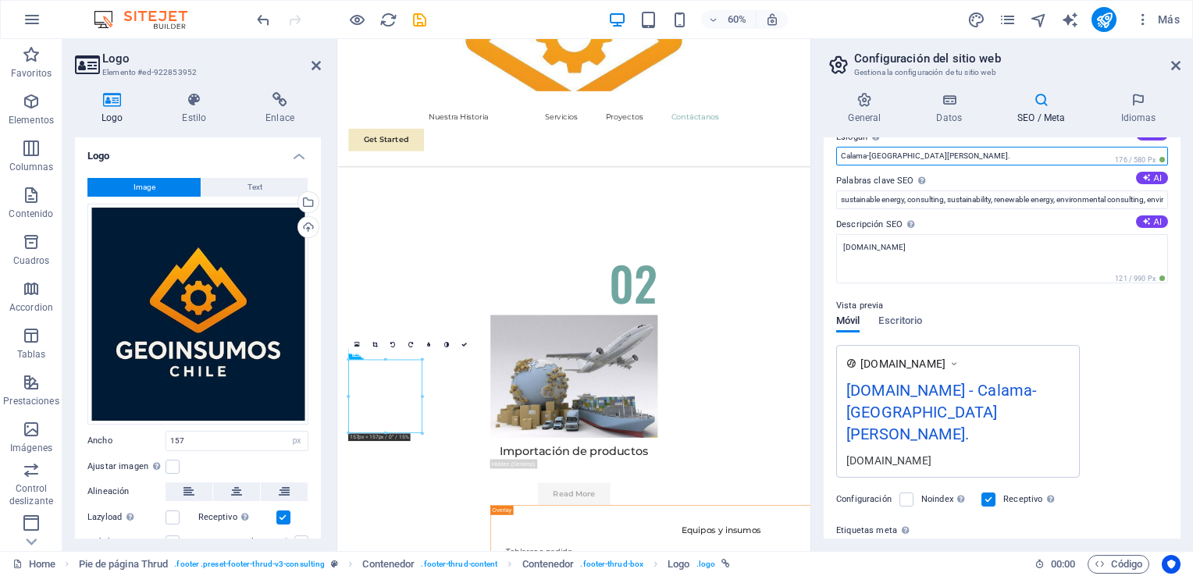
scroll to position [156, 0]
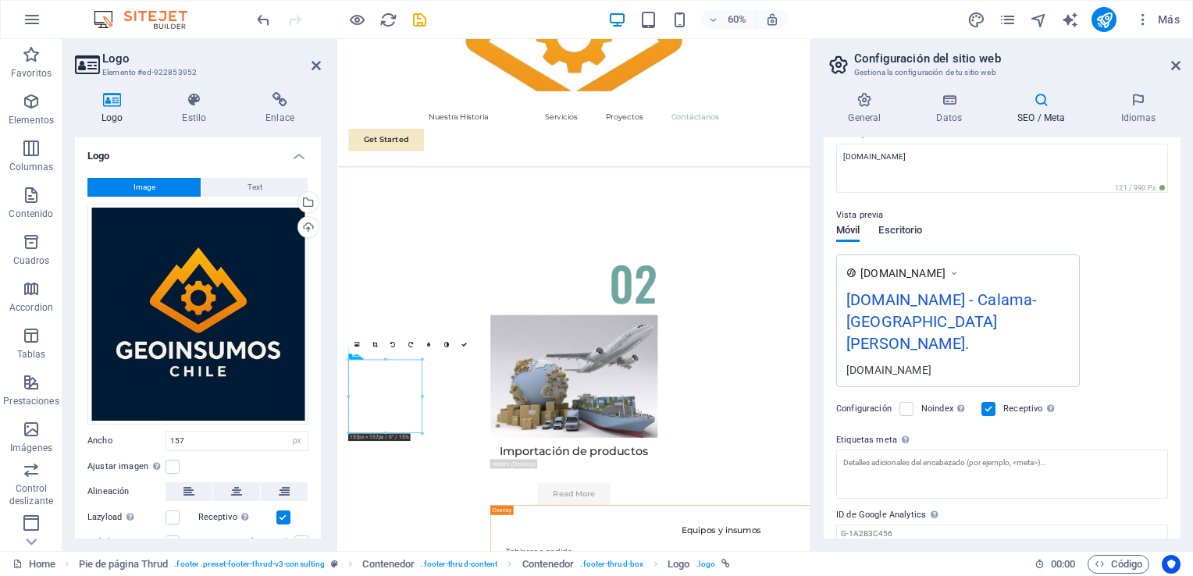
type input "Calama-[GEOGRAPHIC_DATA][PERSON_NAME]."
click at [910, 231] on span "Escritorio" at bounding box center [901, 232] width 44 height 22
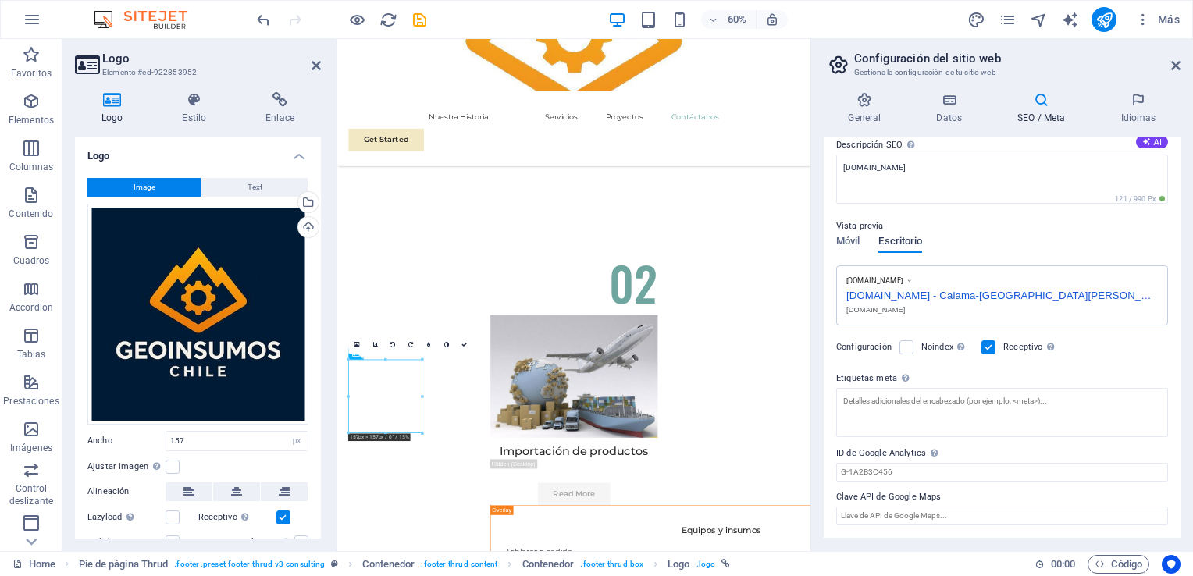
scroll to position [143, 0]
click at [859, 244] on span "Móvil" at bounding box center [848, 245] width 23 height 22
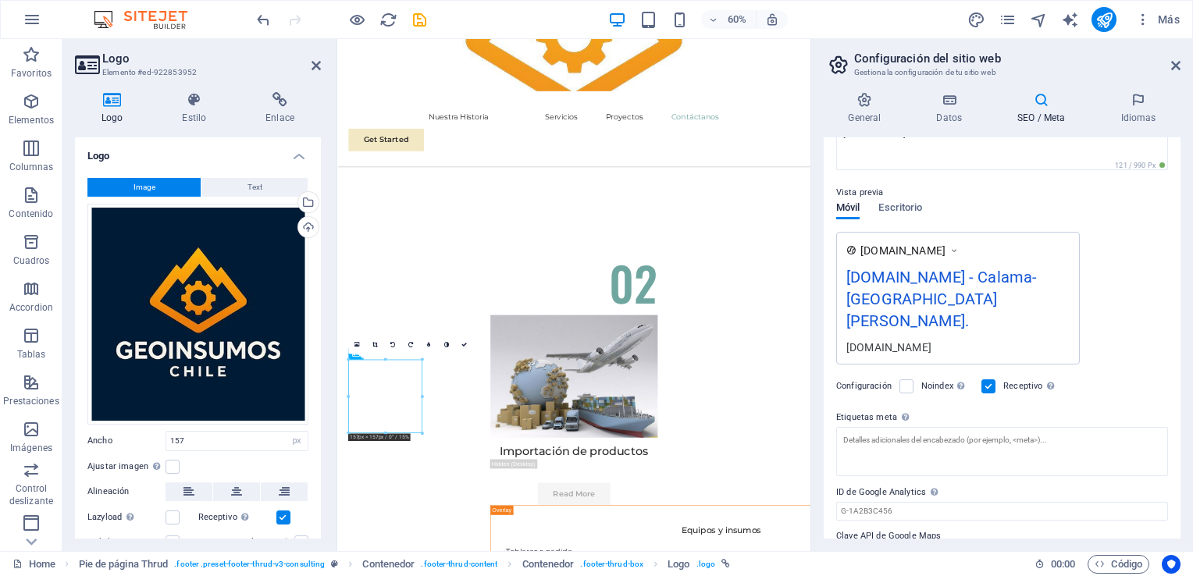
scroll to position [194, 0]
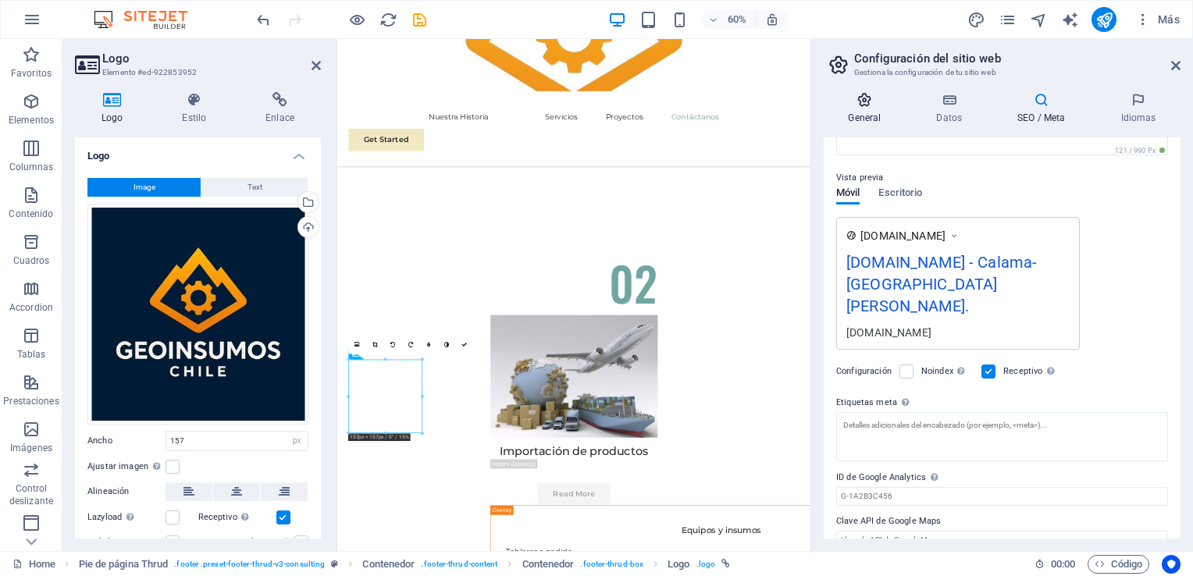
click at [869, 116] on h4 "General" at bounding box center [868, 108] width 88 height 33
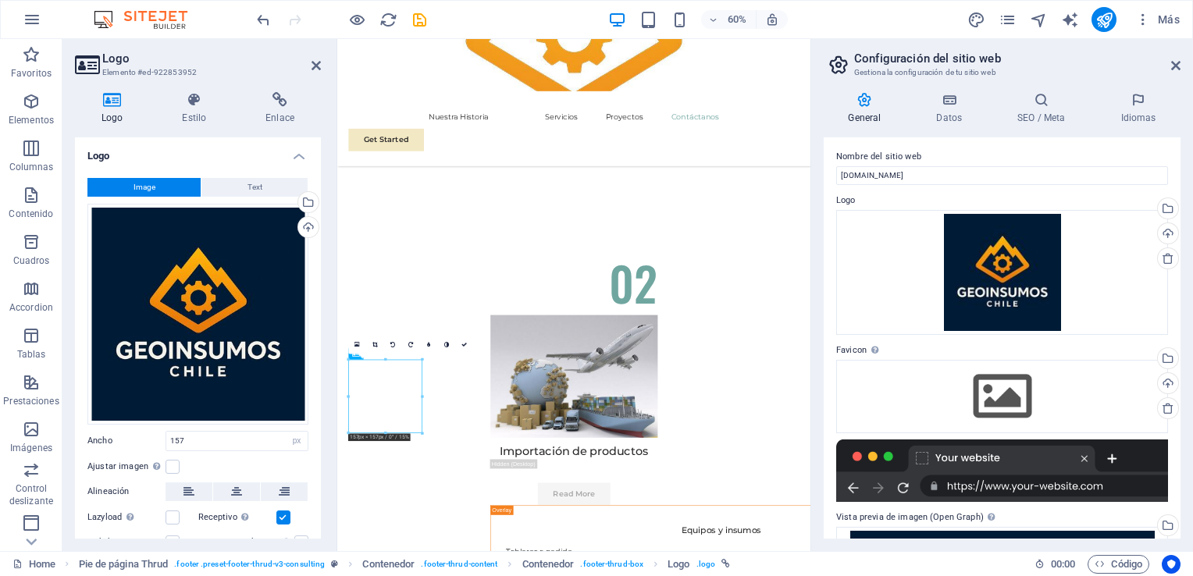
scroll to position [0, 0]
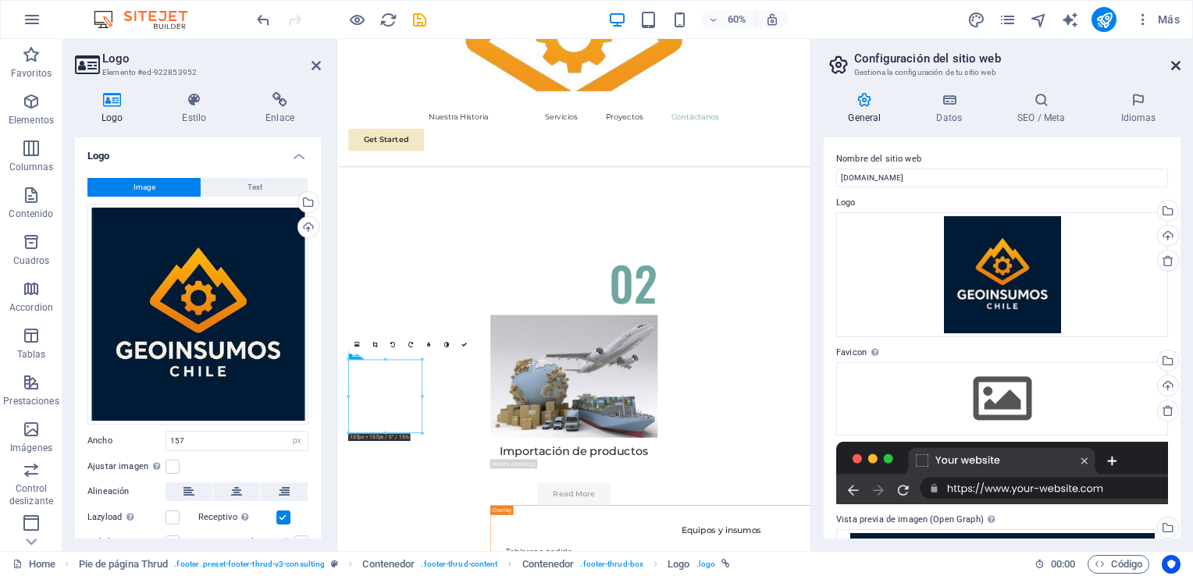
click at [1177, 59] on icon at bounding box center [1176, 65] width 9 height 12
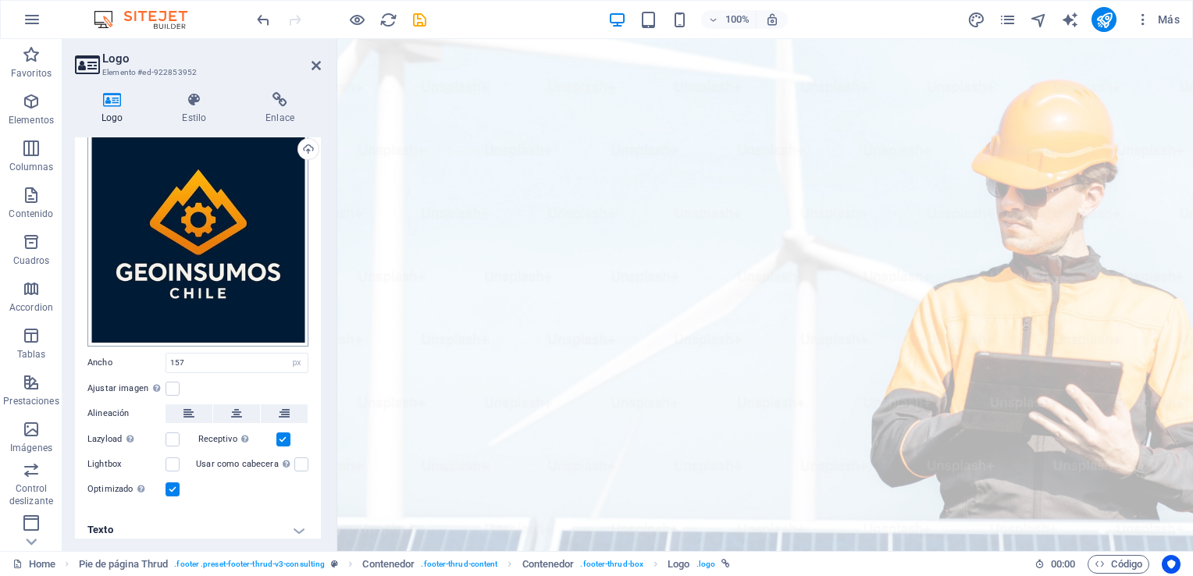
scroll to position [84, 0]
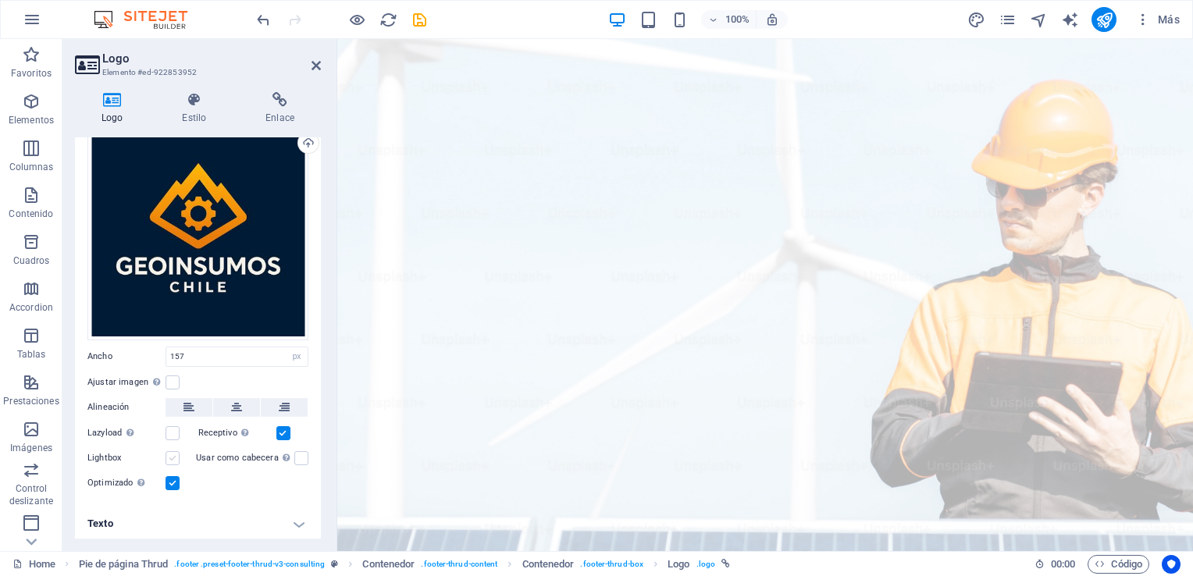
click at [173, 451] on label at bounding box center [173, 458] width 14 height 14
click at [0, 0] on input "Lightbox" at bounding box center [0, 0] width 0 height 0
click at [319, 61] on icon at bounding box center [316, 65] width 9 height 12
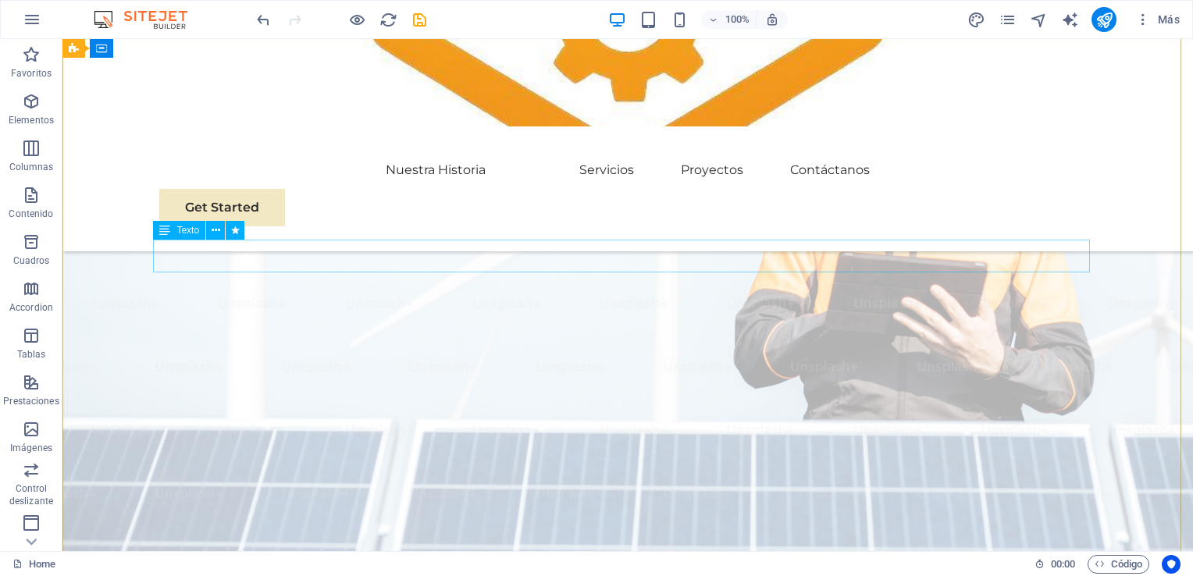
scroll to position [0, 0]
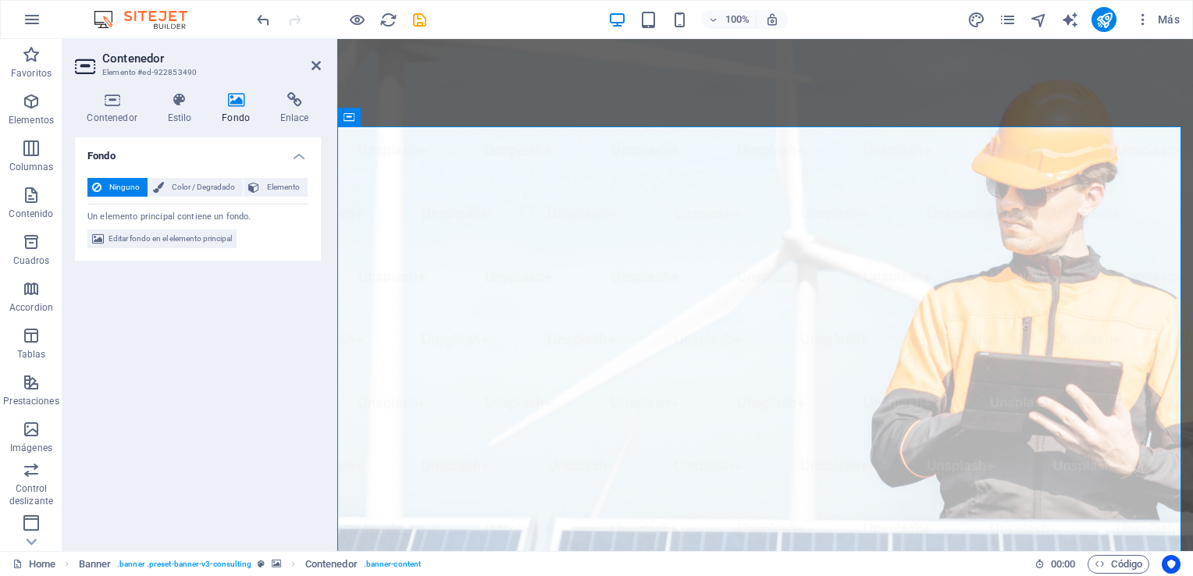
click at [241, 95] on icon at bounding box center [236, 100] width 52 height 16
click at [301, 152] on h4 "Fondo" at bounding box center [198, 151] width 246 height 28
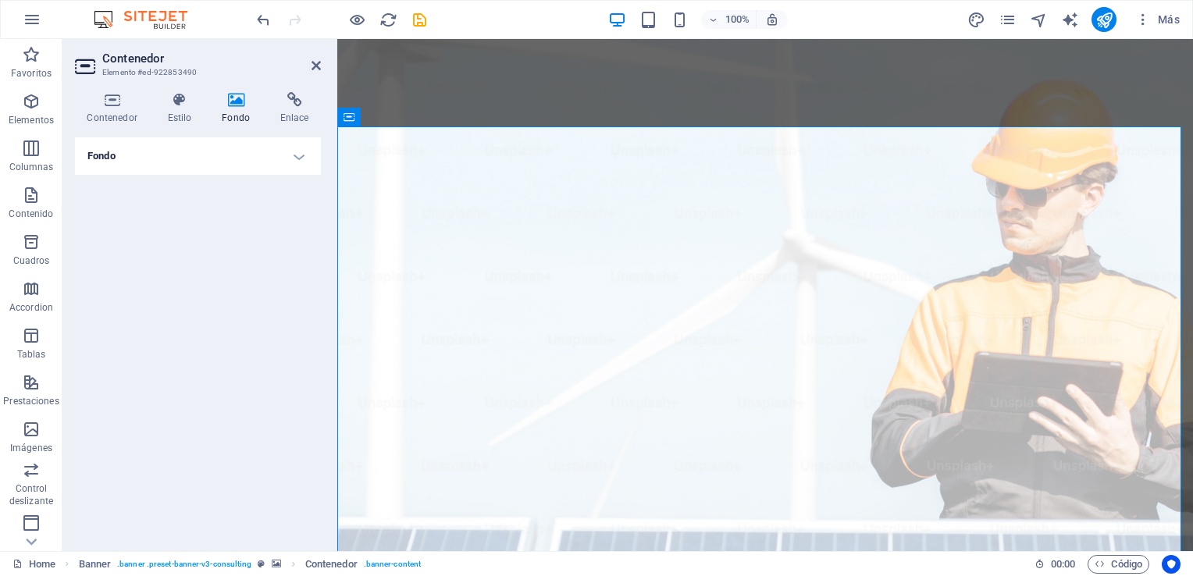
click at [301, 152] on h4 "Fondo" at bounding box center [198, 155] width 246 height 37
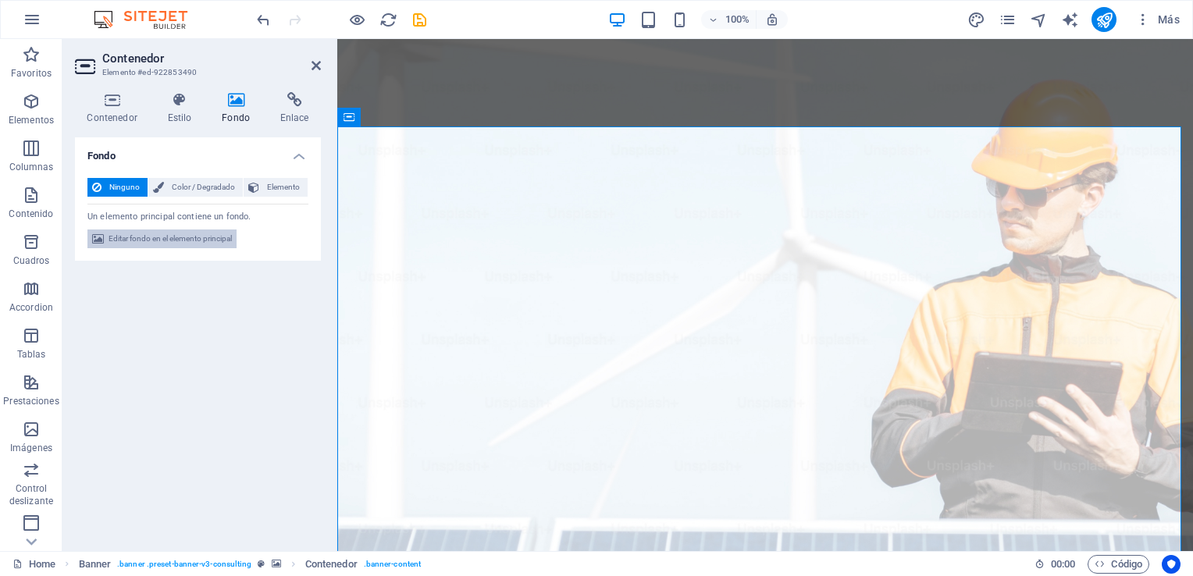
click at [184, 240] on span "Editar fondo en el elemento principal" at bounding box center [170, 239] width 123 height 19
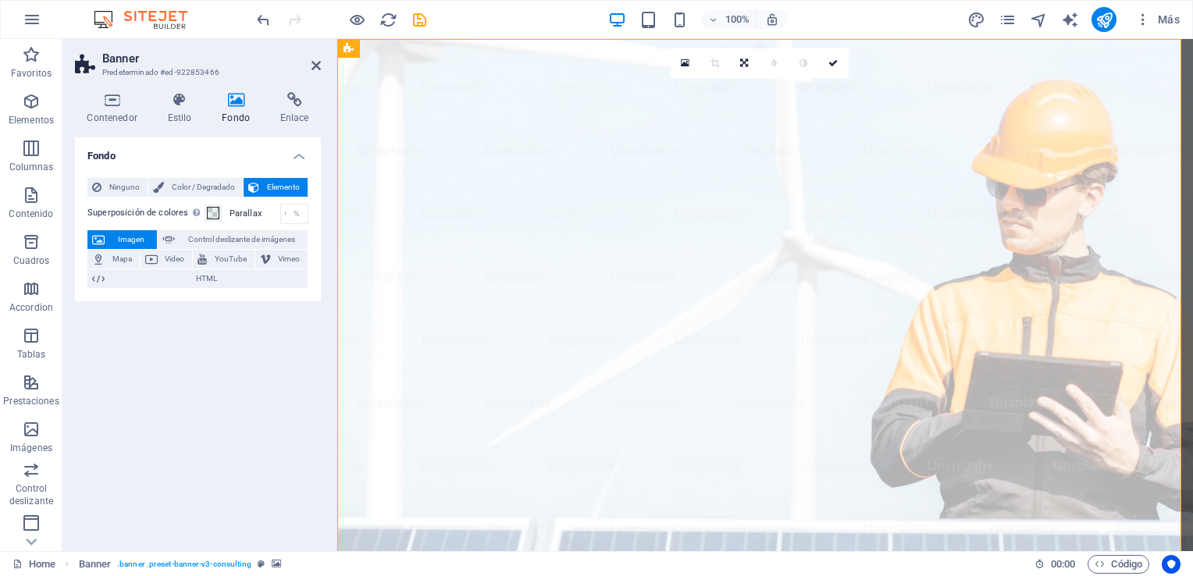
click at [122, 234] on span "Imagen" at bounding box center [130, 239] width 43 height 19
click at [127, 231] on span "Imagen" at bounding box center [130, 239] width 43 height 19
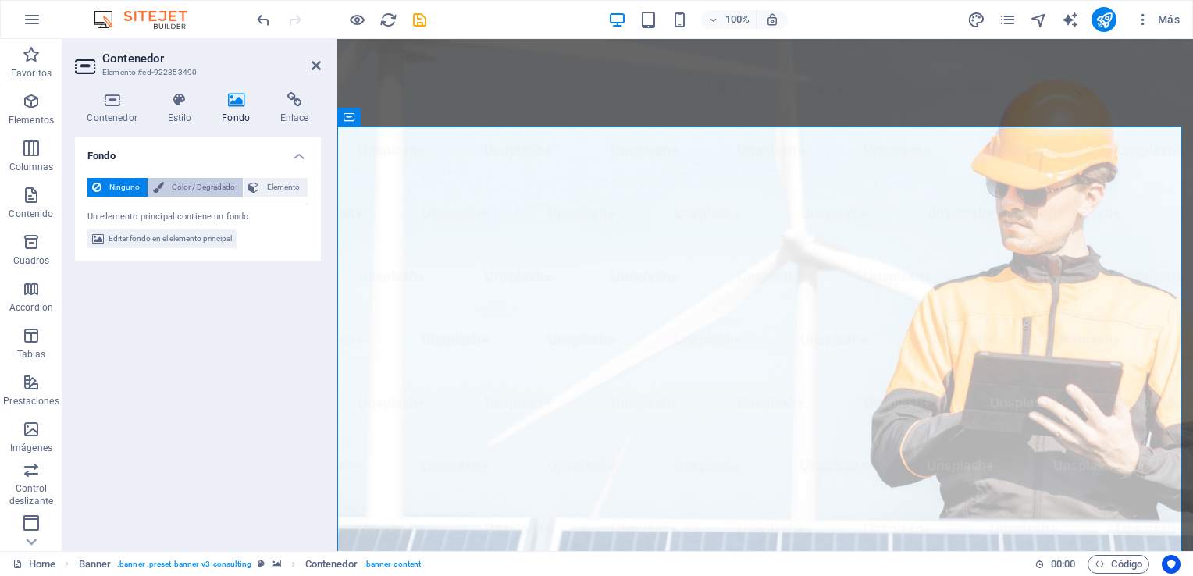
click at [208, 187] on span "Color / Degradado" at bounding box center [204, 187] width 70 height 19
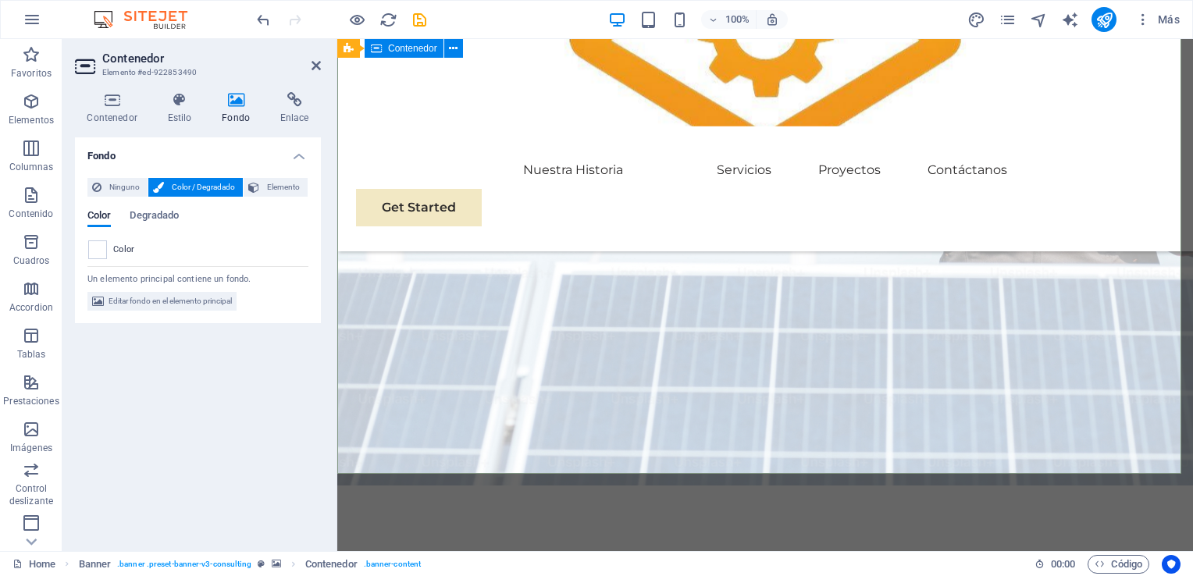
scroll to position [234, 0]
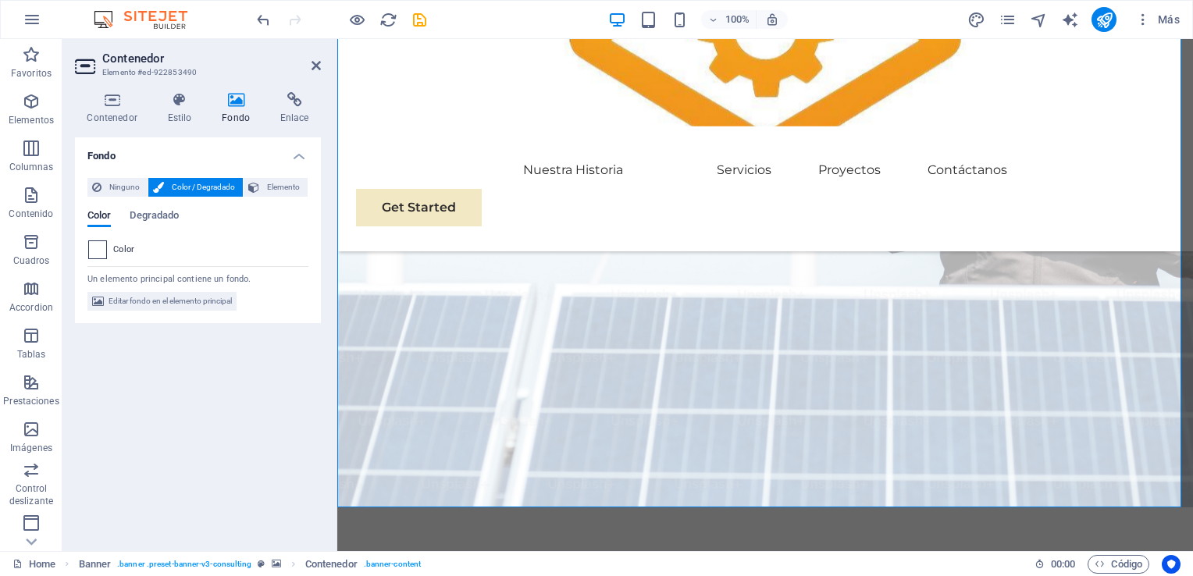
click at [102, 245] on span at bounding box center [97, 249] width 17 height 17
type input "#ffffff"
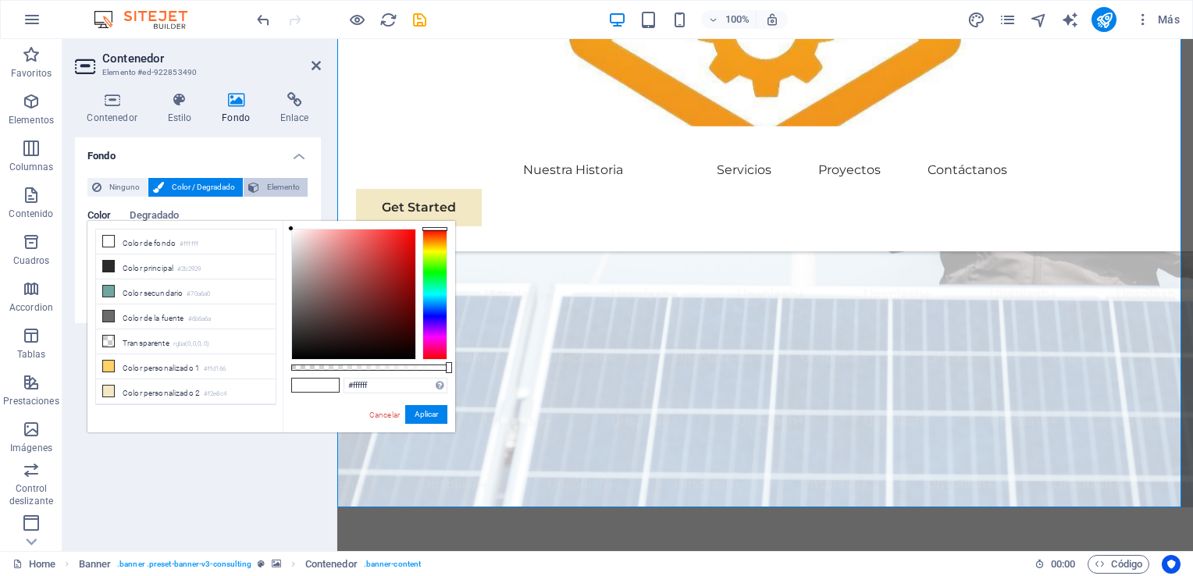
click at [290, 184] on span "Elemento" at bounding box center [283, 187] width 39 height 19
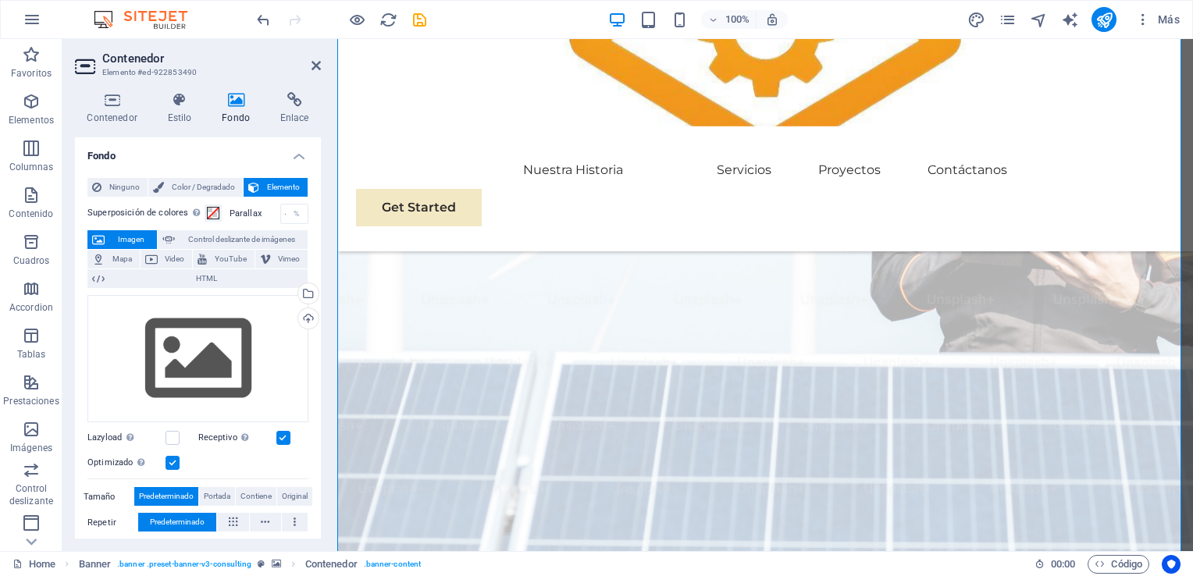
scroll to position [0, 0]
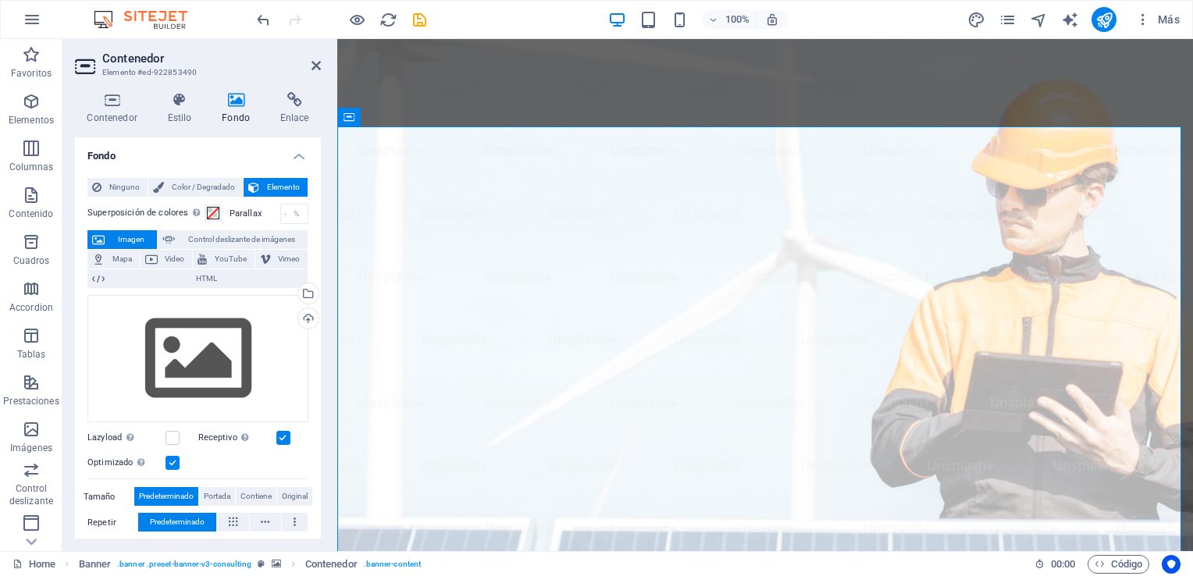
click at [322, 62] on aside "Contenedor Elemento #ed-922853490 Contenedor Estilo Fondo Enlace Tamaño Altura …" at bounding box center [199, 295] width 275 height 512
click at [316, 66] on icon at bounding box center [316, 65] width 9 height 12
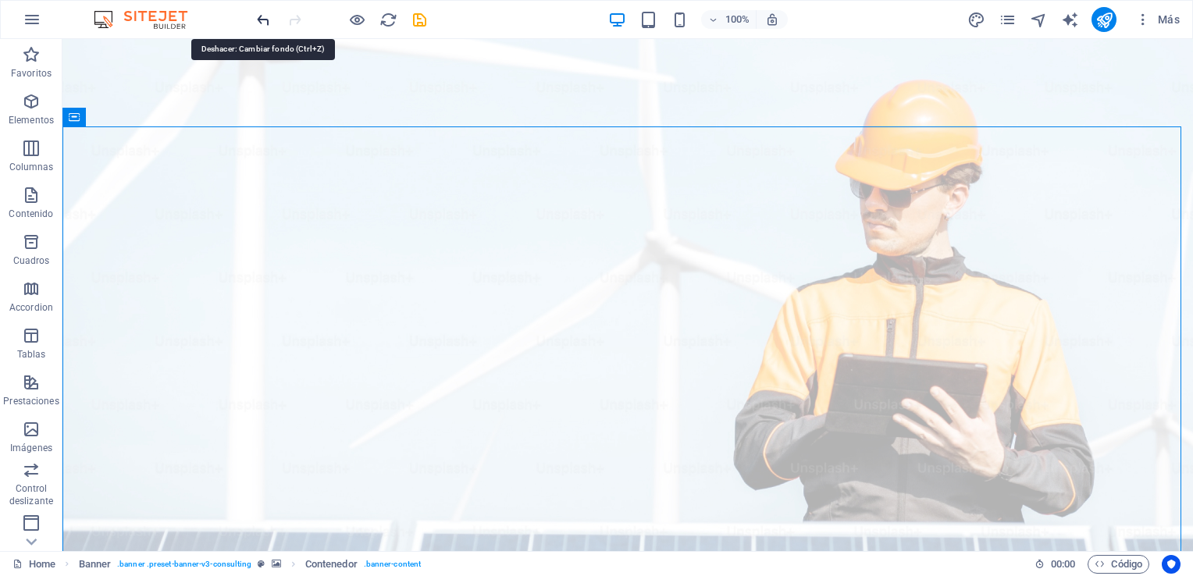
drag, startPoint x: 266, startPoint y: 15, endPoint x: 266, endPoint y: 27, distance: 11.7
click at [266, 27] on icon "undo" at bounding box center [264, 20] width 18 height 18
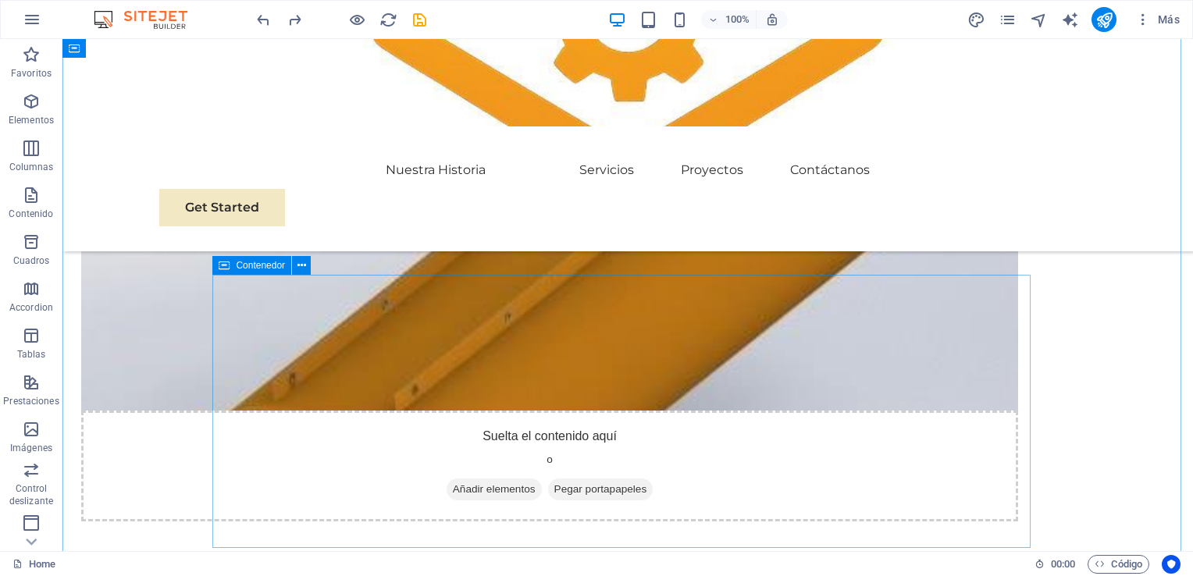
scroll to position [1172, 0]
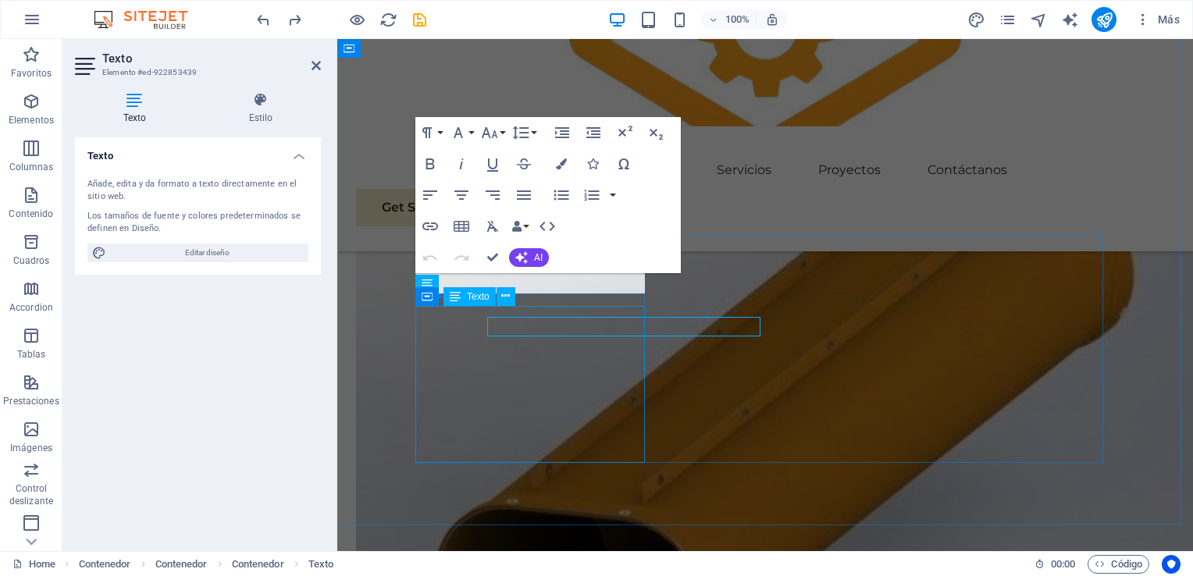
scroll to position [1189, 0]
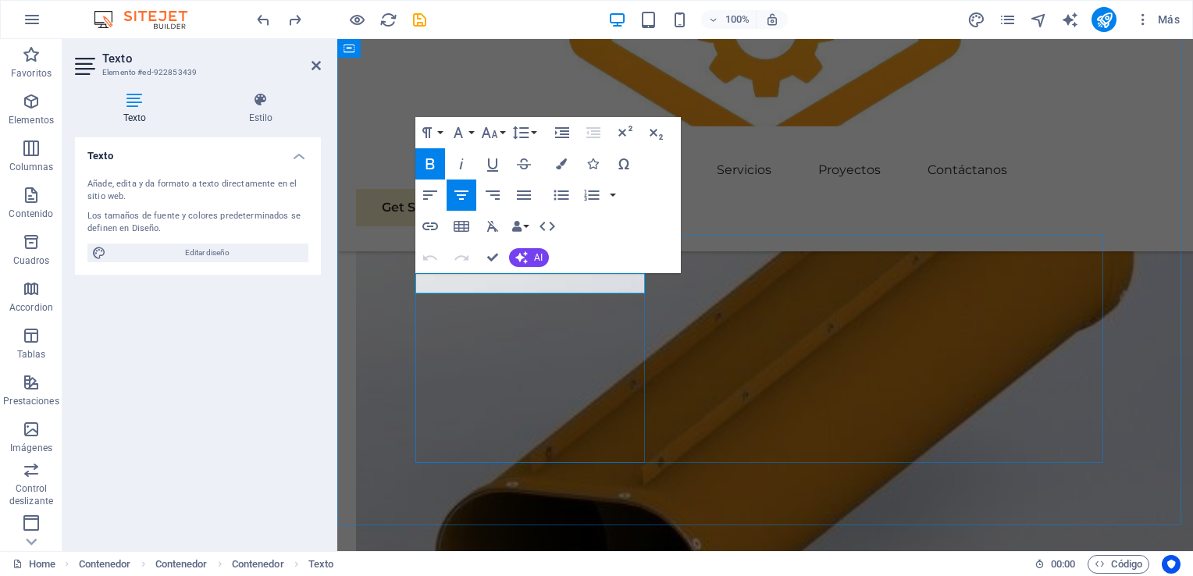
drag, startPoint x: 634, startPoint y: 280, endPoint x: 425, endPoint y: 286, distance: 209.4
copy span "Sustainable Success Partner"
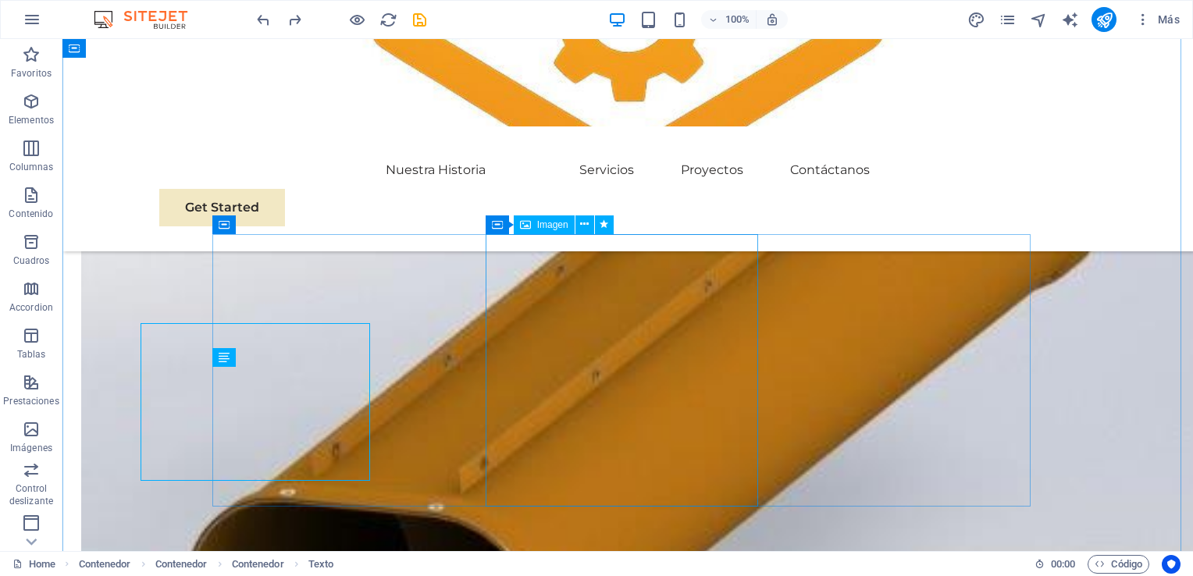
scroll to position [1172, 0]
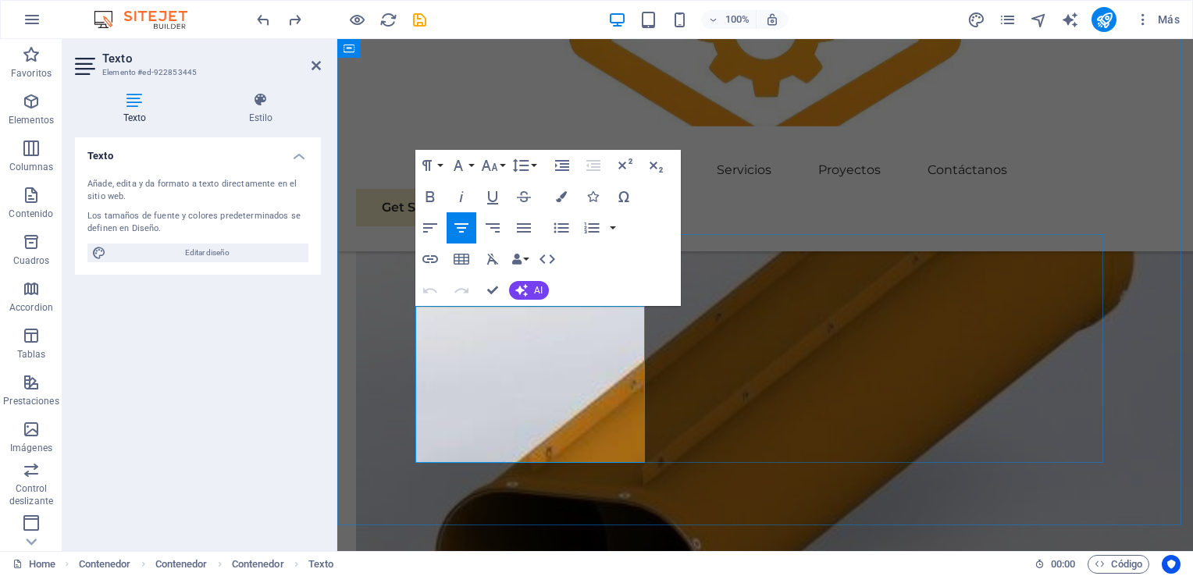
drag, startPoint x: 637, startPoint y: 452, endPoint x: 428, endPoint y: 308, distance: 253.7
copy p "At Eco-Con, we understand that success is not just about profitability; it's al…"
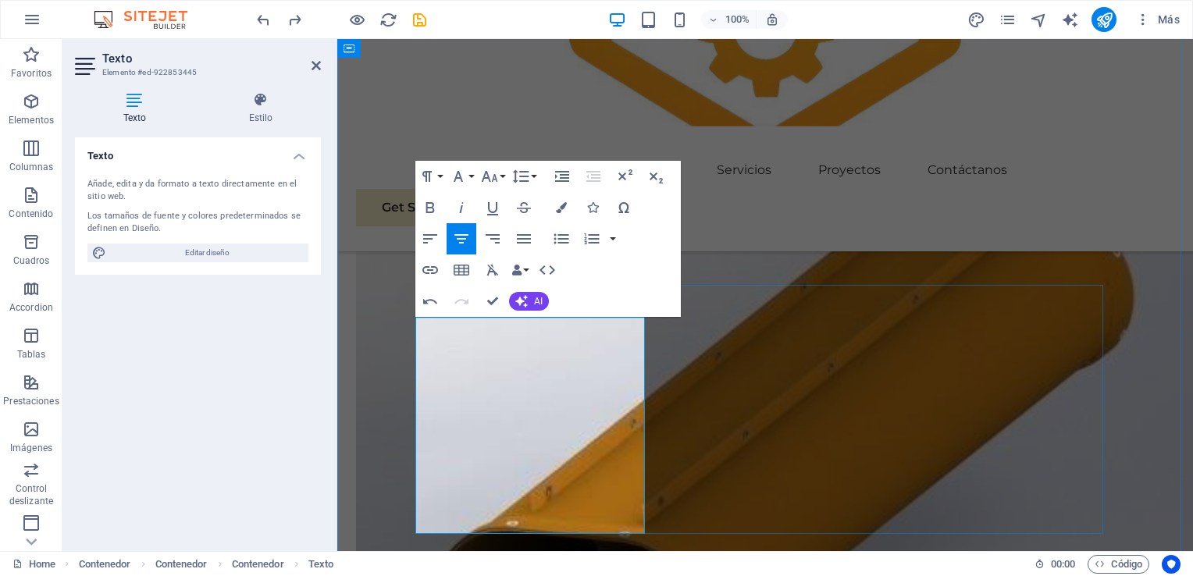
scroll to position [1072, 0]
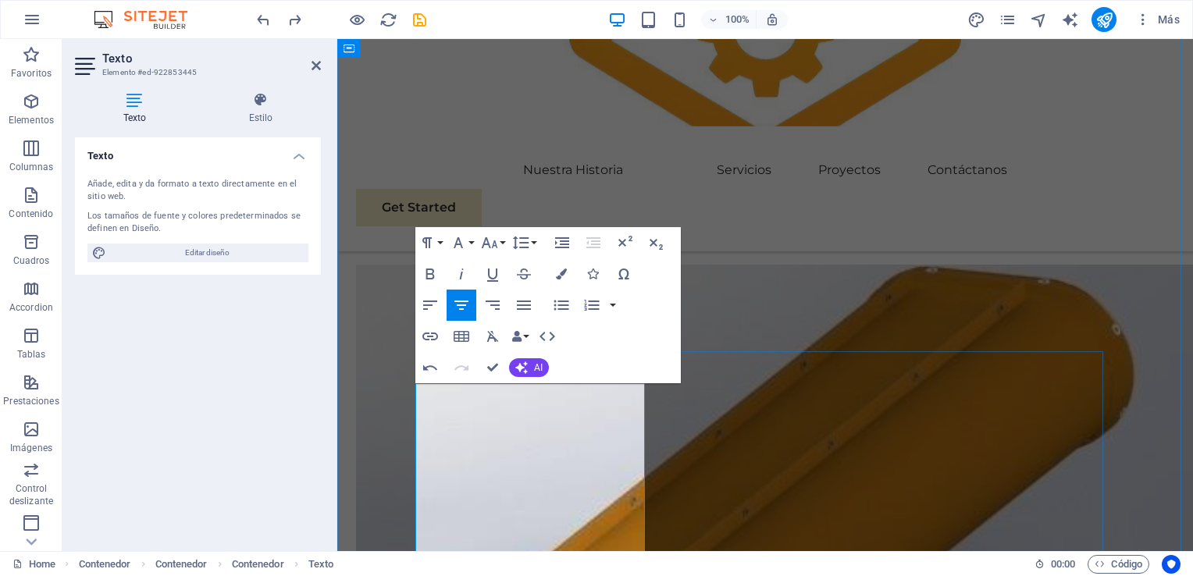
drag, startPoint x: 503, startPoint y: 398, endPoint x: 505, endPoint y: 489, distance: 91.4
drag, startPoint x: 475, startPoint y: 394, endPoint x: 541, endPoint y: 470, distance: 100.2
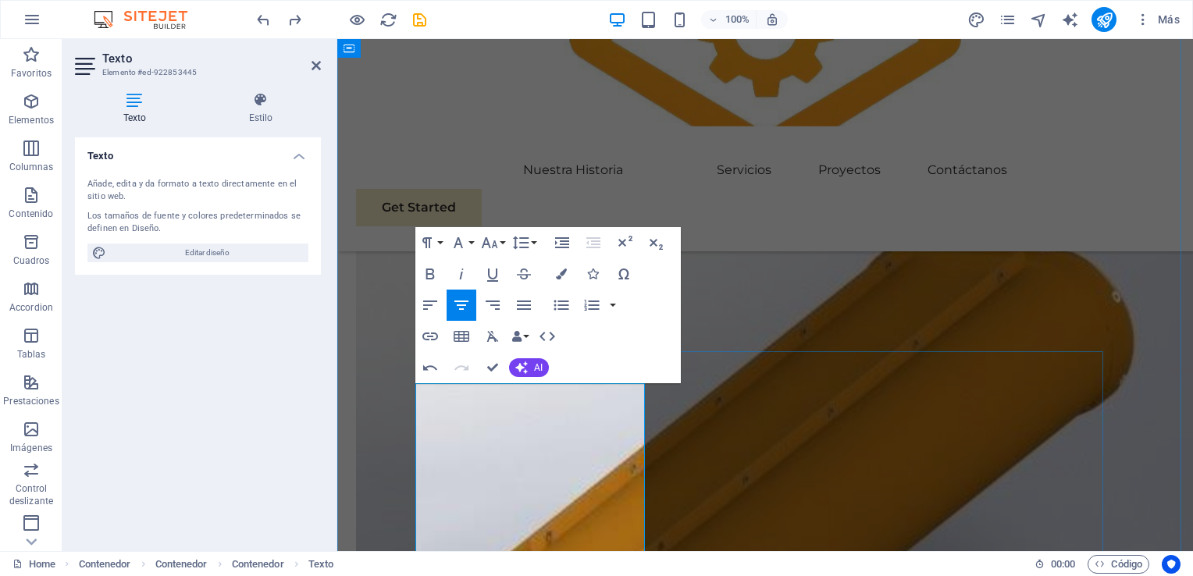
scroll to position [1150, 0]
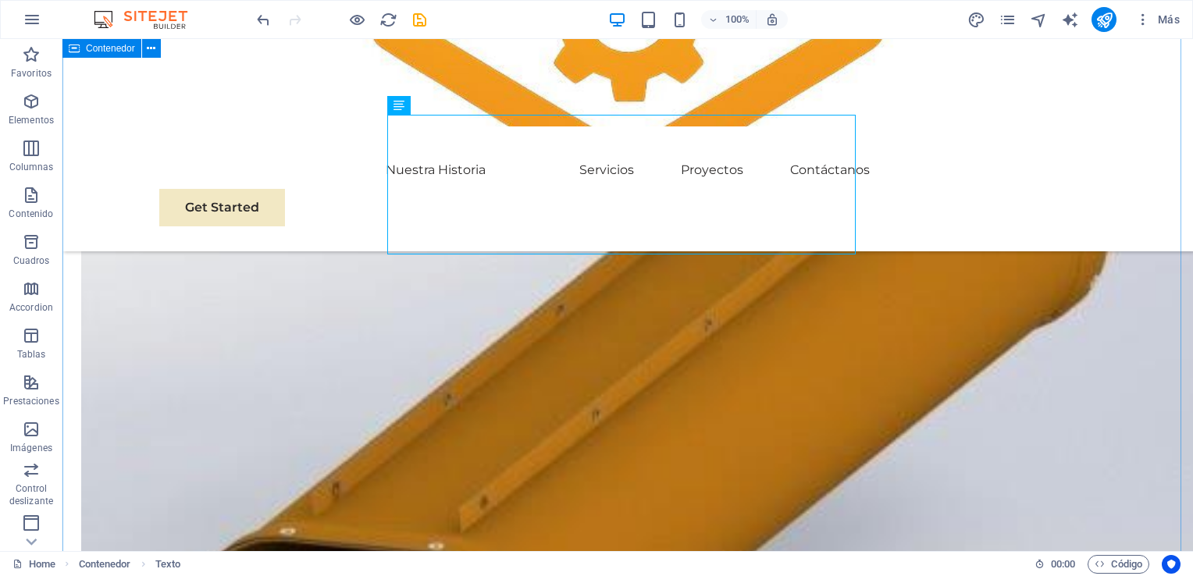
scroll to position [1132, 0]
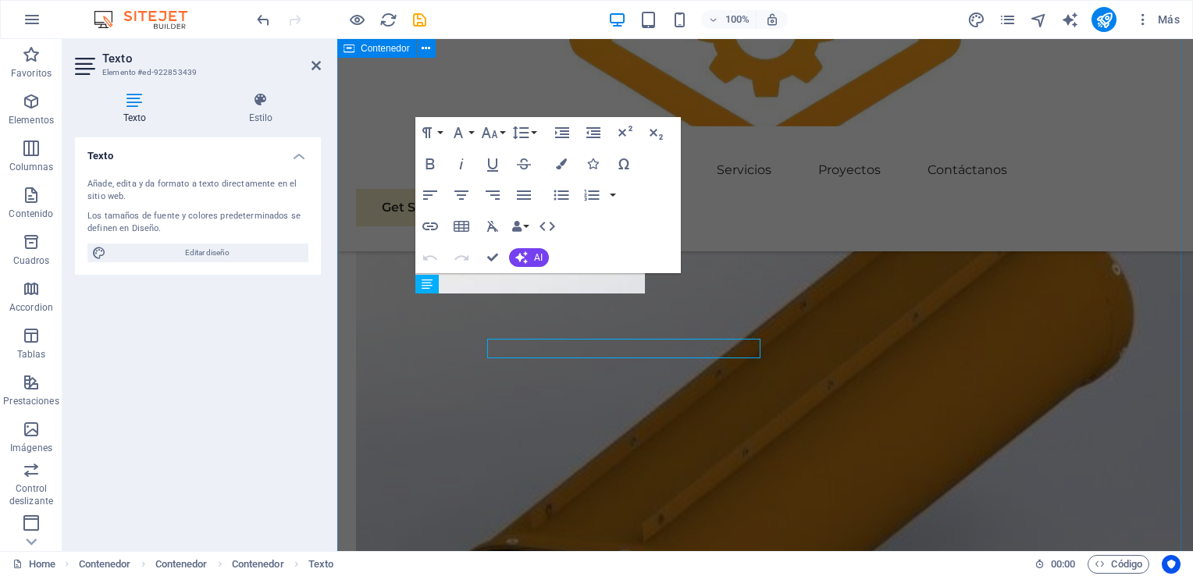
scroll to position [1150, 0]
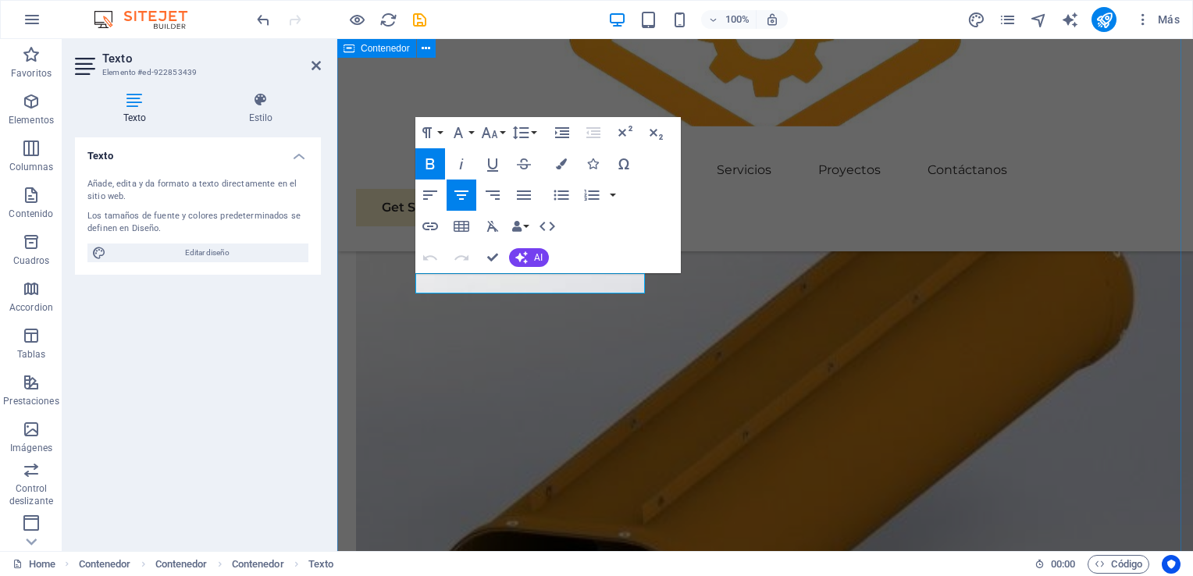
drag, startPoint x: 636, startPoint y: 284, endPoint x: 353, endPoint y: 267, distance: 283.2
copy span "Sustainable Success Partner"
drag, startPoint x: 627, startPoint y: 283, endPoint x: 420, endPoint y: 279, distance: 207.0
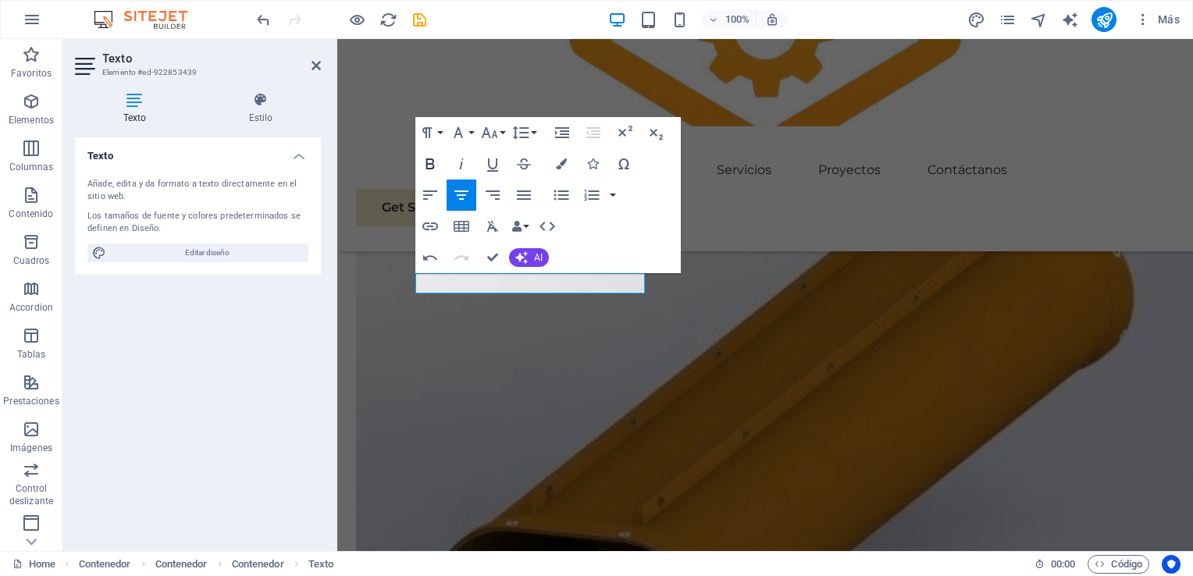
click at [430, 158] on icon "button" at bounding box center [430, 164] width 19 height 19
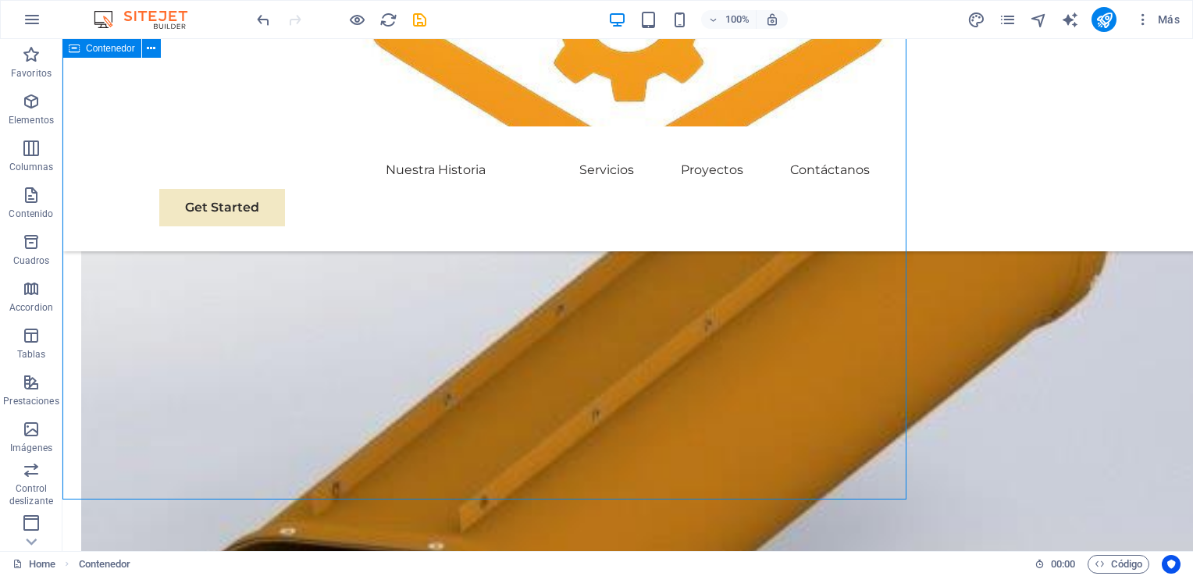
scroll to position [1215, 0]
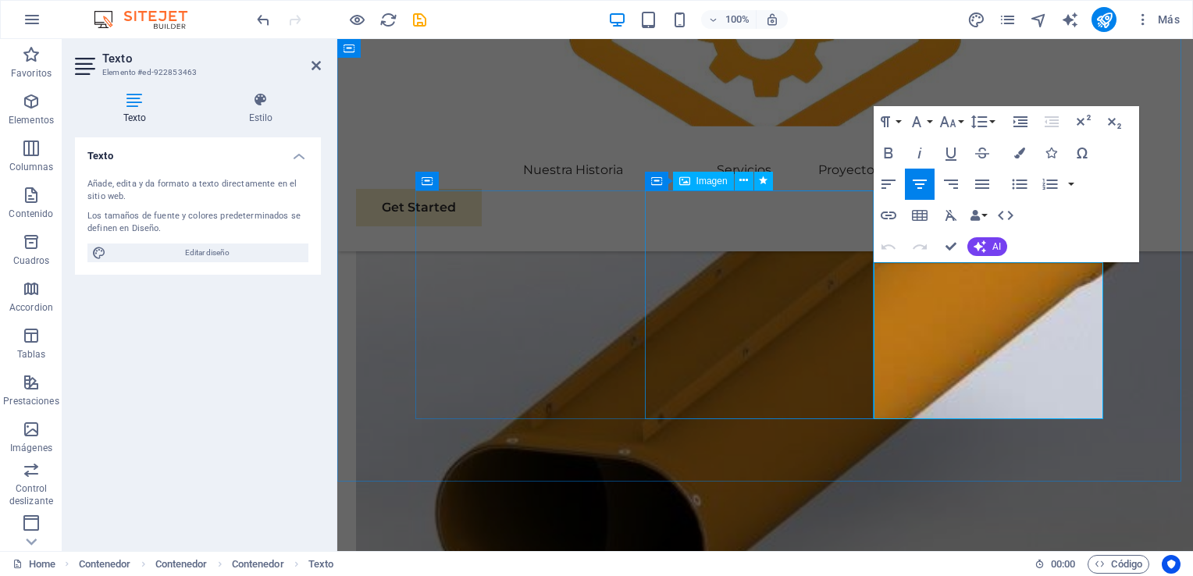
drag, startPoint x: 1093, startPoint y: 411, endPoint x: 814, endPoint y: 242, distance: 325.9
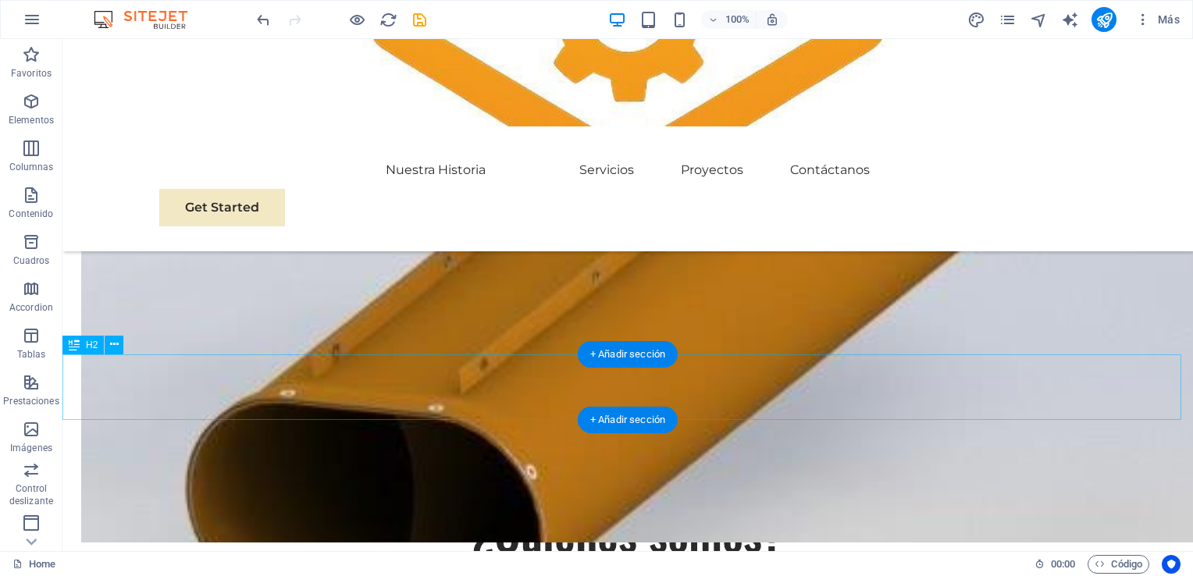
scroll to position [1199, 0]
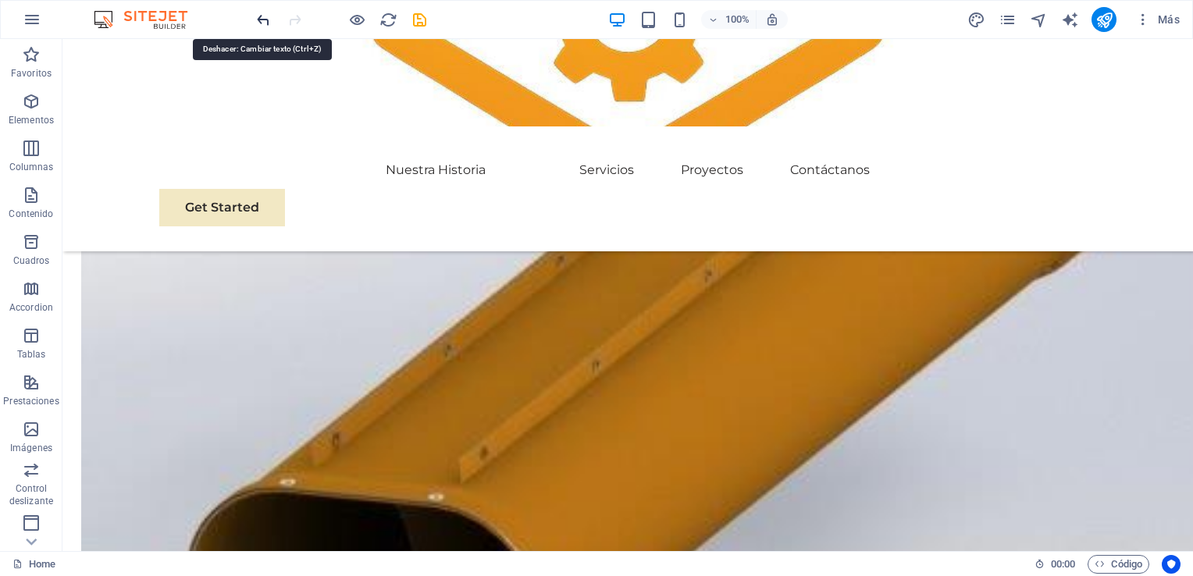
click at [266, 17] on icon "undo" at bounding box center [264, 20] width 18 height 18
click at [296, 23] on icon "redo" at bounding box center [295, 20] width 18 height 18
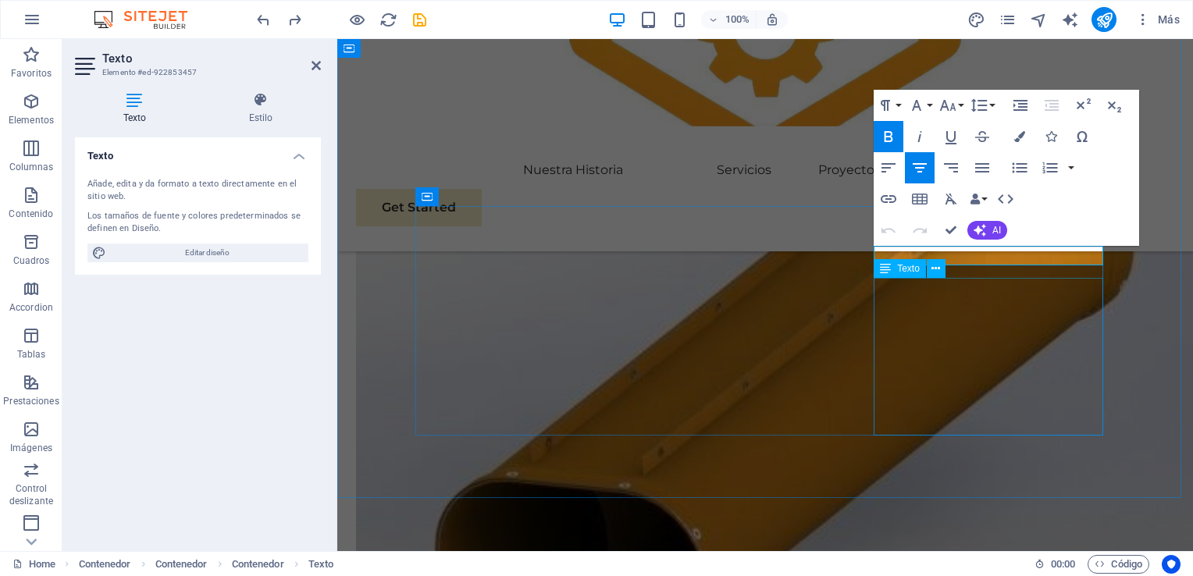
scroll to position [1216, 0]
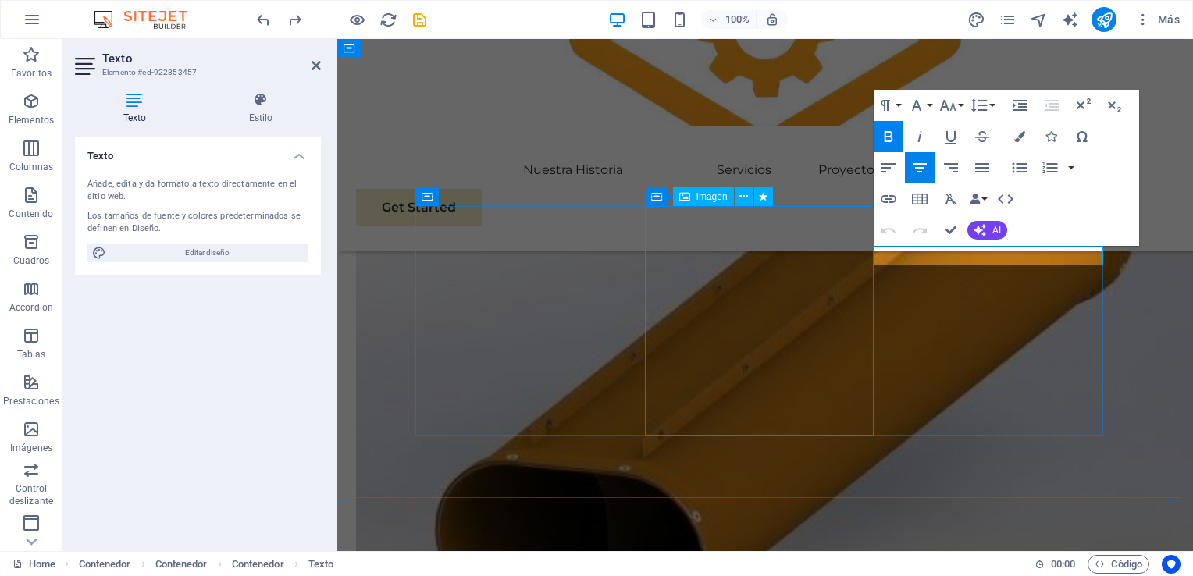
drag, startPoint x: 1087, startPoint y: 259, endPoint x: 787, endPoint y: 225, distance: 301.9
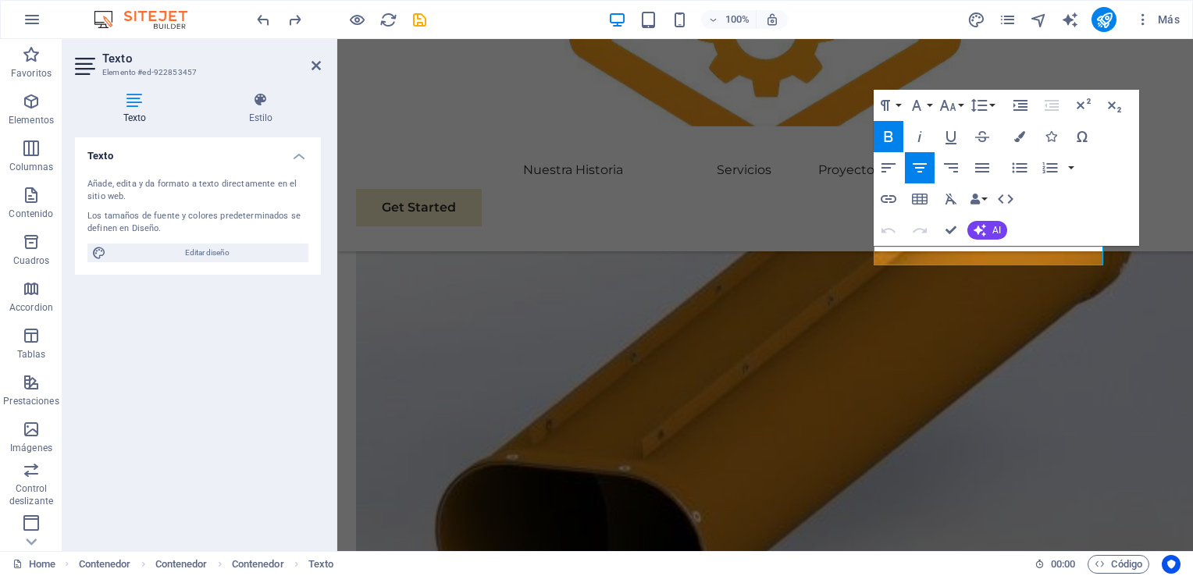
copy span "Expertise For Results"
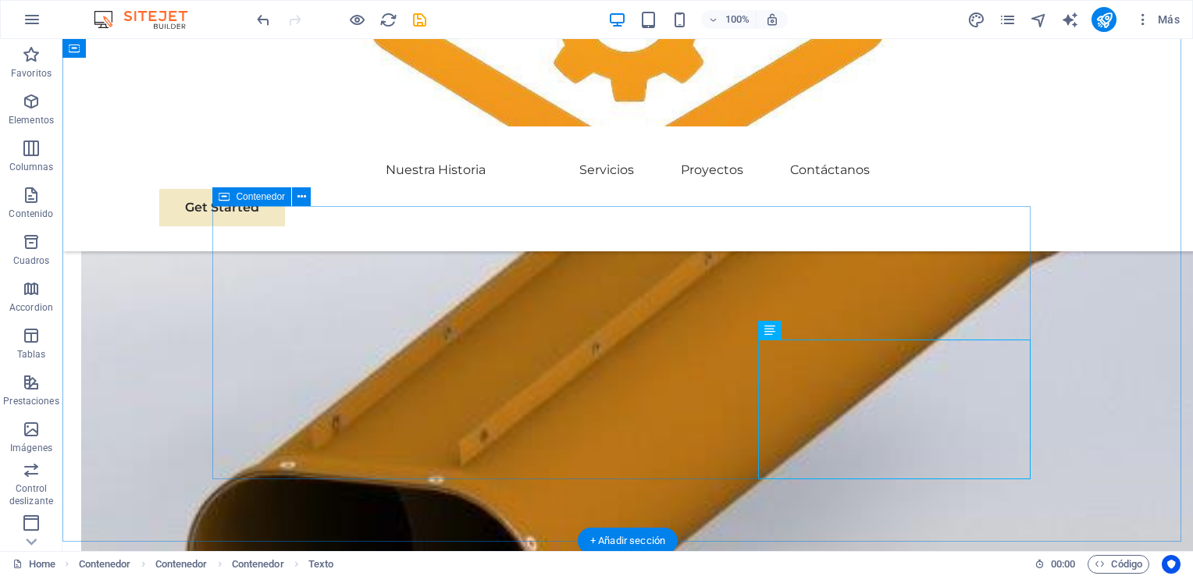
scroll to position [1199, 0]
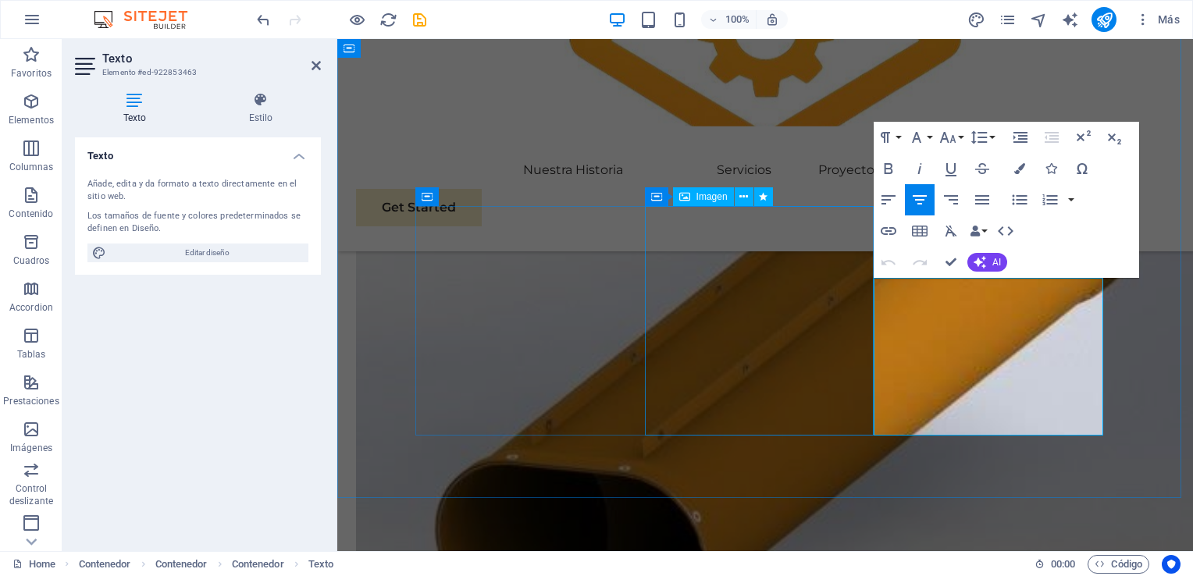
drag, startPoint x: 1039, startPoint y: 398, endPoint x: 769, endPoint y: 250, distance: 308.3
copy p "At Eco-Con, we understand that success is not just about profitability; it's al…"
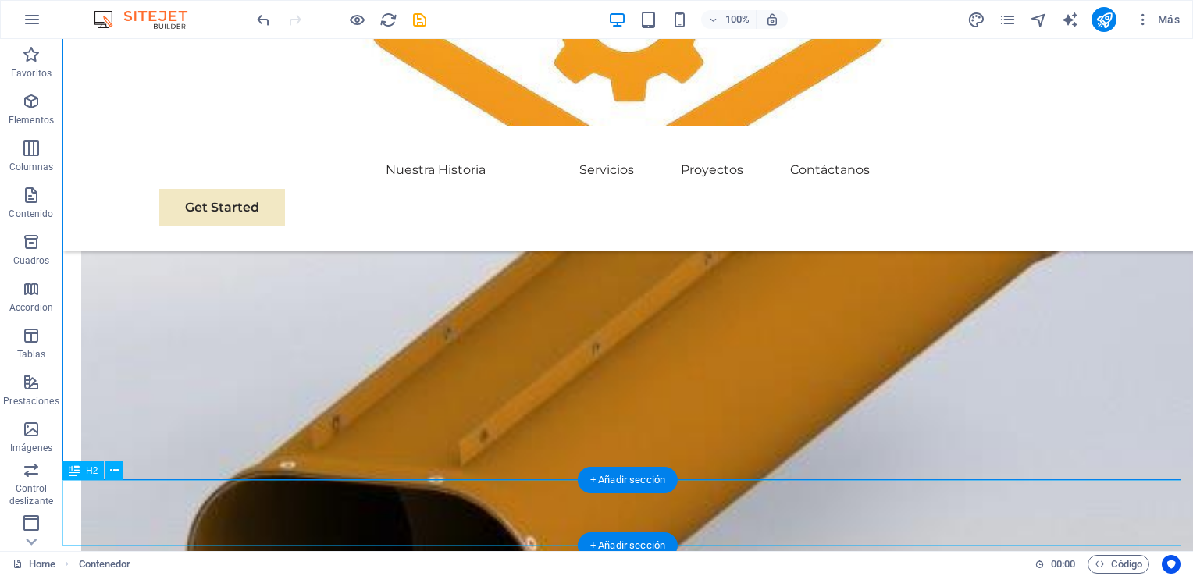
scroll to position [1260, 0]
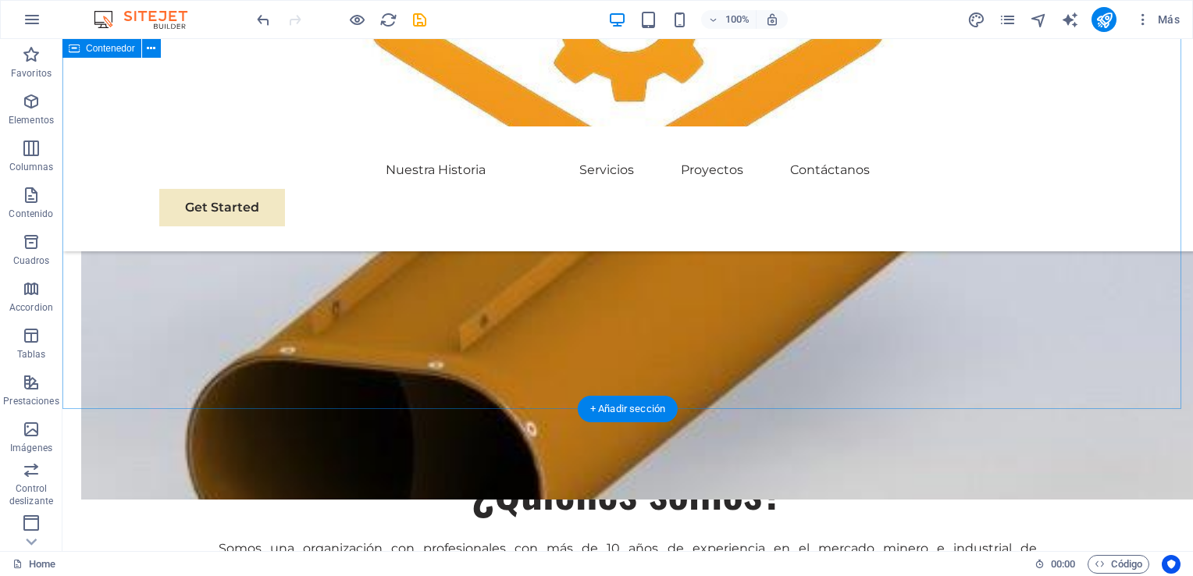
scroll to position [1338, 0]
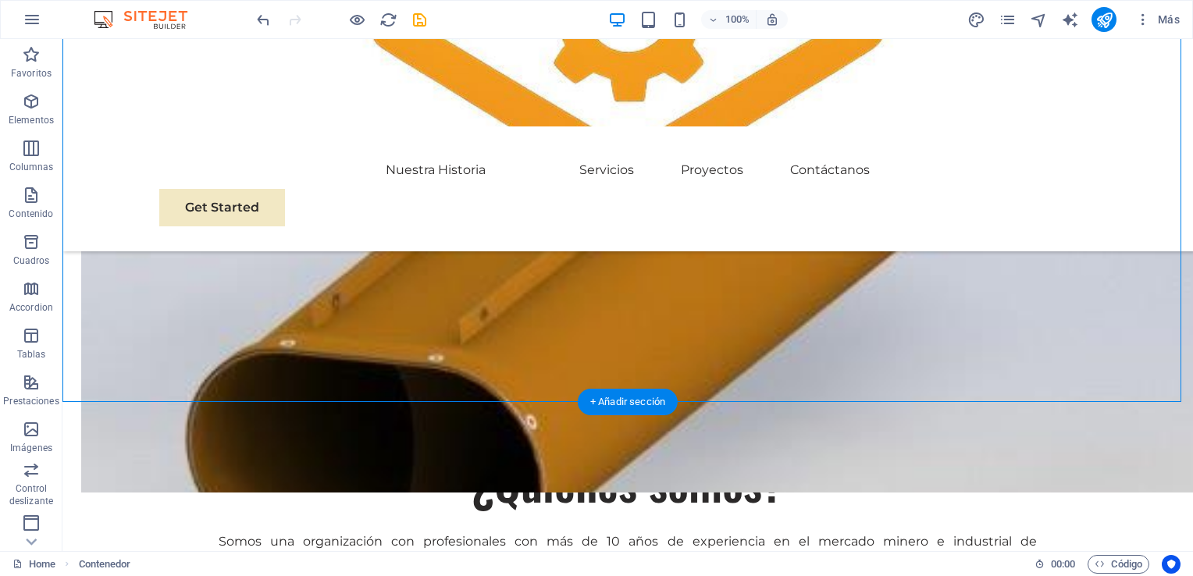
drag, startPoint x: 434, startPoint y: 256, endPoint x: 633, endPoint y: 363, distance: 226.1
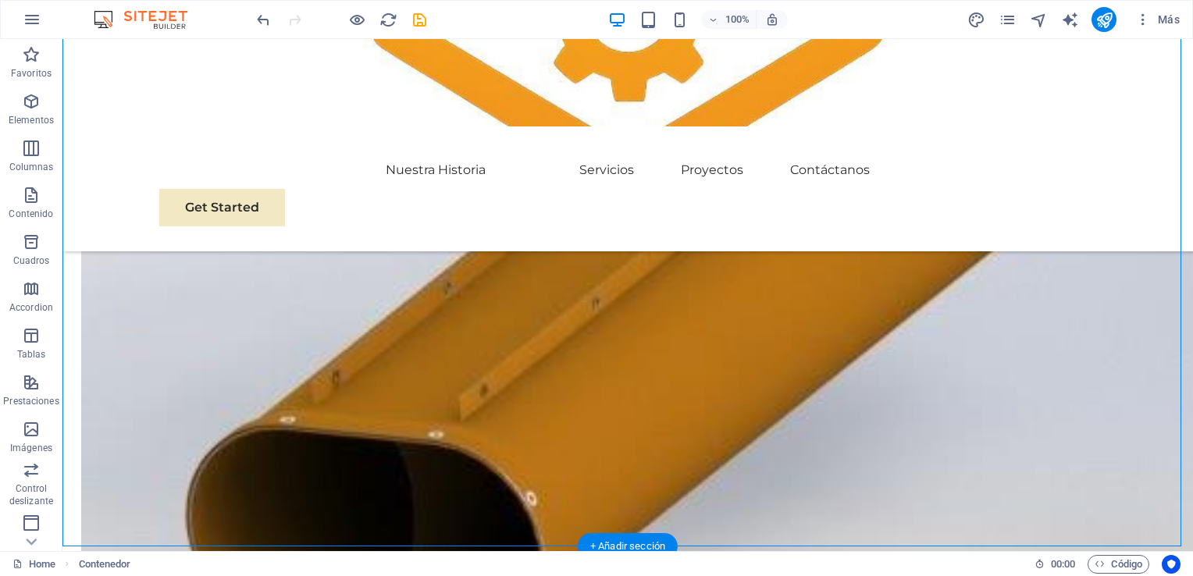
drag, startPoint x: 153, startPoint y: 274, endPoint x: 479, endPoint y: 491, distance: 391.0
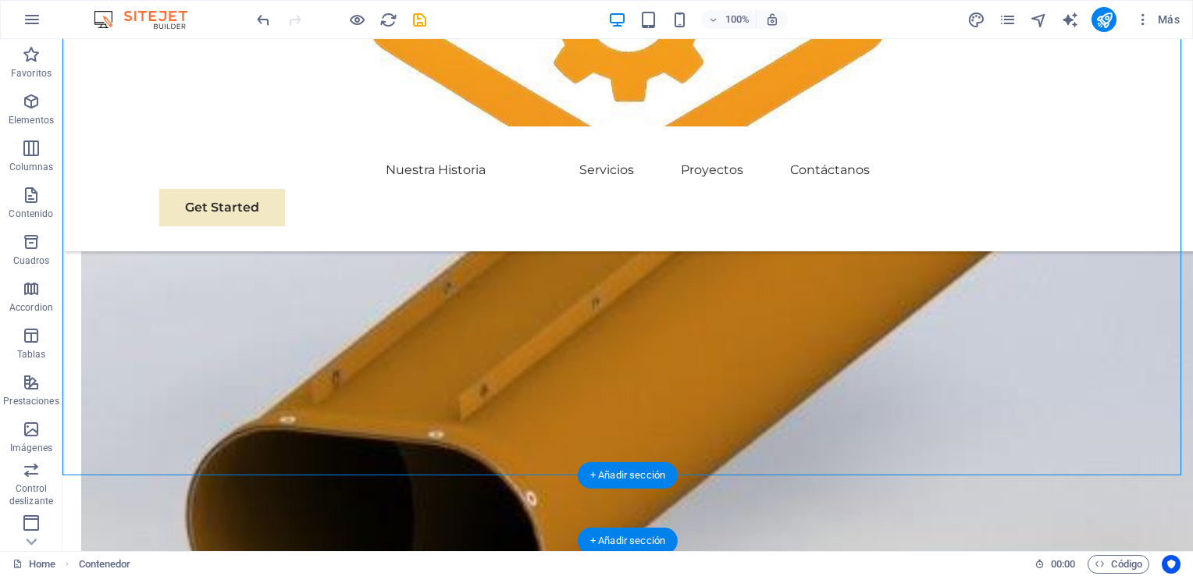
scroll to position [1265, 0]
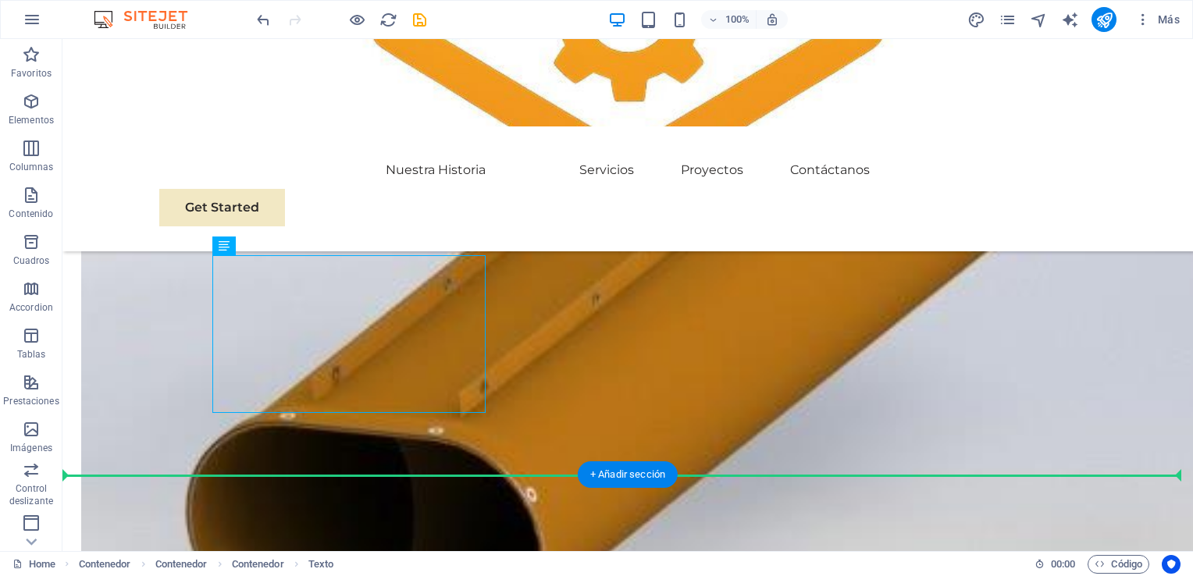
drag, startPoint x: 478, startPoint y: 297, endPoint x: 634, endPoint y: 444, distance: 214.9
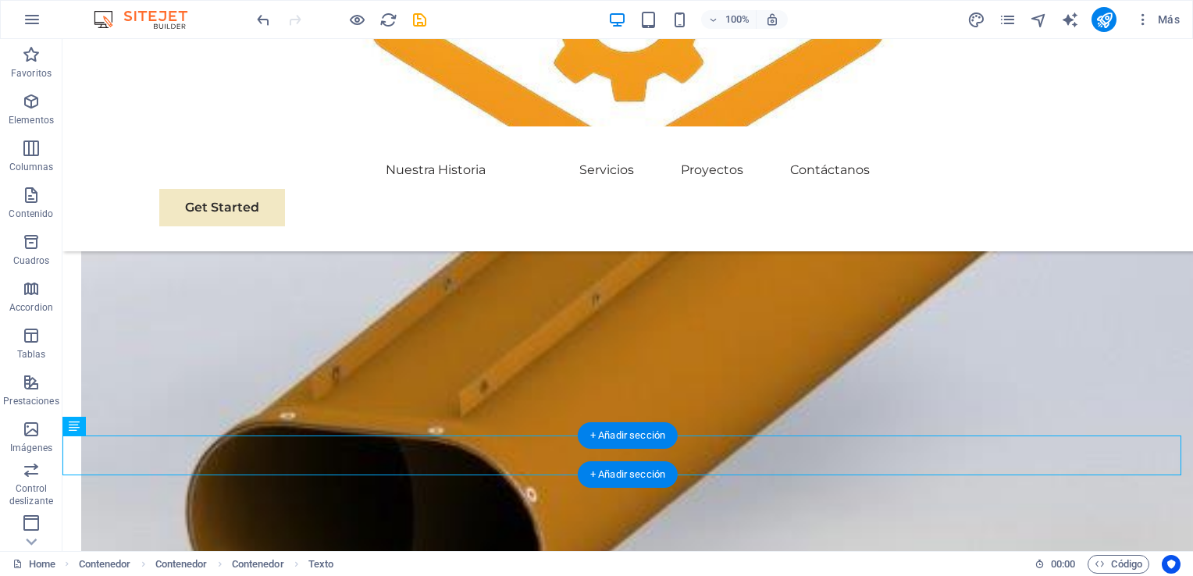
scroll to position [1304, 0]
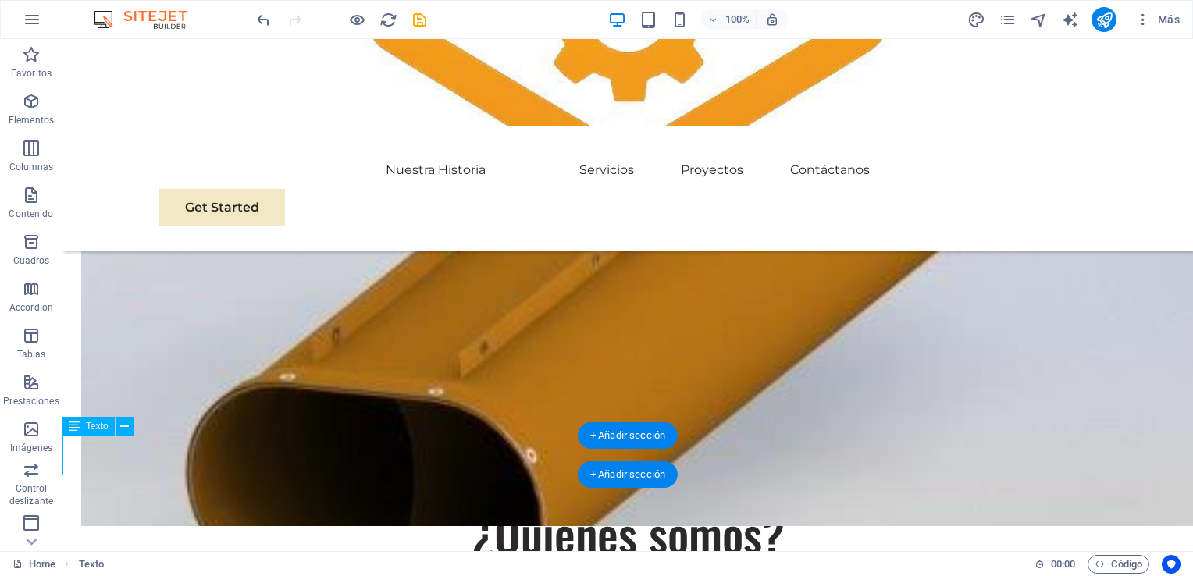
scroll to position [1297, 0]
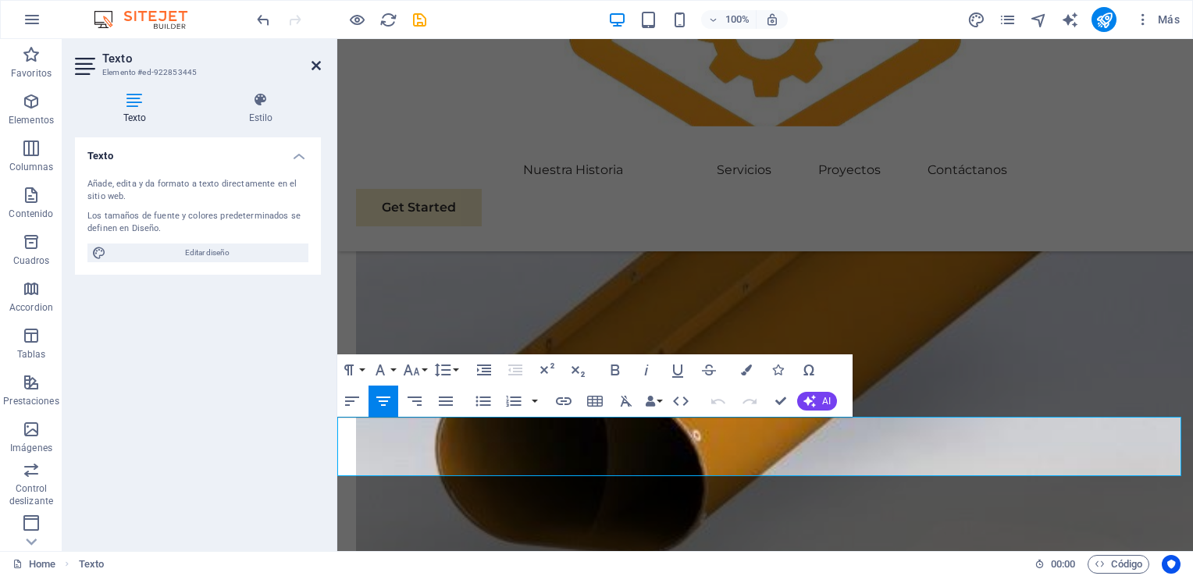
click at [317, 66] on icon at bounding box center [316, 65] width 9 height 12
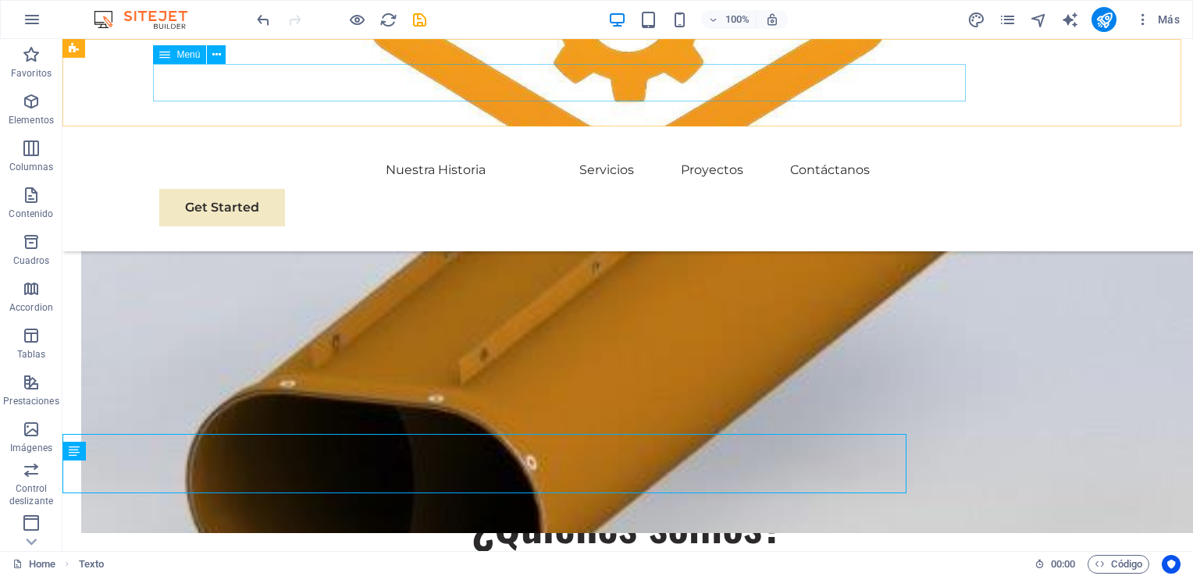
scroll to position [1280, 0]
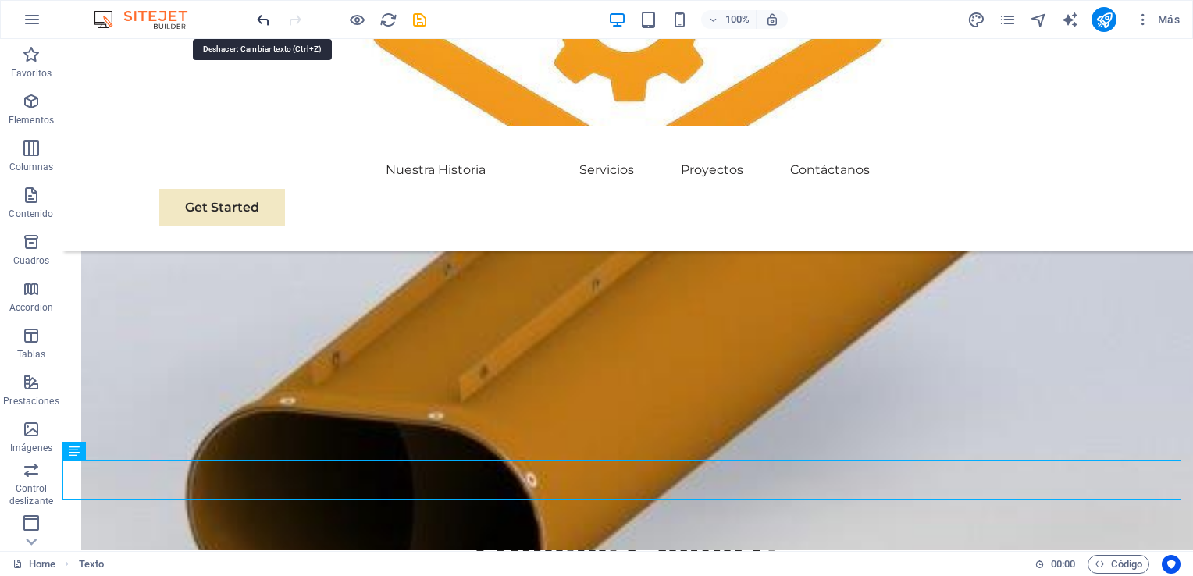
click at [268, 20] on icon "undo" at bounding box center [264, 20] width 18 height 18
click at [262, 16] on icon "undo" at bounding box center [264, 20] width 18 height 18
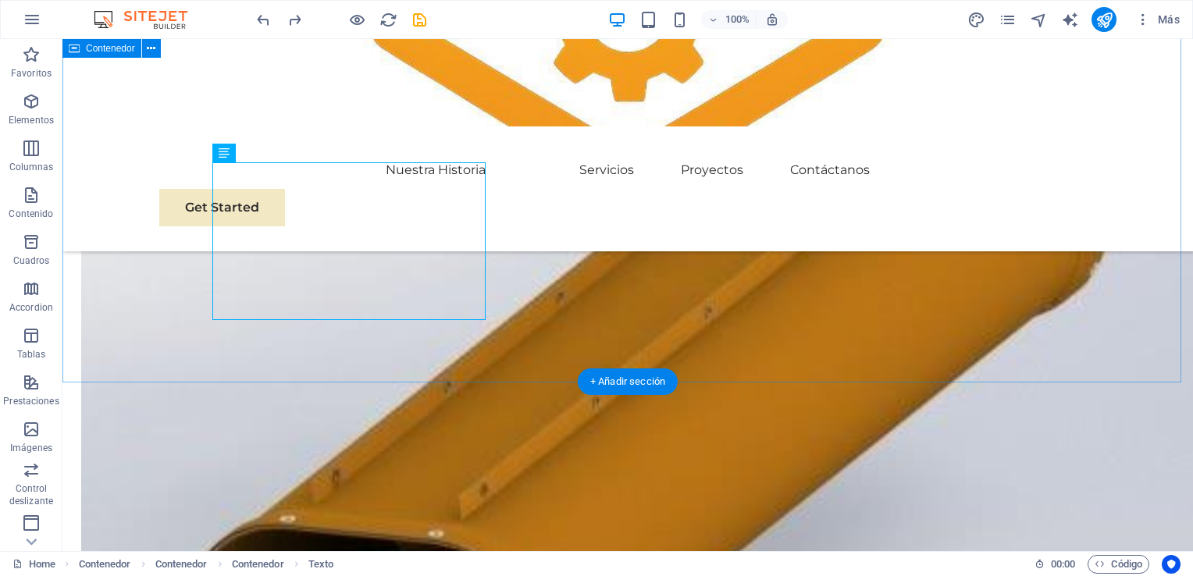
scroll to position [1358, 0]
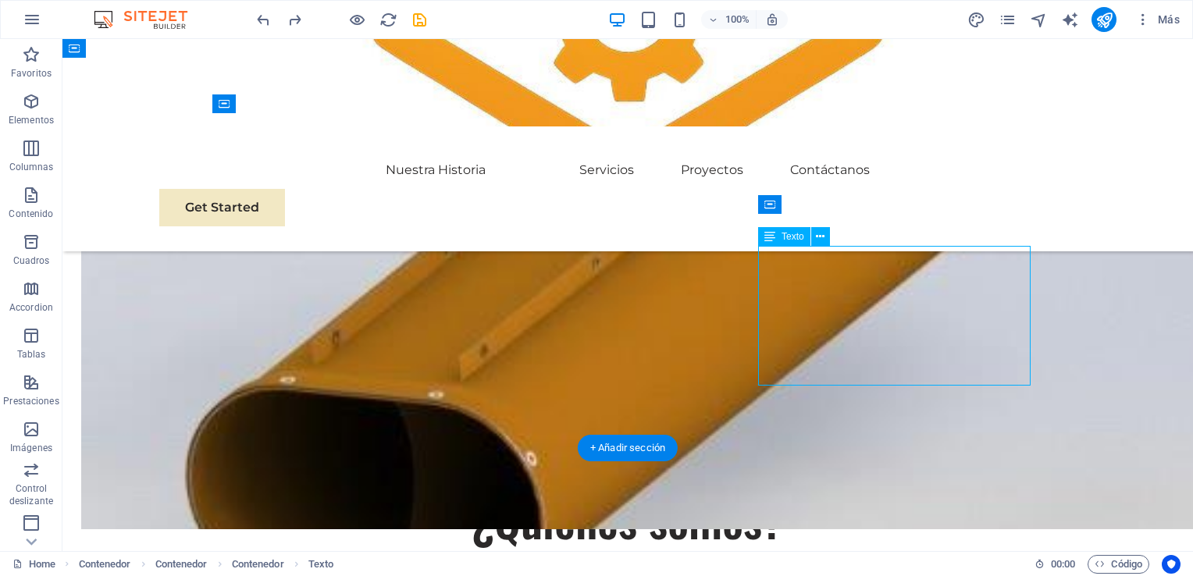
scroll to position [1280, 0]
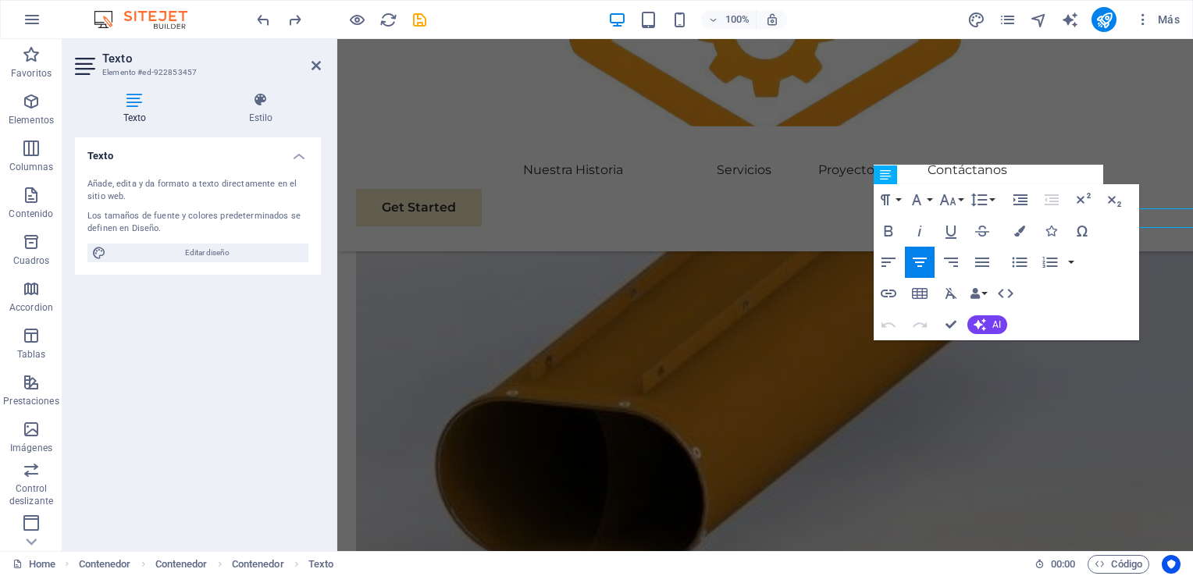
scroll to position [1297, 0]
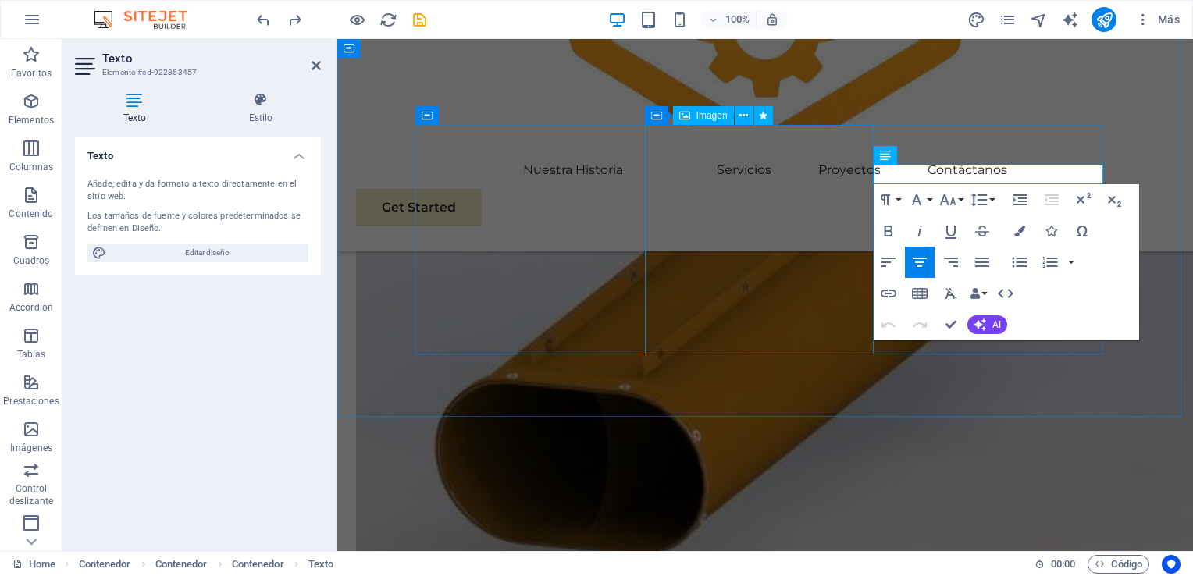
drag, startPoint x: 1090, startPoint y: 170, endPoint x: 805, endPoint y: 169, distance: 285.9
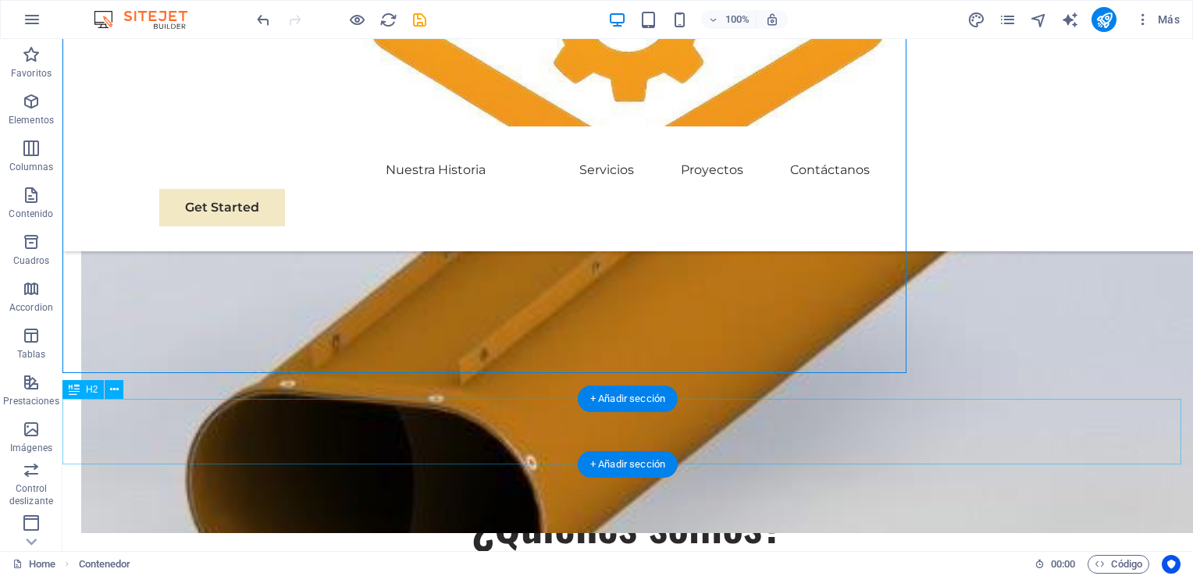
scroll to position [1341, 0]
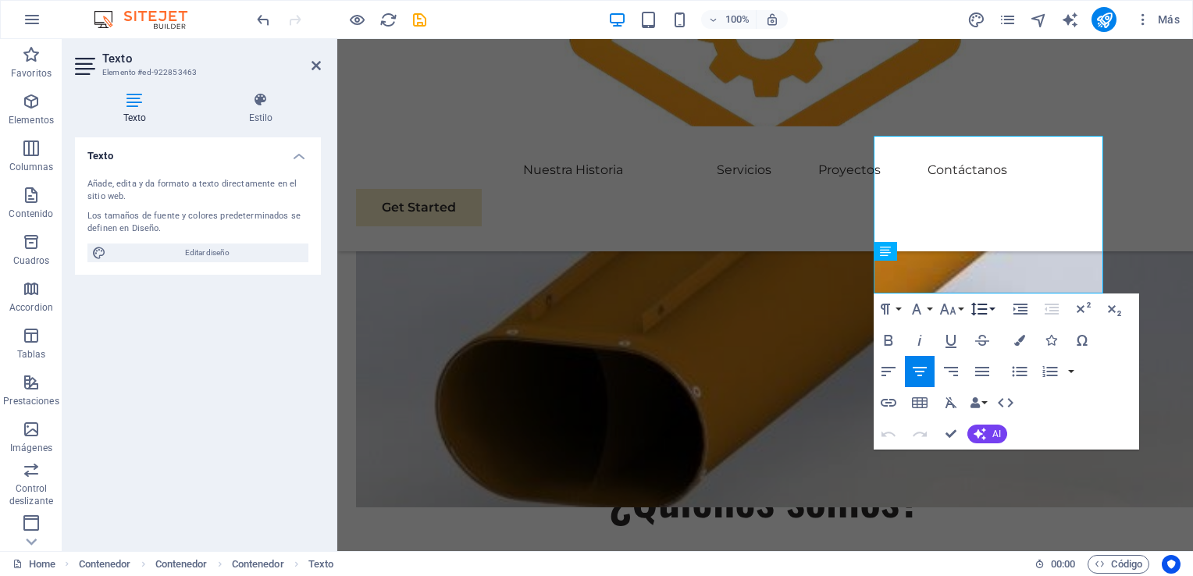
scroll to position [1359, 0]
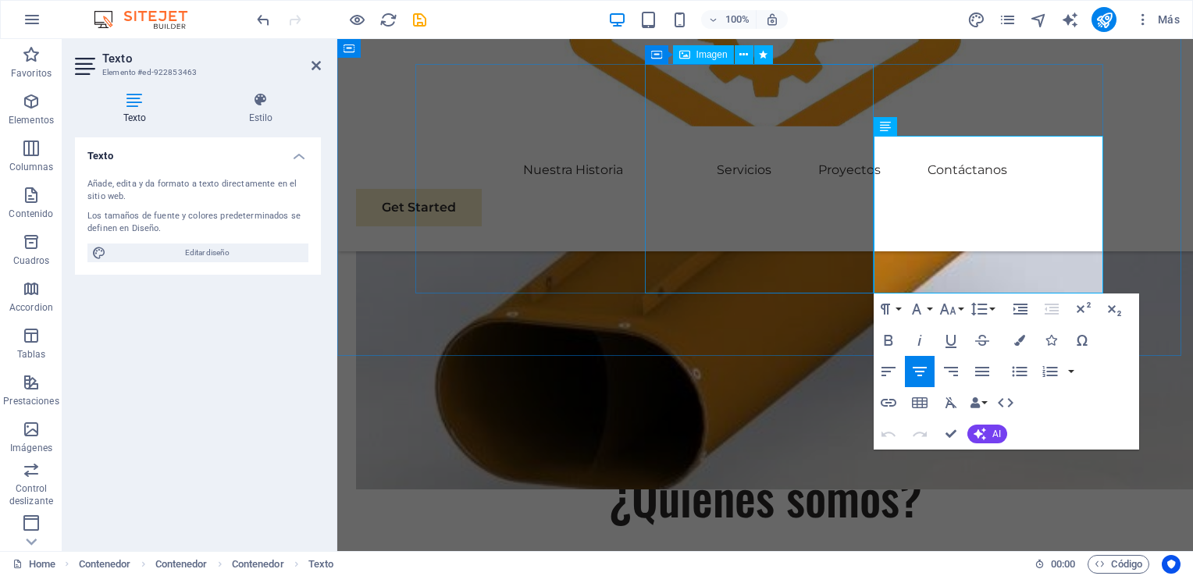
drag, startPoint x: 1062, startPoint y: 268, endPoint x: 843, endPoint y: 145, distance: 251.4
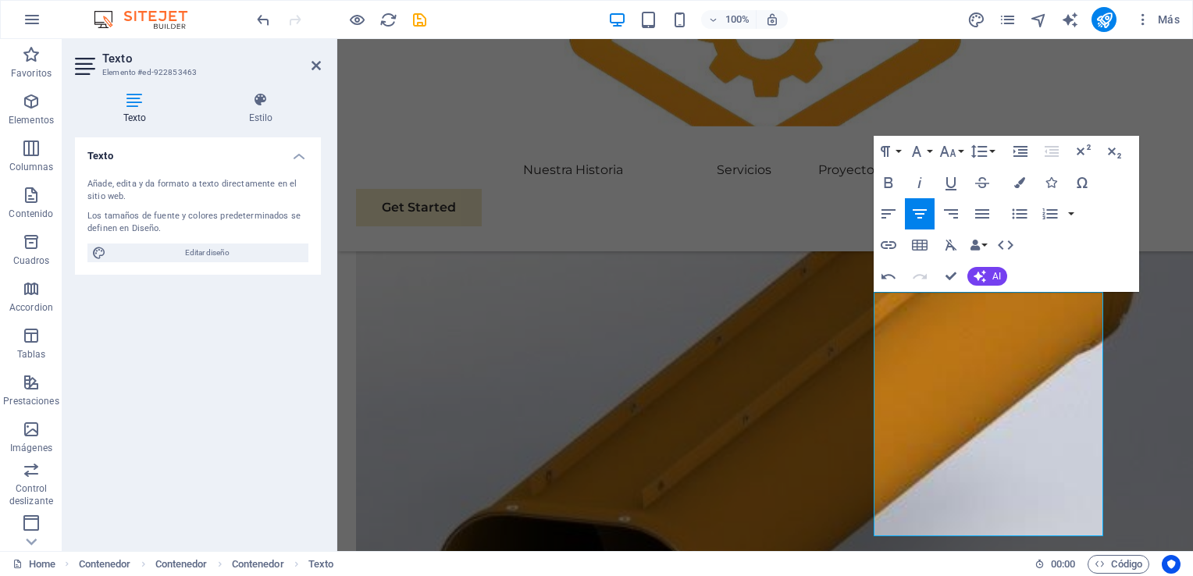
scroll to position [1163, 0]
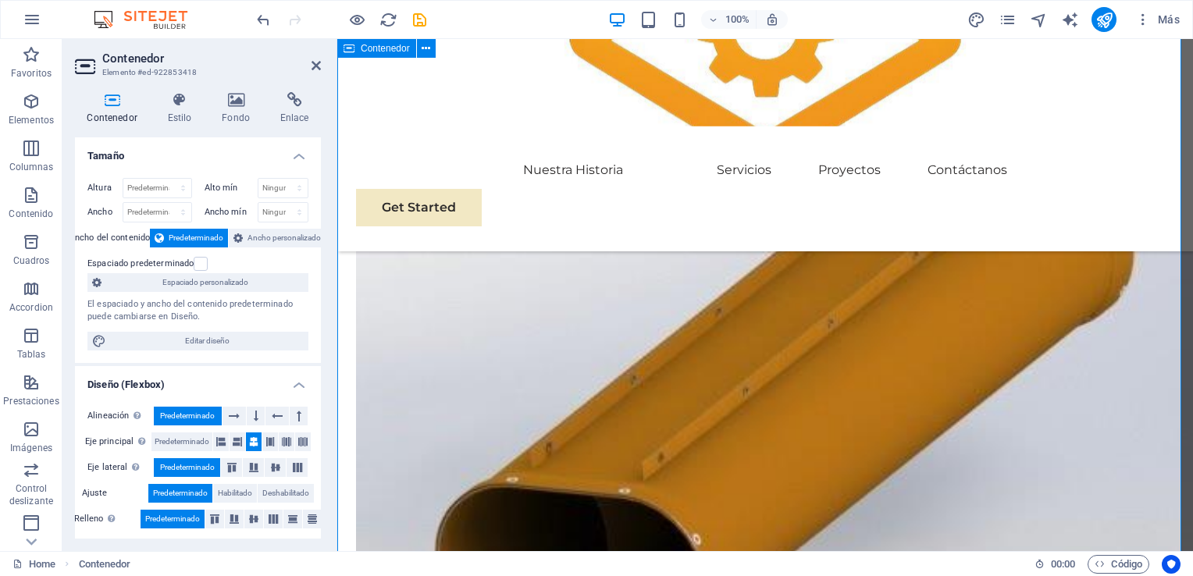
click at [319, 61] on icon at bounding box center [316, 65] width 9 height 12
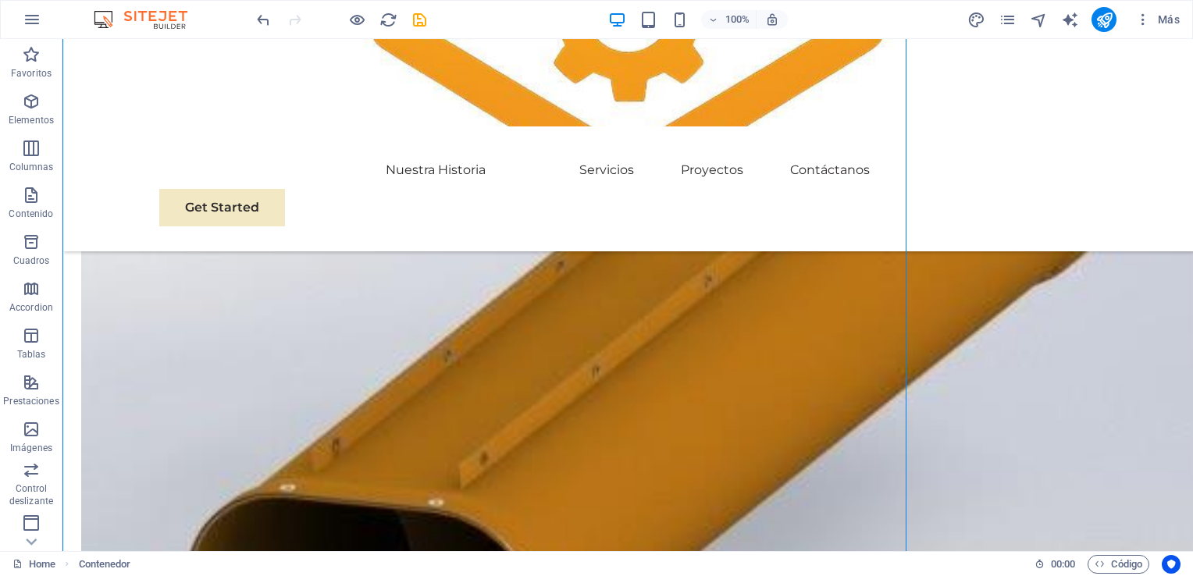
scroll to position [1176, 0]
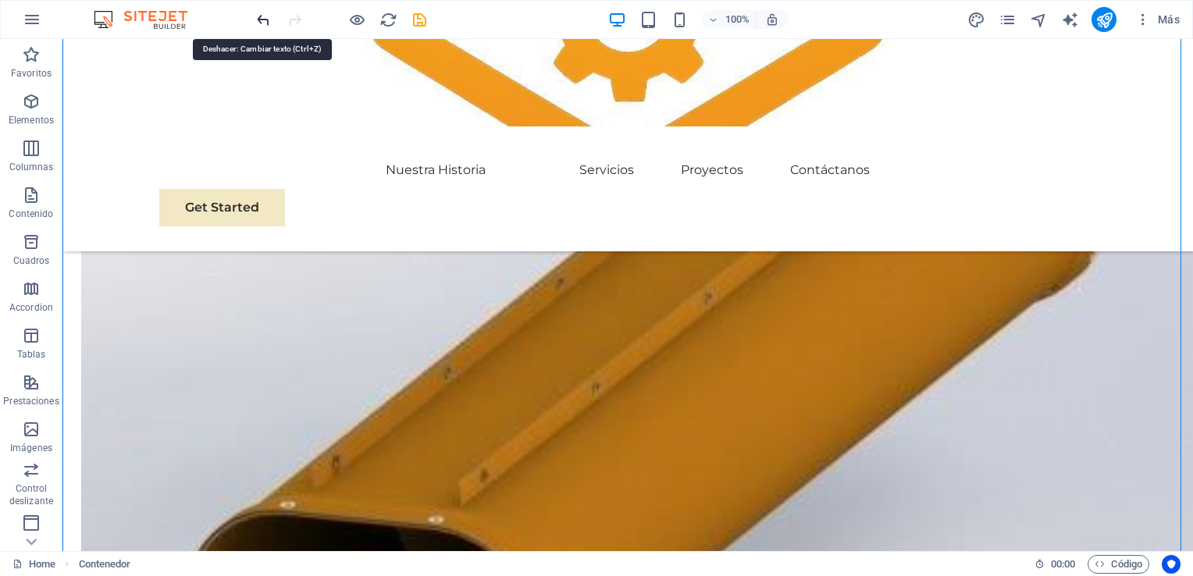
click at [261, 11] on icon "undo" at bounding box center [264, 20] width 18 height 18
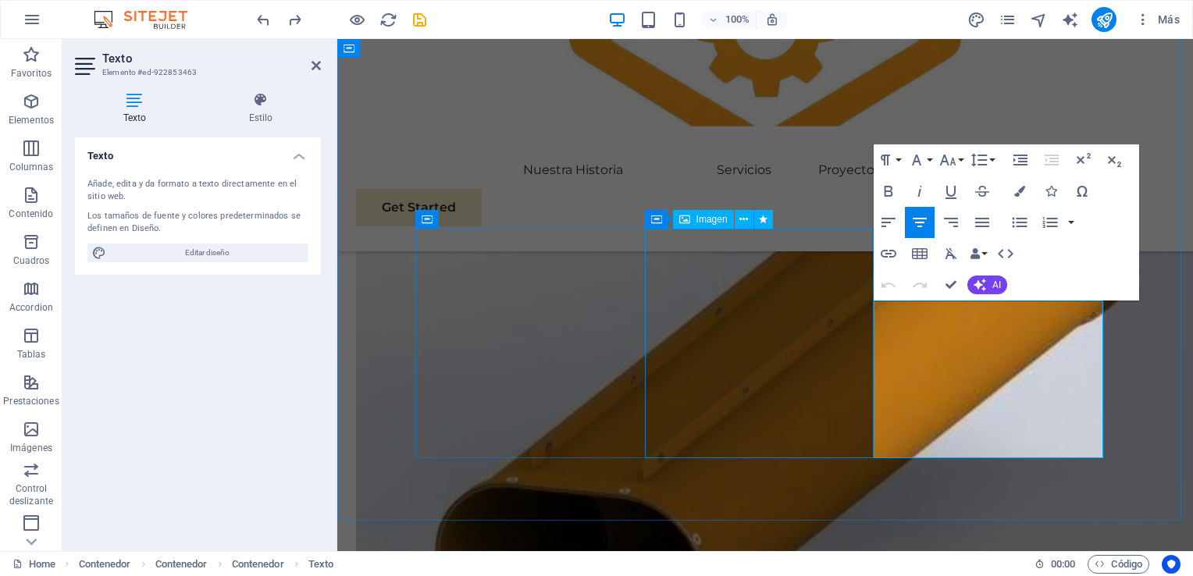
drag, startPoint x: 1084, startPoint y: 444, endPoint x: 762, endPoint y: 258, distance: 372.0
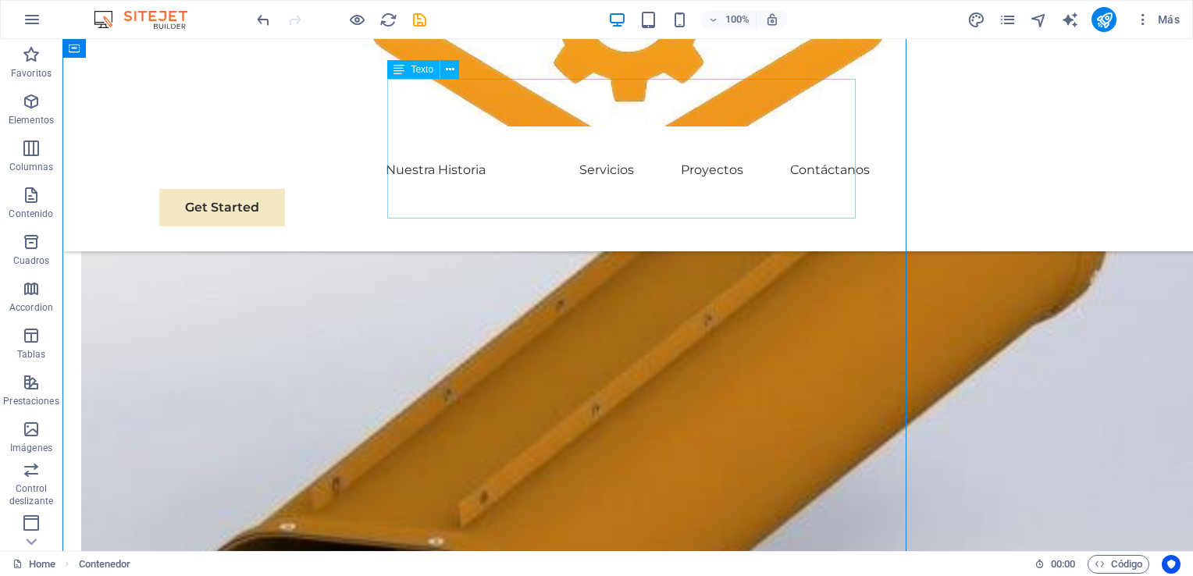
scroll to position [1168, 0]
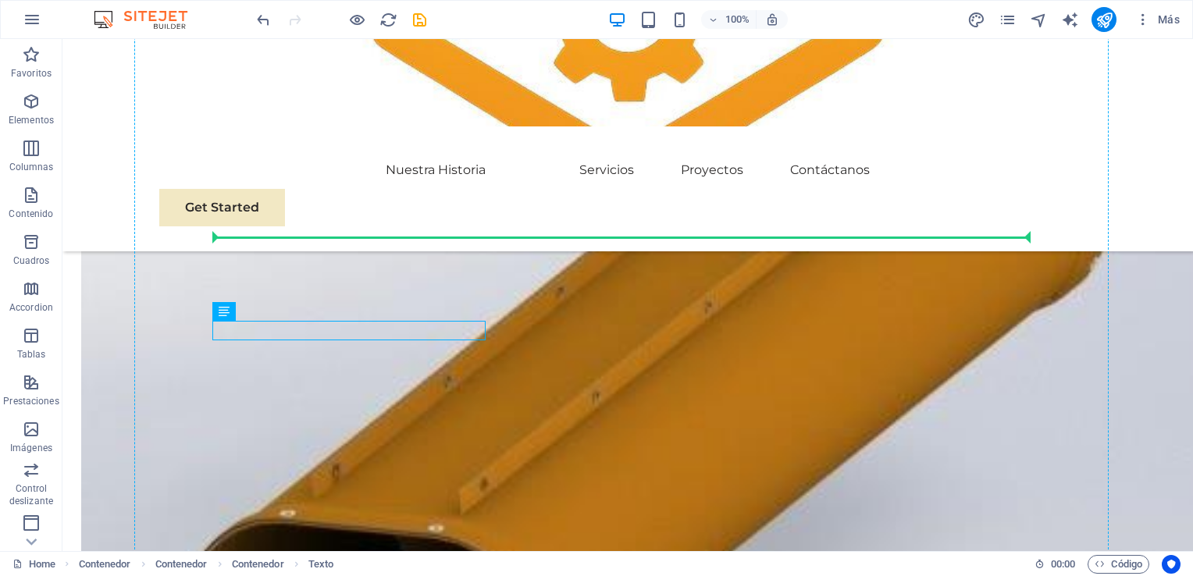
drag, startPoint x: 395, startPoint y: 329, endPoint x: 403, endPoint y: 292, distance: 37.5
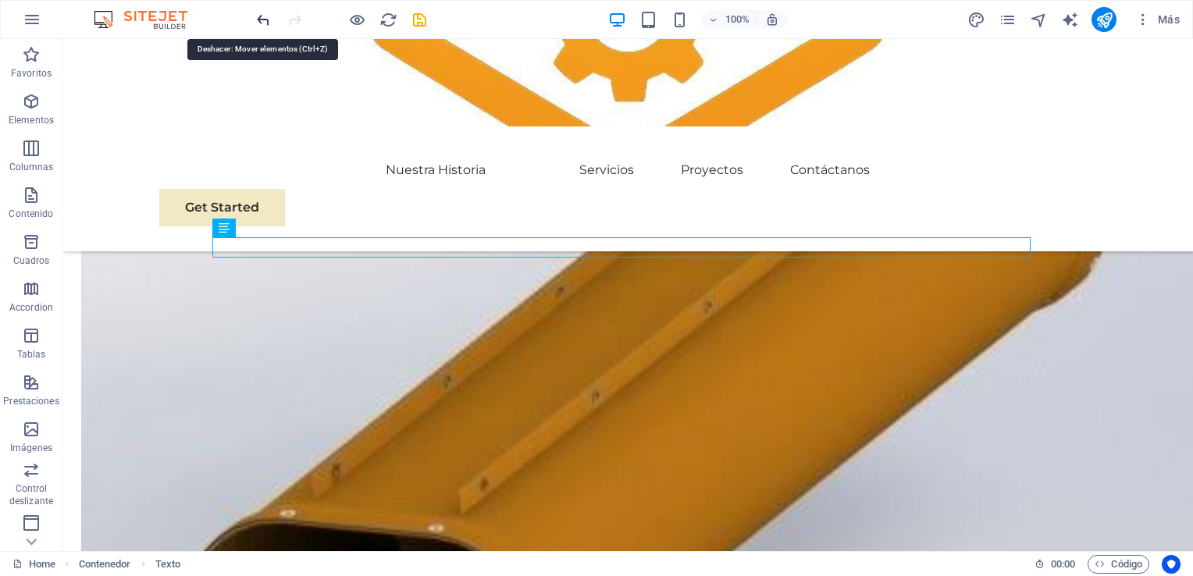
click at [256, 20] on icon "undo" at bounding box center [264, 20] width 18 height 18
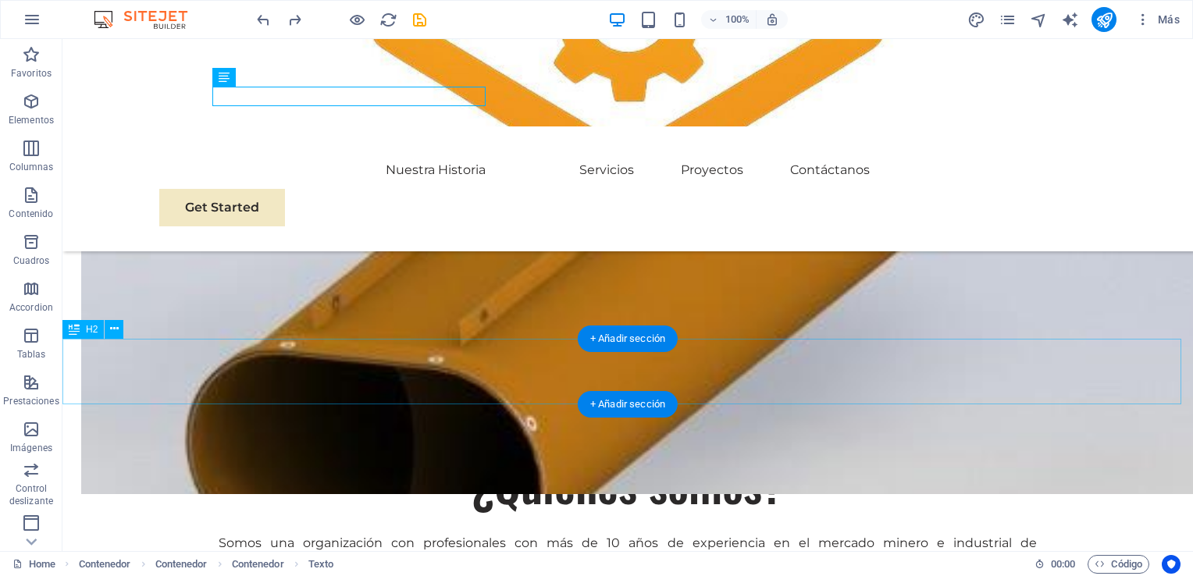
scroll to position [1246, 0]
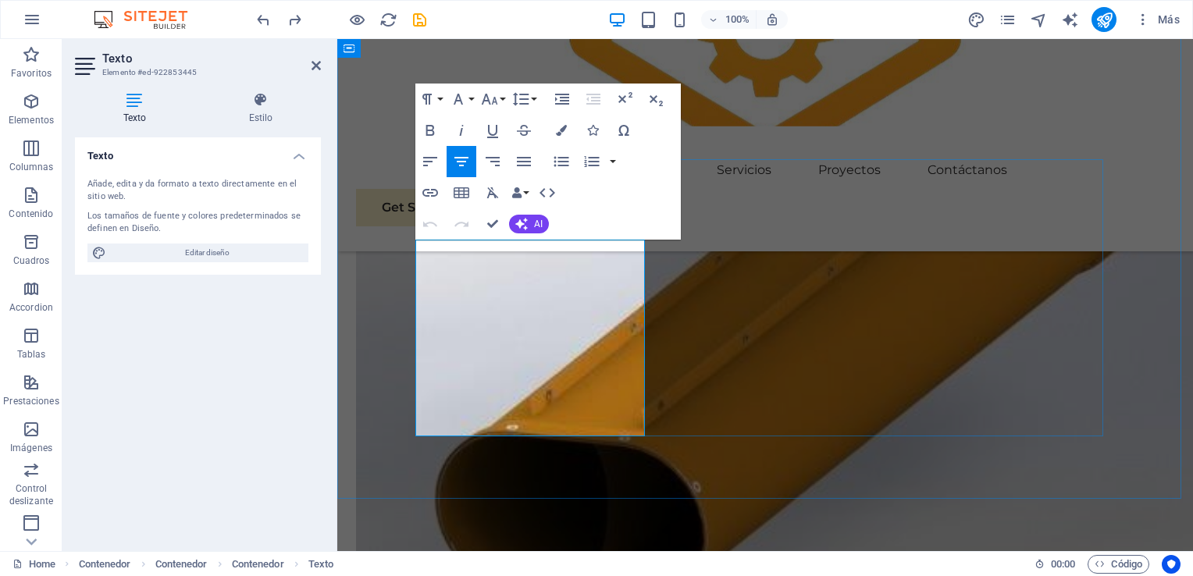
scroll to position [1263, 0]
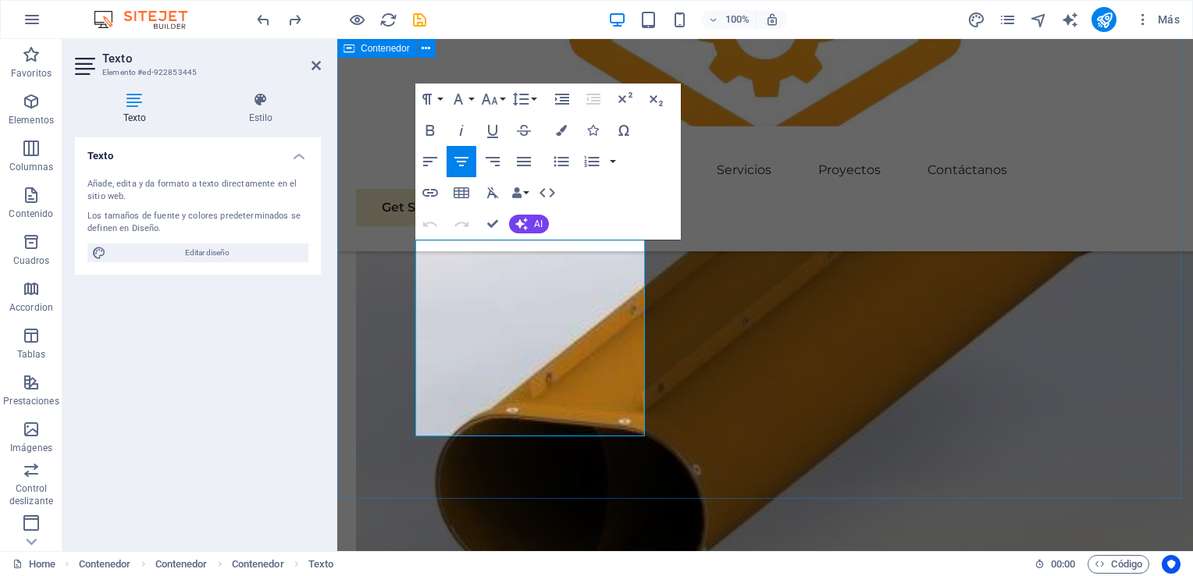
drag, startPoint x: 627, startPoint y: 425, endPoint x: 362, endPoint y: 247, distance: 319.7
click at [432, 131] on icon "button" at bounding box center [430, 130] width 9 height 11
click at [425, 127] on icon "button" at bounding box center [430, 130] width 19 height 19
click at [541, 225] on span "AI" at bounding box center [538, 223] width 9 height 9
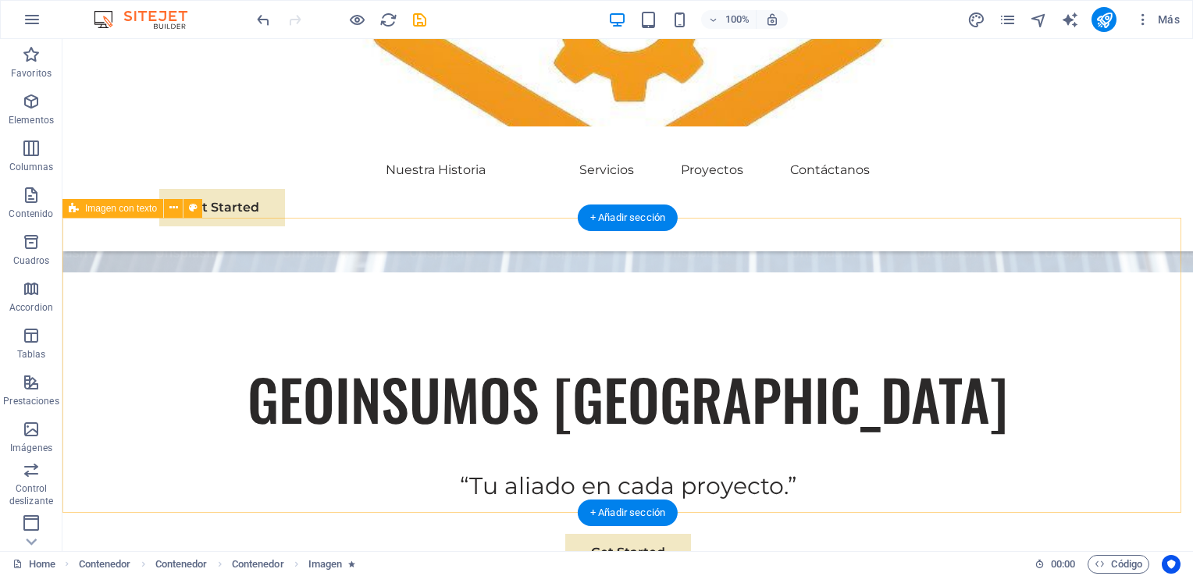
scroll to position [465, 0]
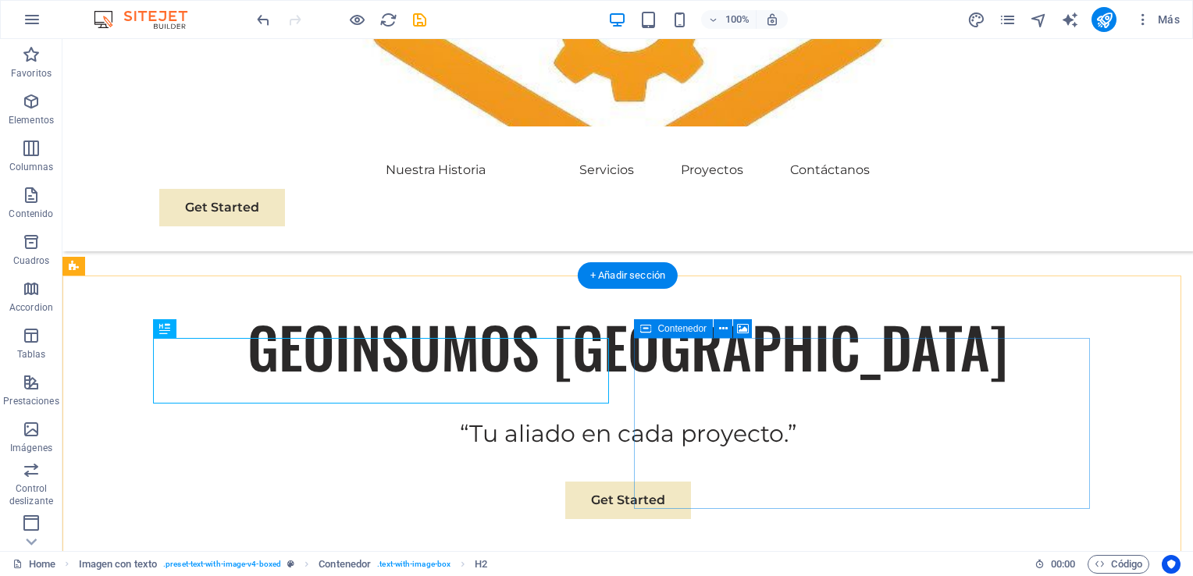
scroll to position [621, 0]
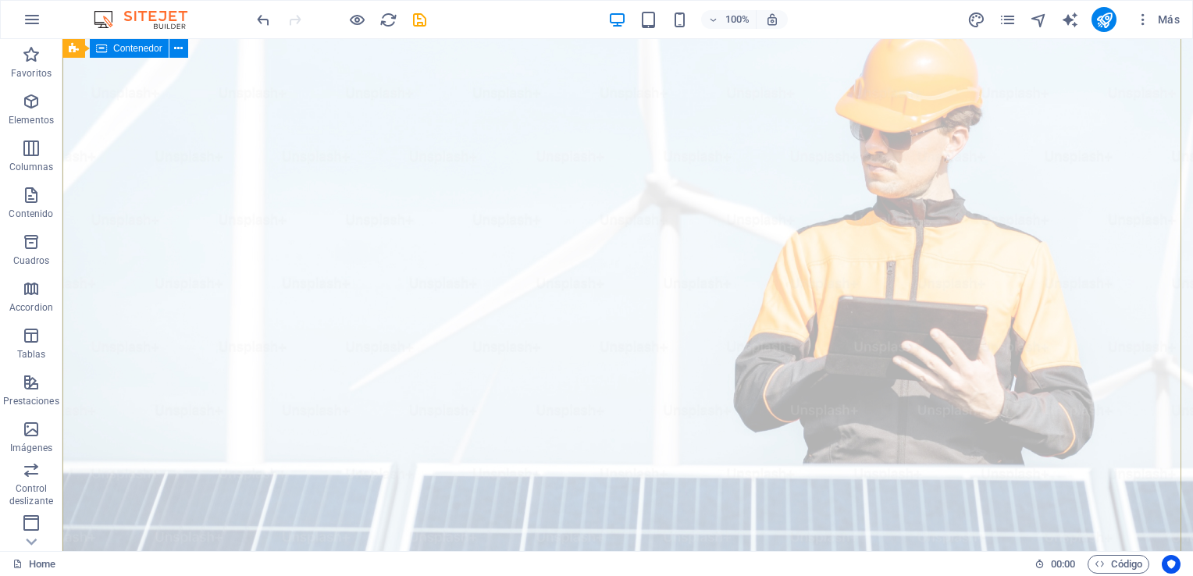
scroll to position [0, 0]
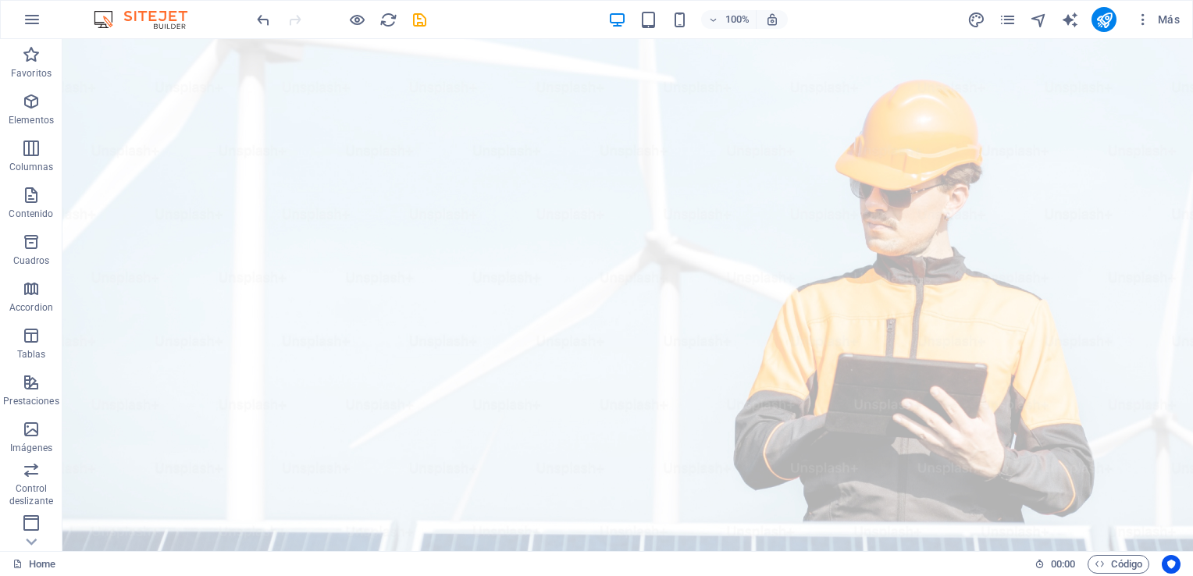
click at [150, 9] on div "100% Más" at bounding box center [597, 19] width 1192 height 37
click at [169, 22] on img at bounding box center [148, 19] width 117 height 19
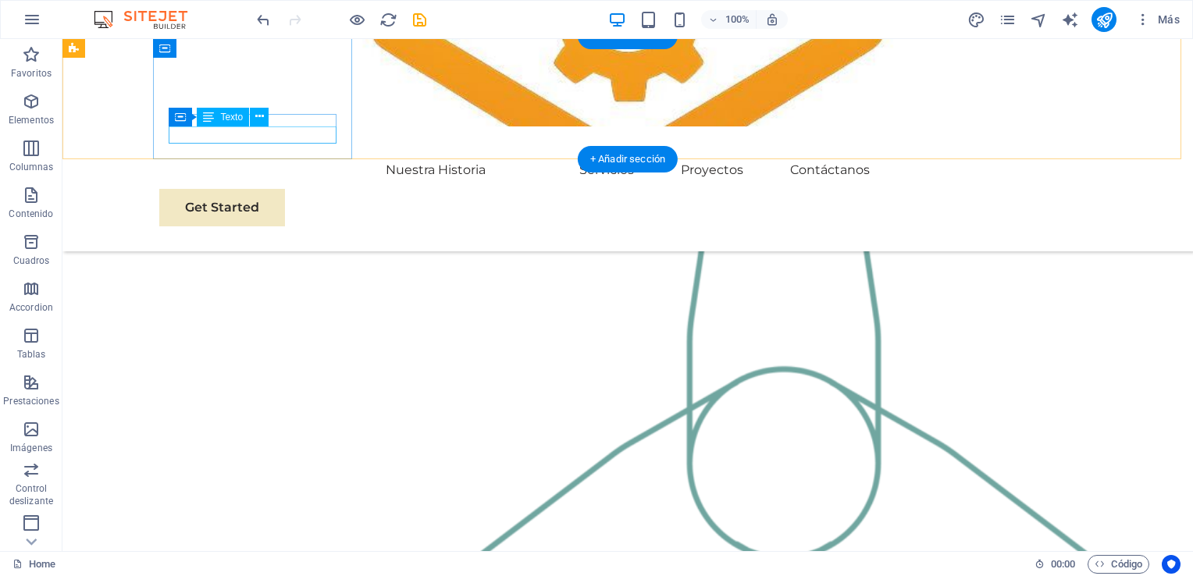
scroll to position [1434, 0]
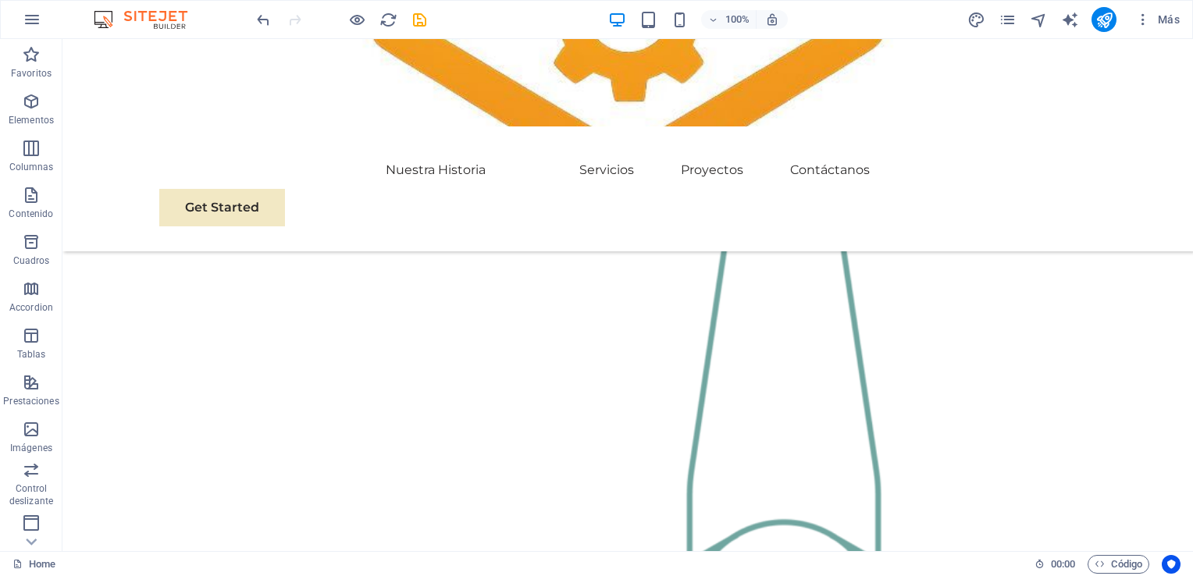
click at [419, 11] on icon "save" at bounding box center [420, 20] width 18 height 18
checkbox input "false"
click at [1107, 14] on icon "publish" at bounding box center [1105, 20] width 18 height 18
